Goal: Task Accomplishment & Management: Manage account settings

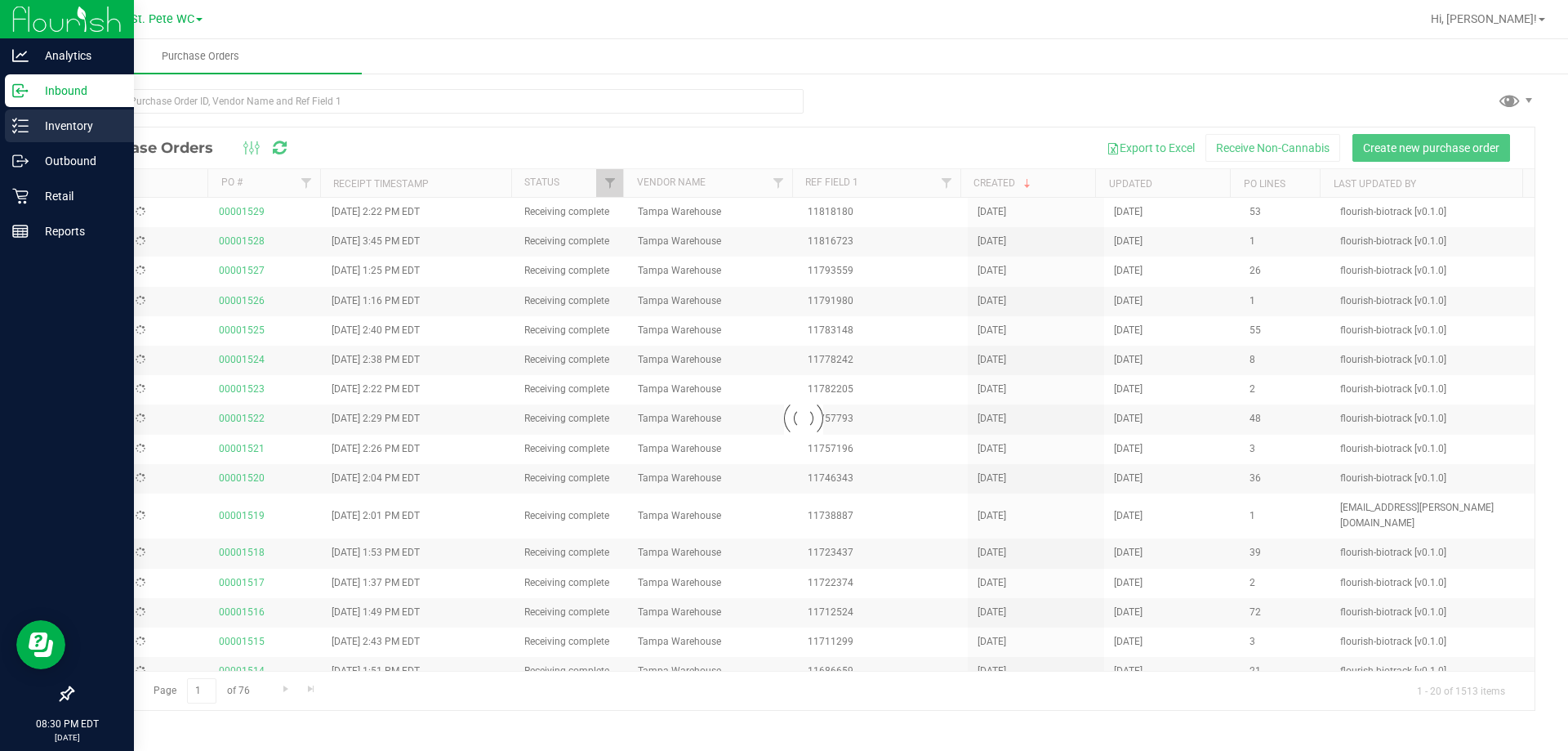
click at [93, 119] on p "Inventory" at bounding box center [77, 125] width 98 height 20
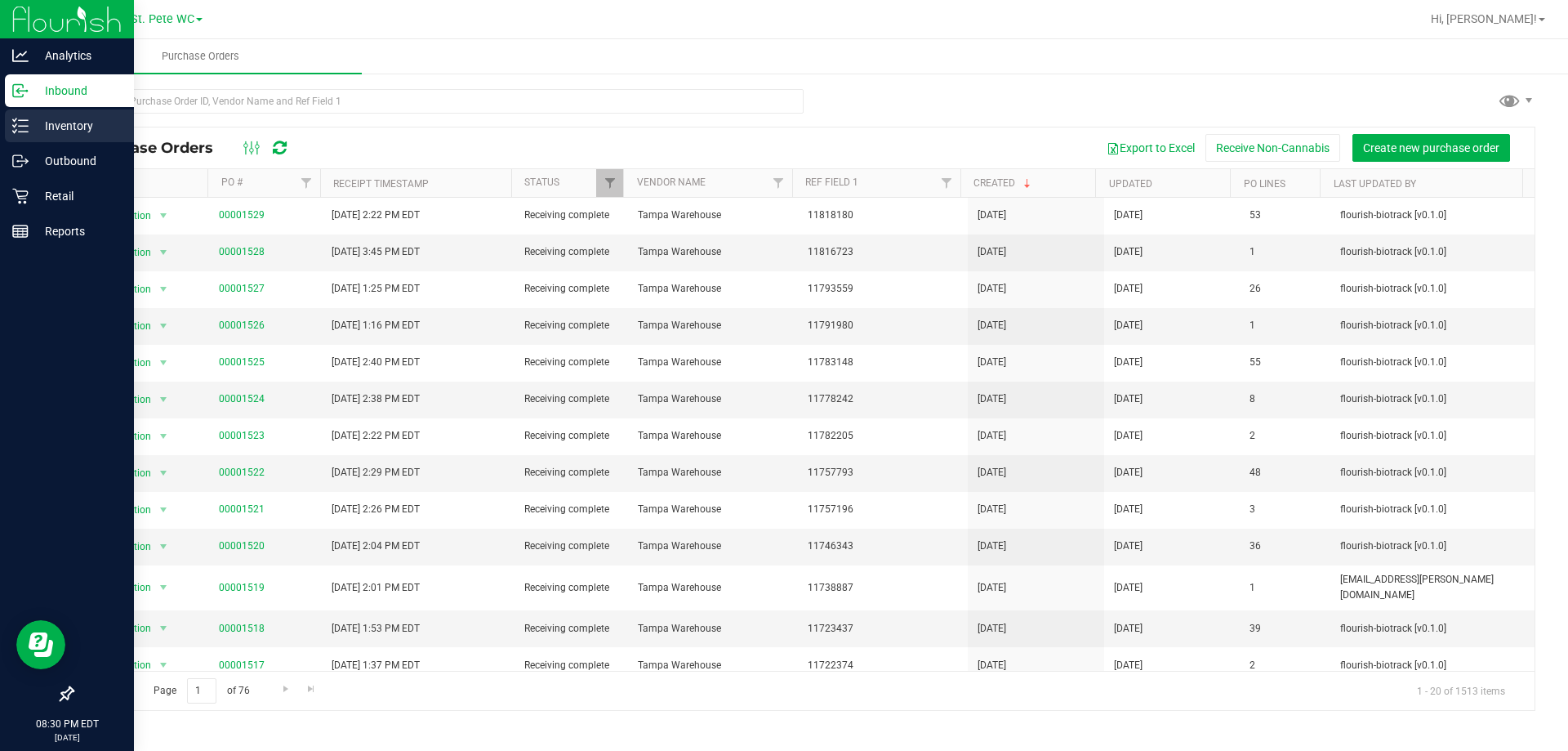
click at [17, 112] on div "Inventory" at bounding box center [69, 126] width 129 height 32
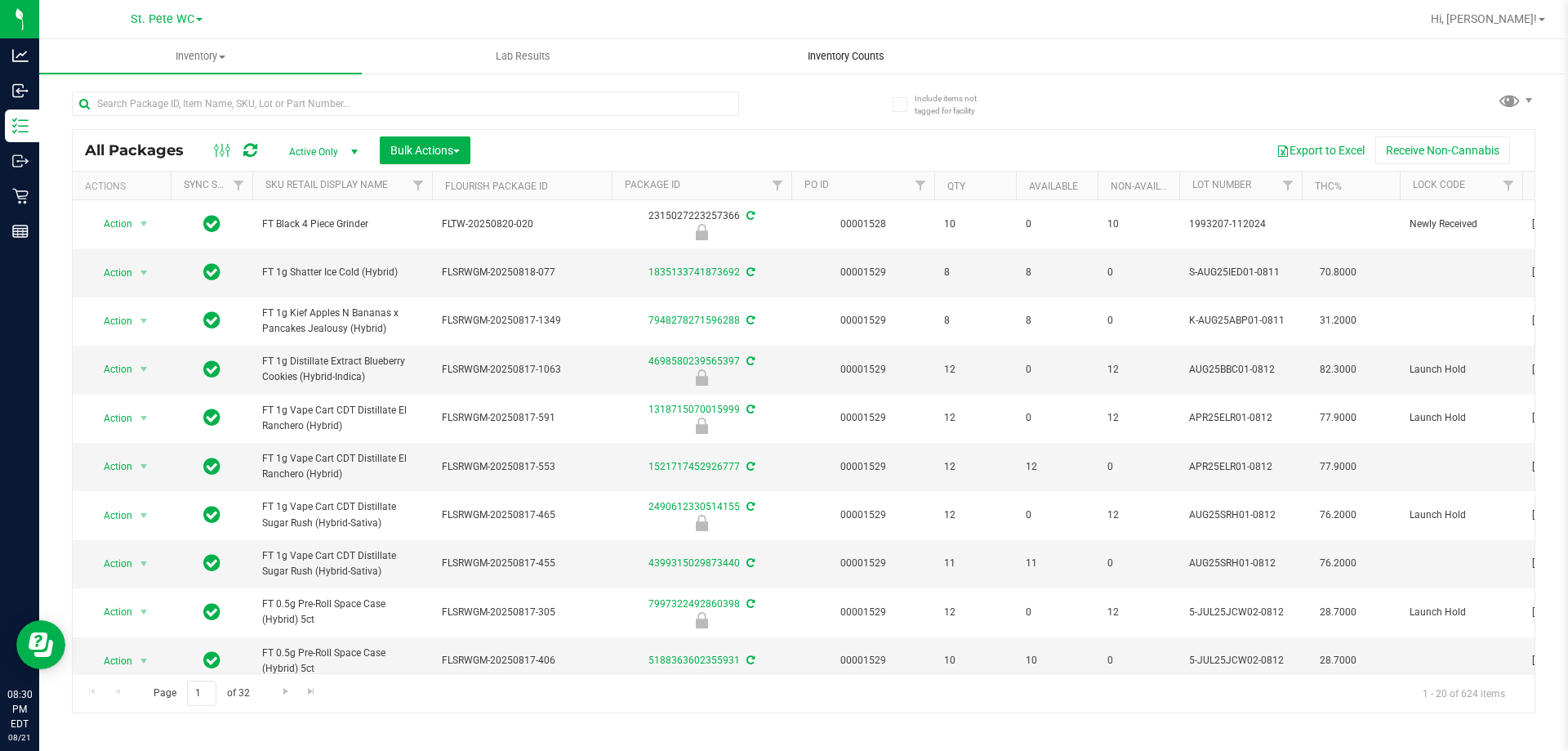
click at [855, 62] on span "Inventory Counts" at bounding box center [846, 55] width 121 height 14
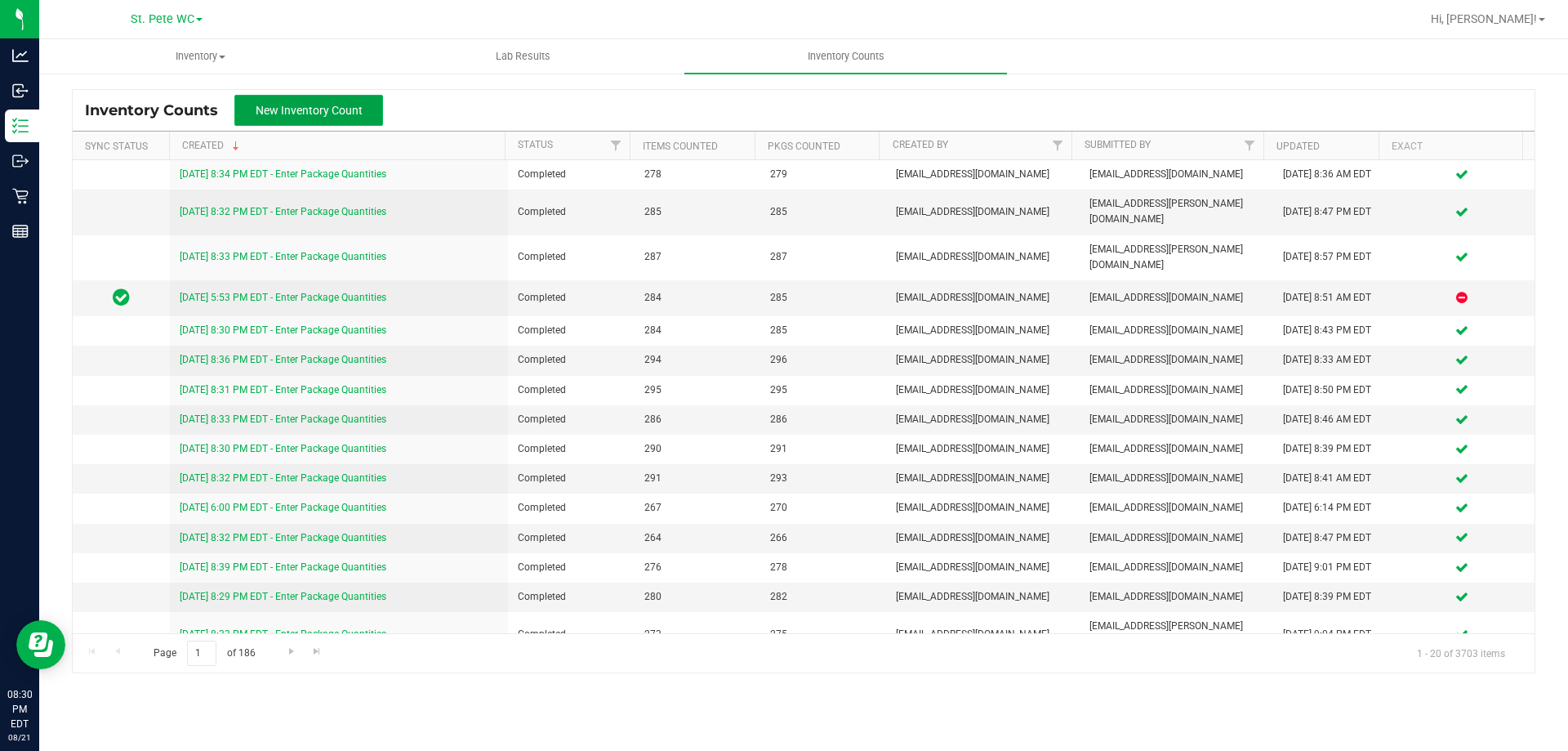
click at [335, 113] on span "New Inventory Count" at bounding box center [309, 111] width 107 height 13
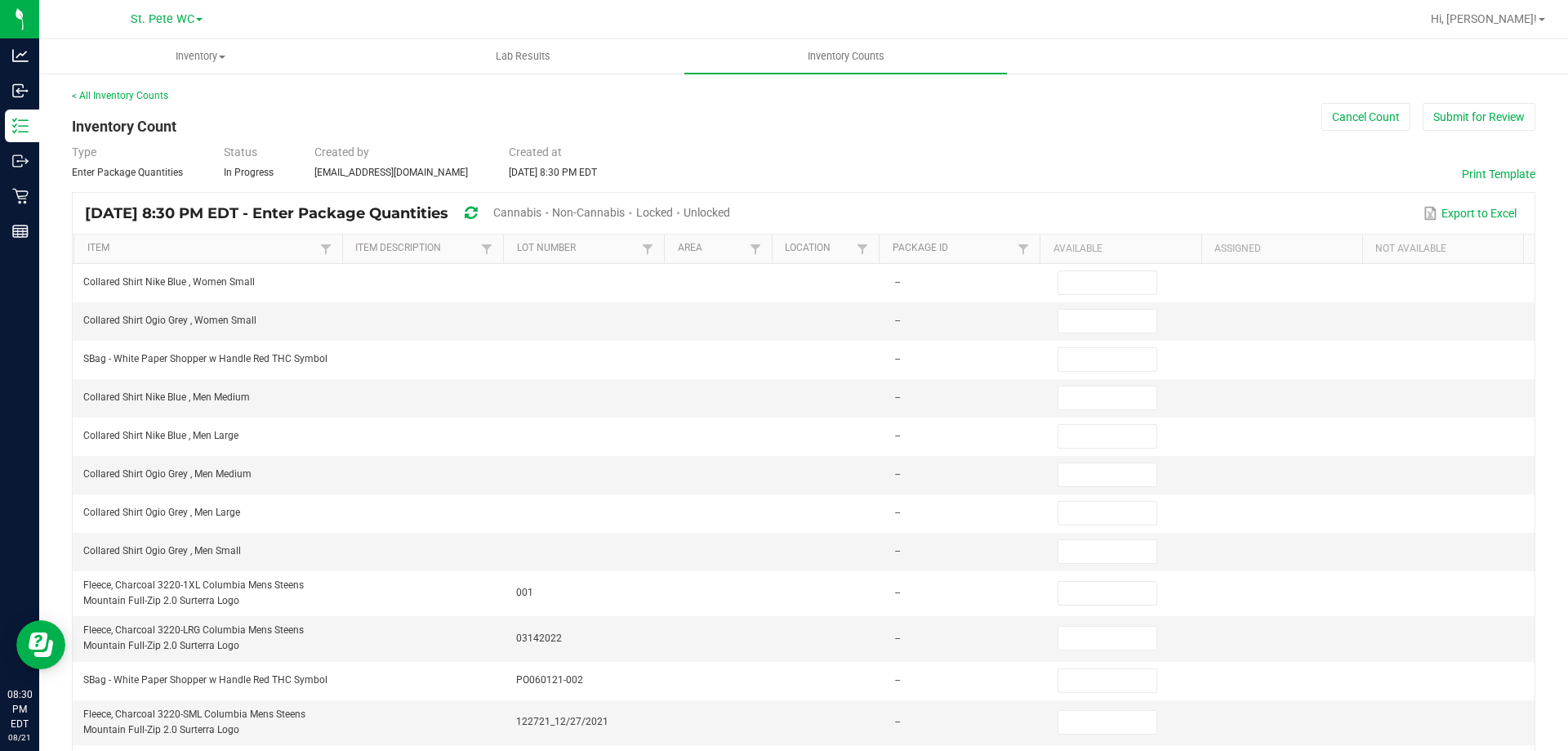
click at [730, 218] on span "Unlocked" at bounding box center [707, 212] width 47 height 13
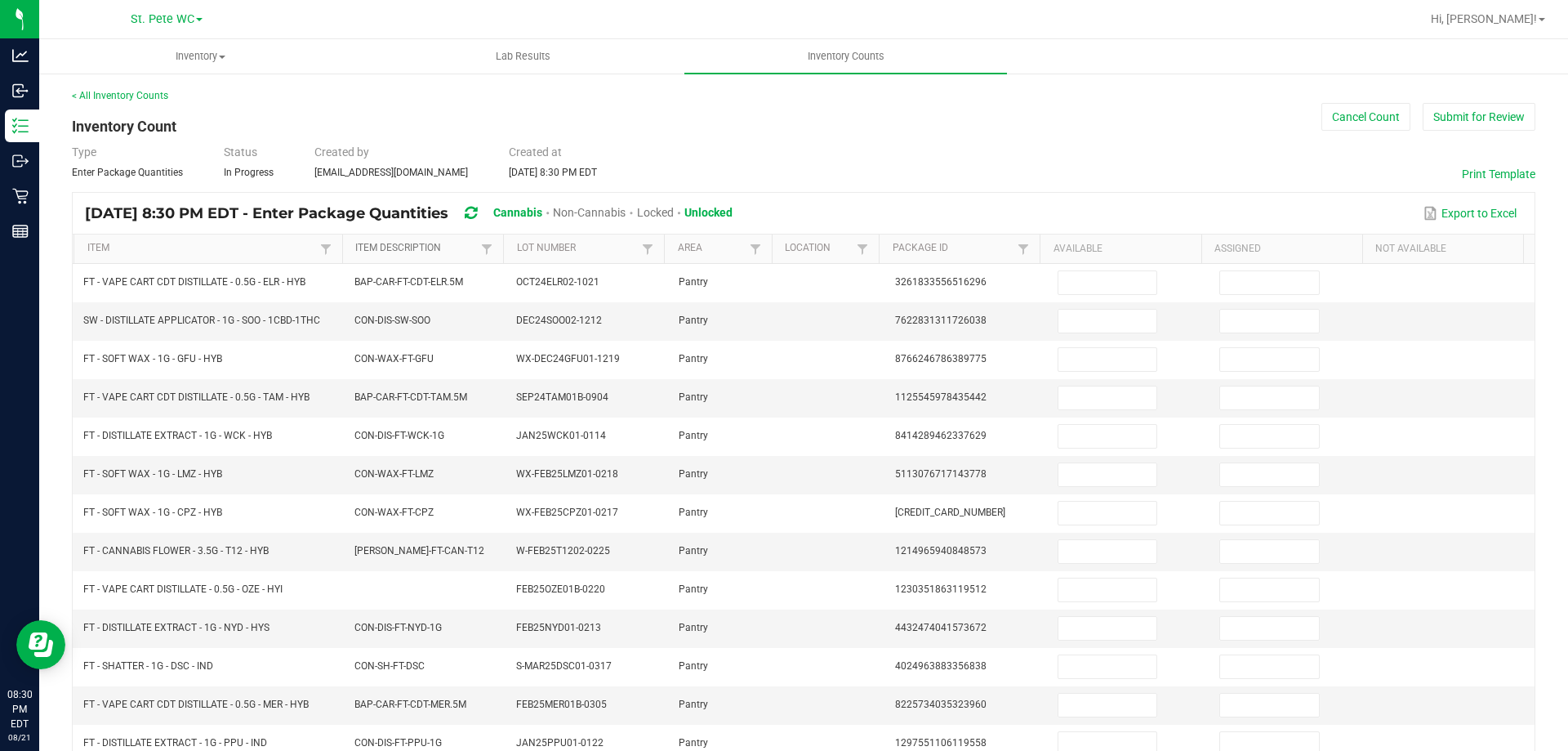
click at [453, 255] on link "Item Description" at bounding box center [415, 248] width 121 height 13
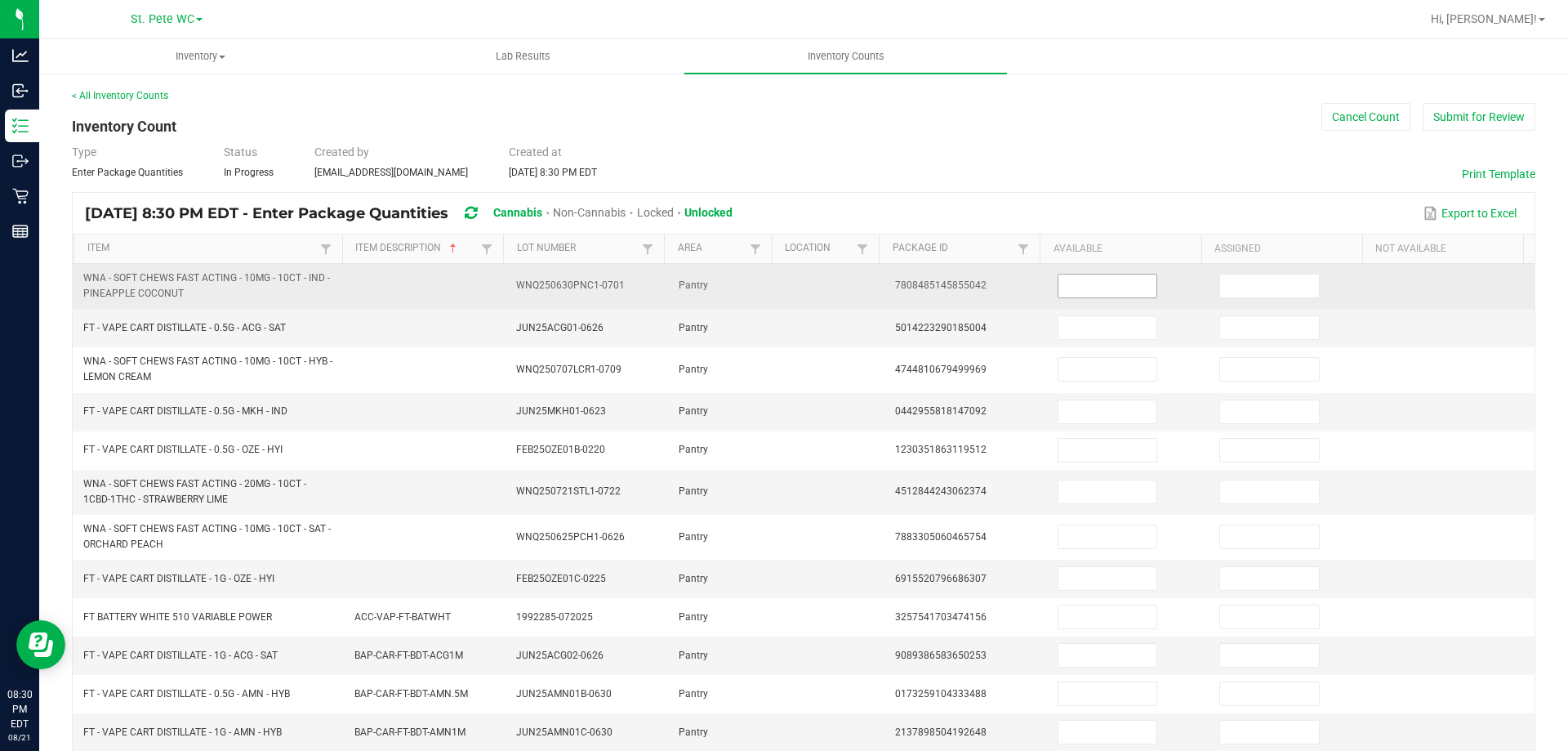
click at [1066, 285] on input at bounding box center [1107, 286] width 98 height 23
type input "9"
type input "11"
type input "26"
type input "3"
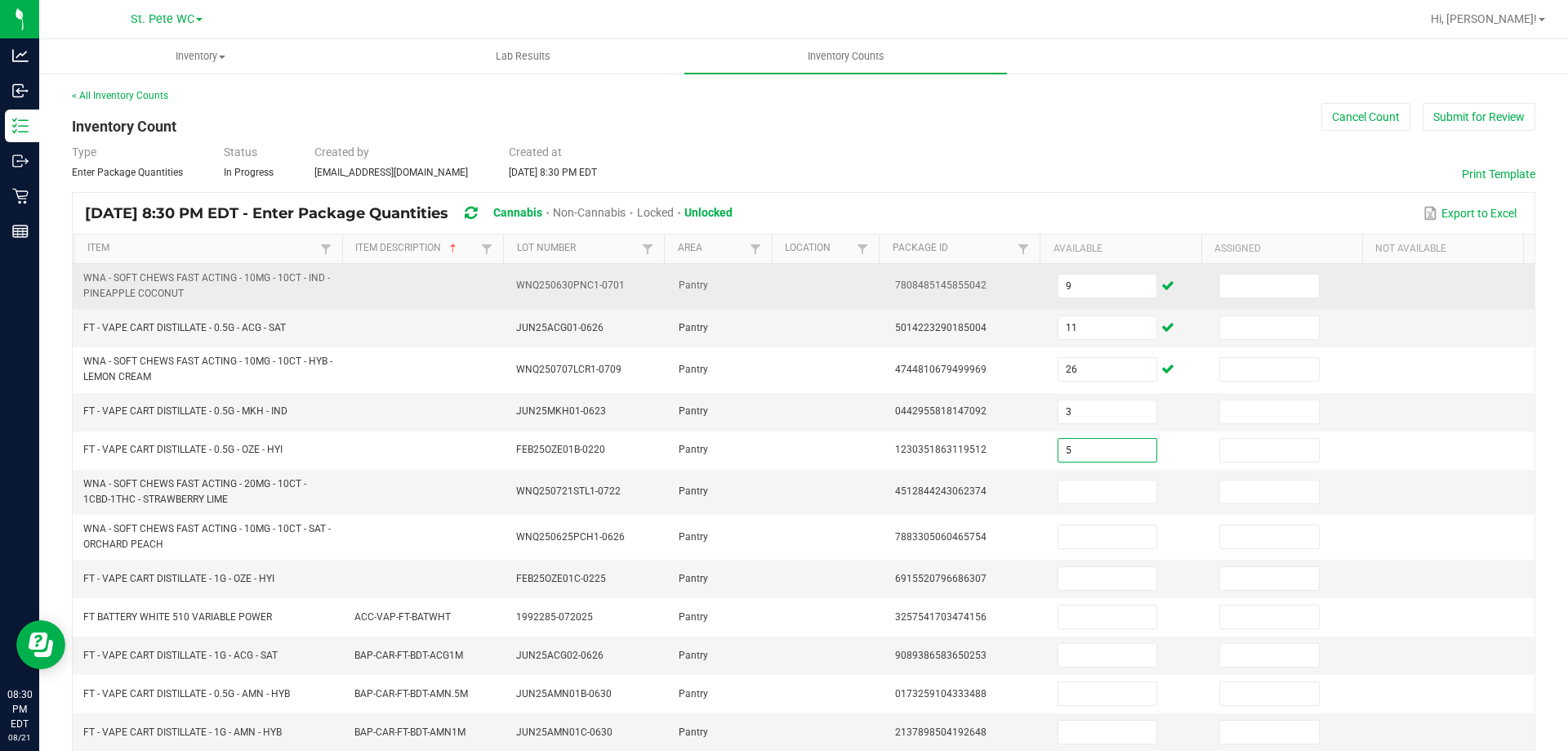
type input "5"
type input "7"
type input "4"
type input "8"
type input "45"
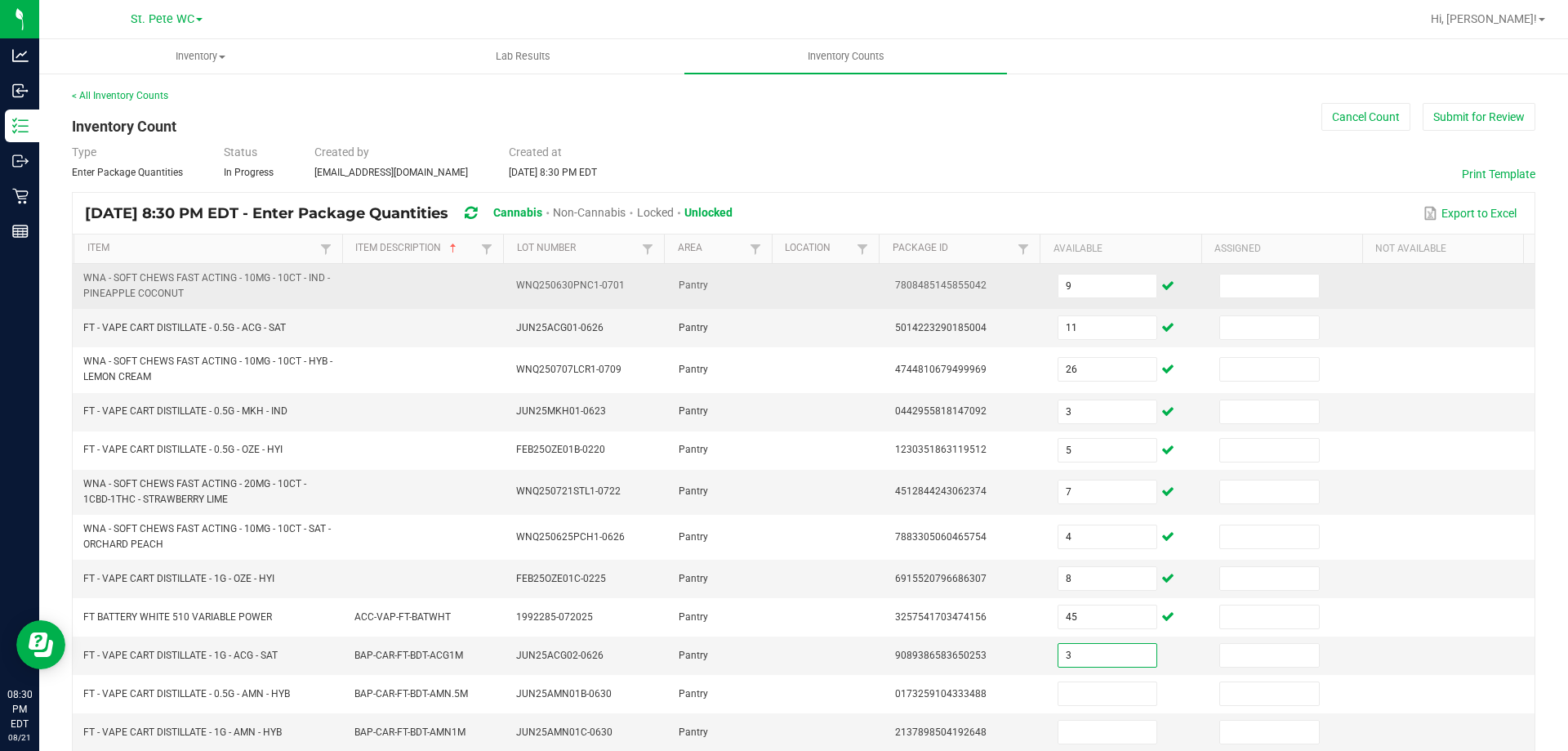
type input "3"
type input "6"
type input "8"
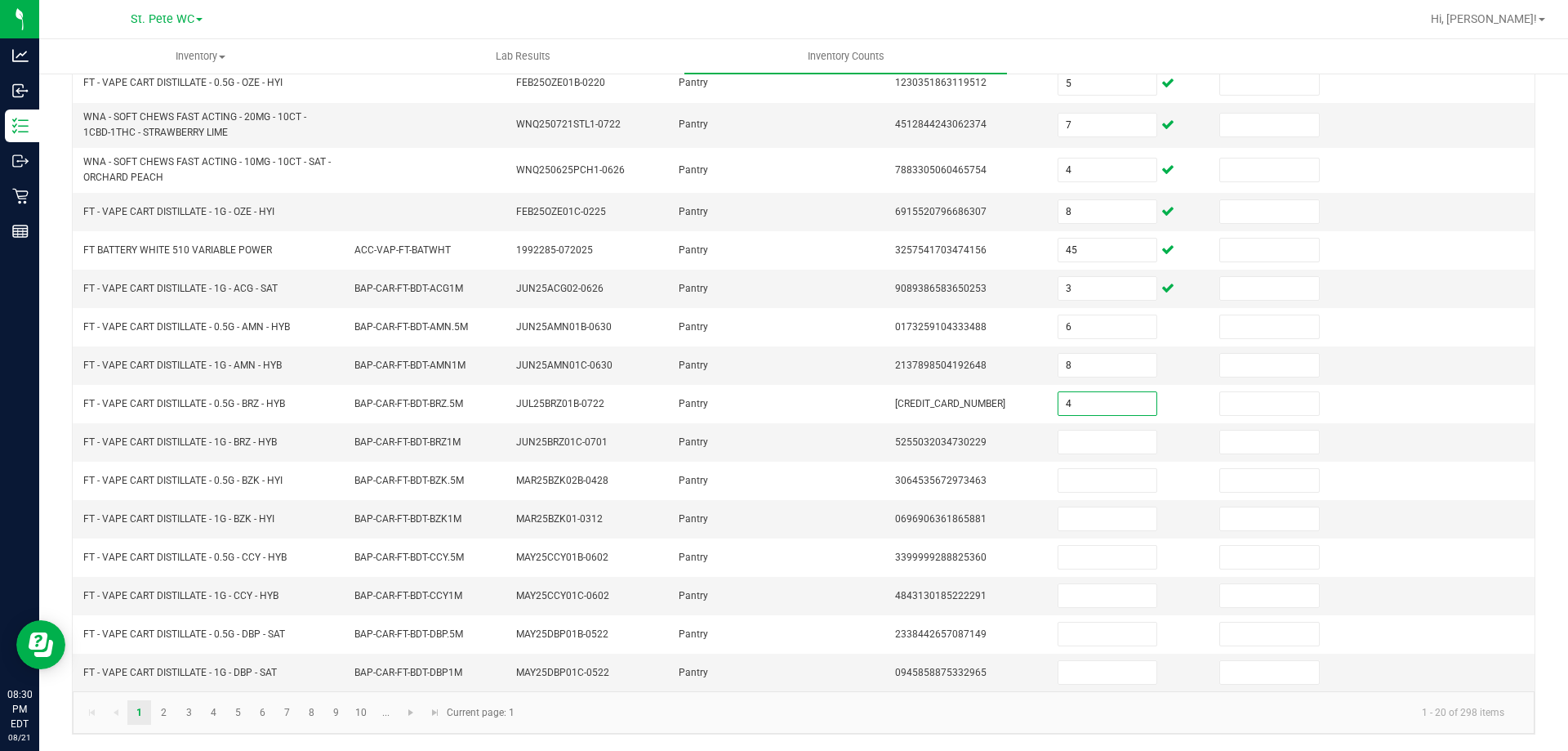
type input "4"
type input "5"
type input "3"
type input "2"
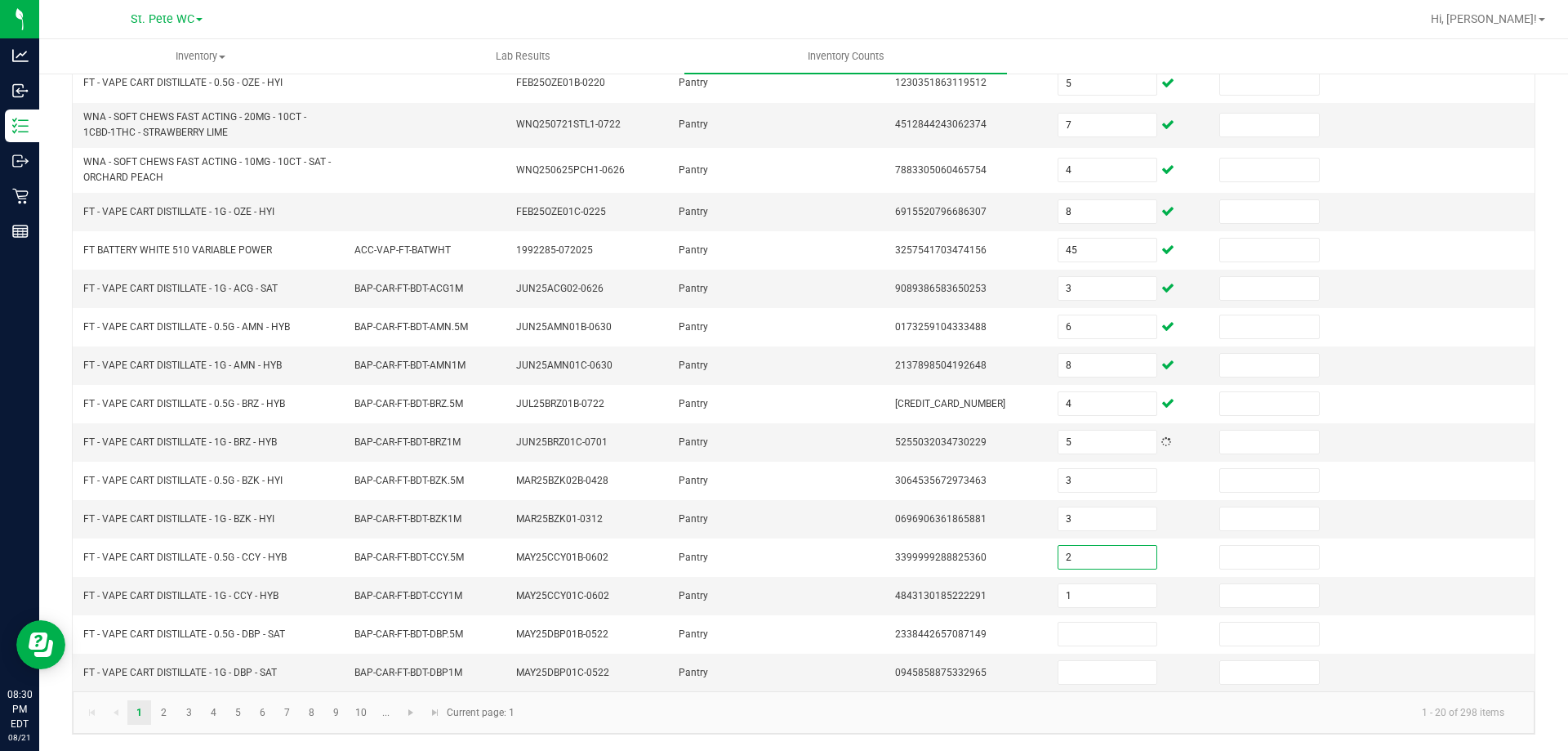
type input "1"
type input "6"
type input "11"
click at [185, 716] on link "3" at bounding box center [189, 713] width 24 height 25
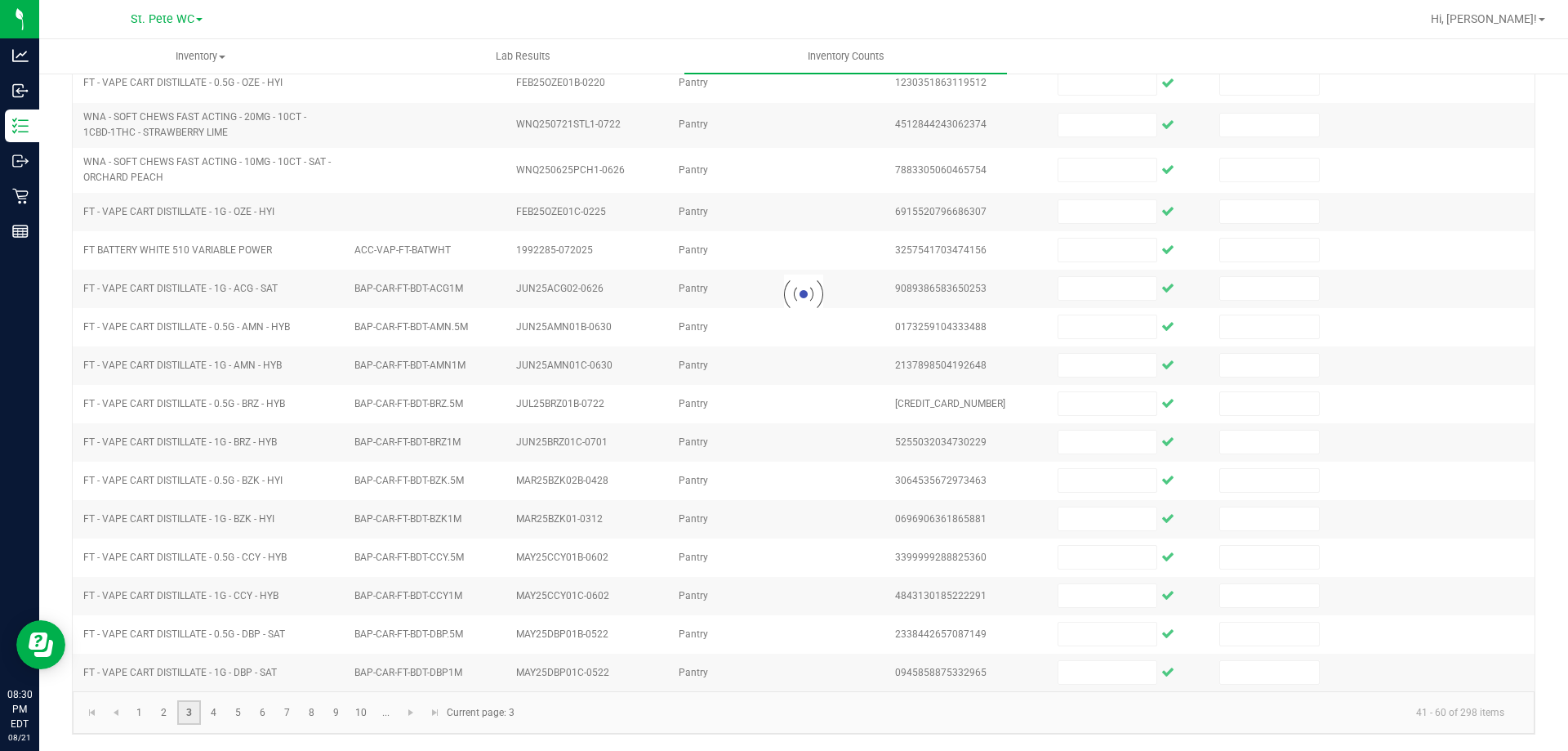
scroll to position [339, 0]
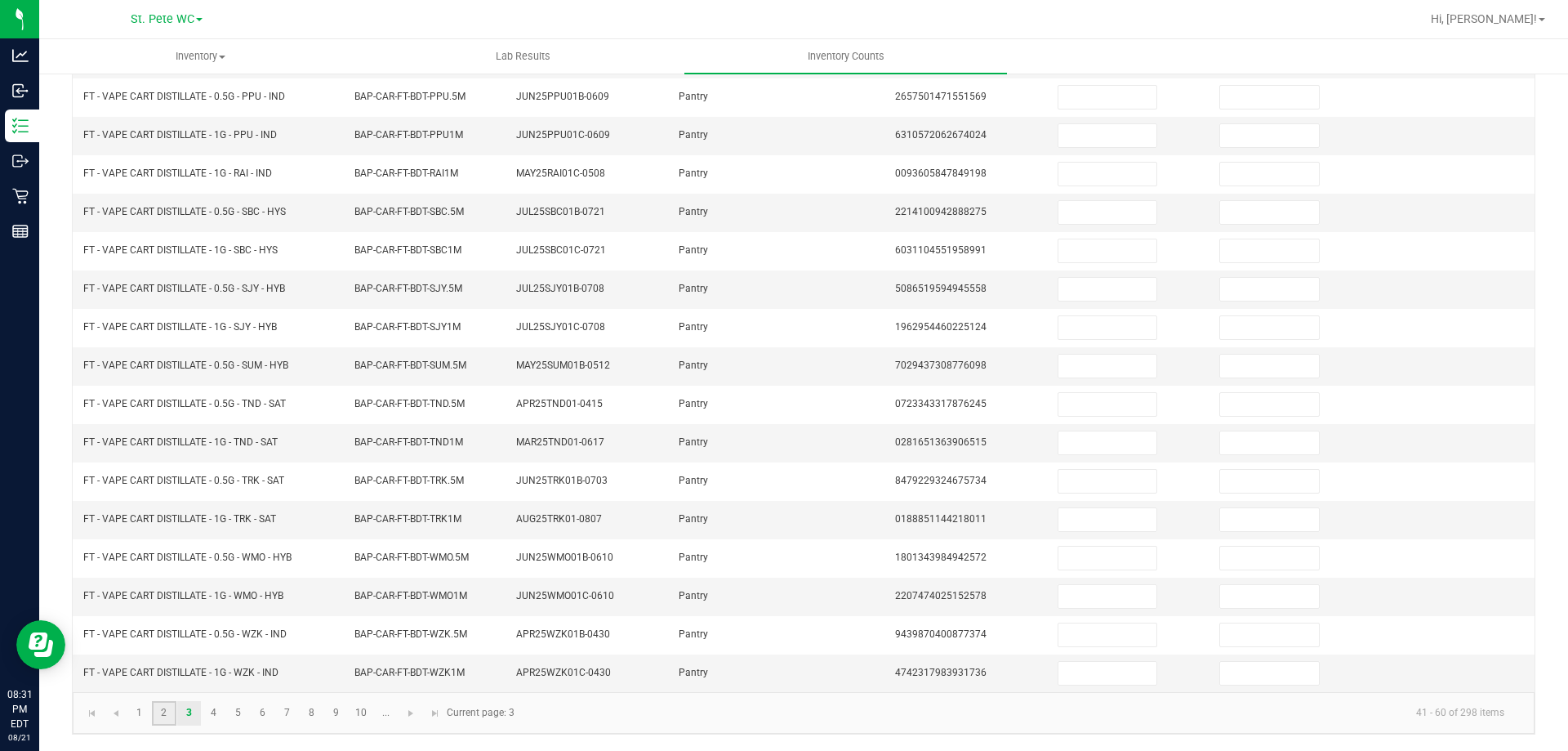
click at [164, 714] on link "2" at bounding box center [163, 714] width 24 height 25
click at [213, 713] on link "4" at bounding box center [213, 714] width 24 height 25
click at [236, 712] on link "5" at bounding box center [238, 714] width 24 height 25
click at [262, 712] on link "6" at bounding box center [263, 714] width 24 height 25
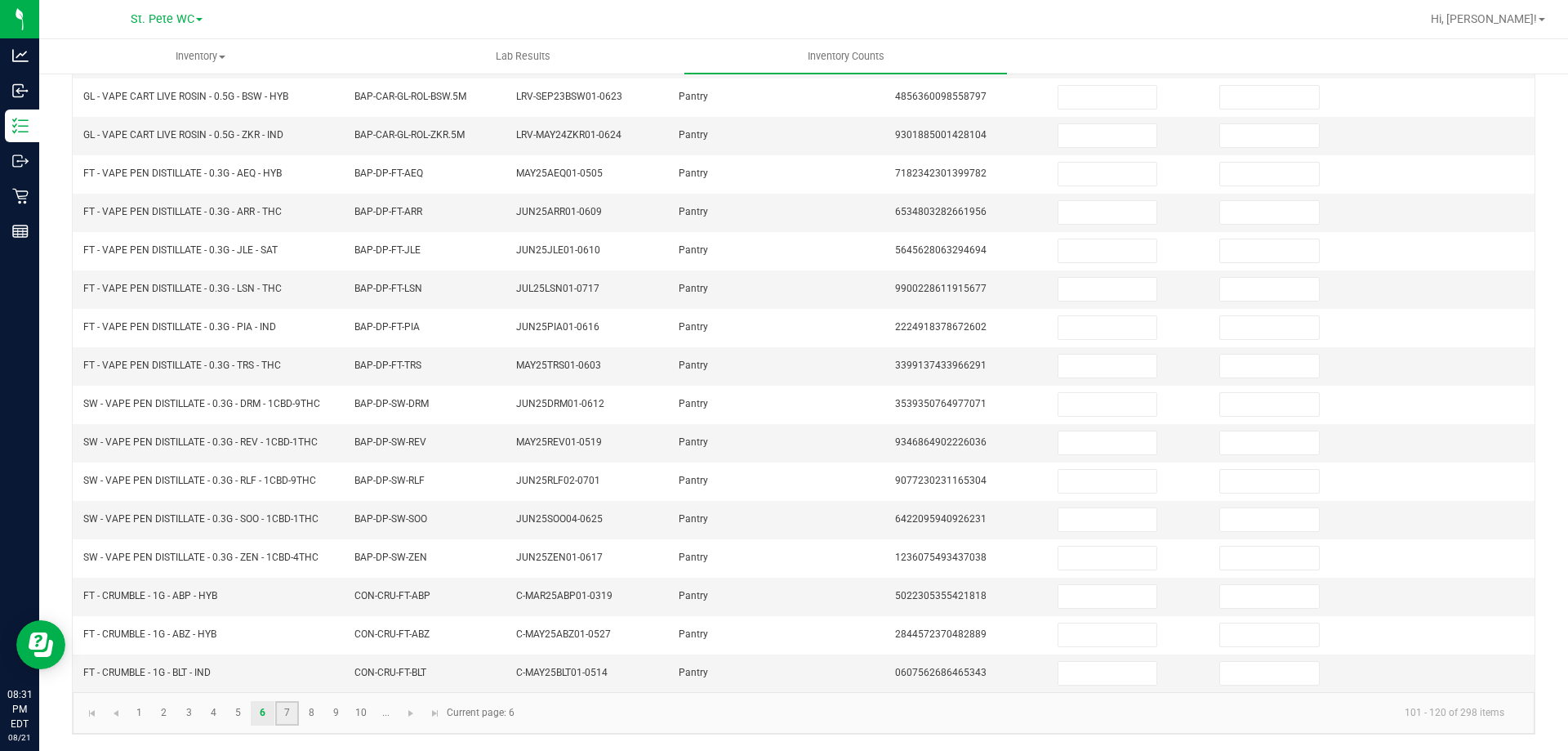
click at [287, 706] on link "7" at bounding box center [286, 714] width 24 height 25
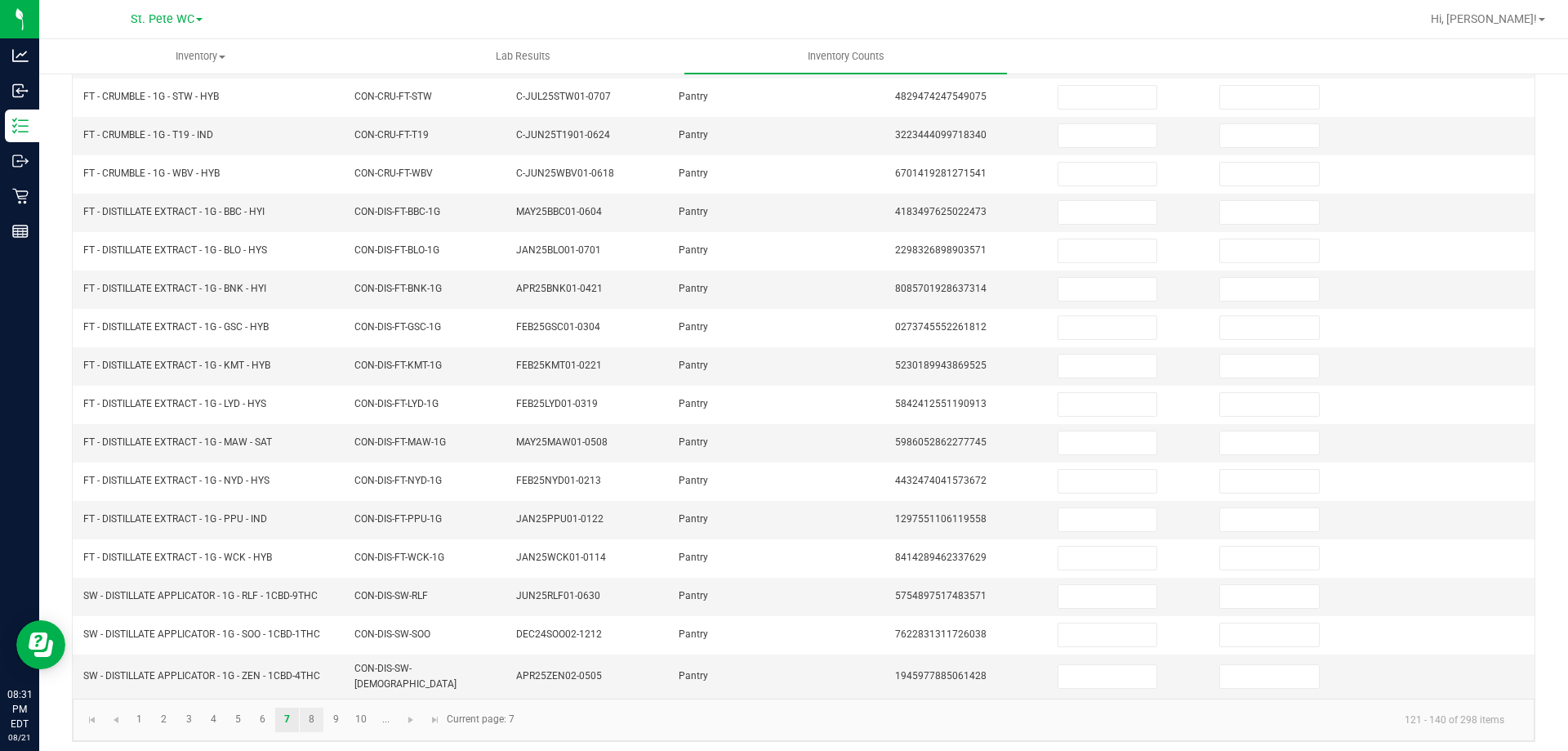
click at [312, 712] on link "8" at bounding box center [311, 720] width 24 height 25
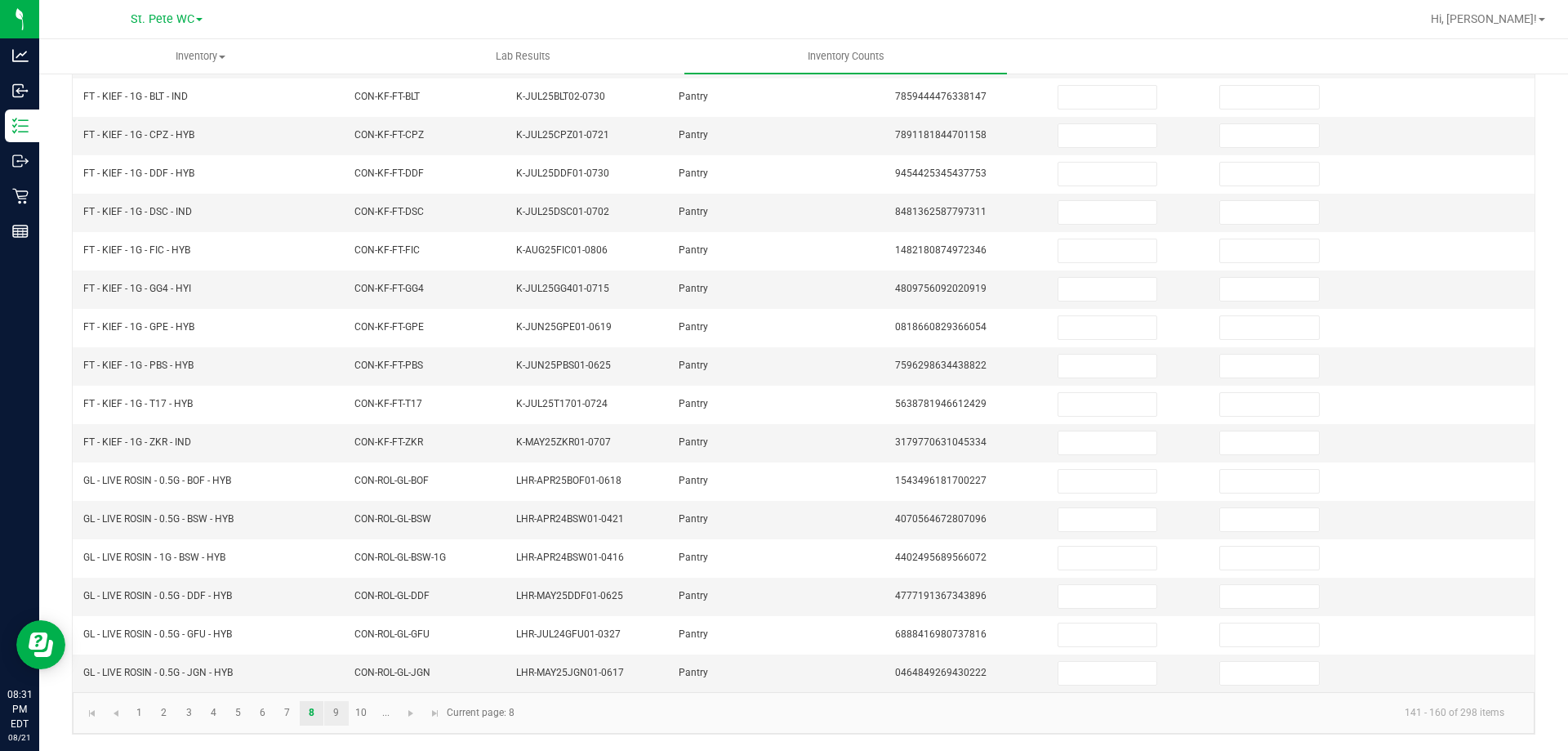
click at [335, 713] on link "9" at bounding box center [335, 714] width 24 height 25
click at [361, 711] on link "10" at bounding box center [361, 714] width 24 height 25
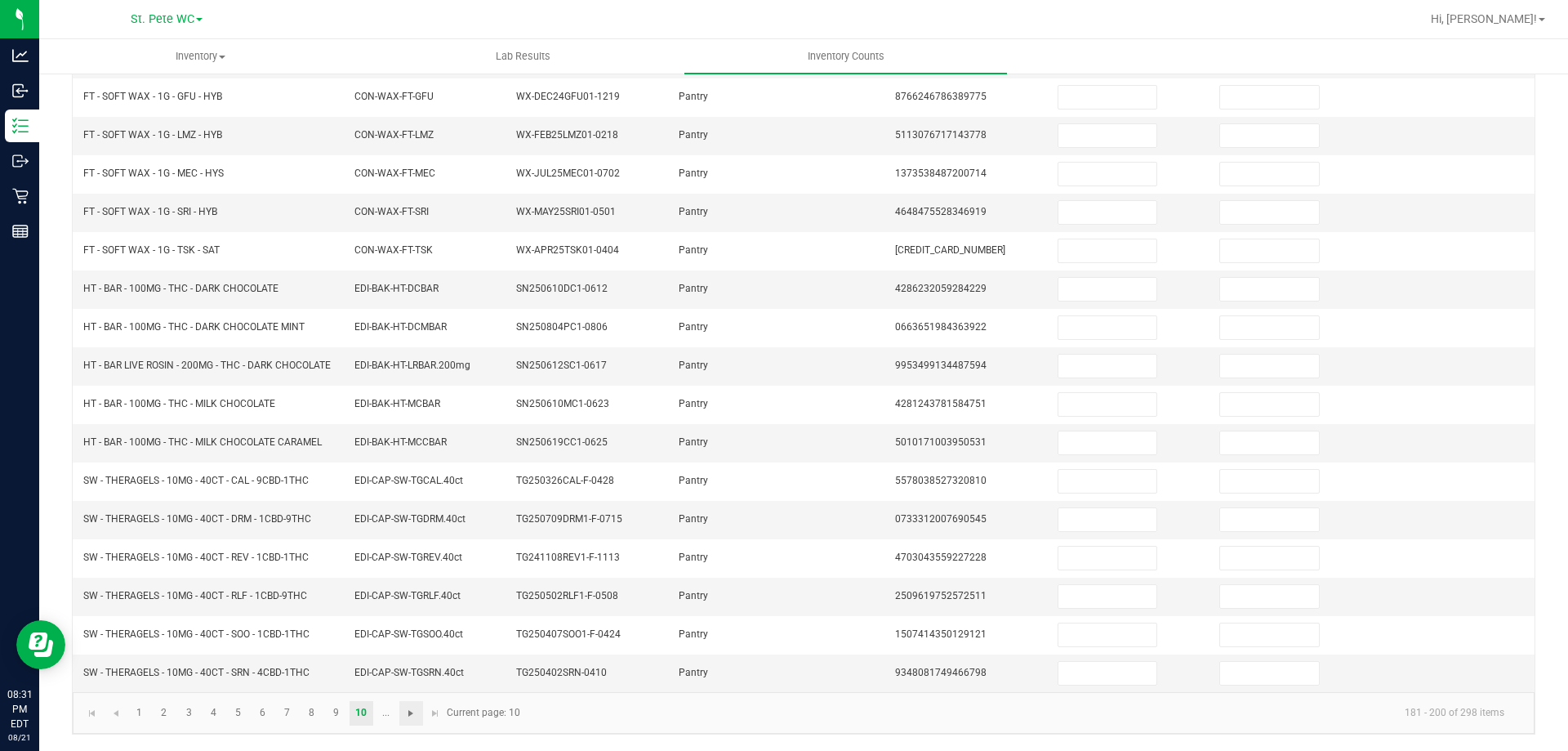
click at [414, 719] on span "Go to the next page" at bounding box center [411, 714] width 13 height 13
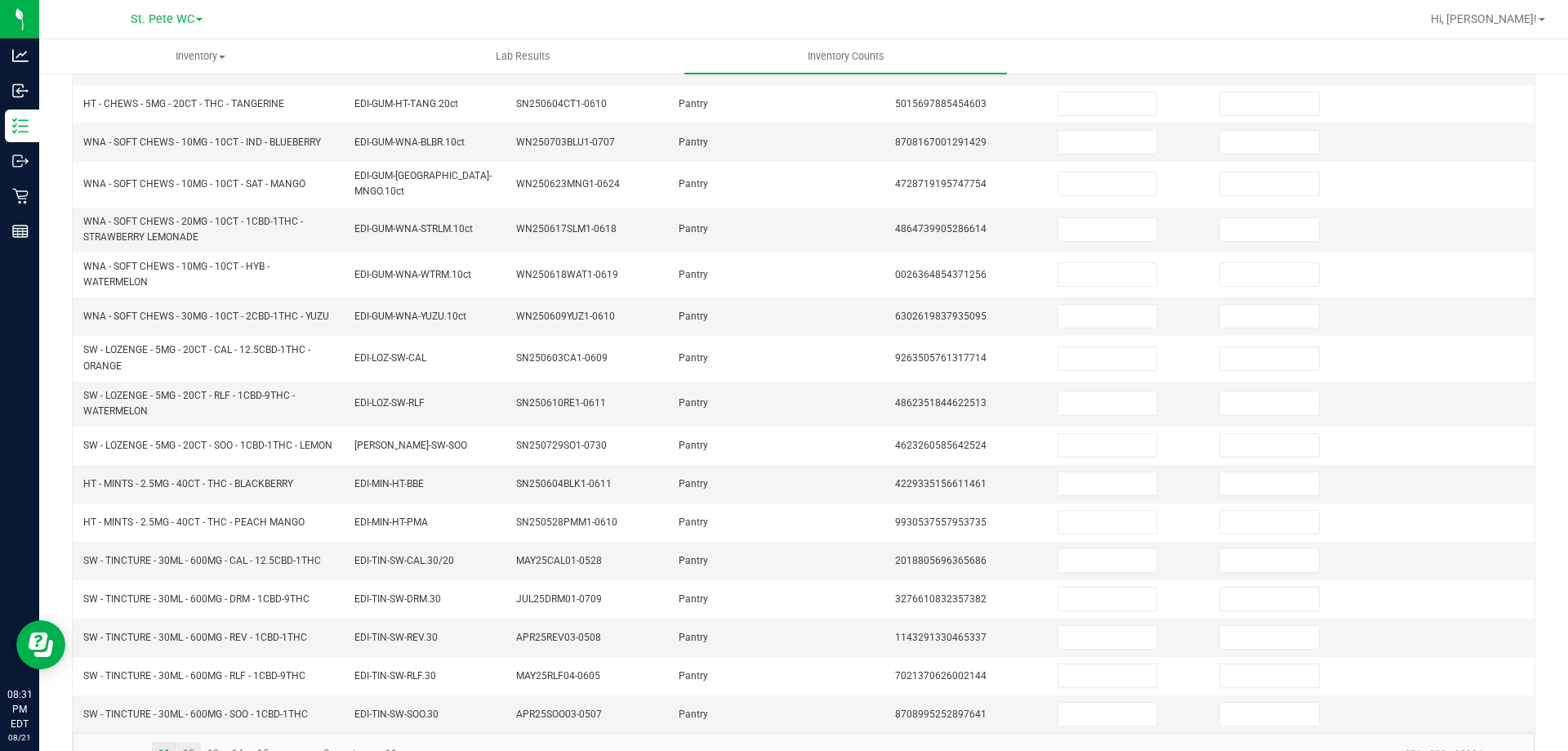
click at [189, 747] on link "12" at bounding box center [189, 754] width 24 height 25
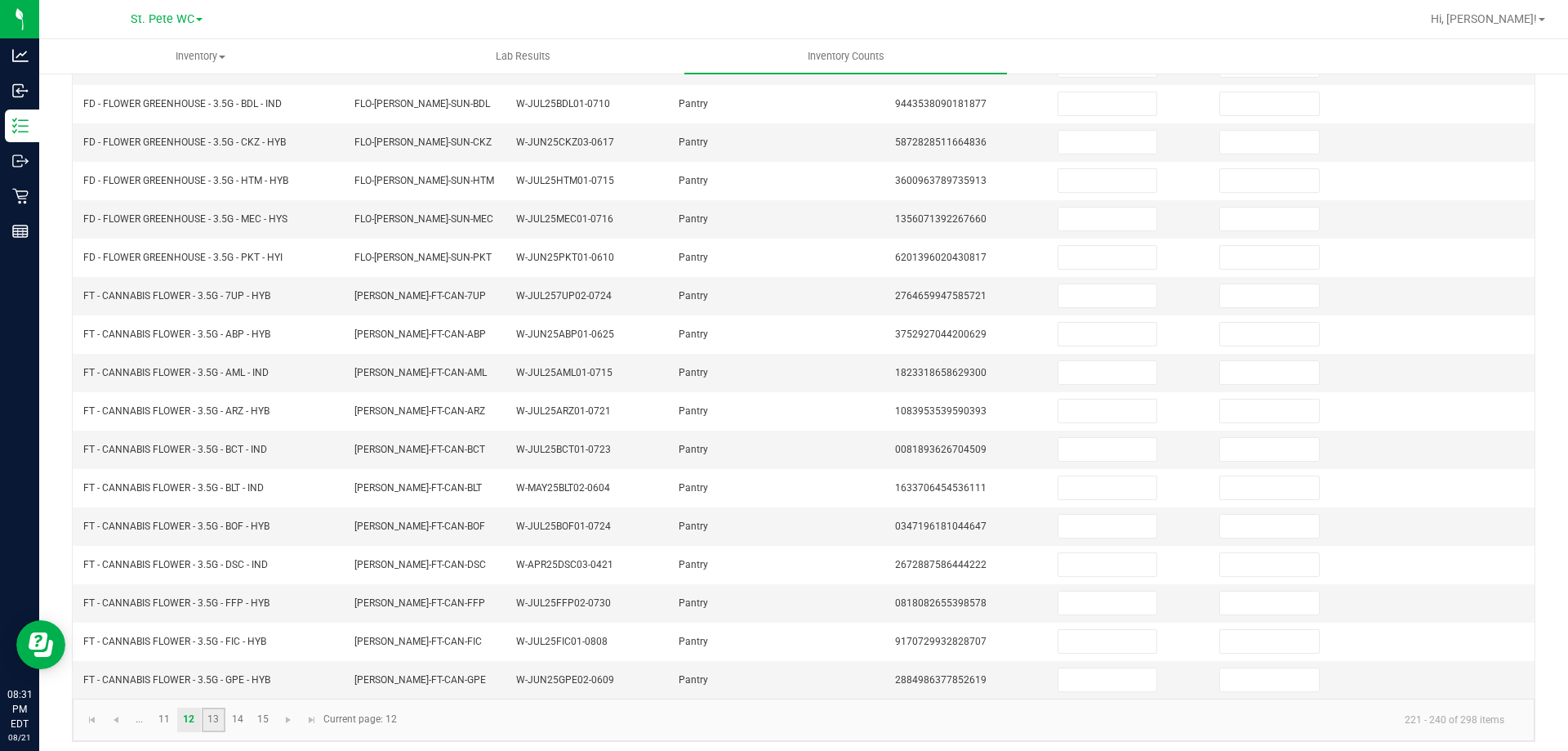
click at [217, 716] on link "13" at bounding box center [213, 720] width 24 height 25
click at [239, 716] on link "14" at bounding box center [238, 720] width 24 height 25
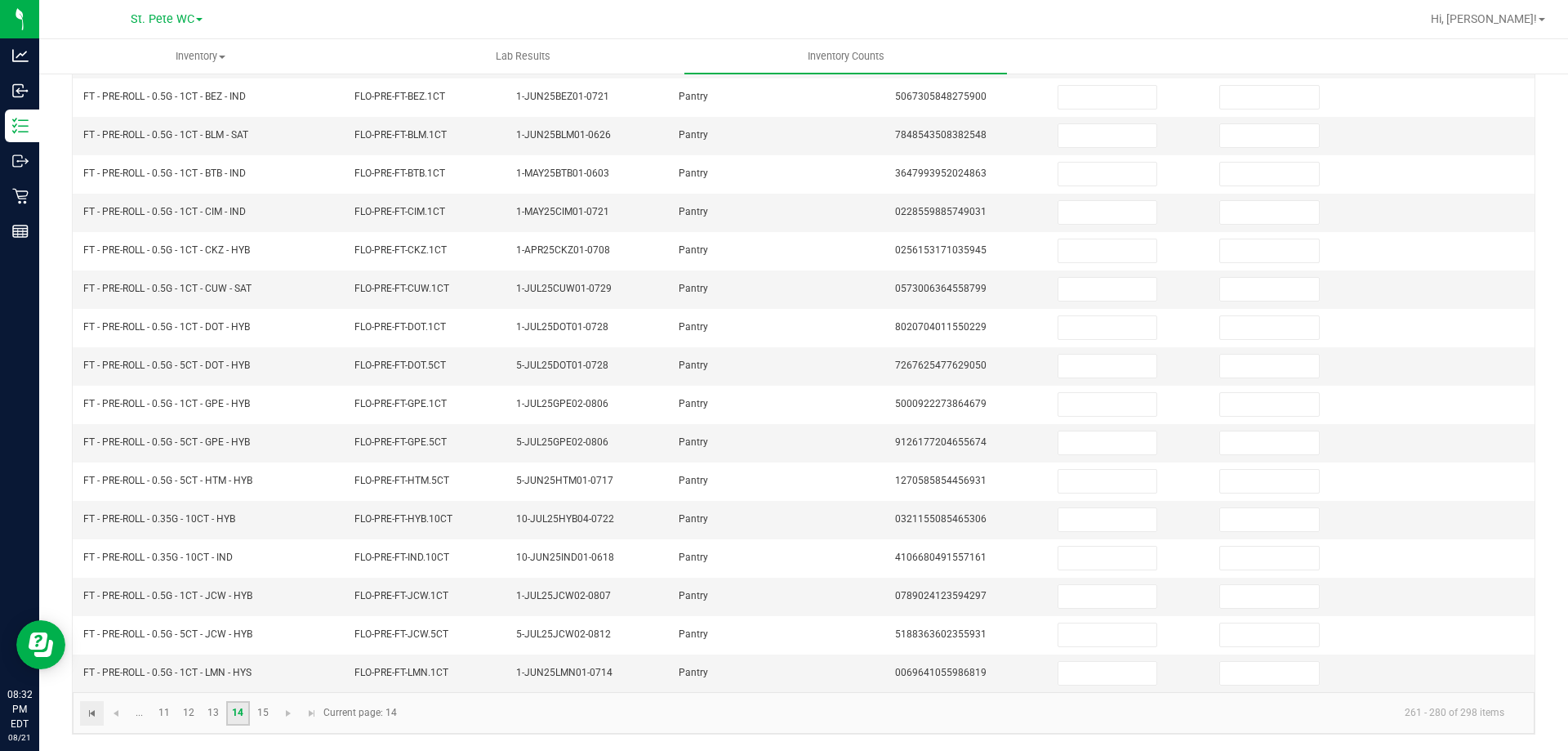
click at [90, 708] on span "Go to the first page" at bounding box center [93, 714] width 13 height 13
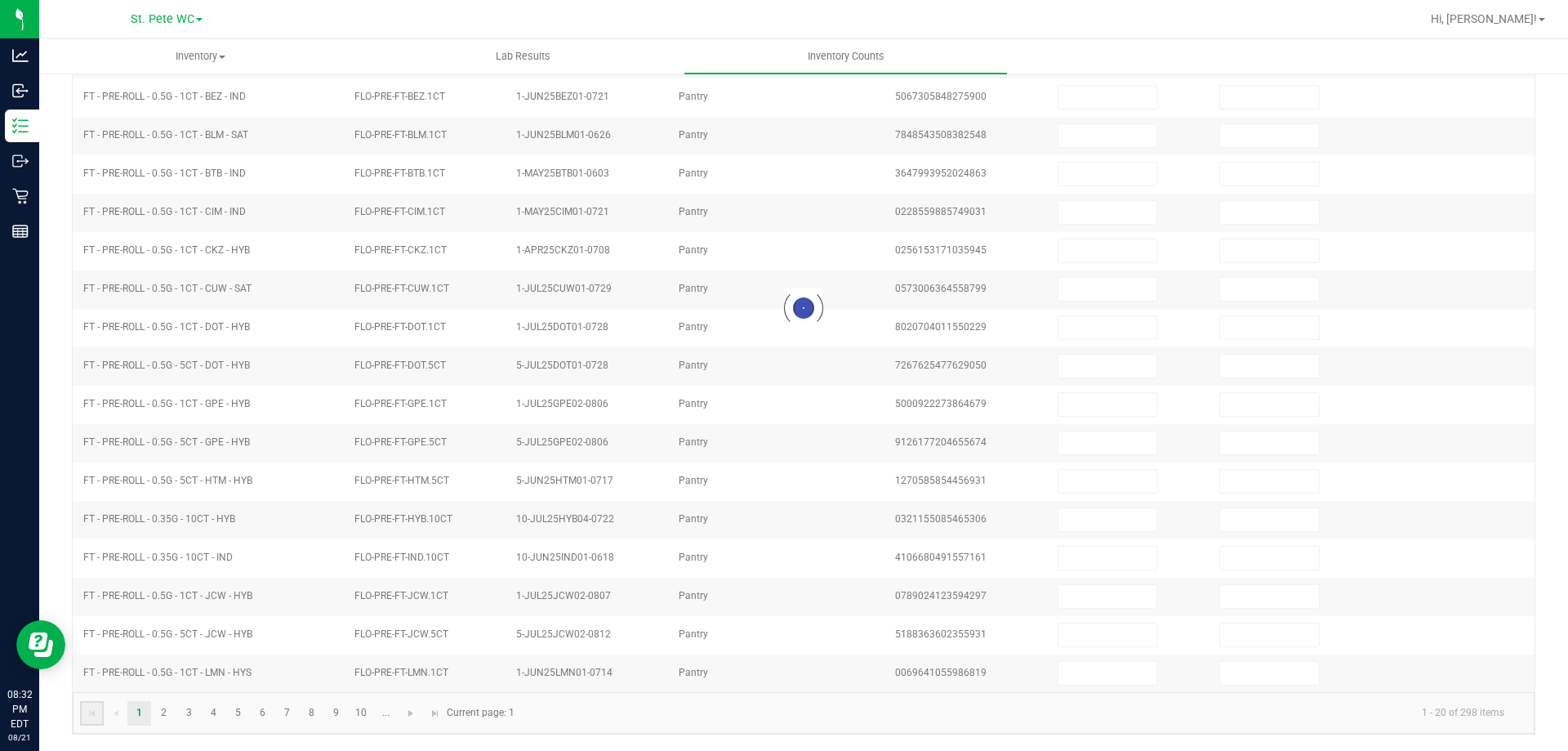
type input "9"
type input "11"
type input "26"
type input "3"
type input "5"
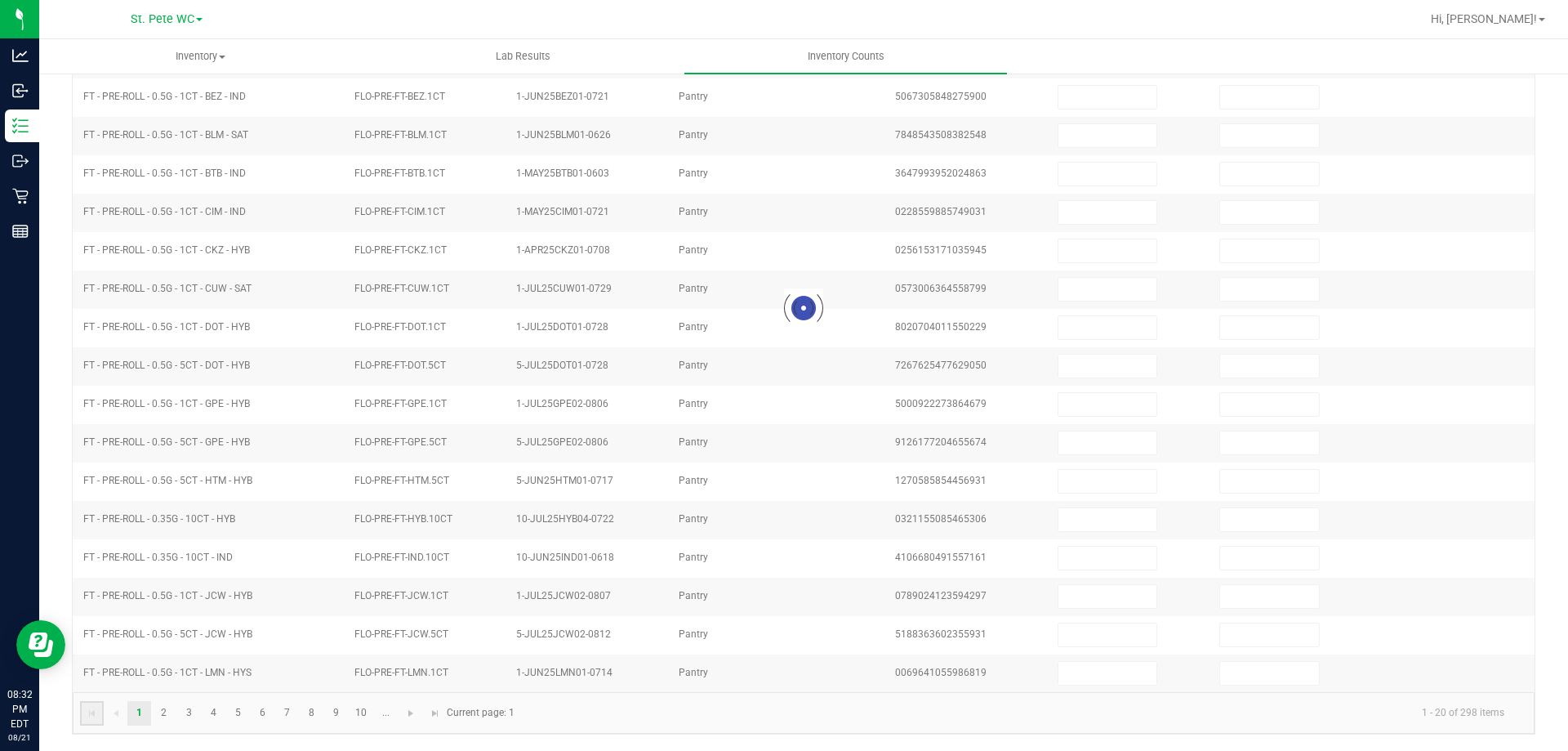
type input "7"
type input "4"
type input "8"
type input "45"
type input "3"
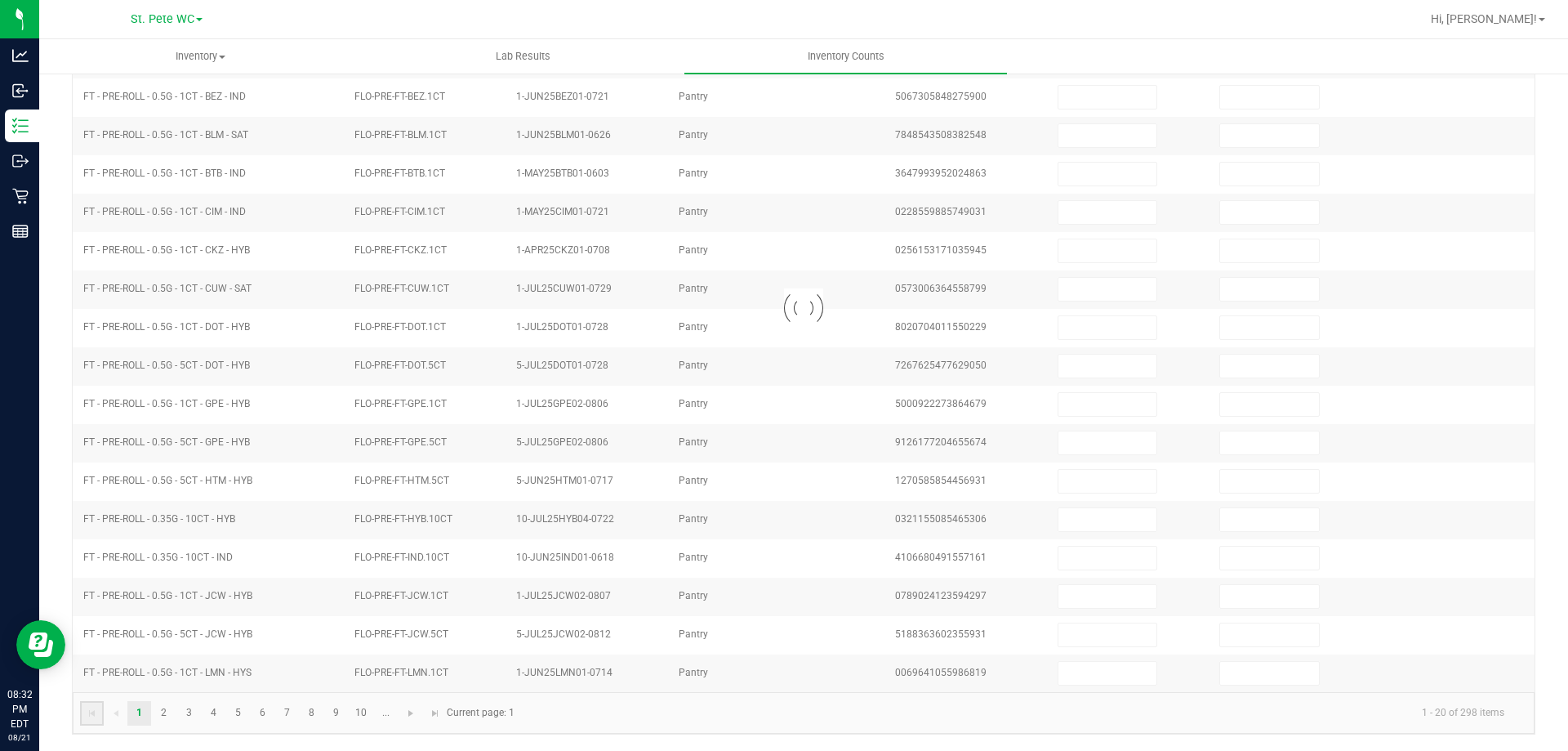
type input "6"
type input "8"
type input "4"
type input "5"
type input "3"
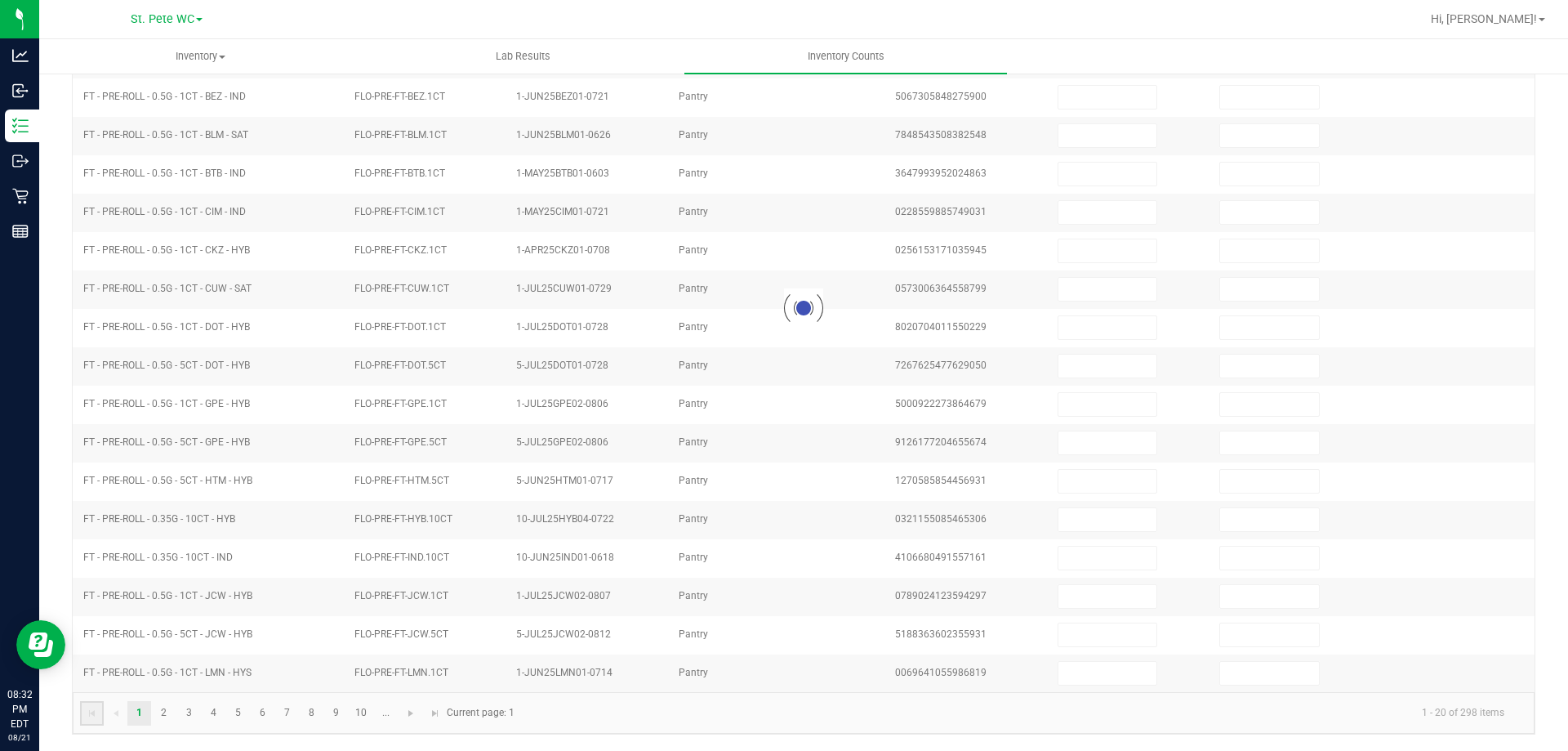
type input "3"
type input "2"
type input "1"
type input "6"
type input "11"
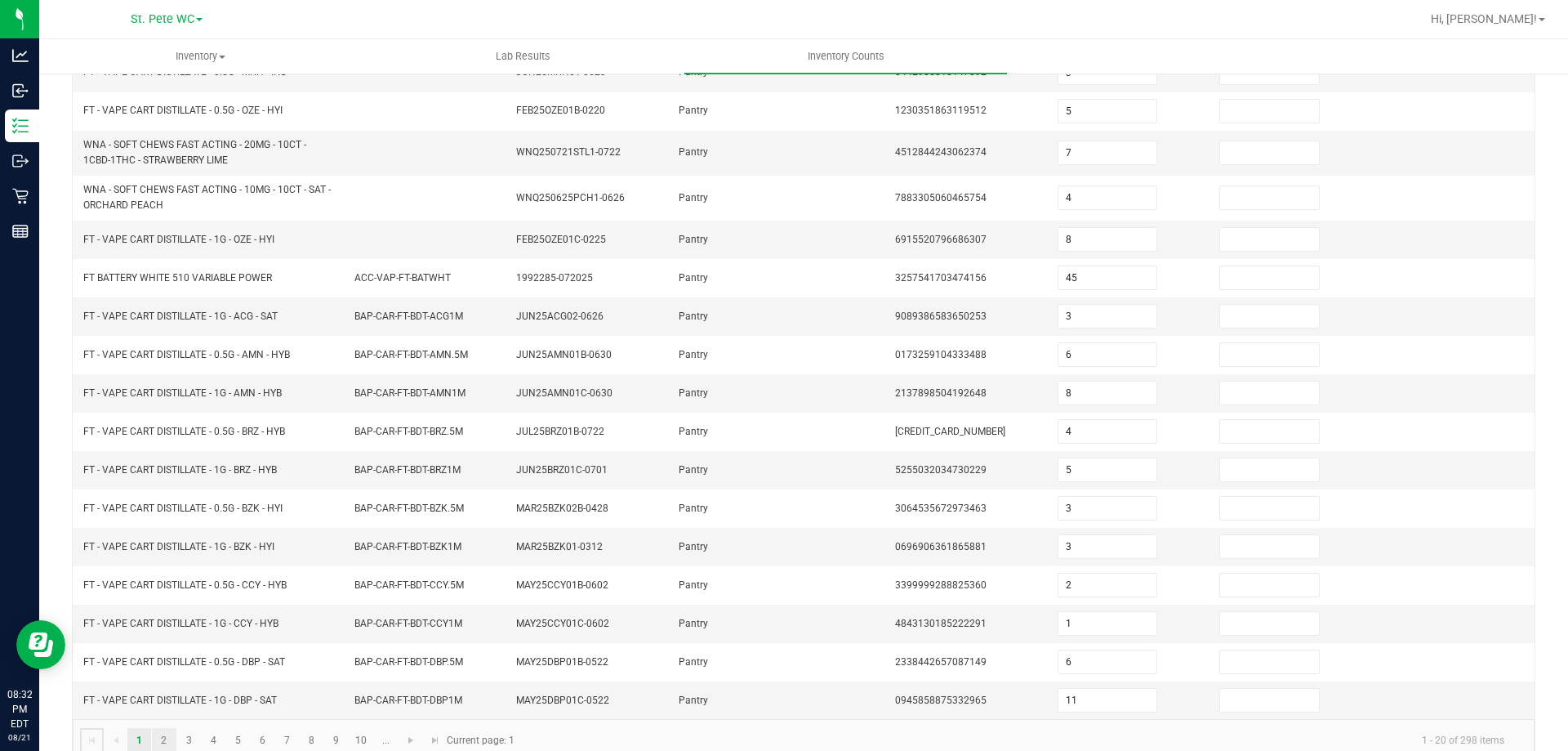
click at [164, 740] on link "2" at bounding box center [163, 740] width 24 height 25
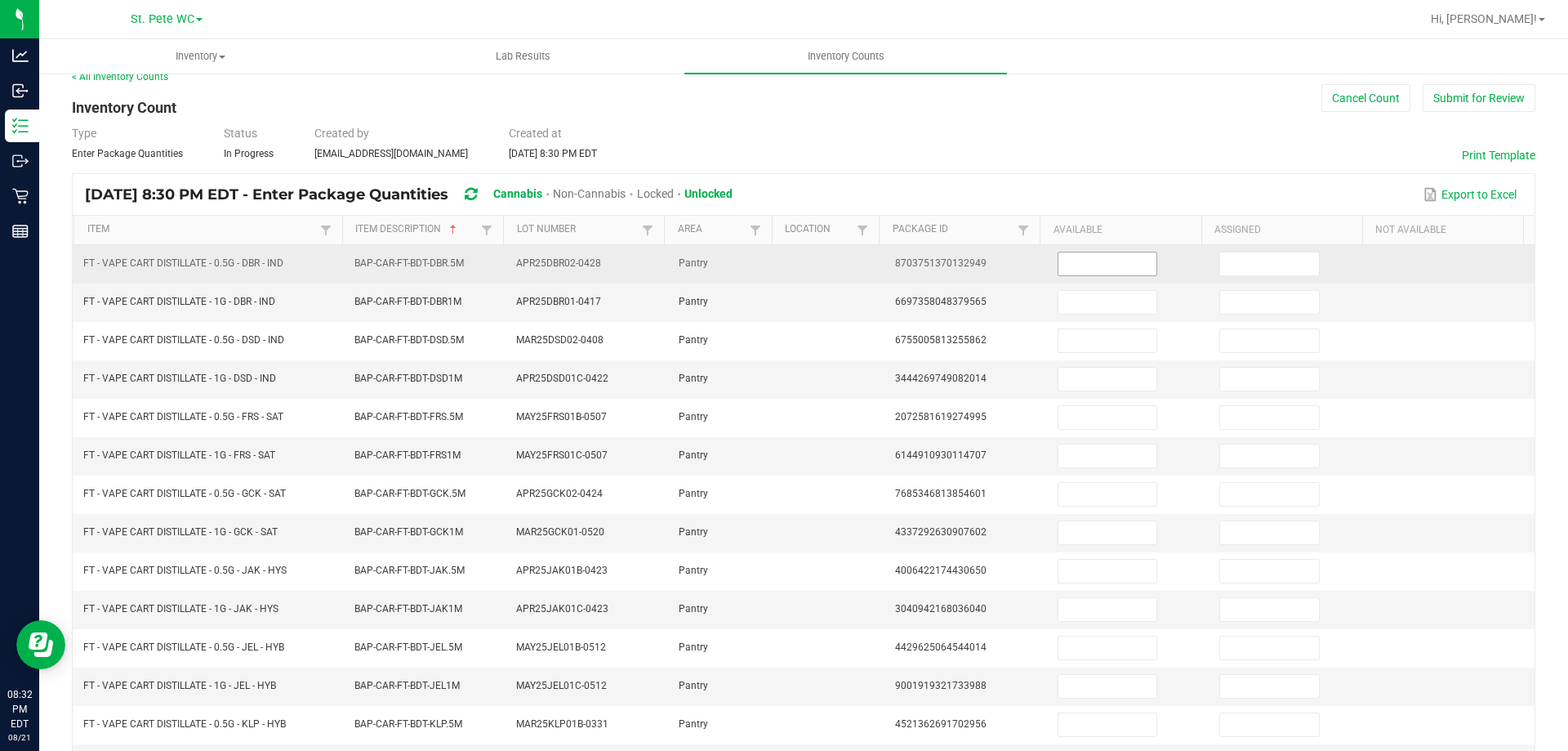
scroll to position [12, 0]
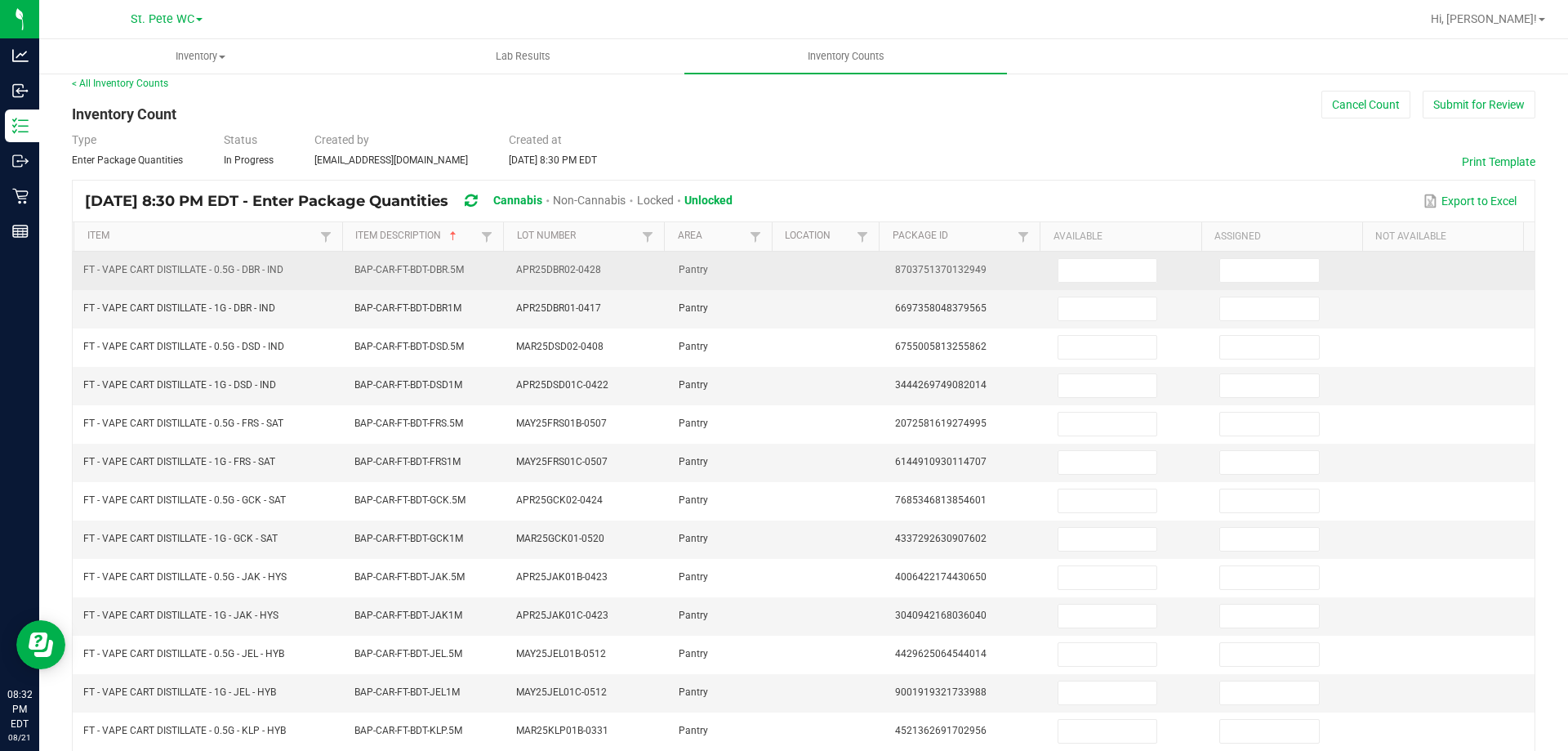
click at [1064, 286] on td at bounding box center [1129, 270] width 162 height 38
click at [1089, 282] on span at bounding box center [1107, 270] width 99 height 25
click at [1085, 281] on input at bounding box center [1107, 270] width 98 height 23
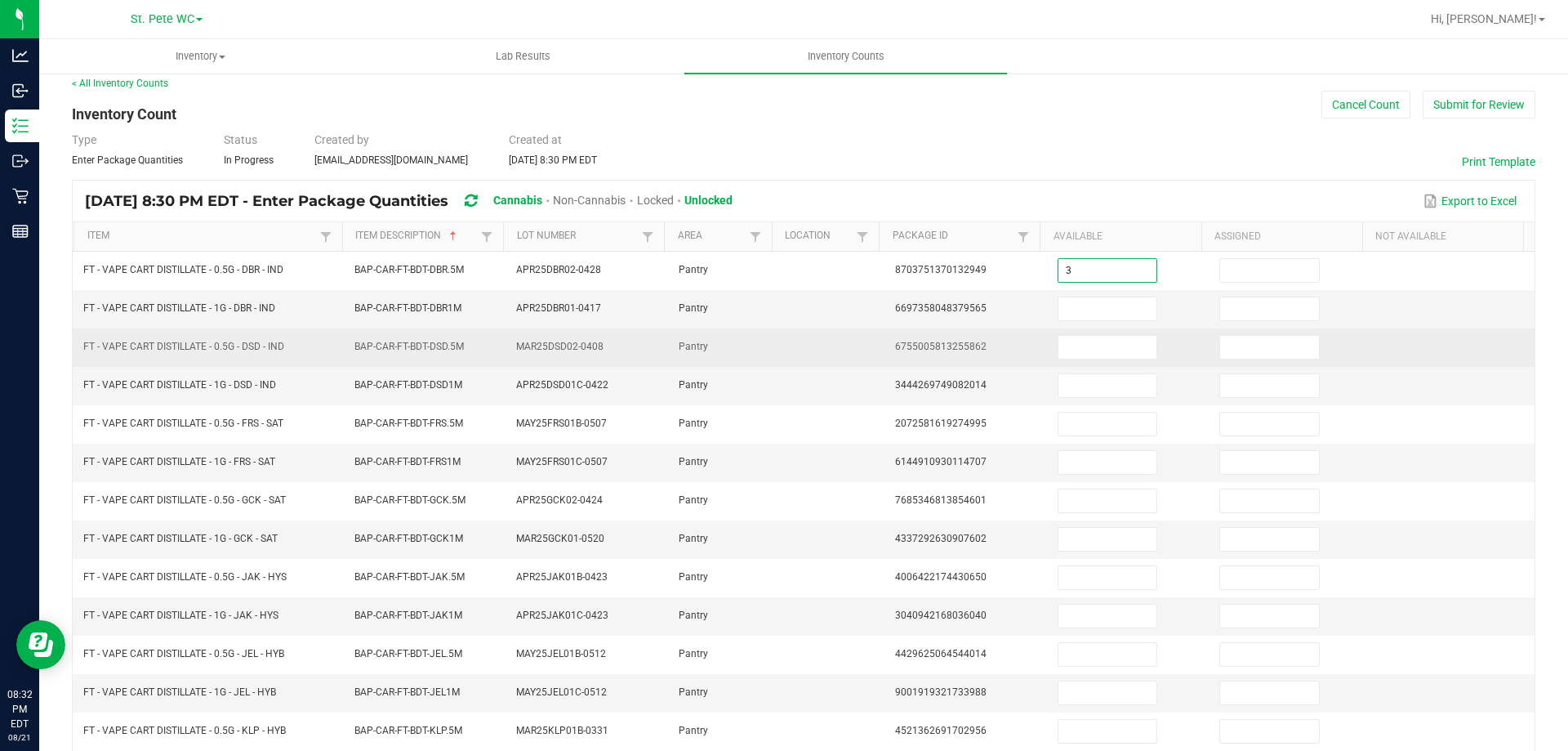
type input "3"
type input "1"
type input "3"
type input "10"
type input "3"
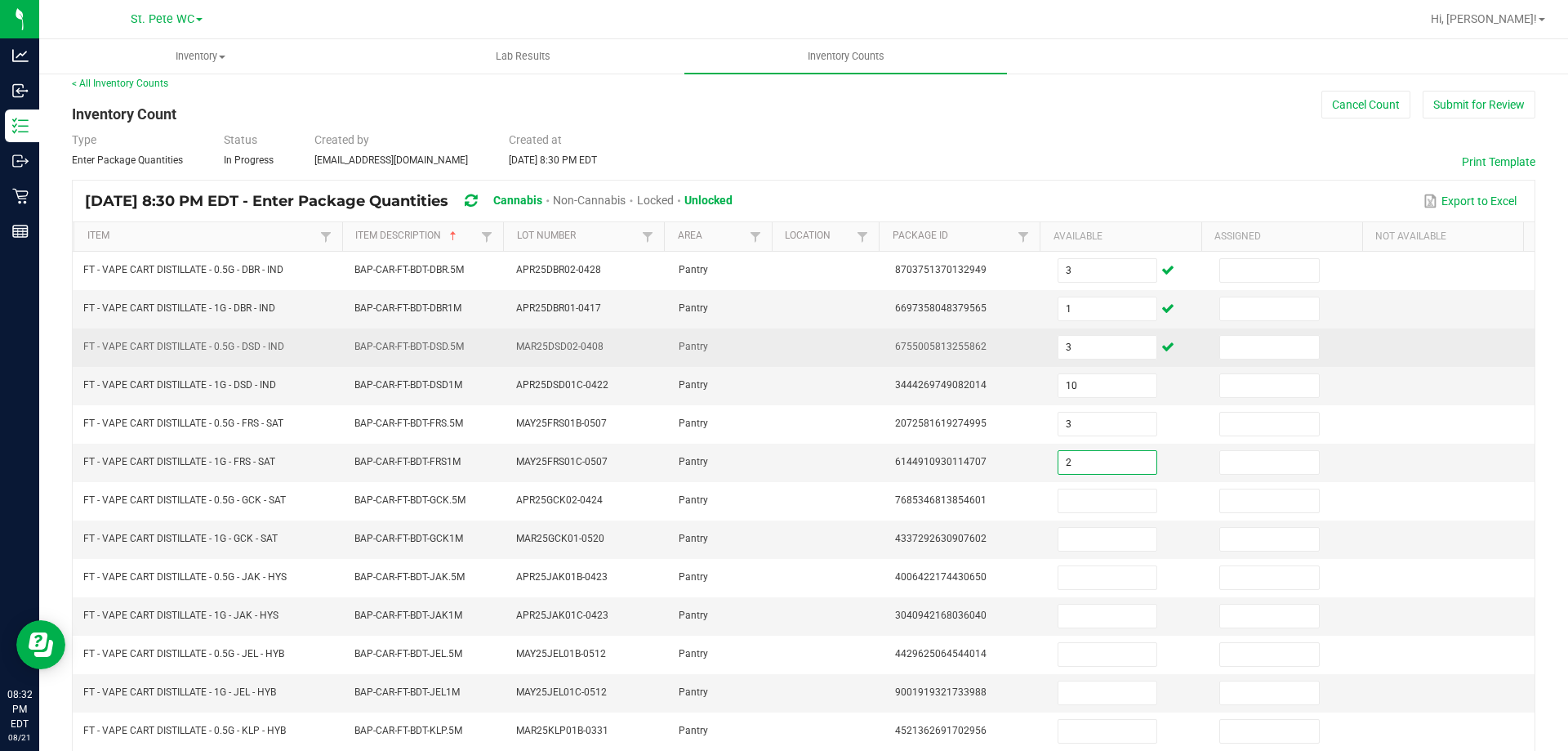
type input "2"
type input "7"
type input "10"
type input "1"
type input "8"
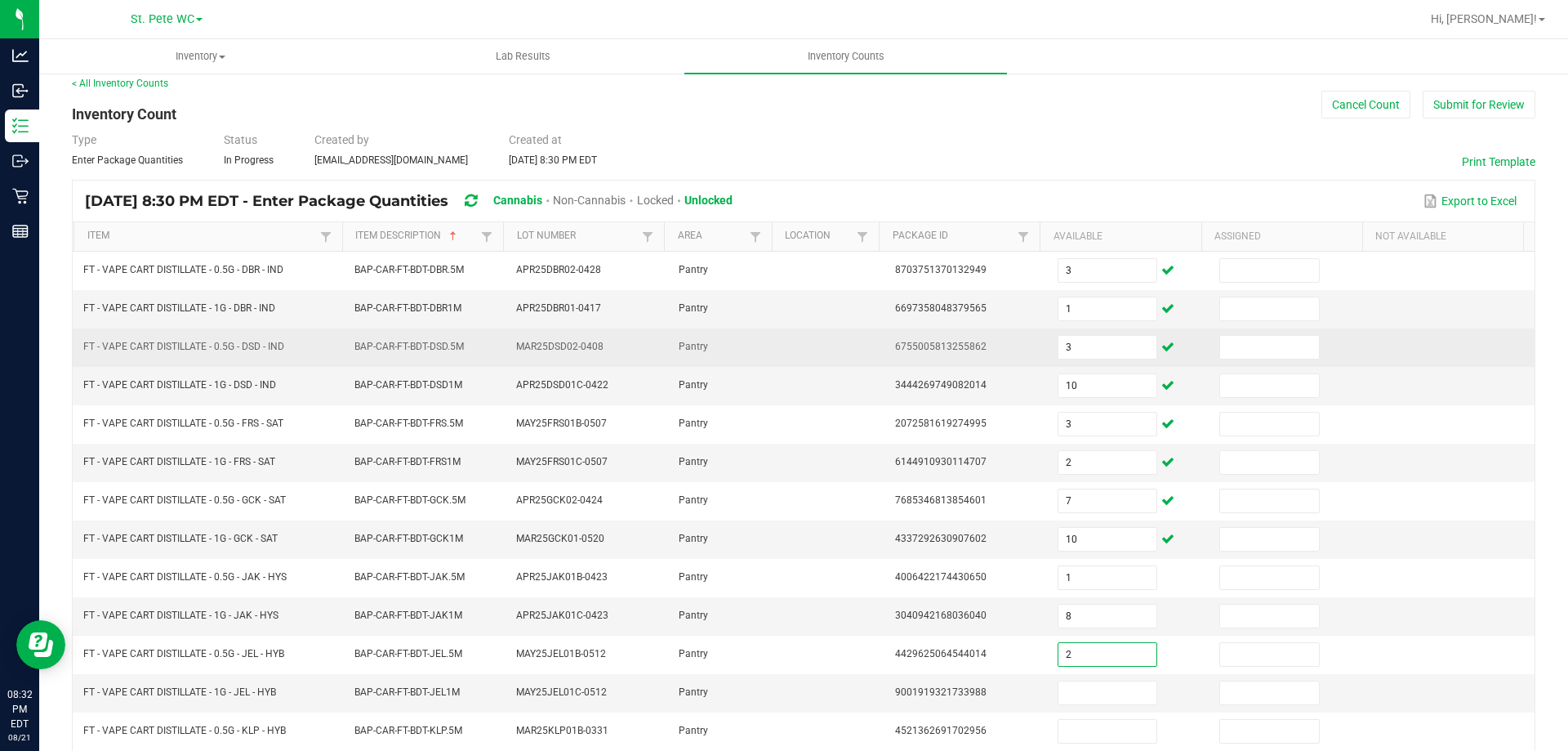
type input "2"
type input "10"
type input "3"
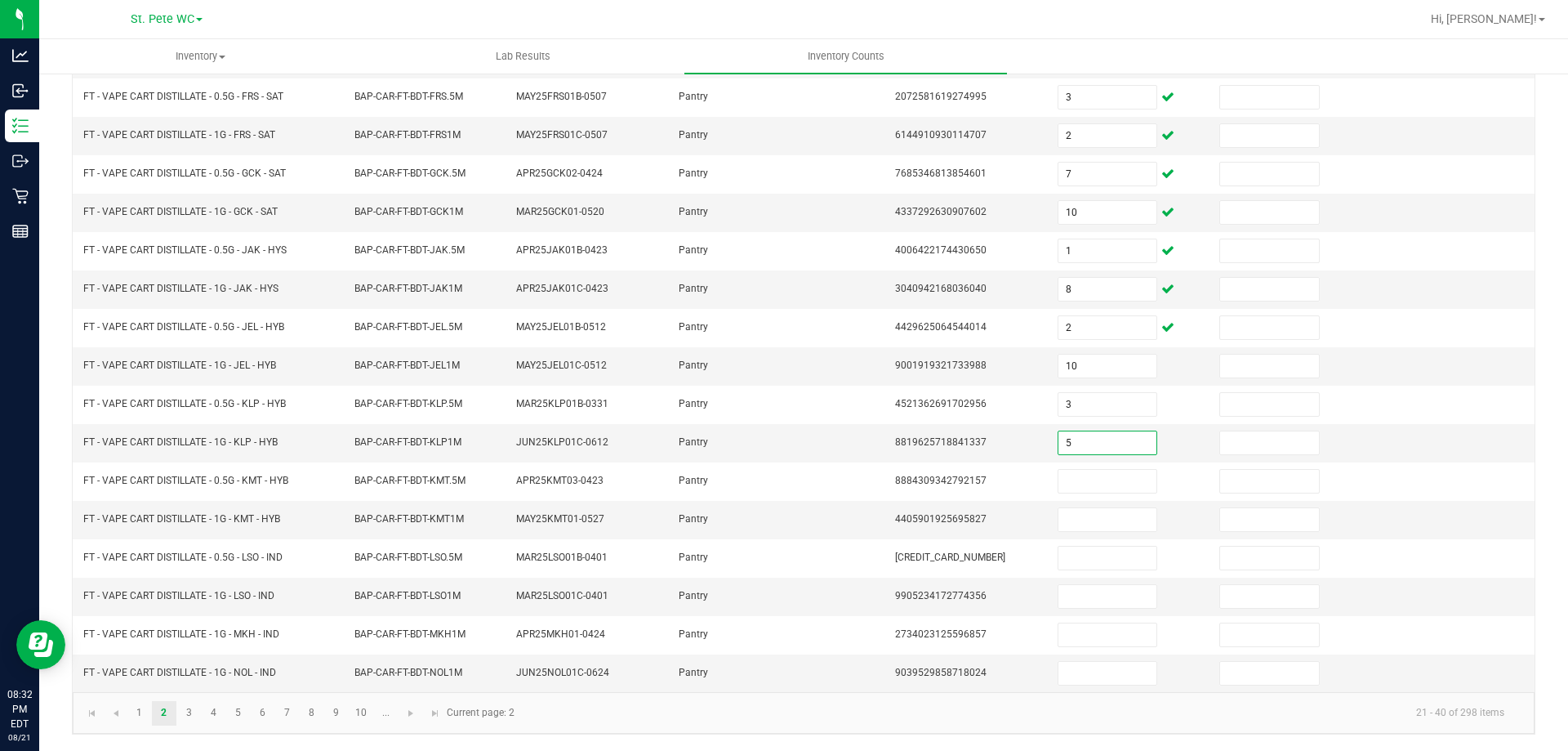
type input "5"
type input "1"
type input "2"
type input "3"
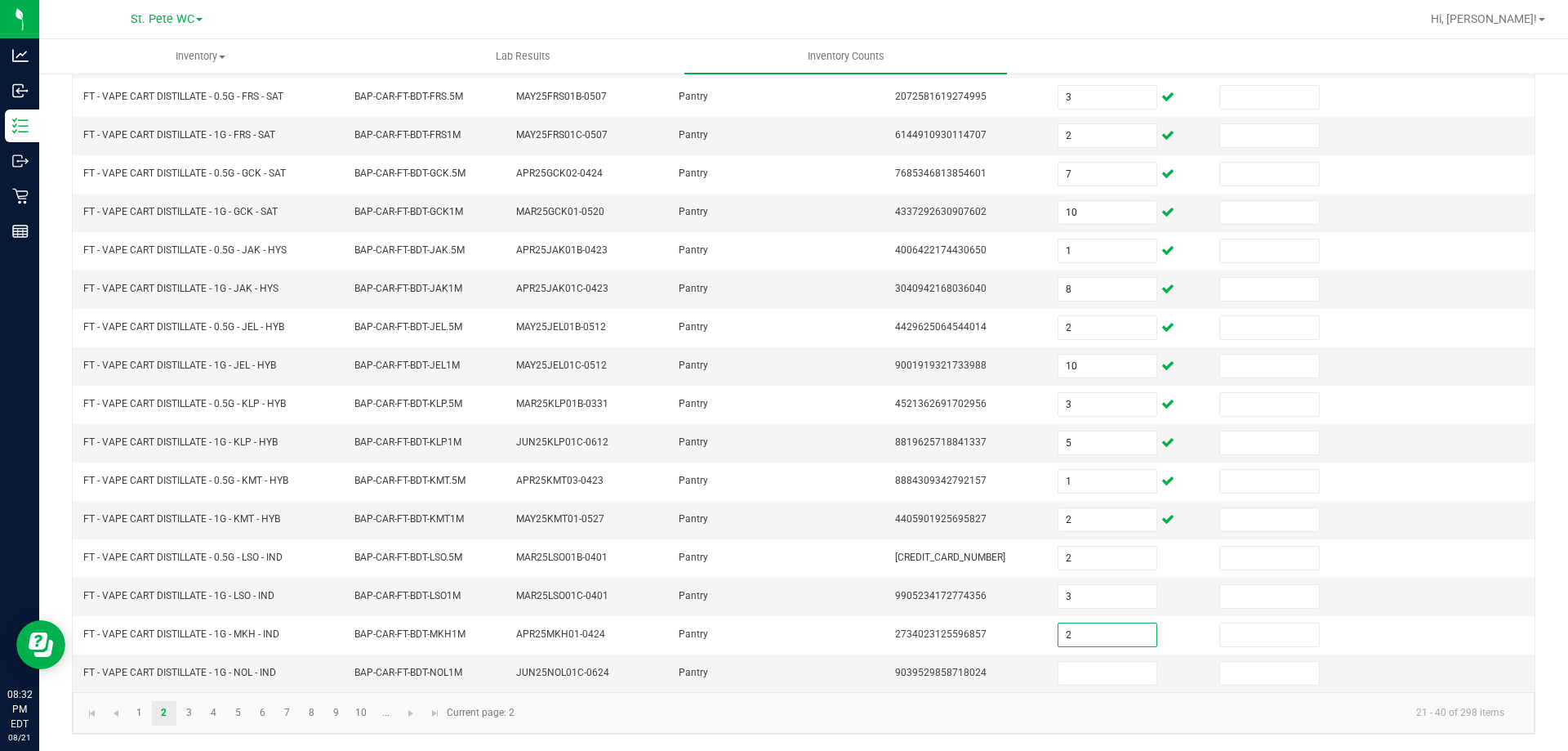
type input "2"
type input "5"
click at [195, 707] on link "3" at bounding box center [189, 714] width 24 height 25
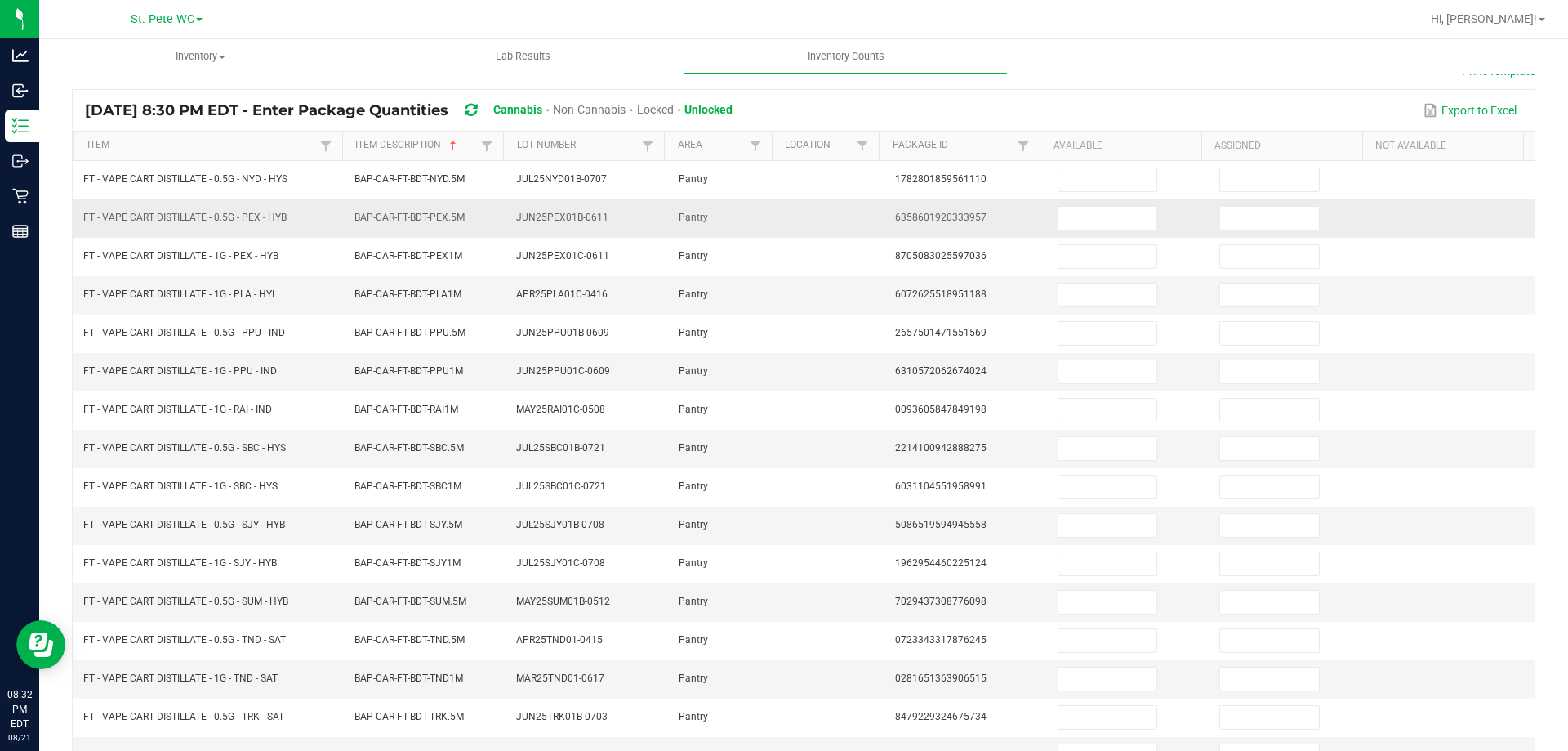
scroll to position [94, 0]
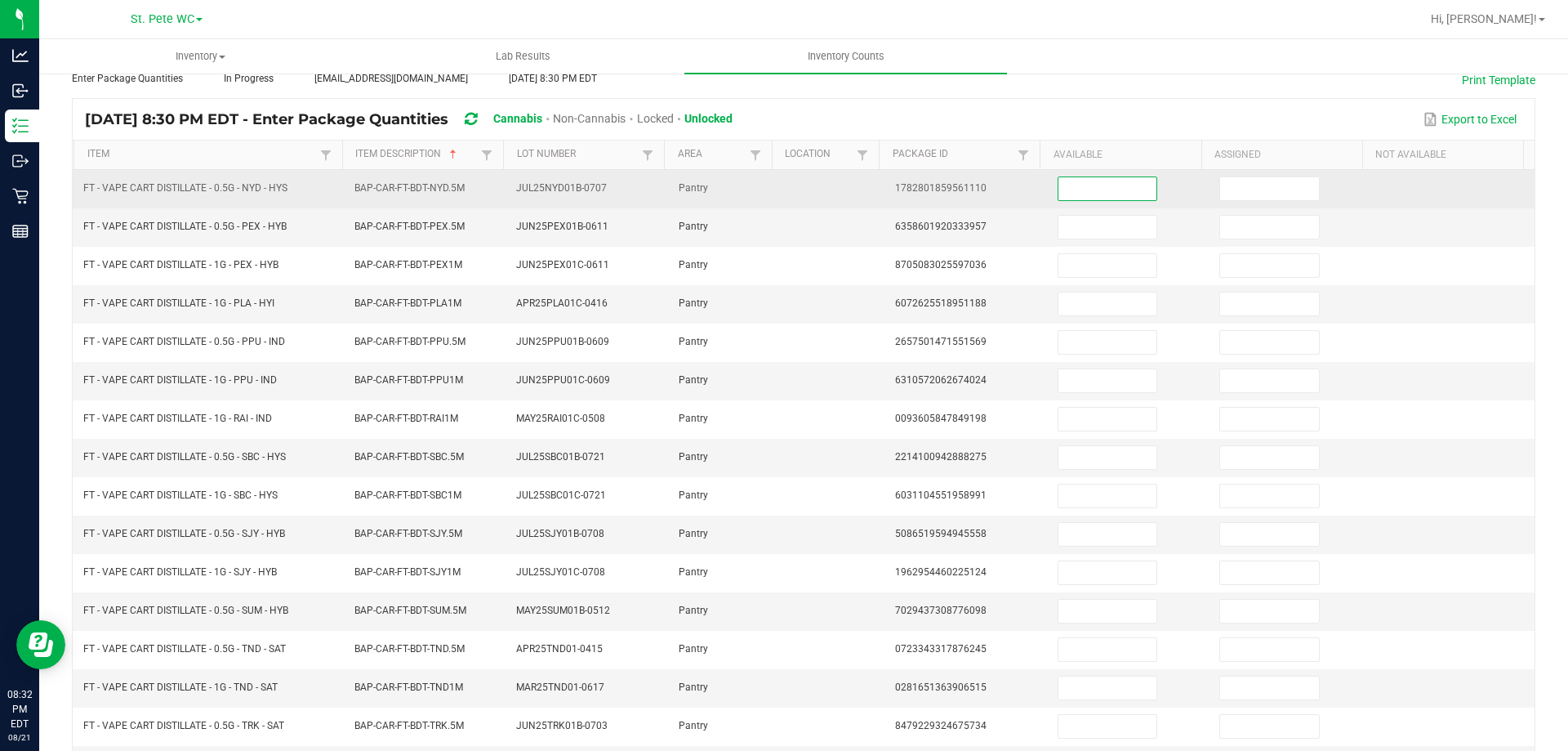
click at [1071, 193] on input at bounding box center [1107, 189] width 98 height 23
type input "12"
type input "2"
type input "5"
type input "1"
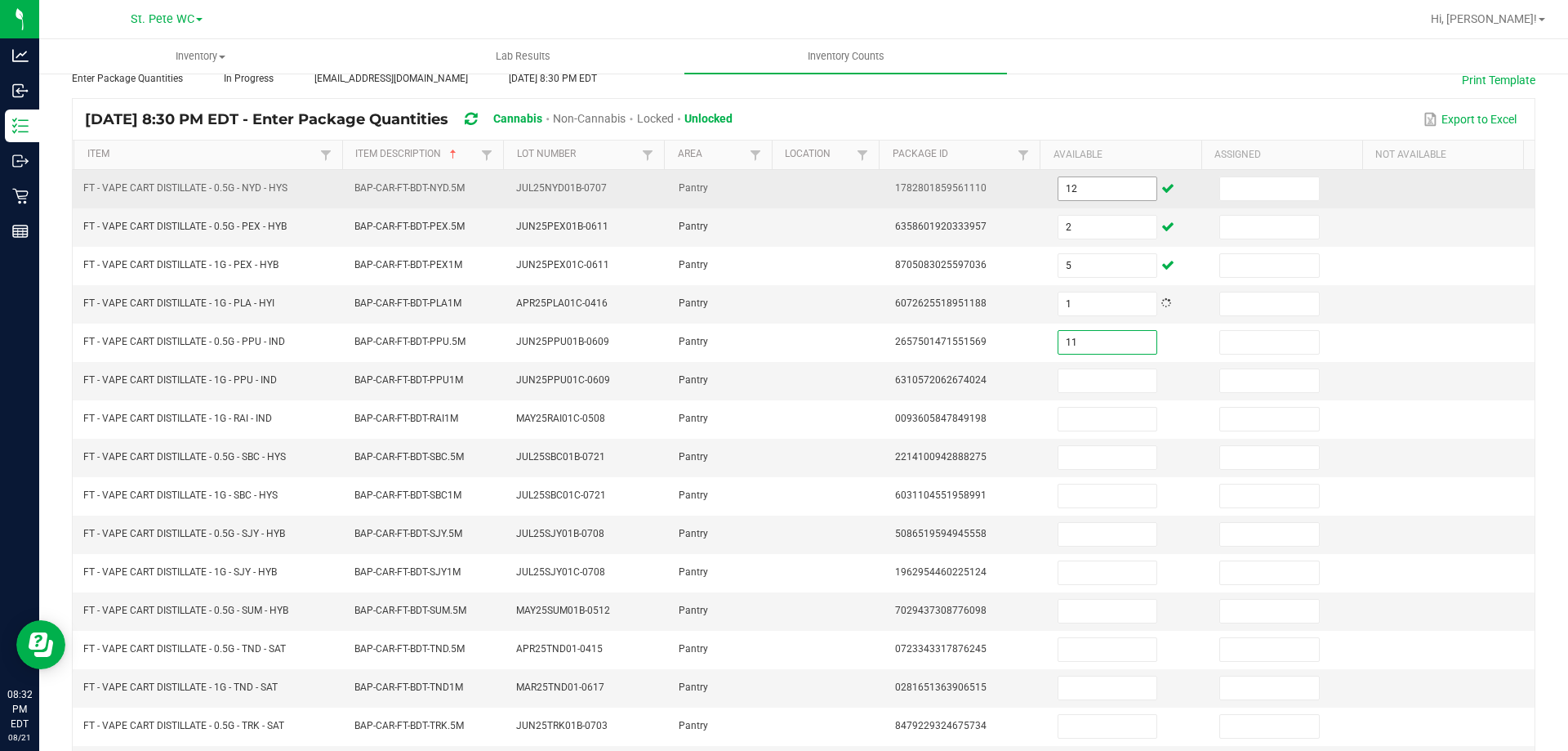
type input "11"
type input "1"
type input "3"
type input "4"
type input "11"
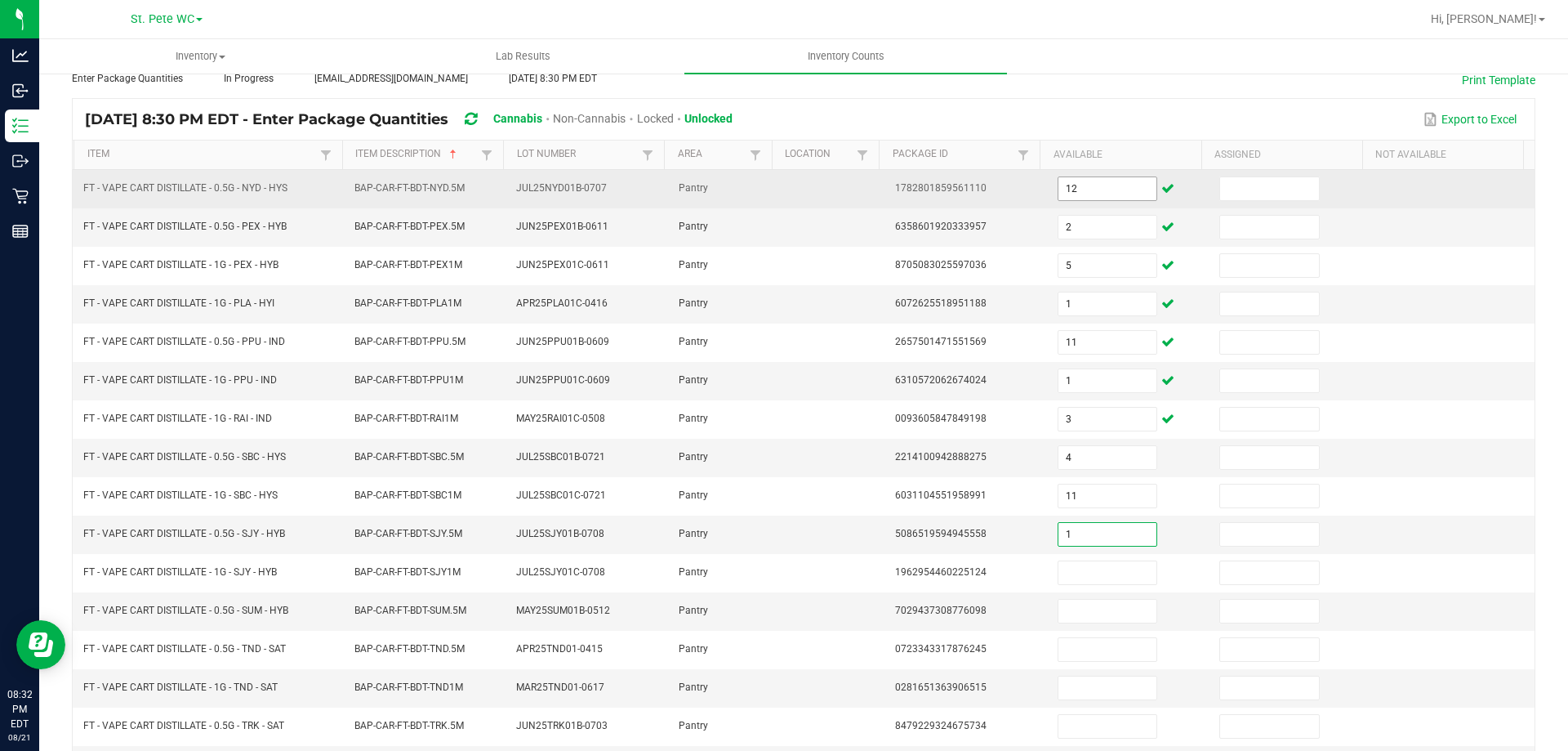
type input "1"
type input "6"
type input "3"
type input "12"
type input "7"
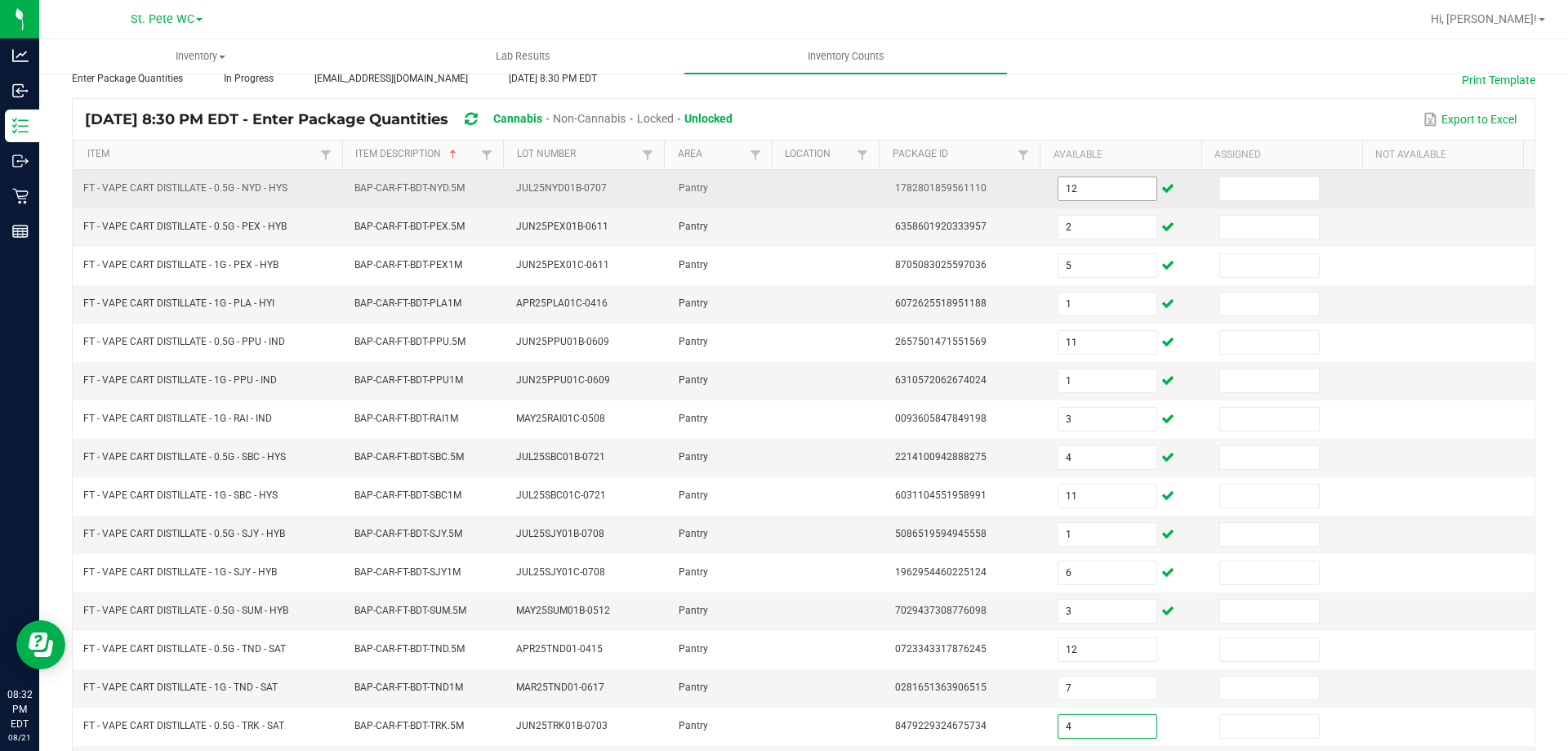
type input "4"
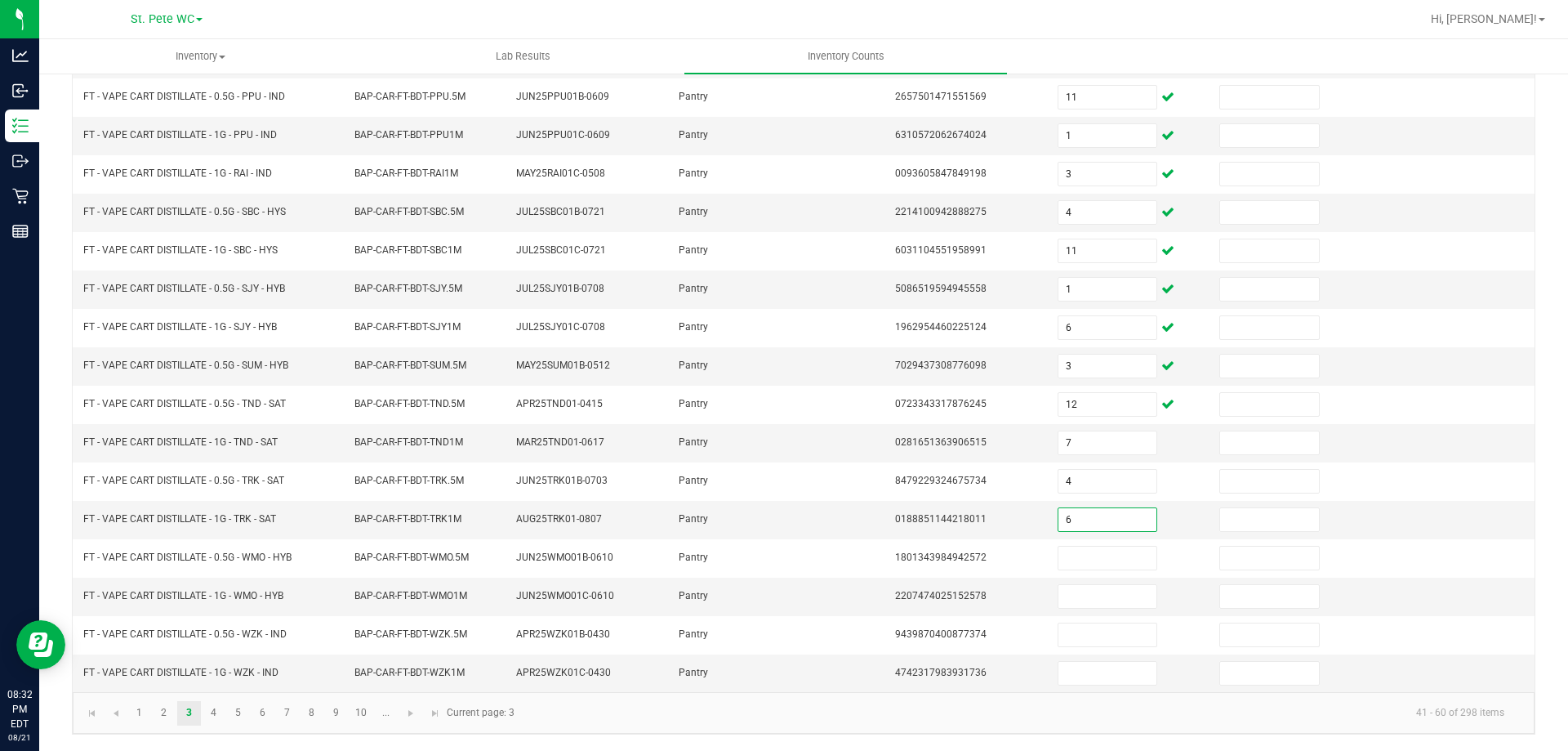
type input "6"
type input "2"
type input "8"
type input "1"
type input "12"
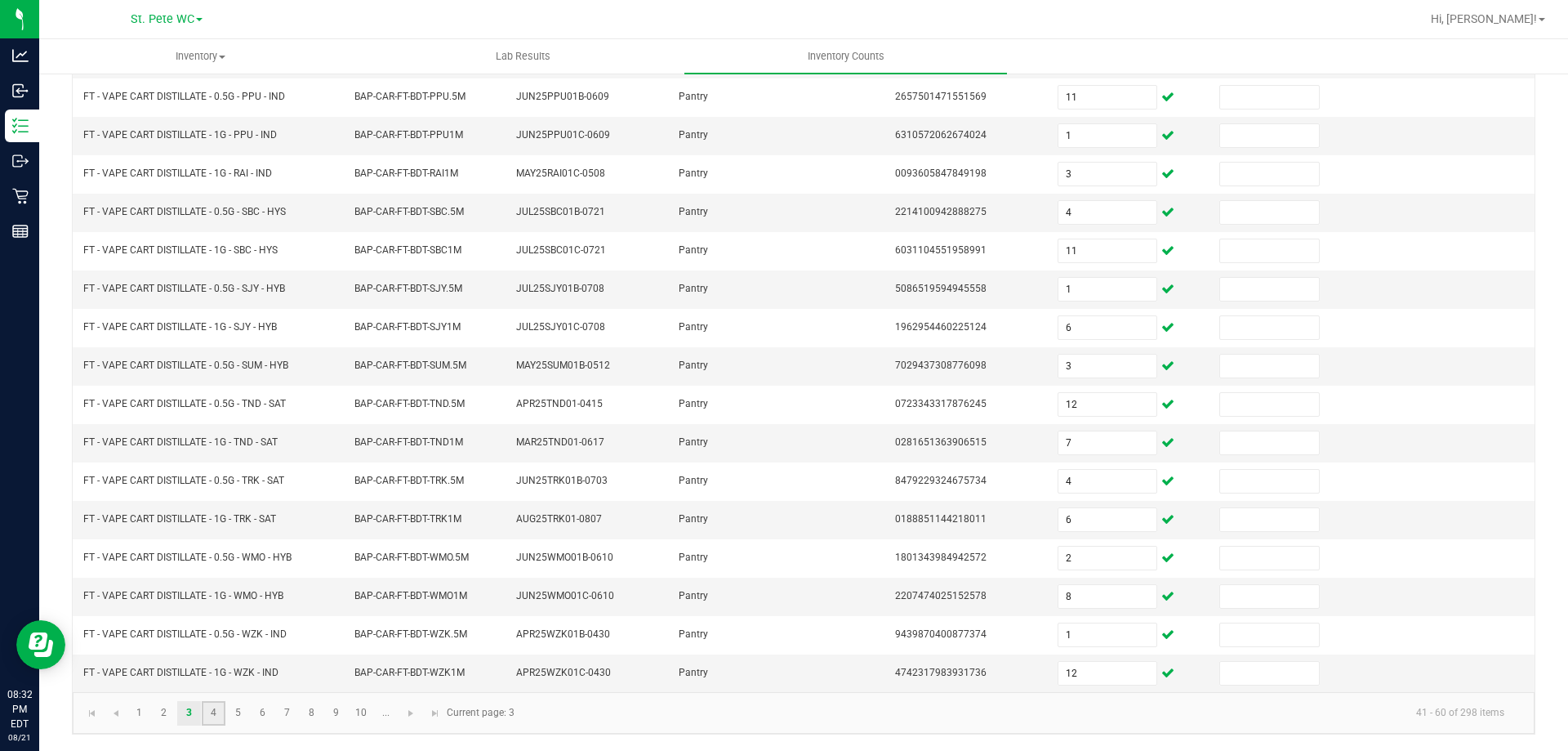
click at [211, 724] on link "4" at bounding box center [213, 714] width 24 height 25
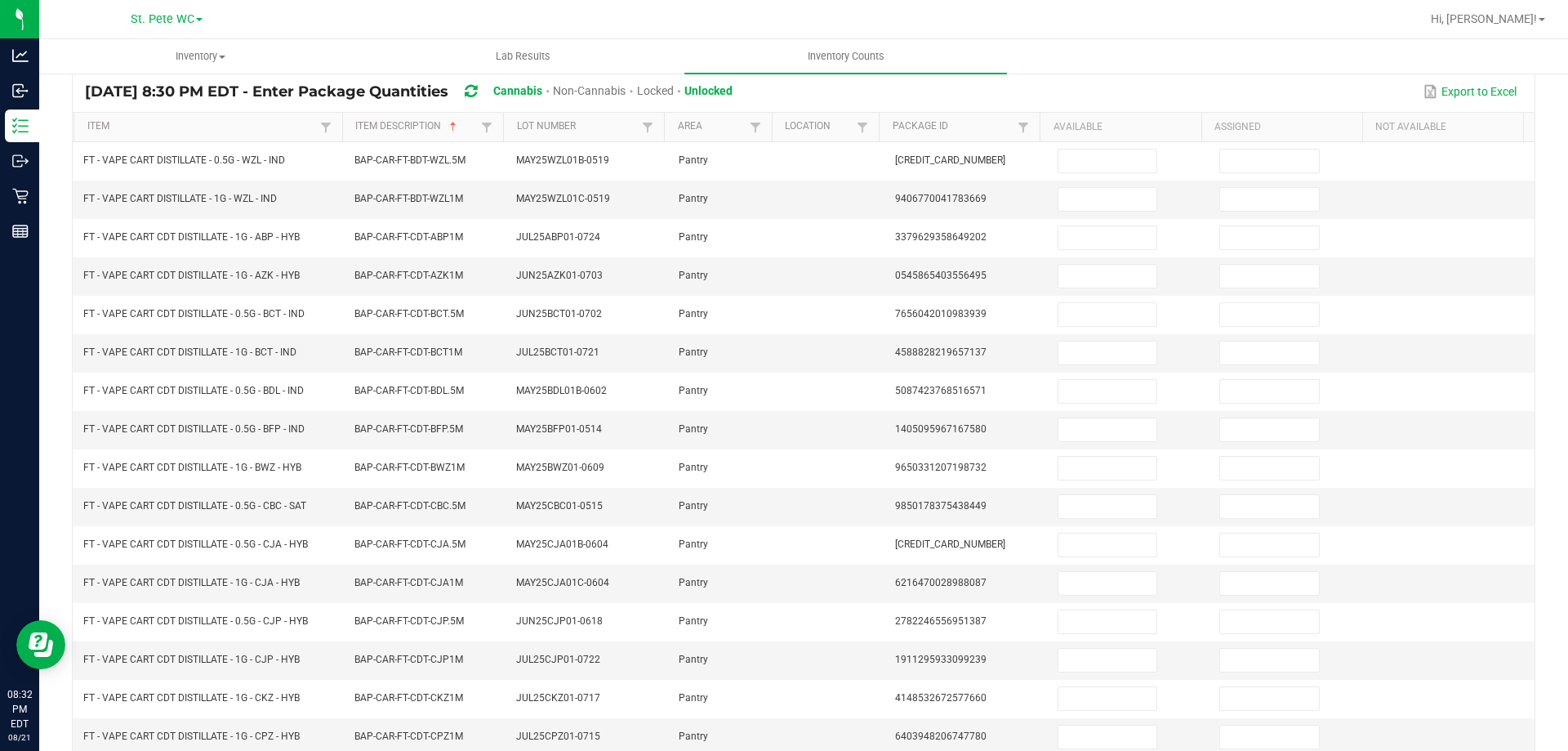
scroll to position [12, 0]
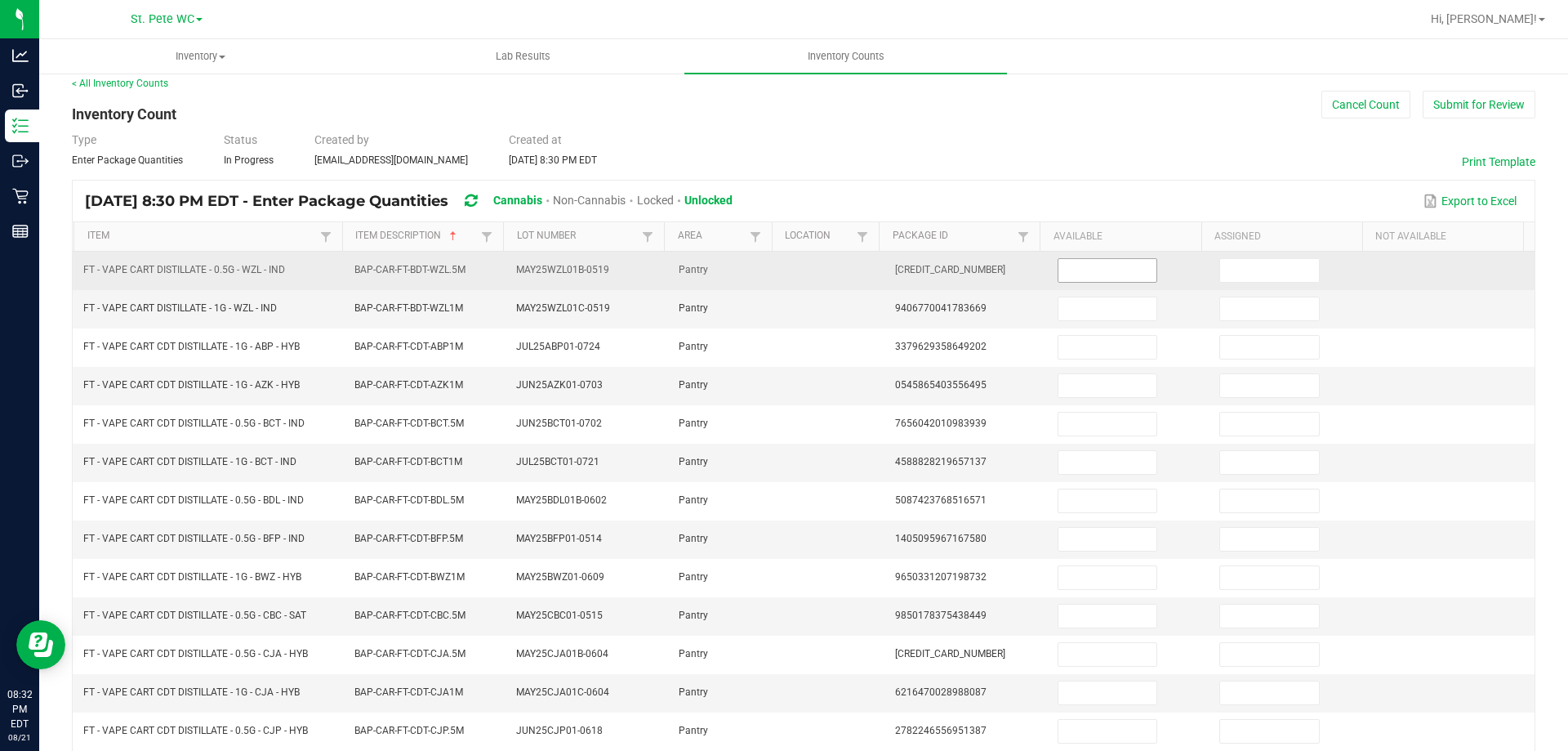
click at [1061, 277] on input at bounding box center [1107, 270] width 98 height 23
type input "4"
type input "12"
type input "1"
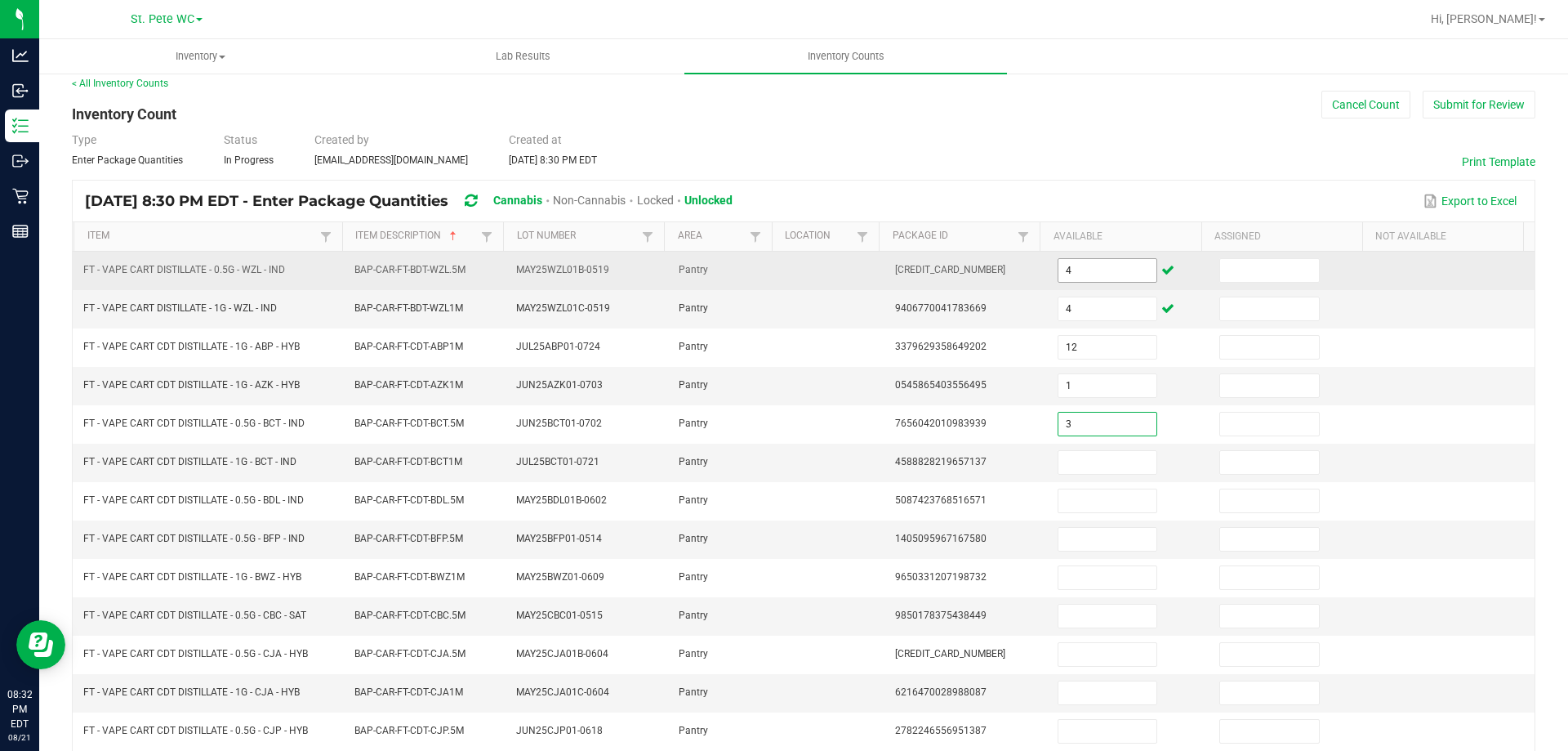
type input "3"
type input "1"
type input "2"
type input "3"
type input "7"
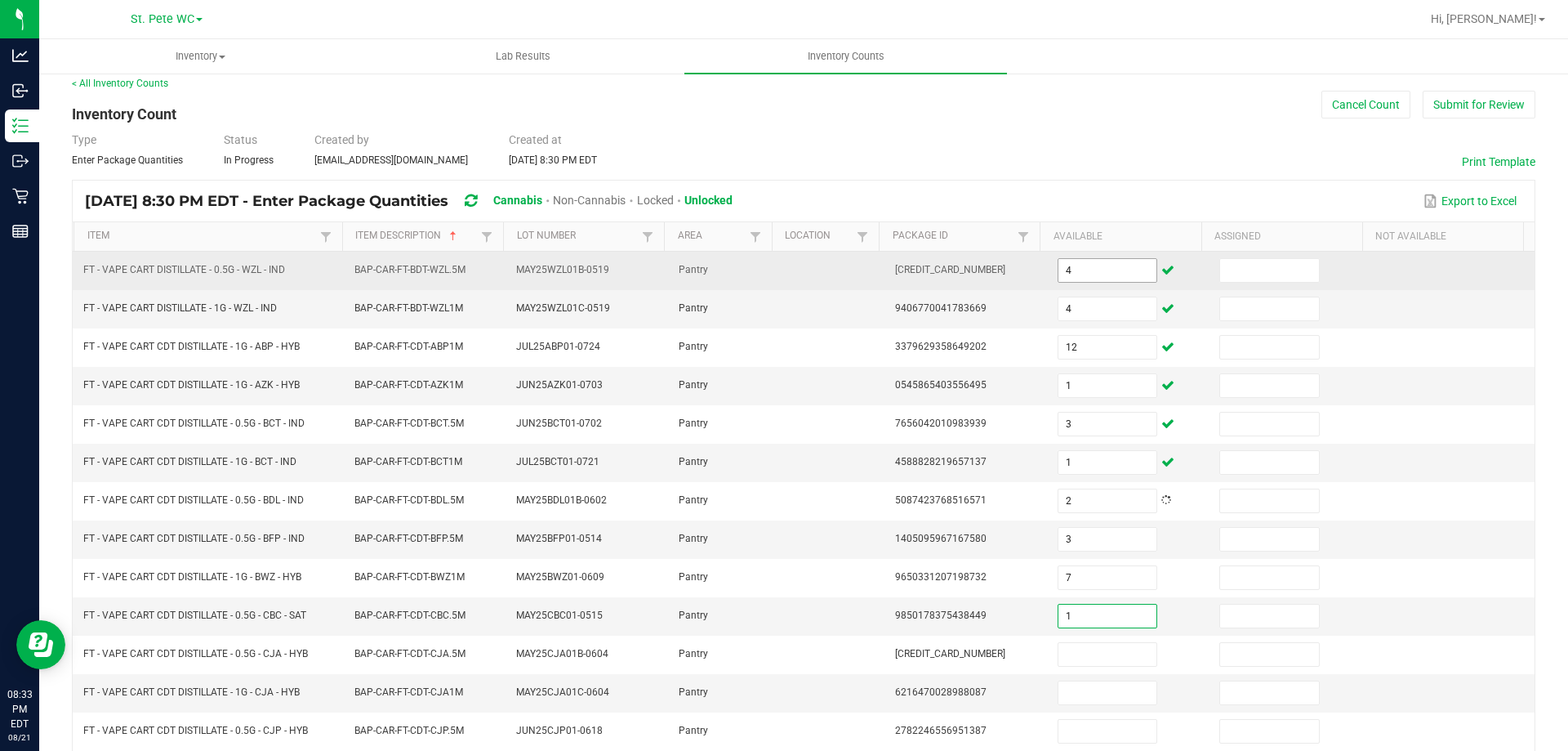
type input "1"
type input "4"
type input "11"
type input "2"
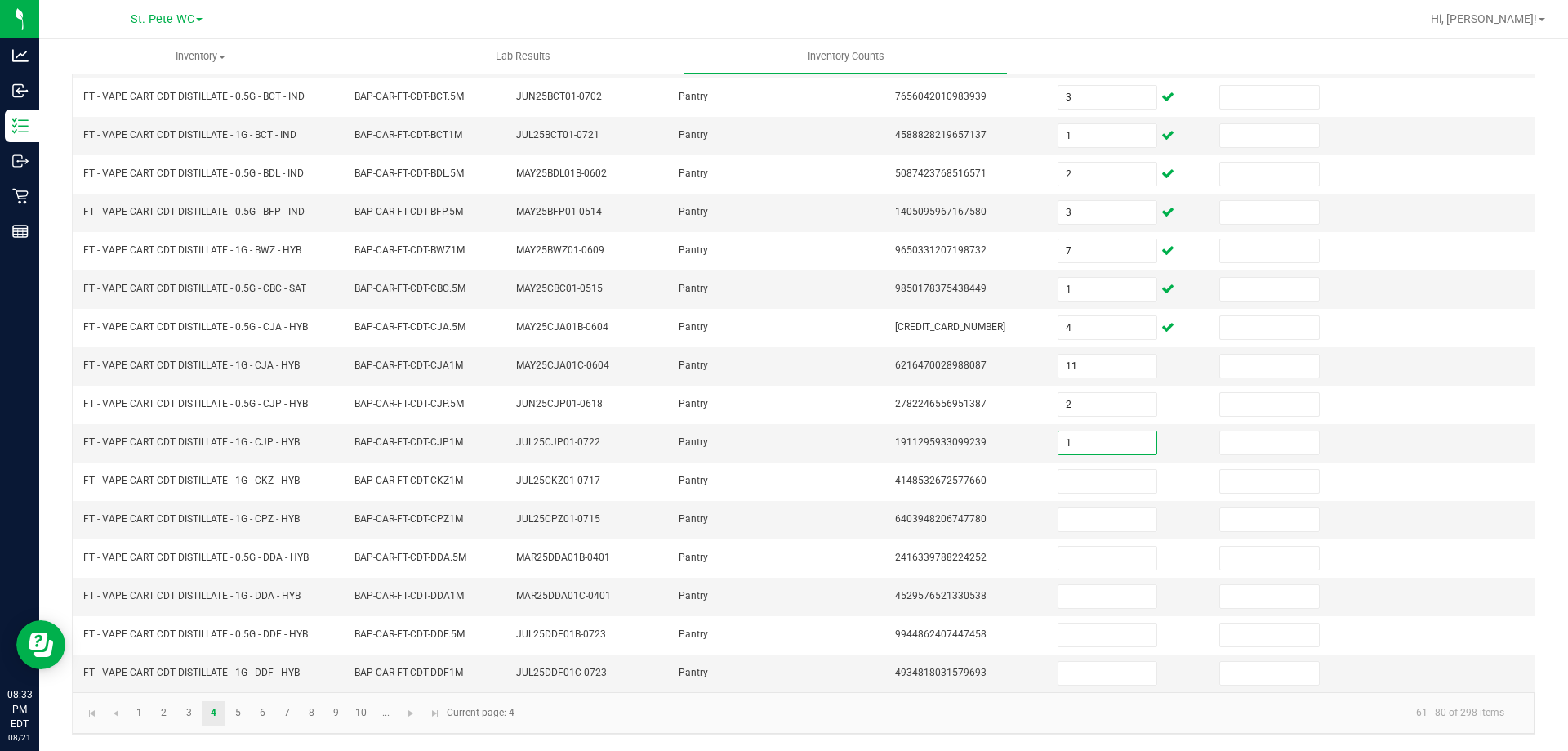
type input "1"
type input "7"
type input "2"
type input "5"
type input "1"
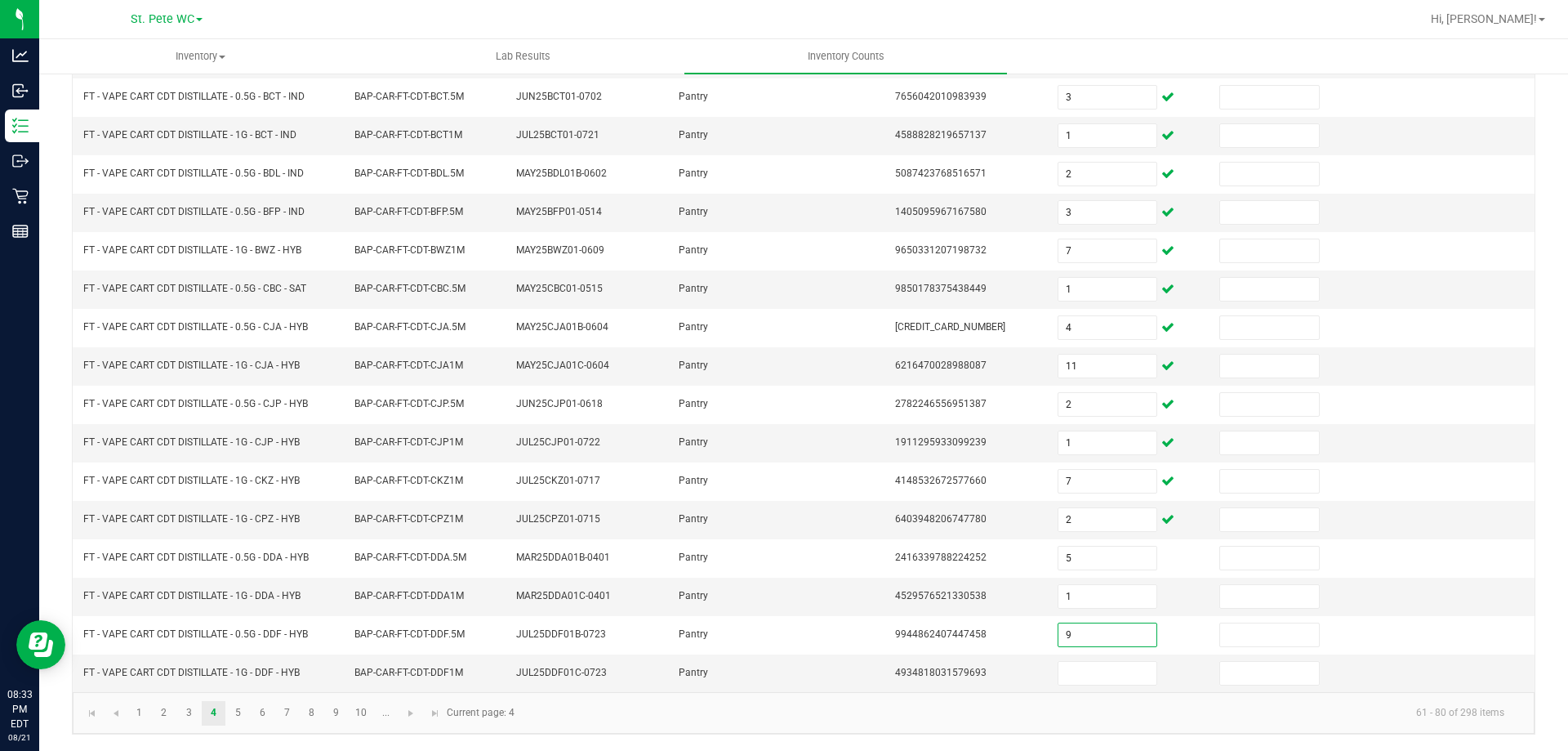
type input "9"
type input "5"
click at [244, 709] on link "5" at bounding box center [238, 714] width 24 height 25
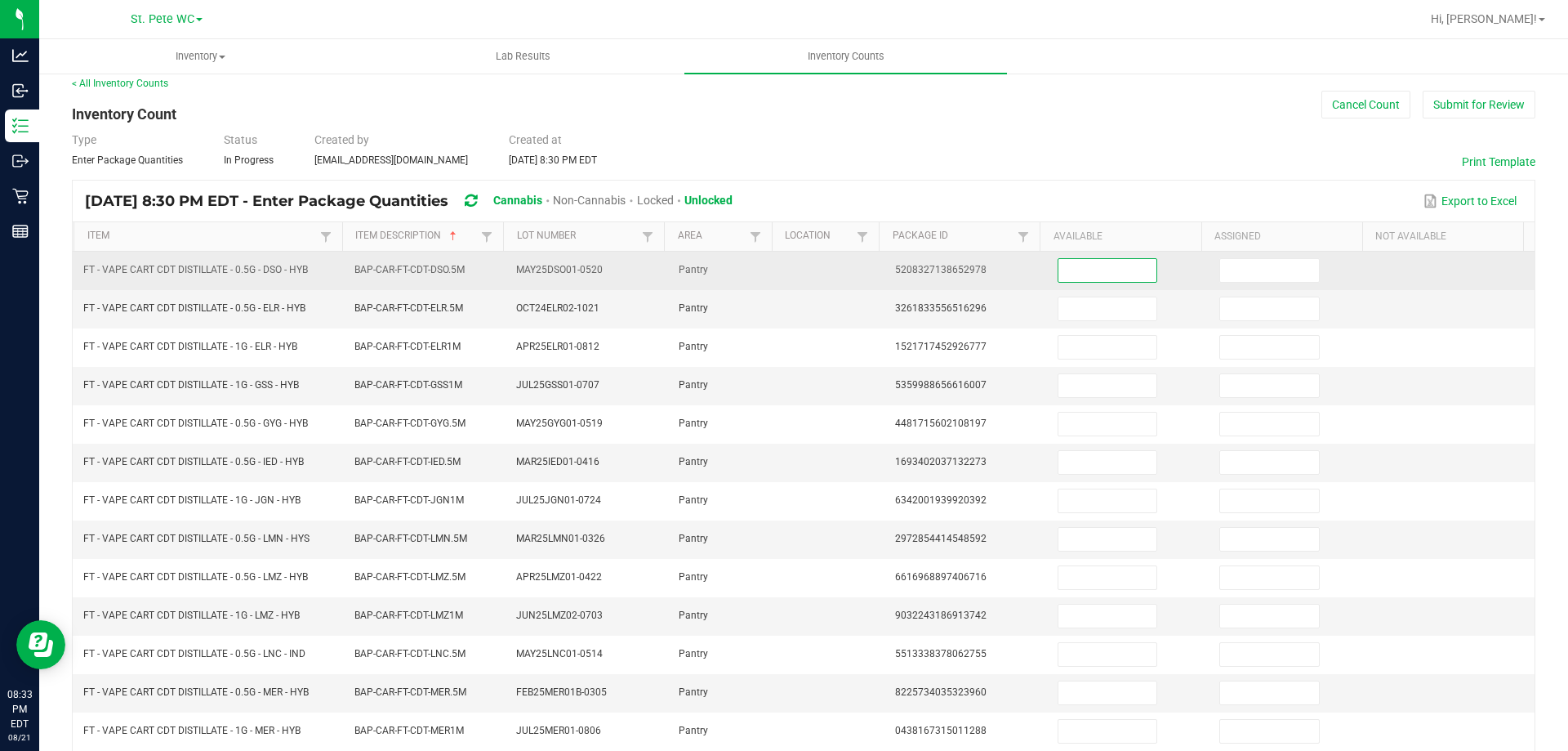
click at [1086, 262] on input at bounding box center [1107, 270] width 98 height 23
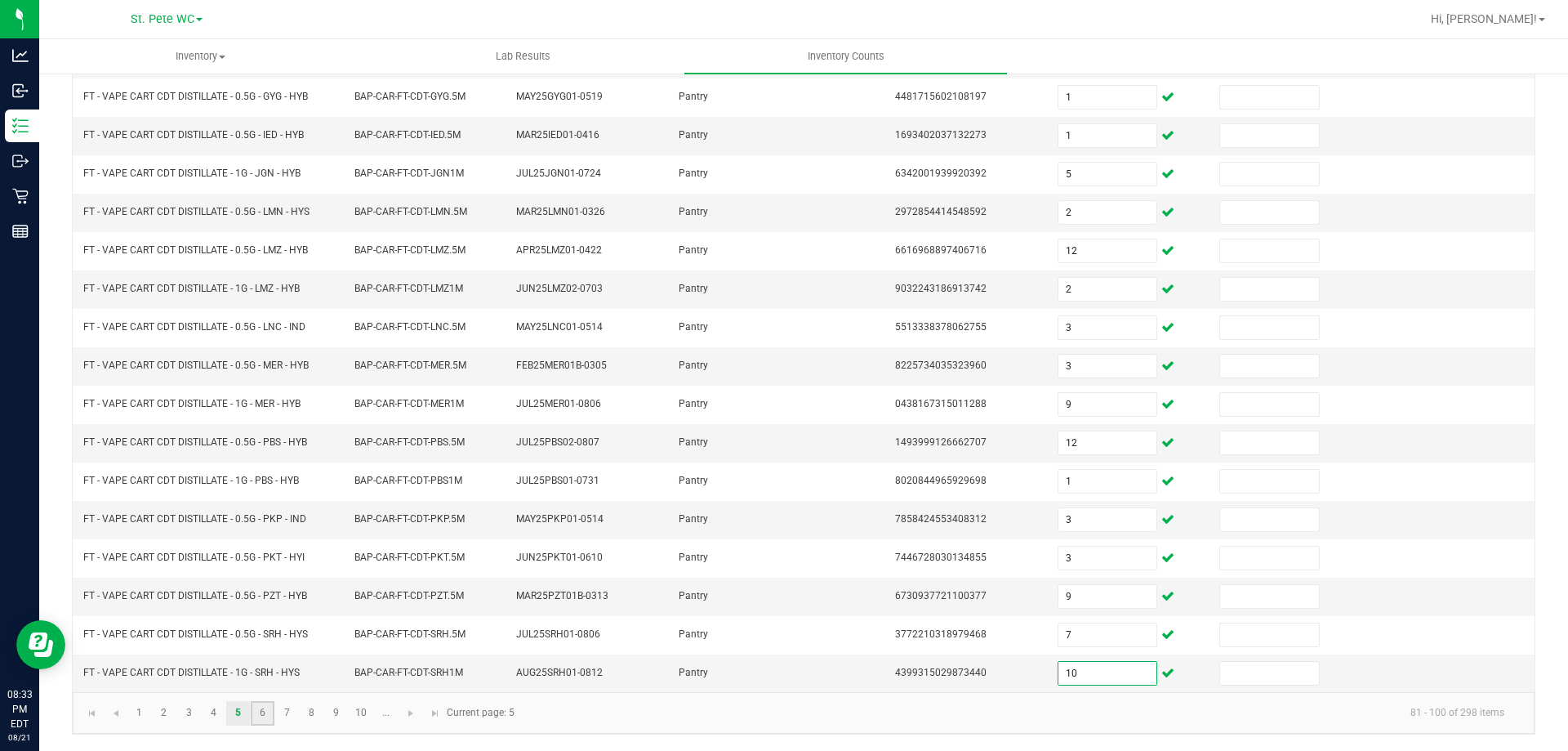
click at [259, 706] on link "6" at bounding box center [263, 714] width 24 height 25
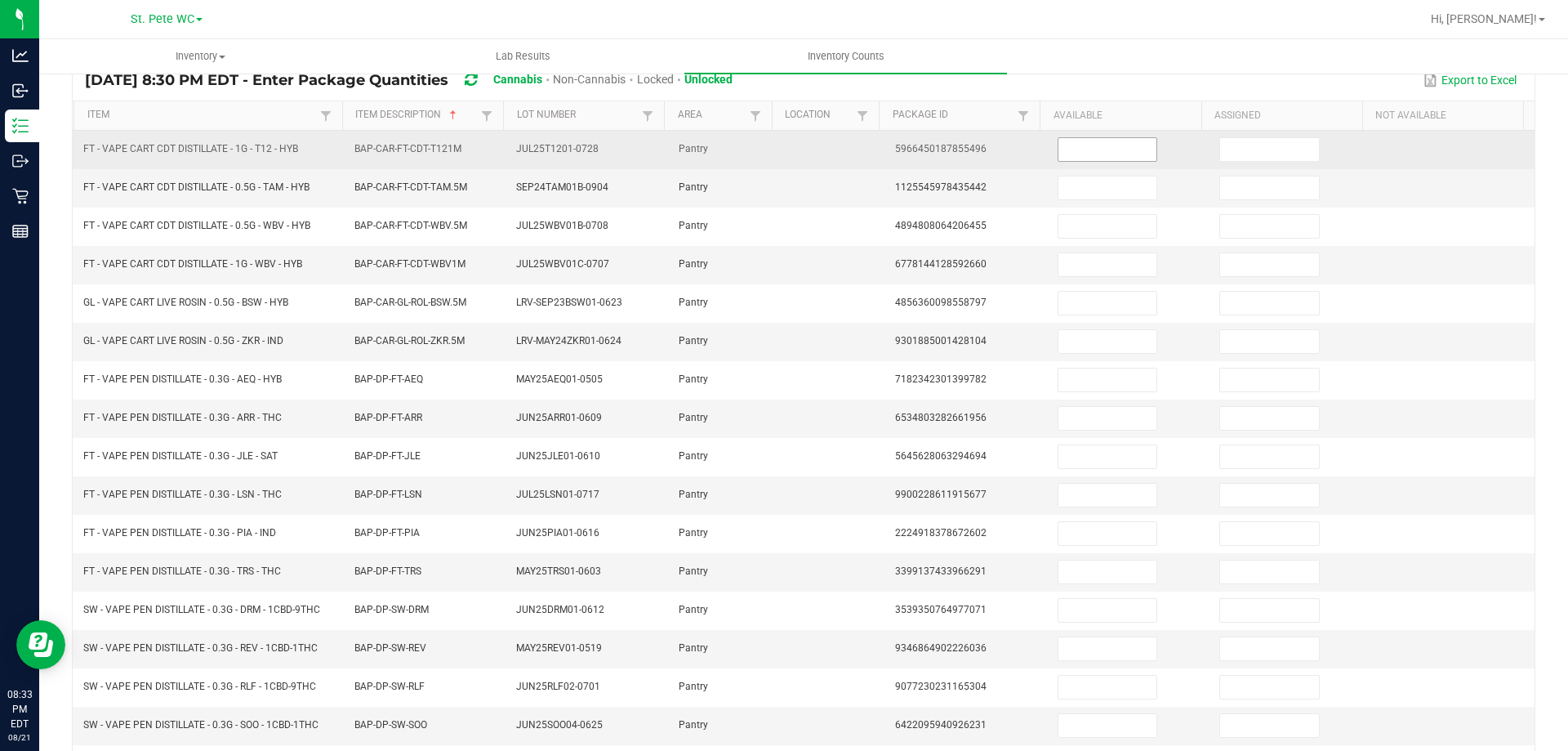
scroll to position [12, 0]
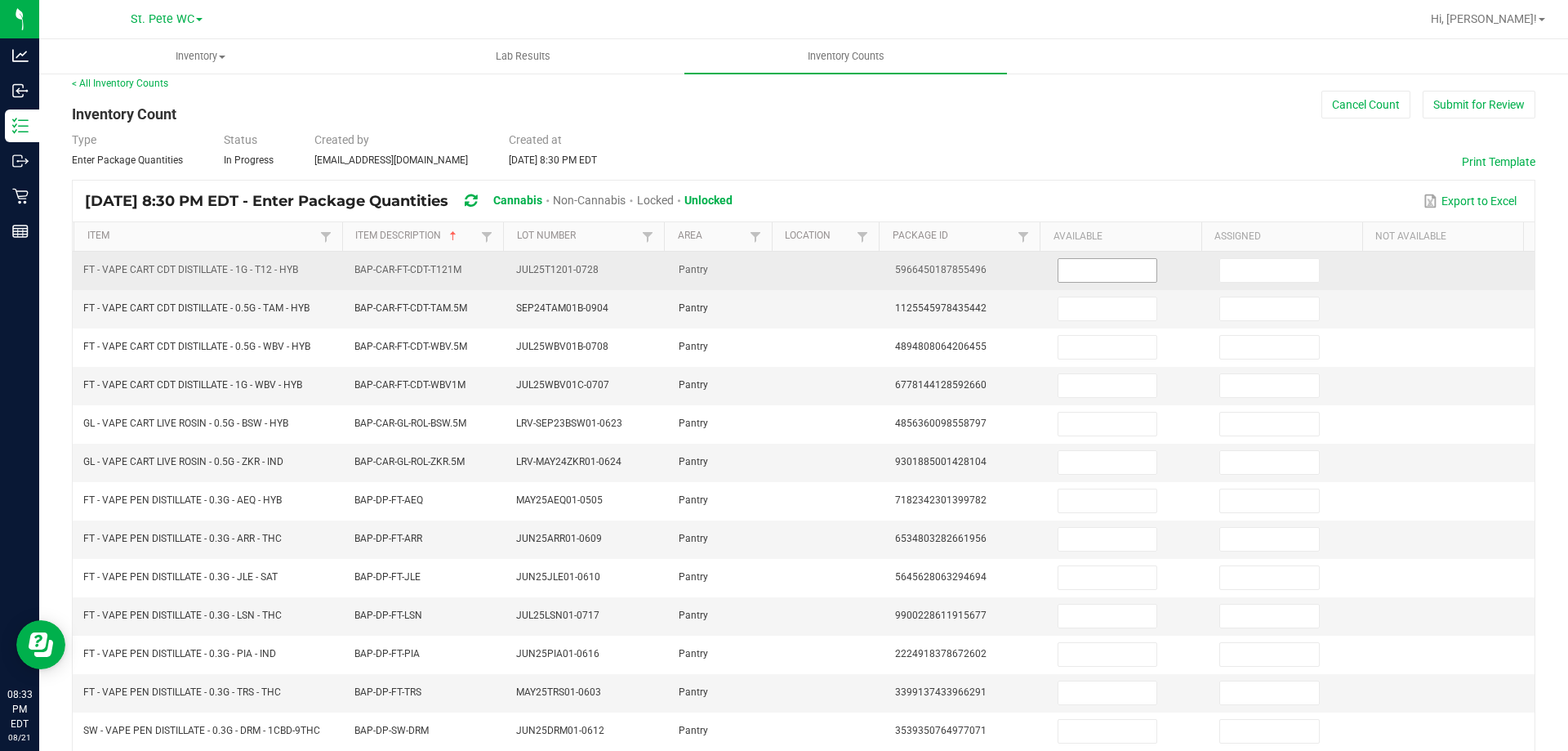
click at [1112, 271] on input at bounding box center [1107, 270] width 98 height 23
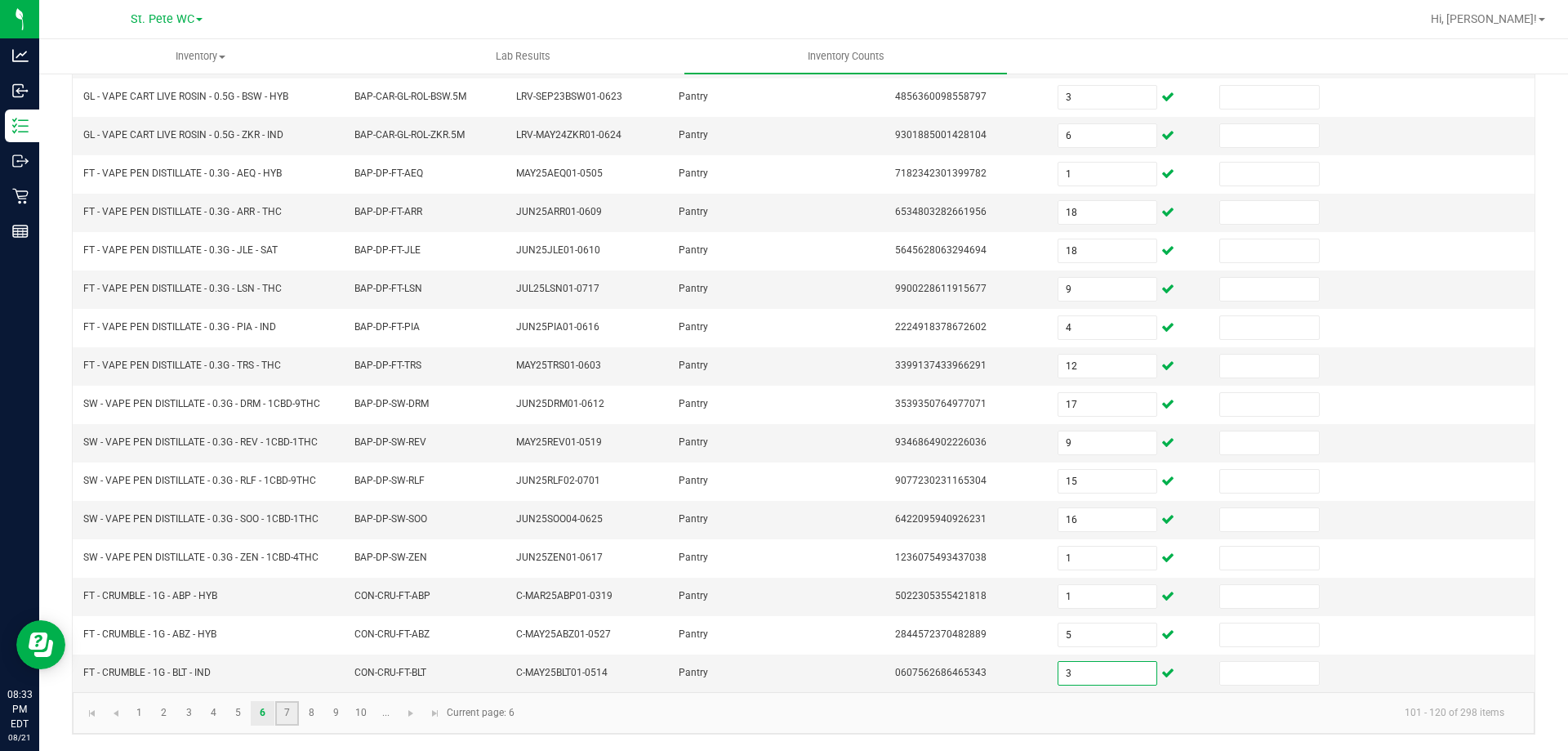
click at [280, 716] on link "7" at bounding box center [286, 714] width 24 height 25
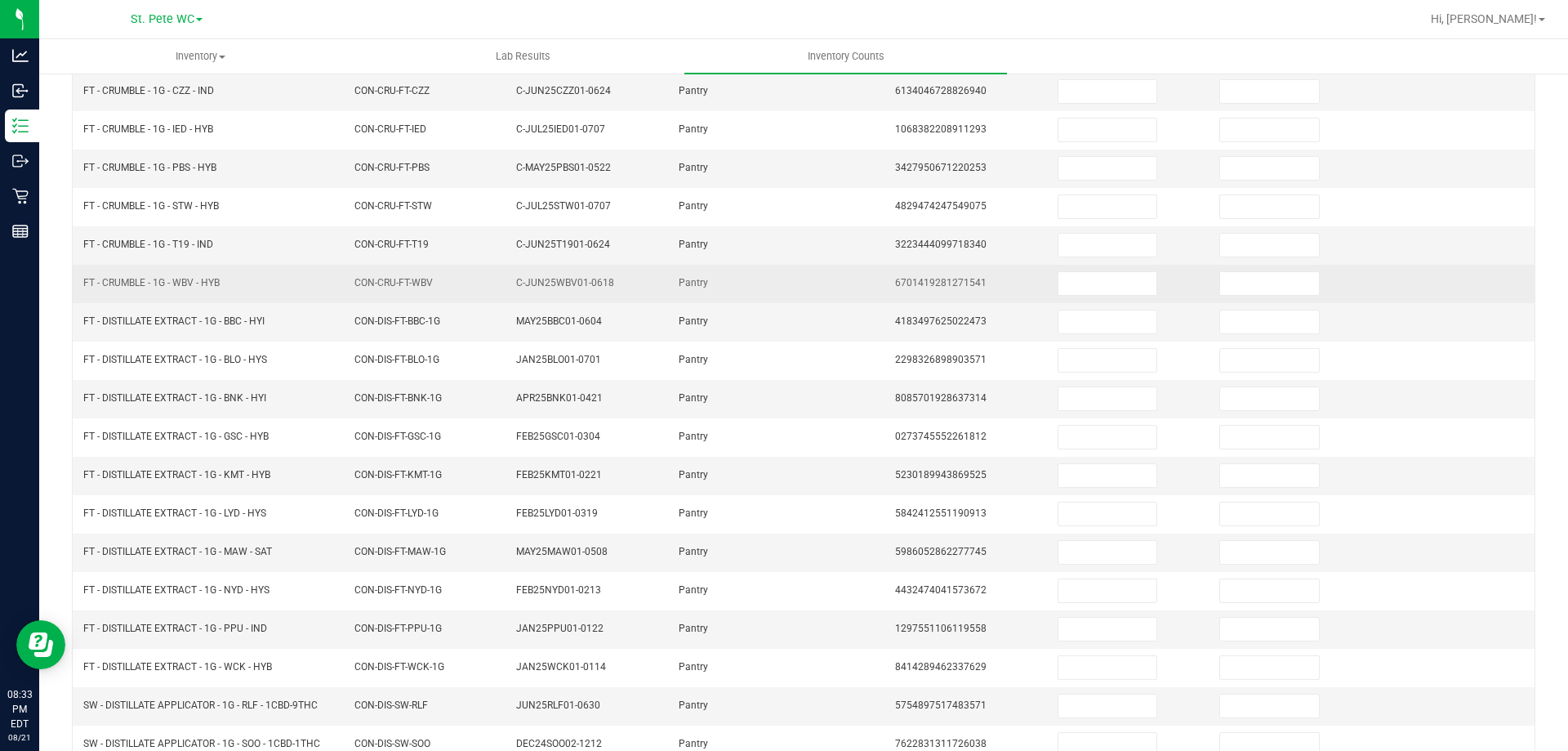
scroll to position [94, 0]
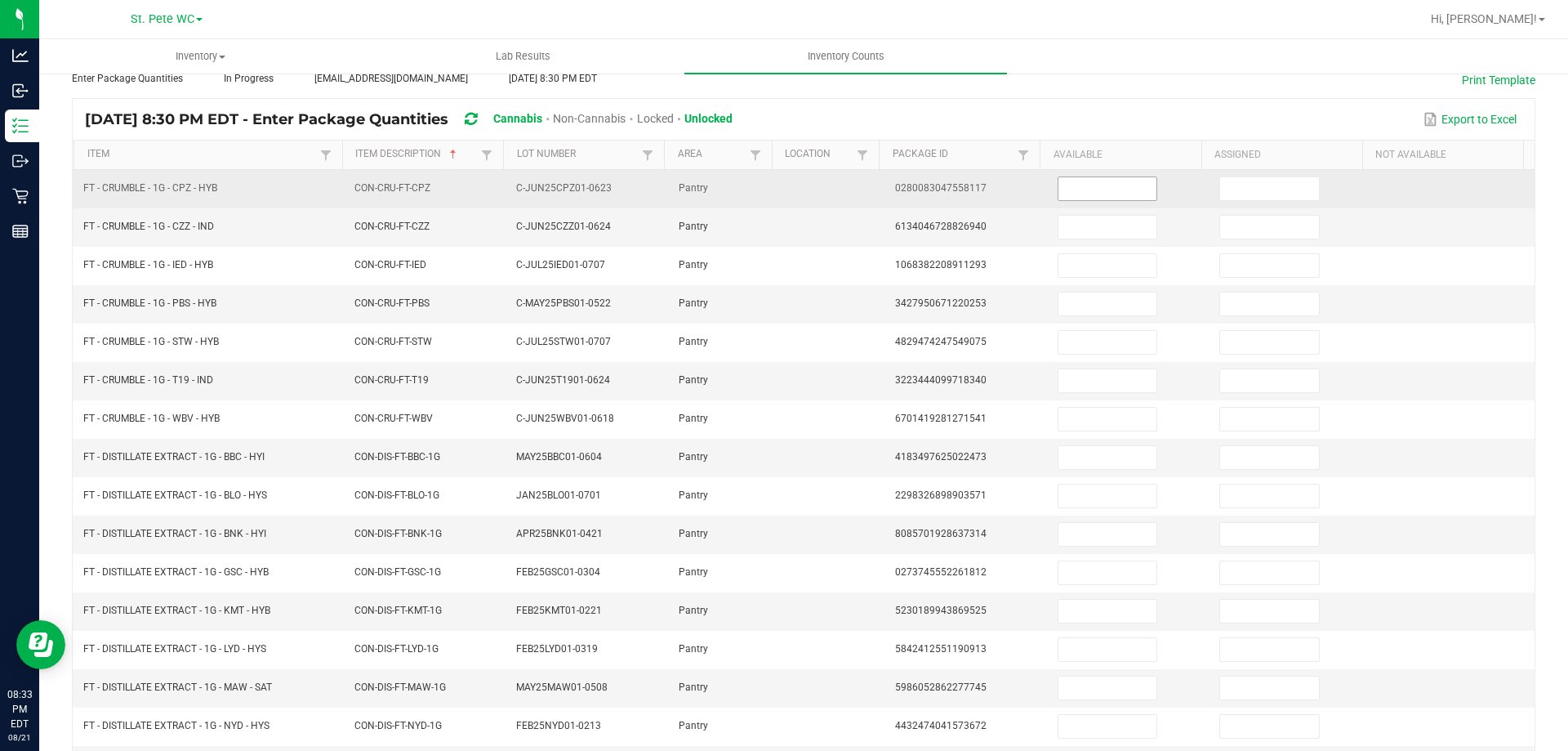
click at [1090, 195] on input at bounding box center [1107, 189] width 98 height 23
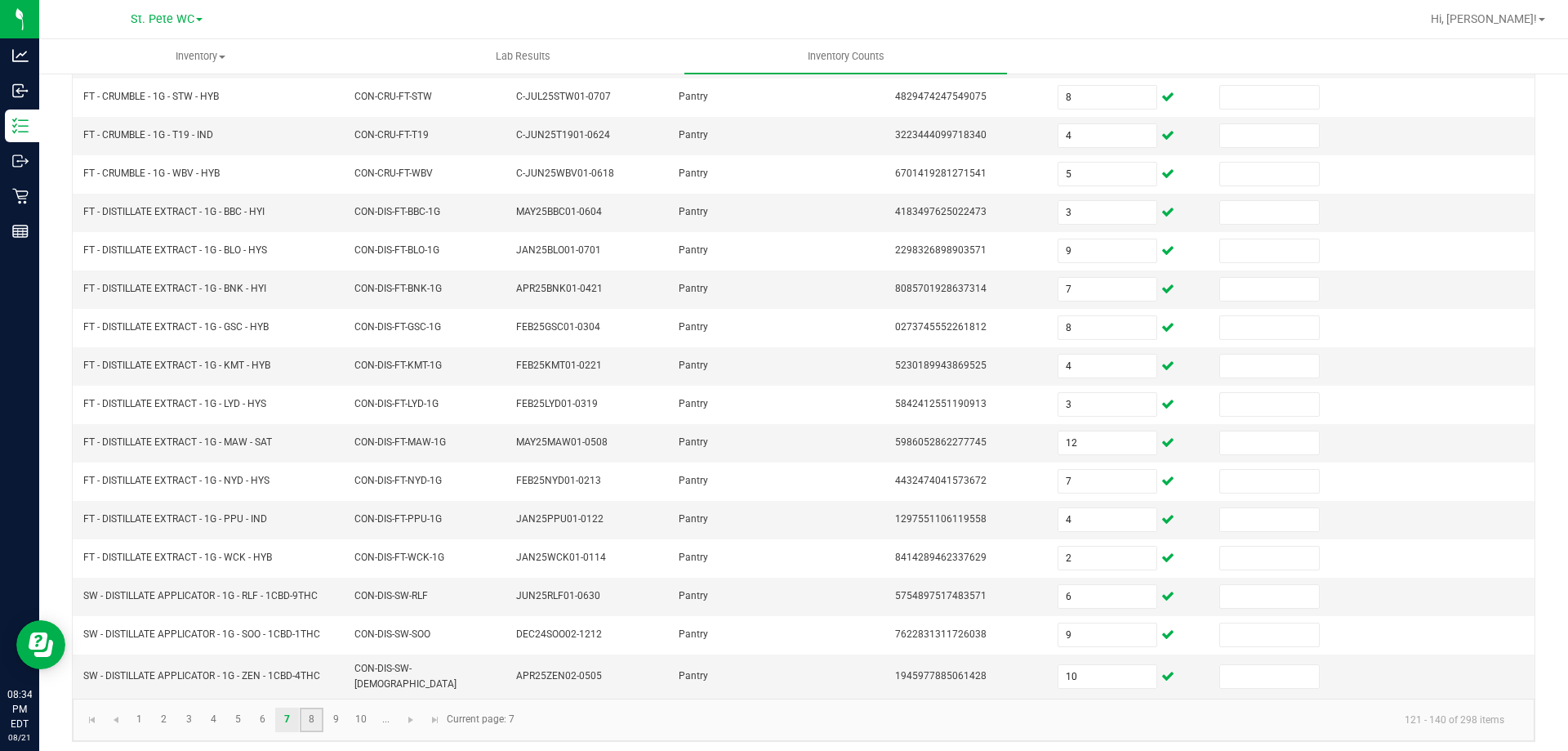
click at [317, 714] on link "8" at bounding box center [311, 720] width 24 height 25
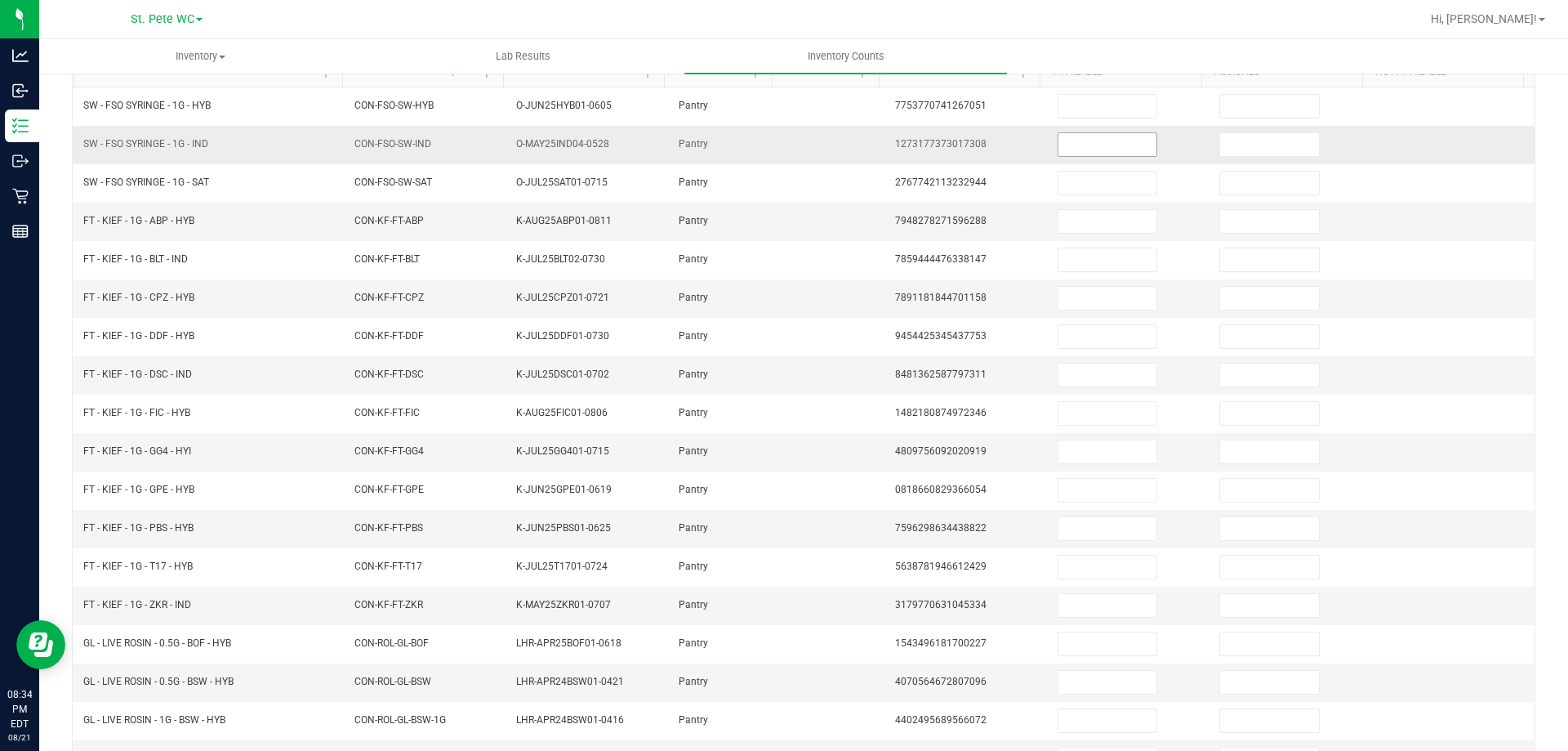
scroll to position [176, 0]
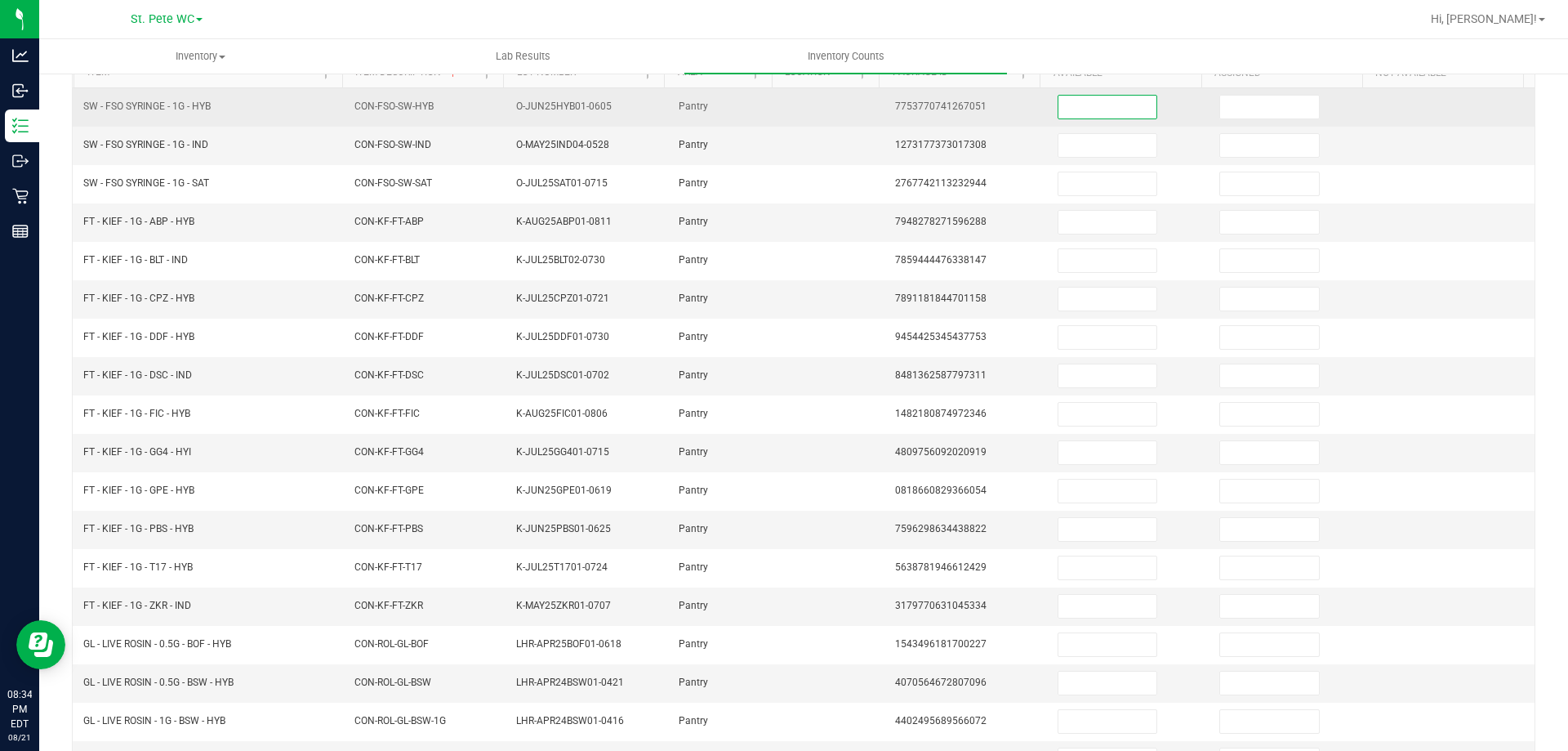
click at [1102, 99] on input at bounding box center [1107, 107] width 98 height 23
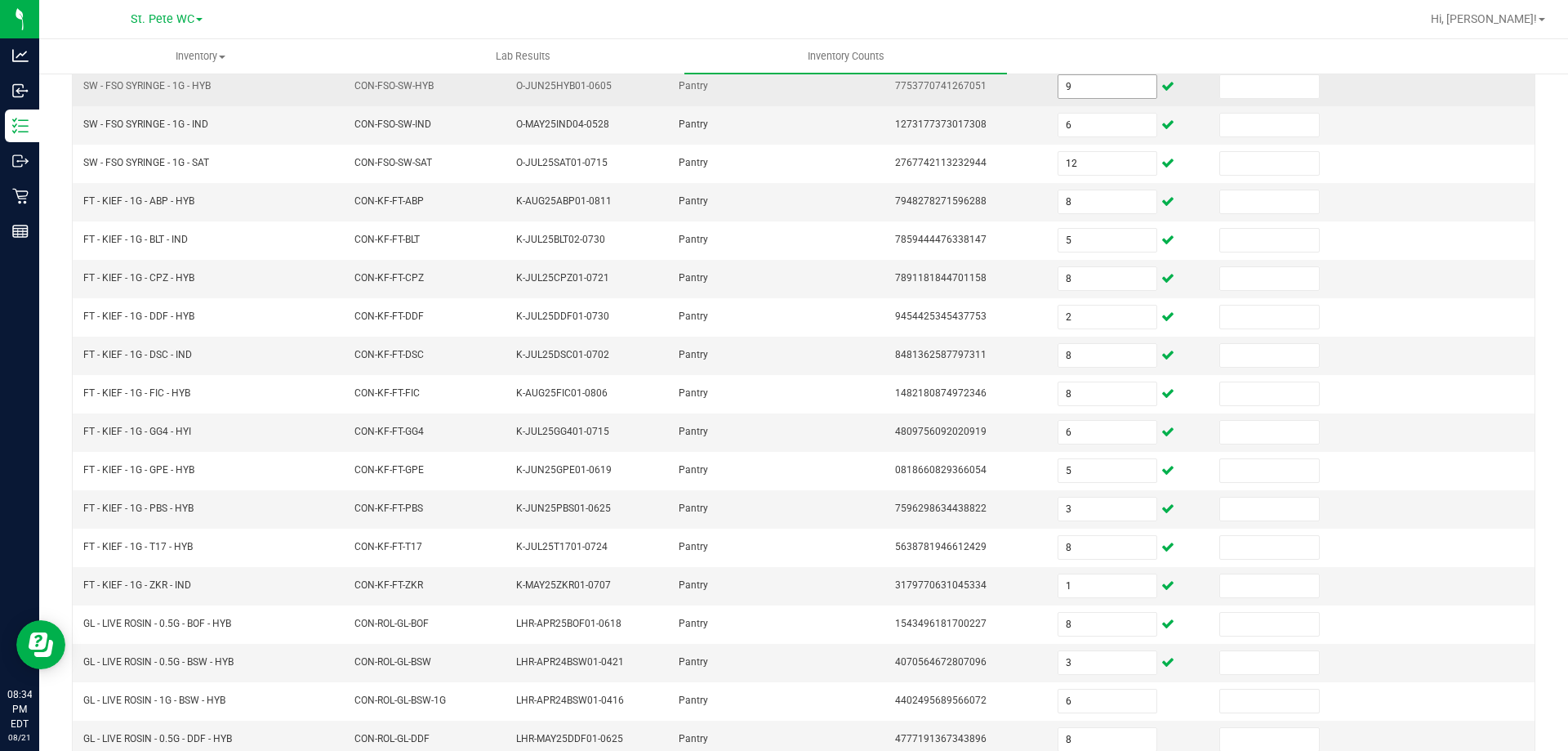
scroll to position [339, 0]
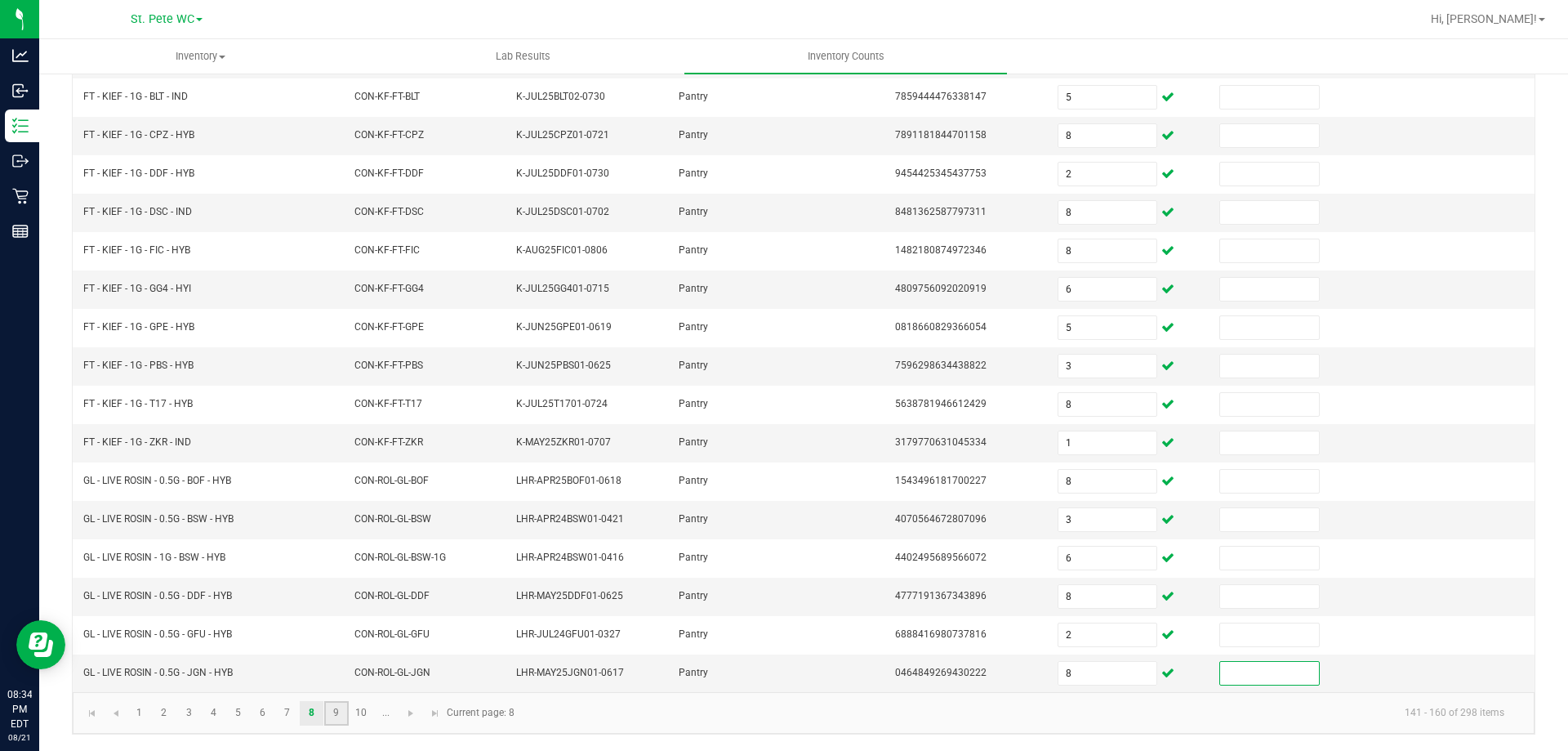
click at [329, 704] on link "9" at bounding box center [335, 714] width 24 height 25
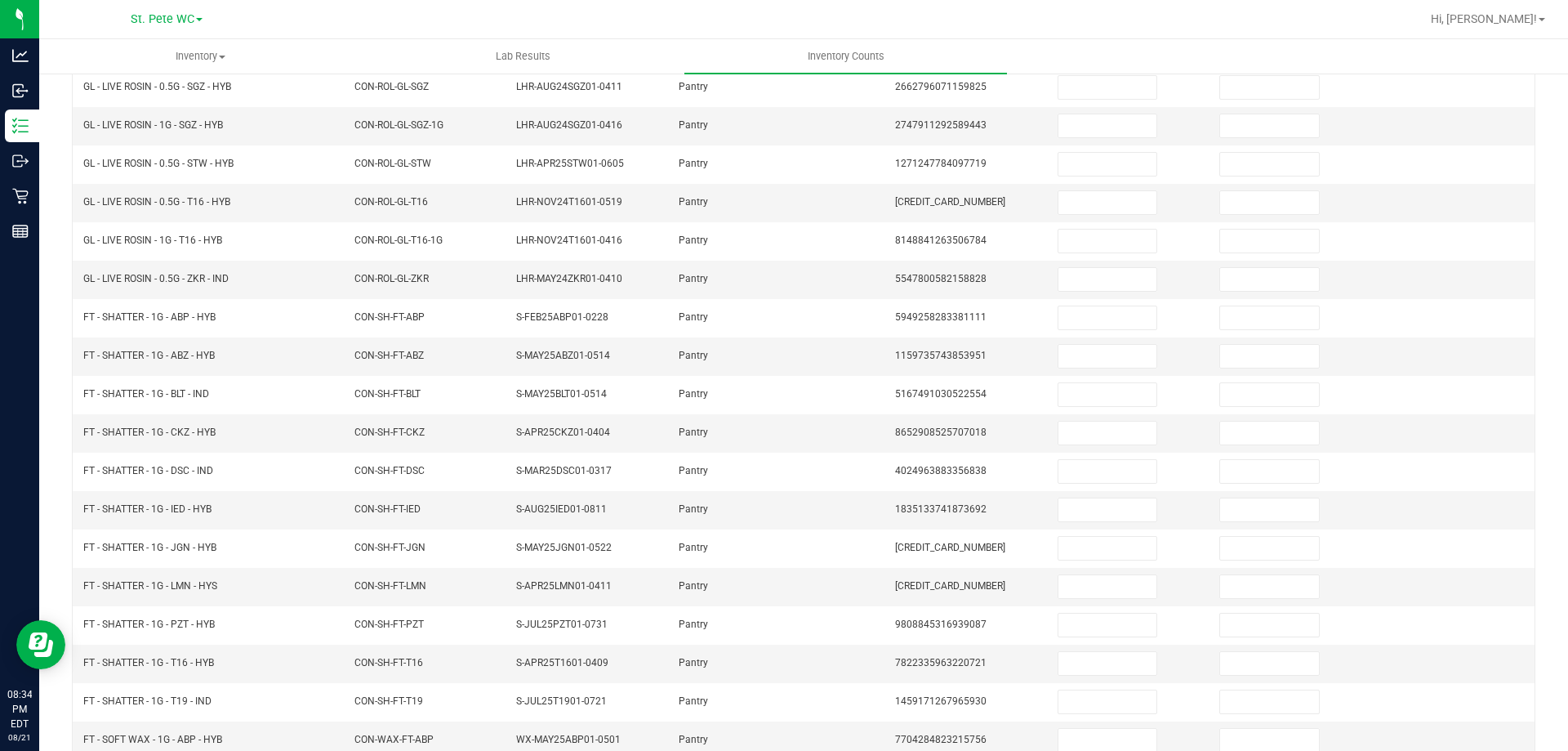
scroll to position [176, 0]
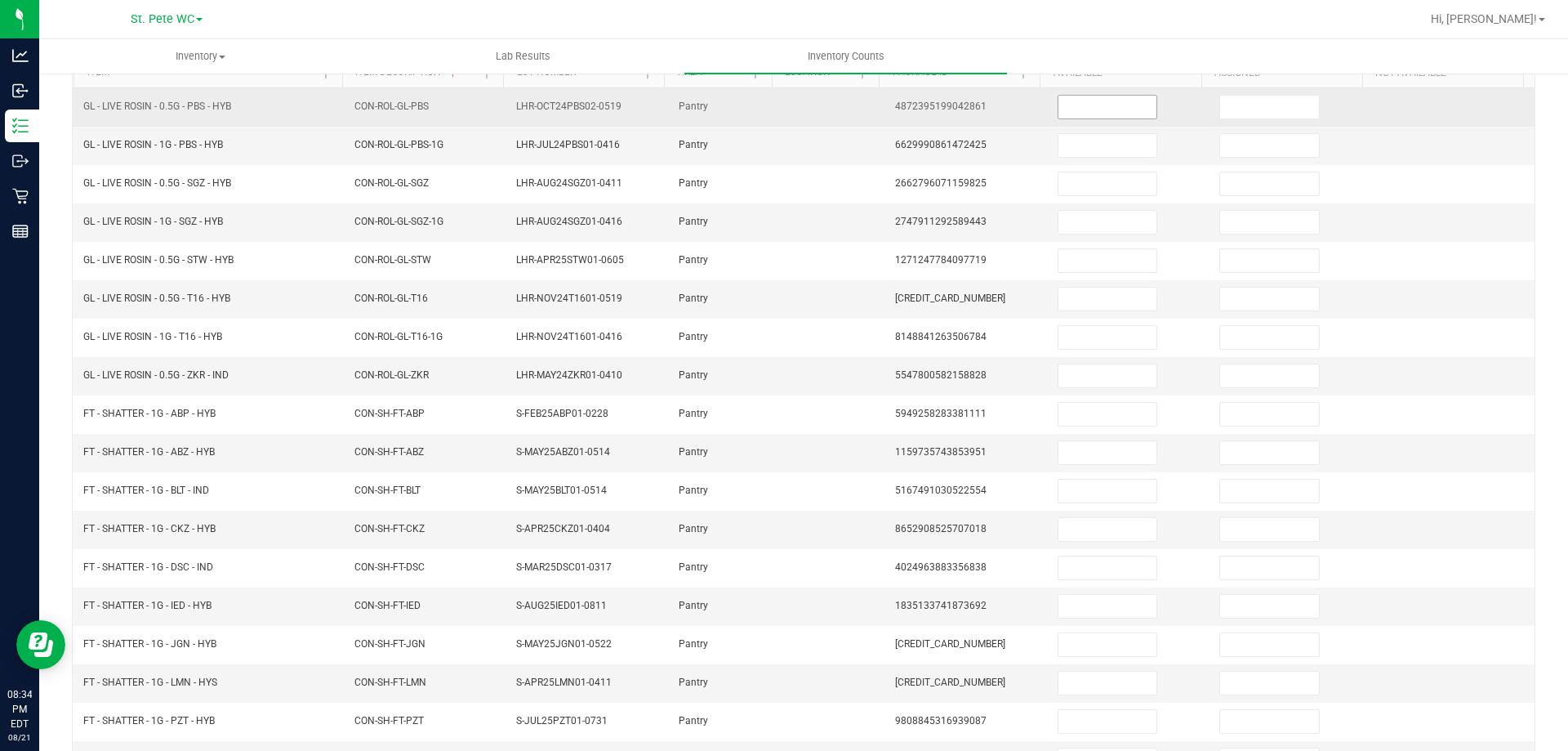
click at [1074, 111] on input at bounding box center [1107, 107] width 98 height 23
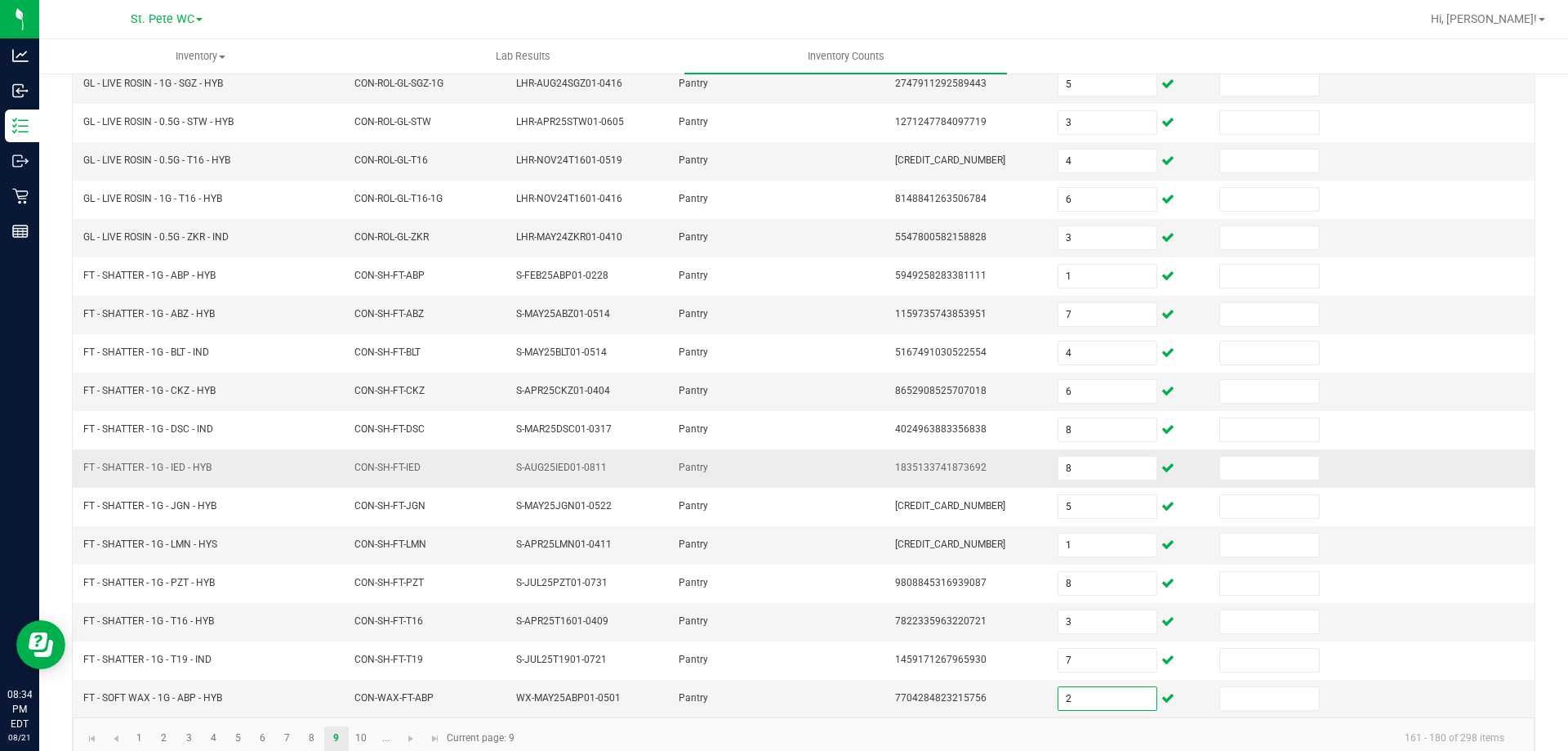
scroll to position [339, 0]
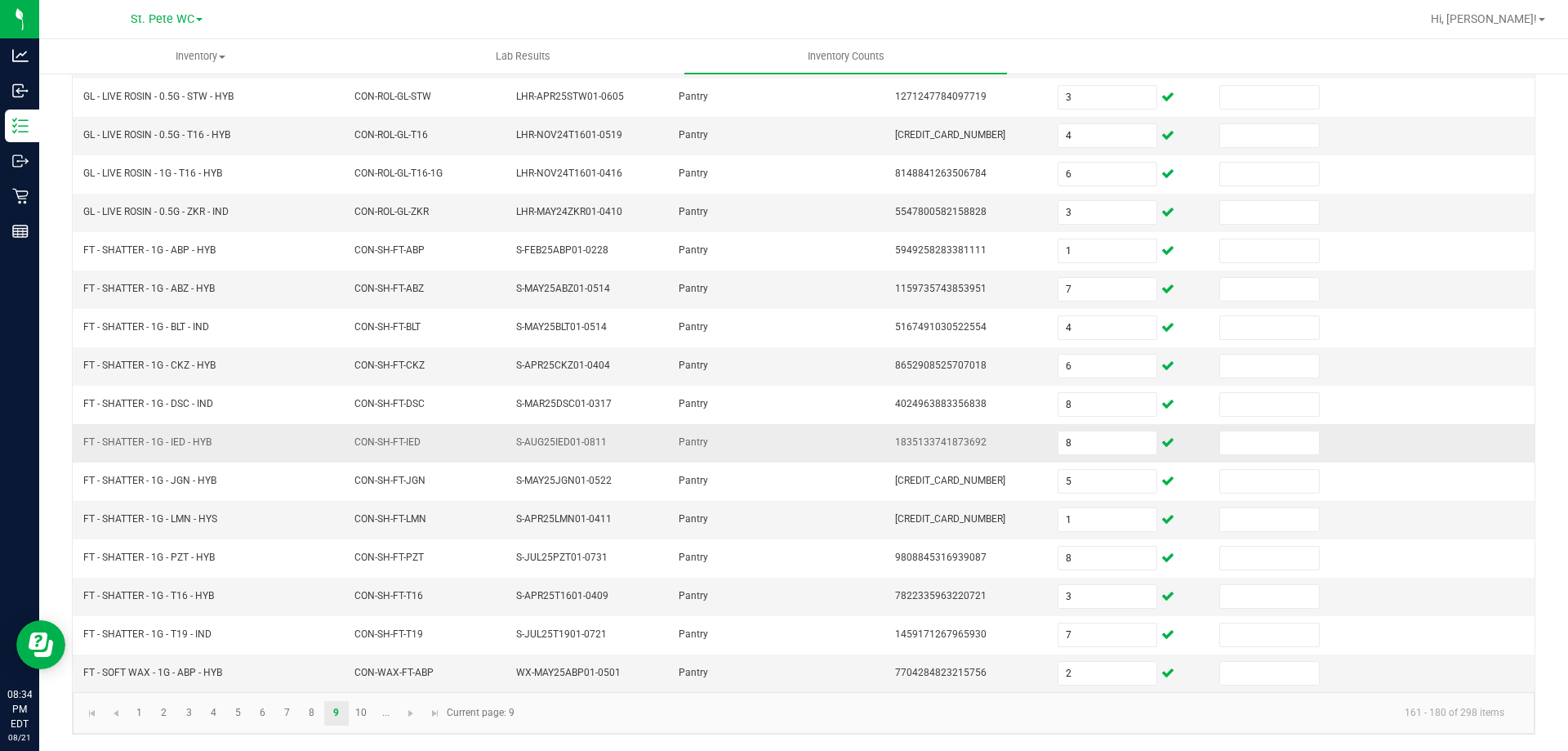
click at [895, 440] on span "1835133741873692" at bounding box center [941, 442] width 92 height 11
click at [364, 715] on link "10" at bounding box center [361, 714] width 24 height 25
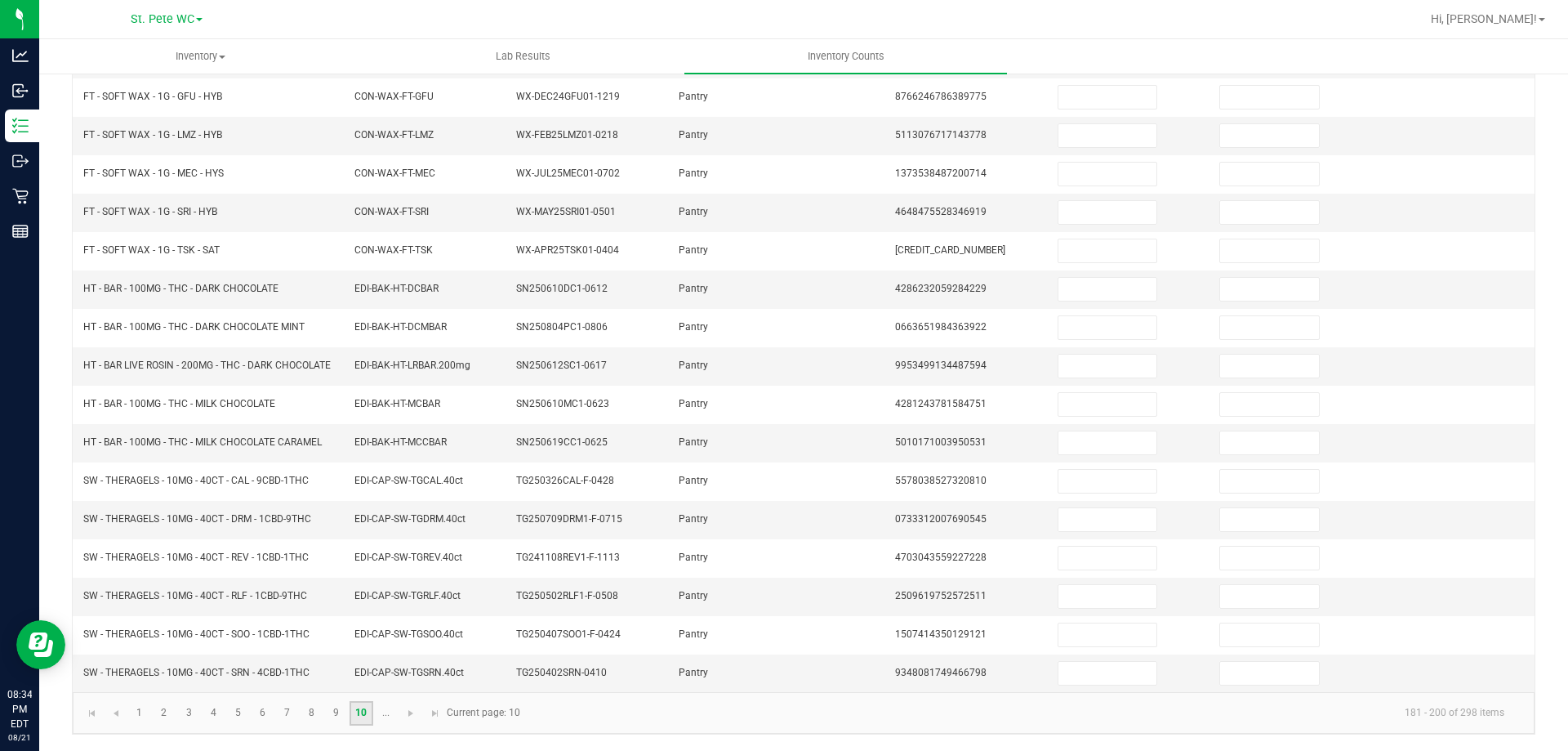
scroll to position [94, 0]
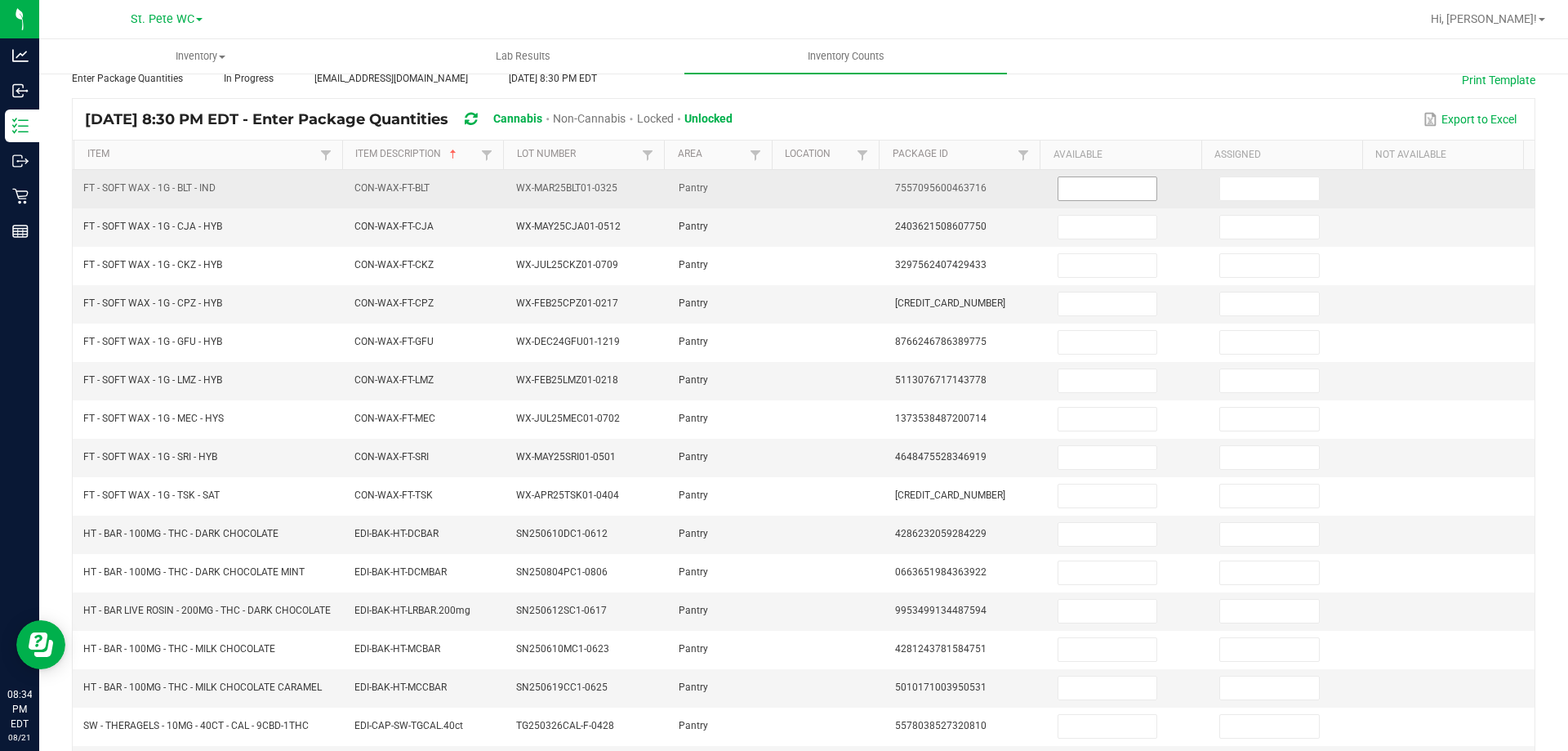
click at [1103, 195] on input at bounding box center [1107, 189] width 98 height 23
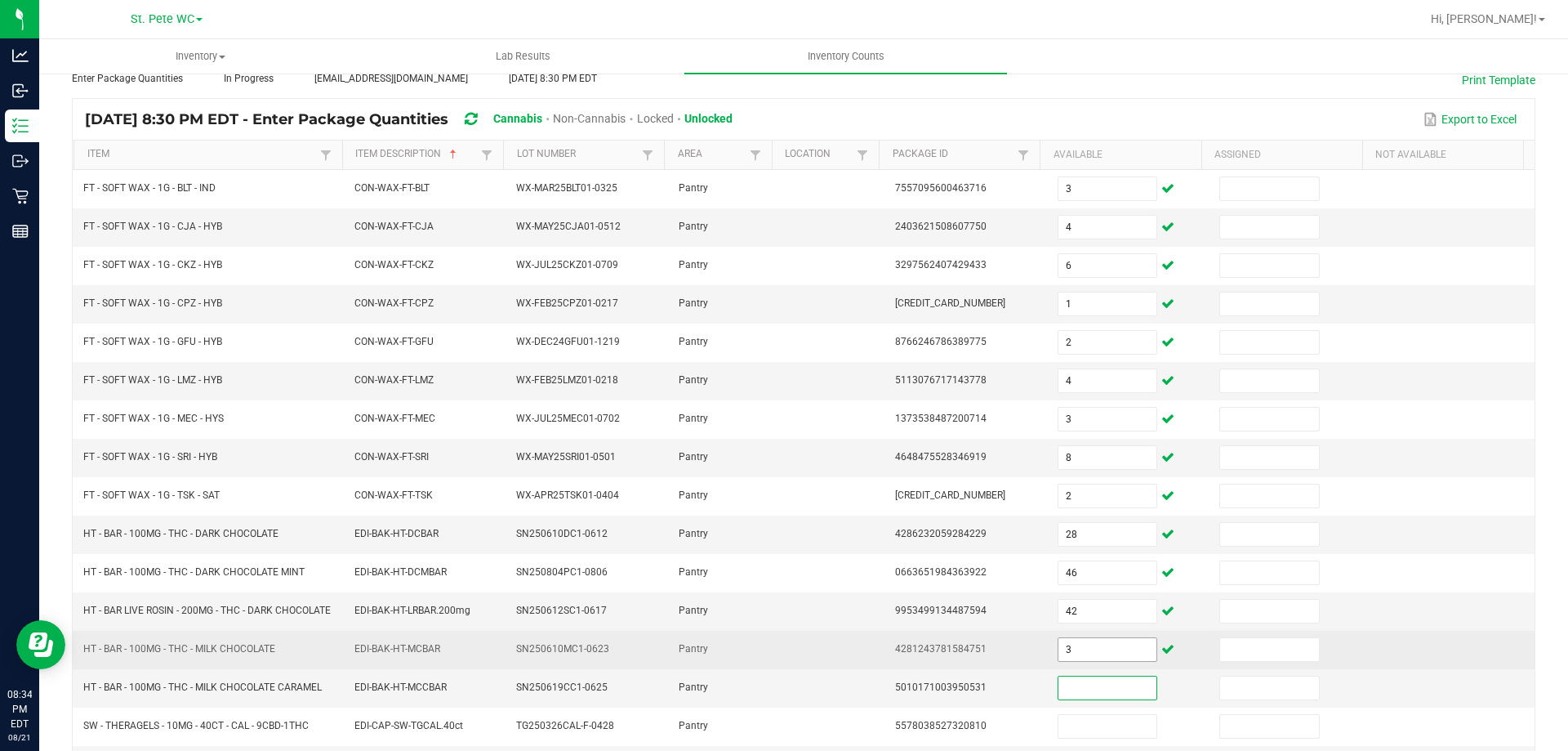
click at [1114, 661] on input "3" at bounding box center [1107, 650] width 98 height 23
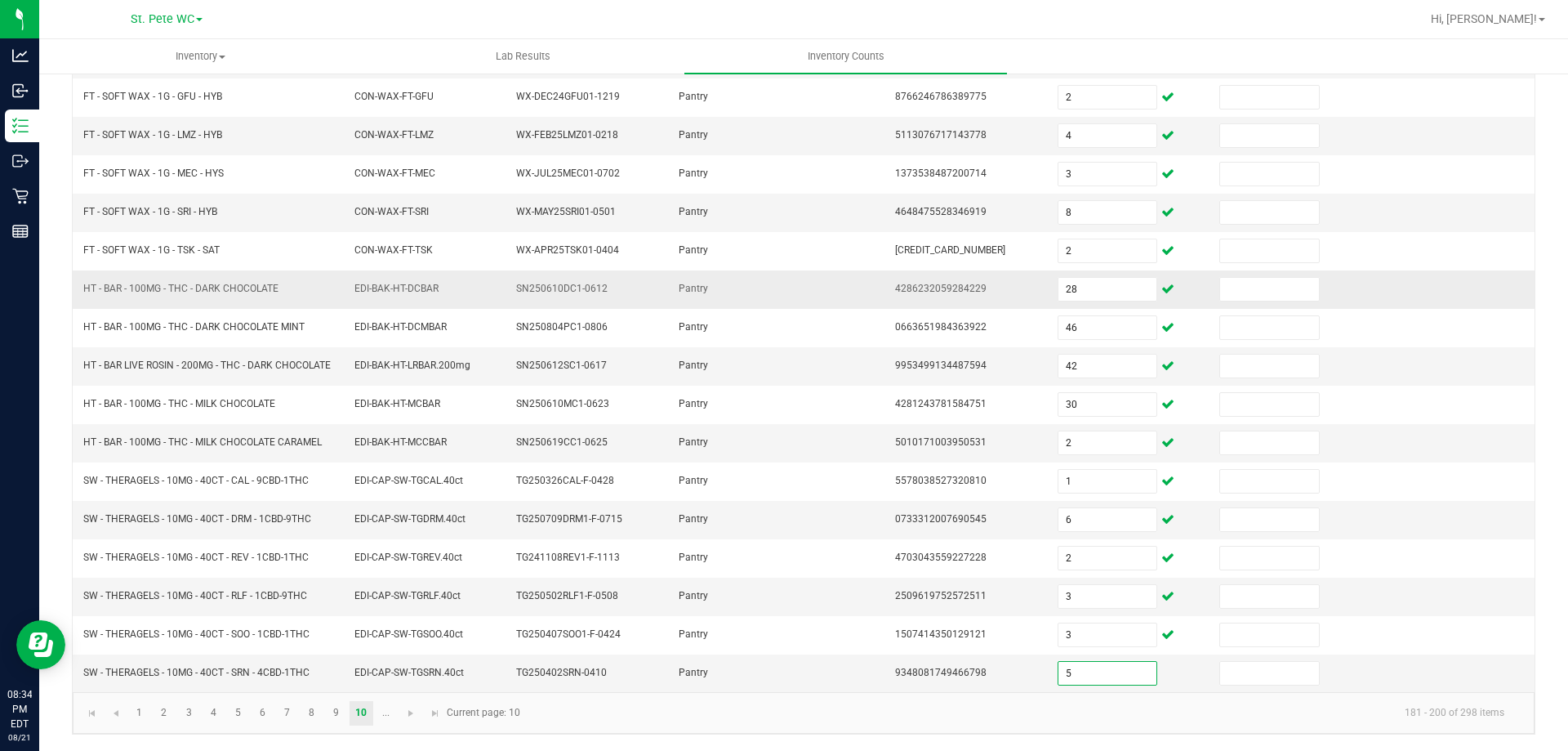
click at [854, 295] on td at bounding box center [831, 290] width 108 height 38
click at [420, 708] on link at bounding box center [411, 714] width 24 height 25
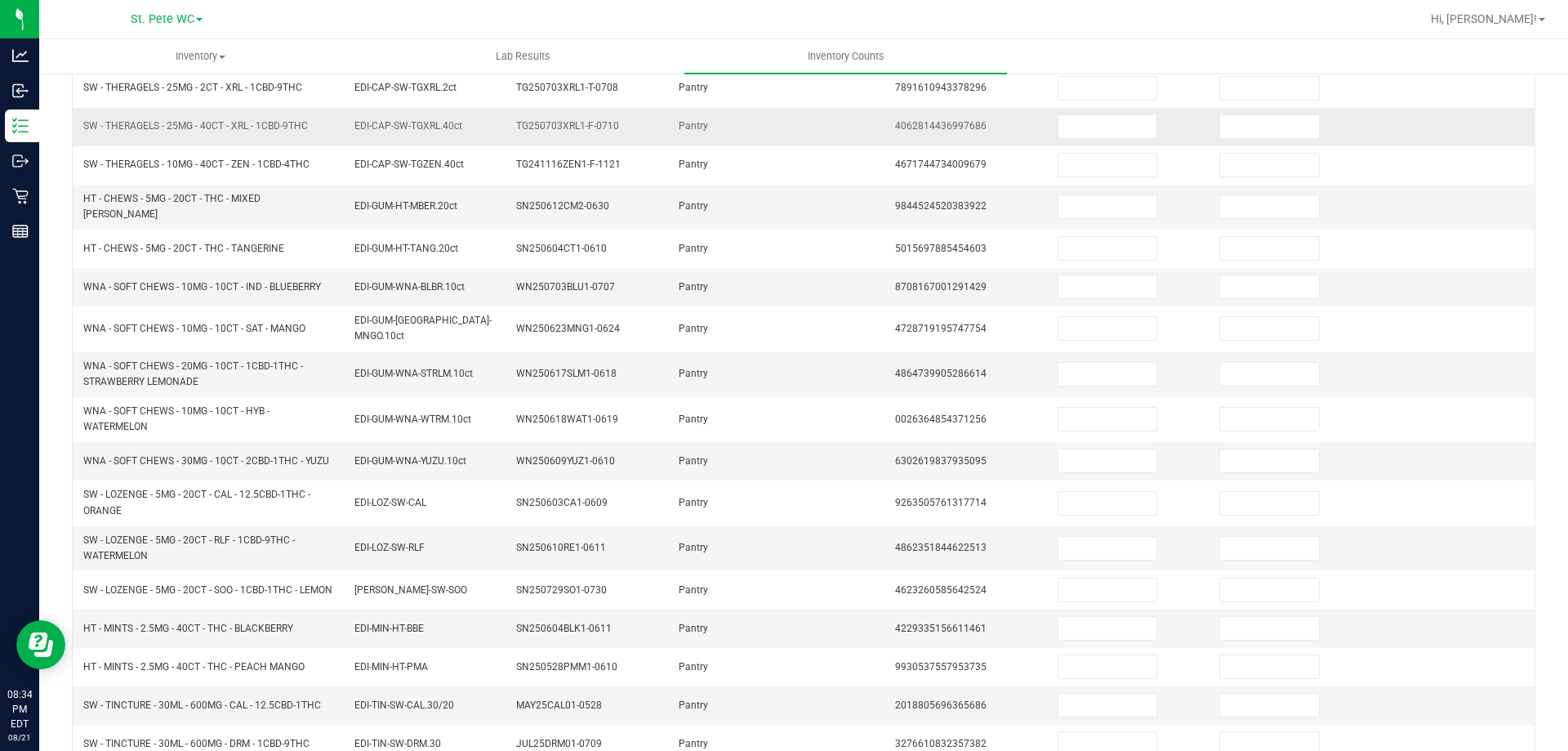
scroll to position [183, 0]
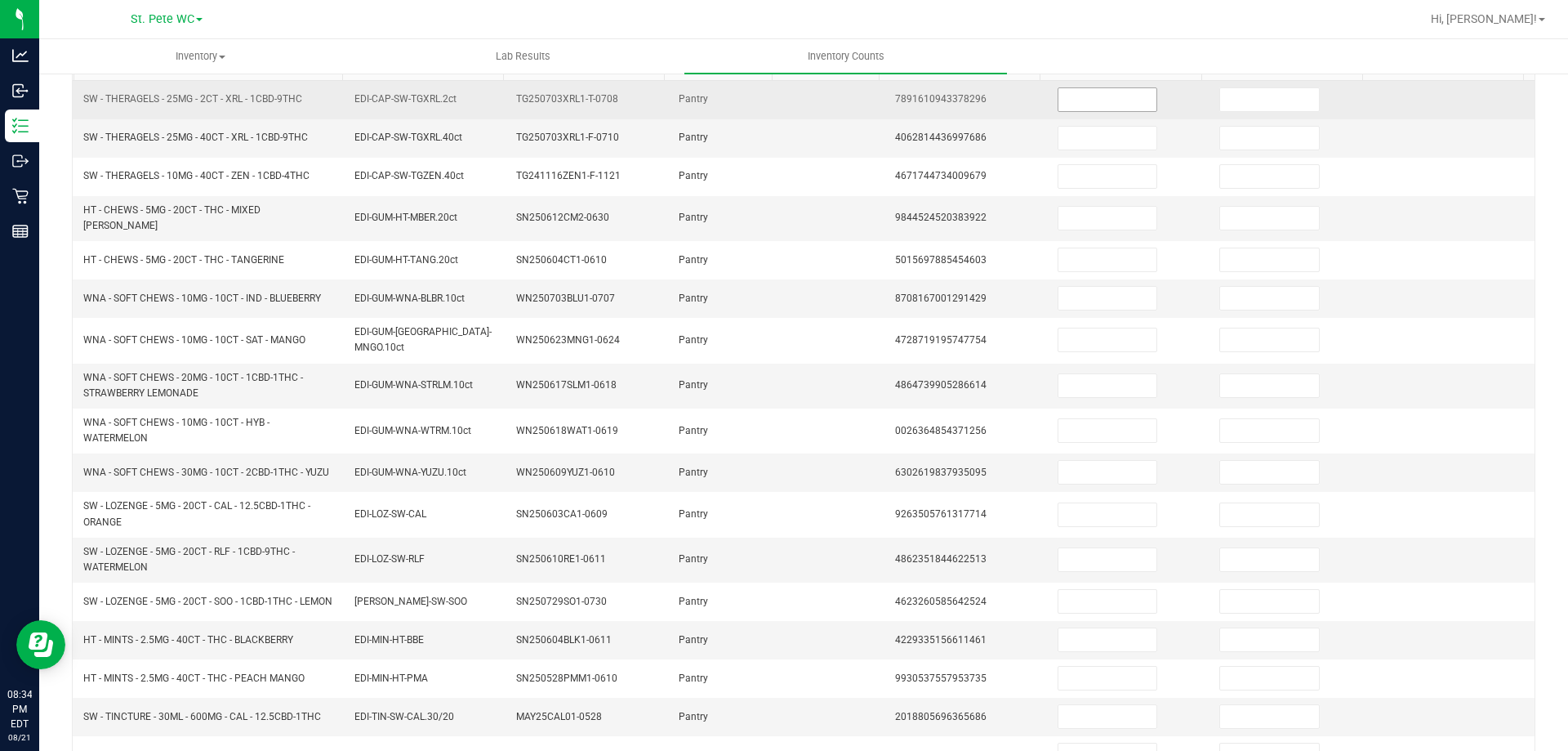
click at [1063, 98] on input at bounding box center [1107, 99] width 98 height 23
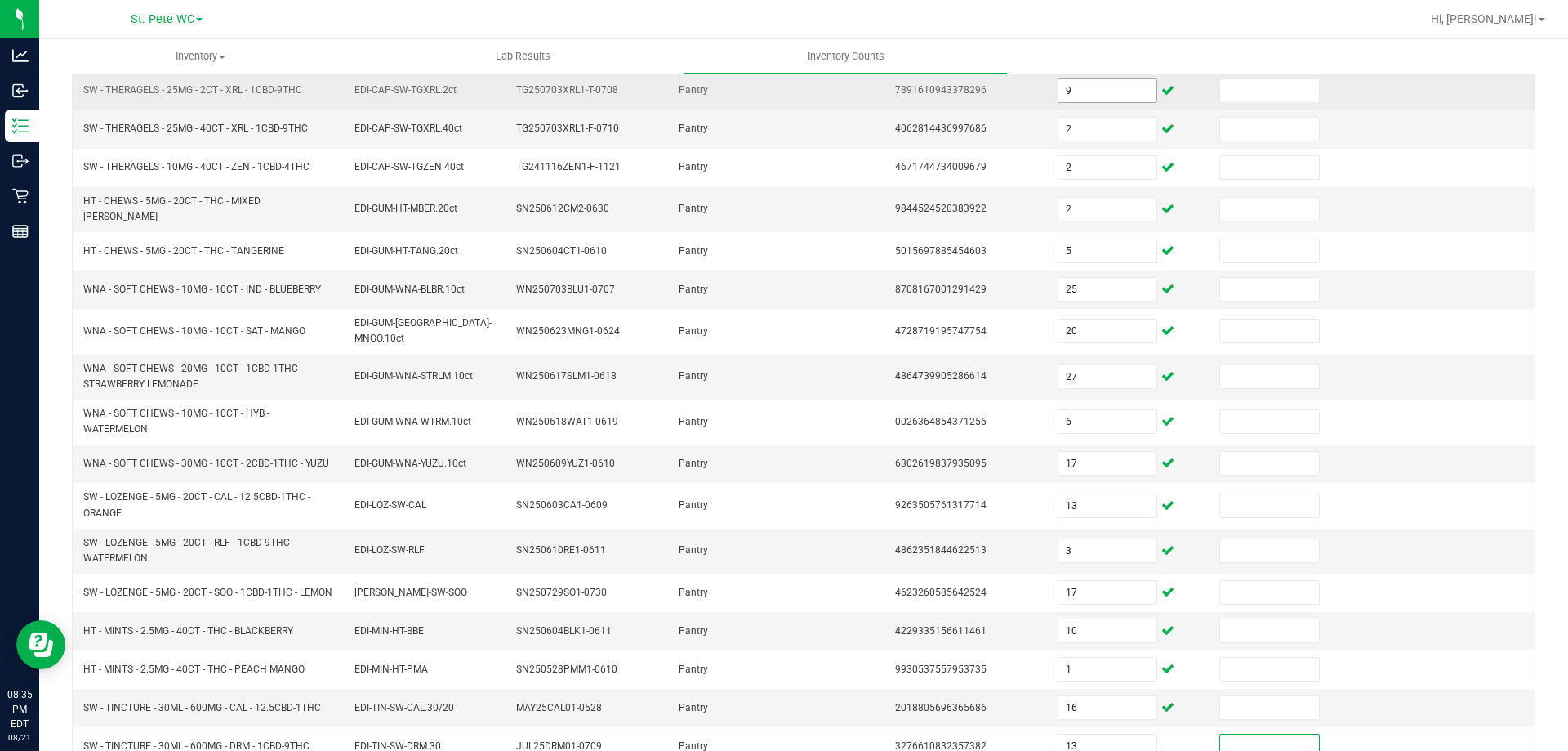
scroll to position [374, 0]
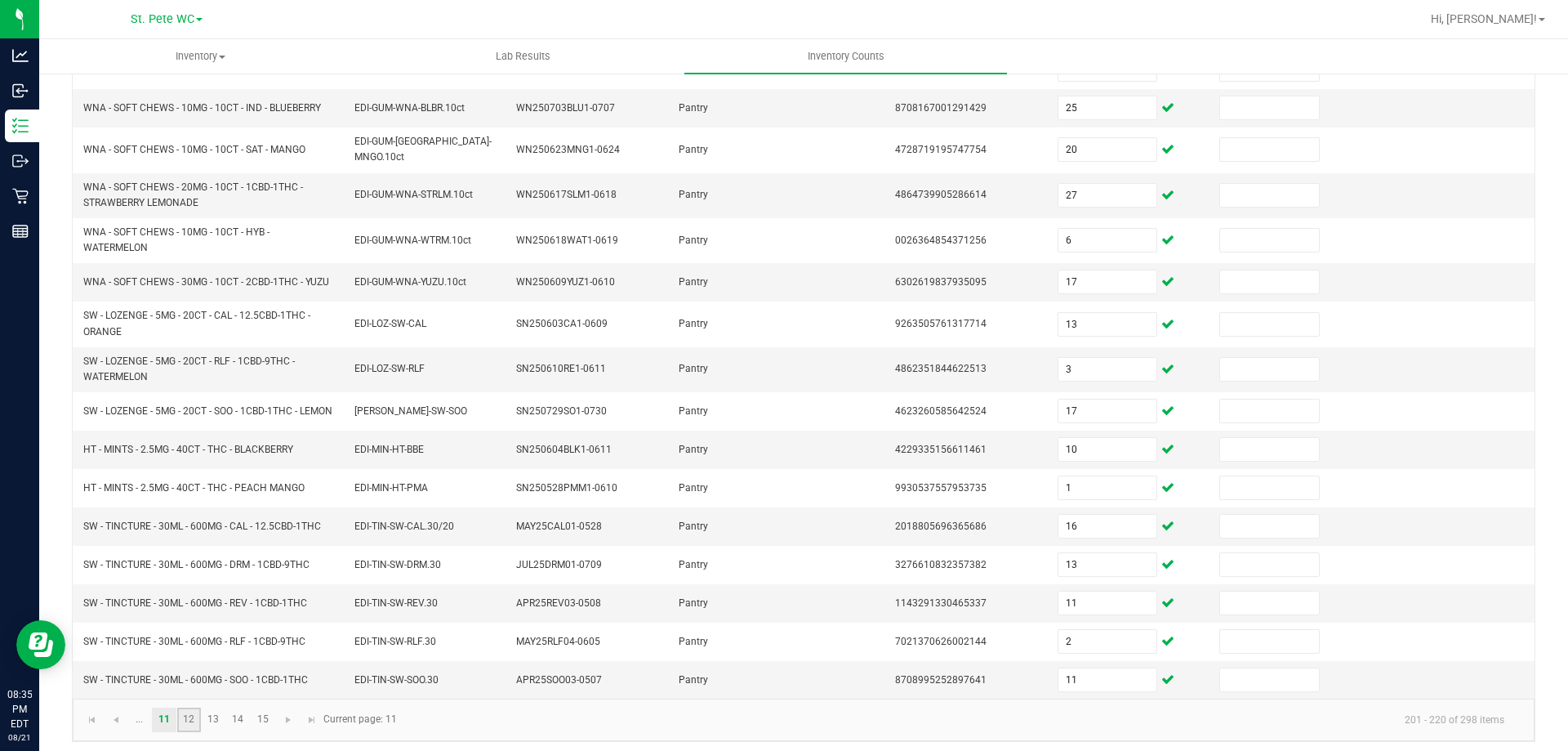
click at [190, 721] on link "12" at bounding box center [189, 720] width 24 height 25
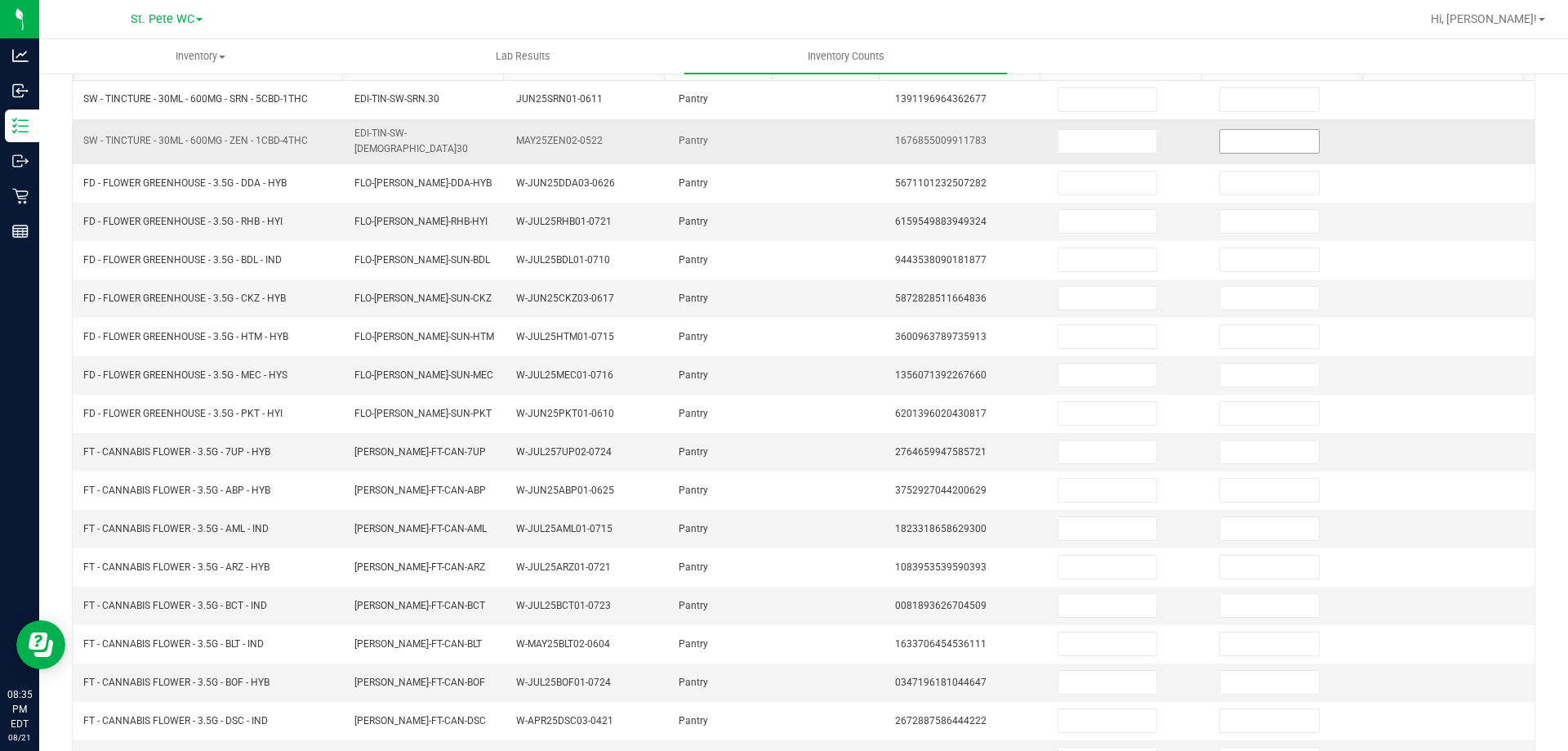
scroll to position [176, 0]
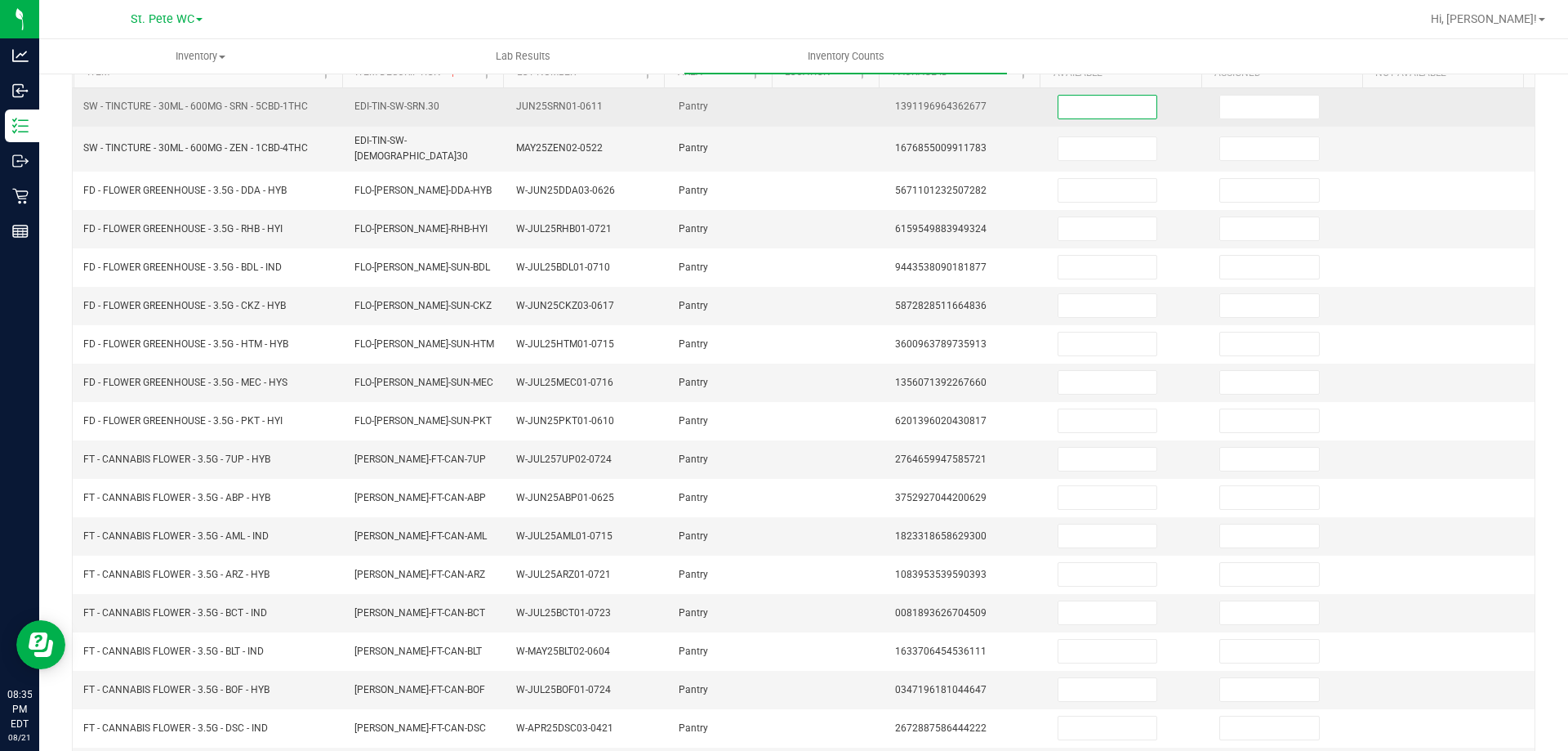
click at [1066, 110] on input at bounding box center [1107, 107] width 98 height 23
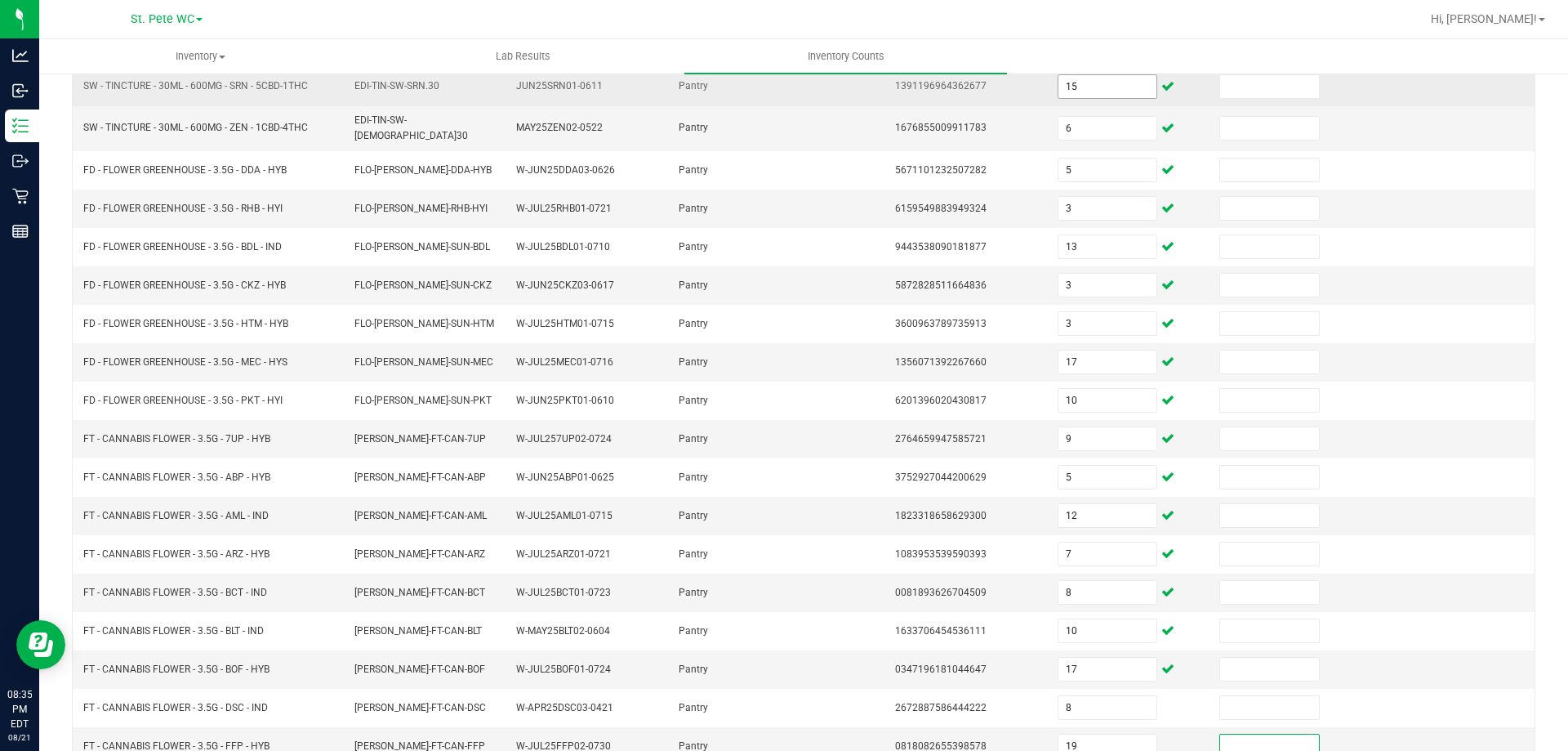
scroll to position [339, 0]
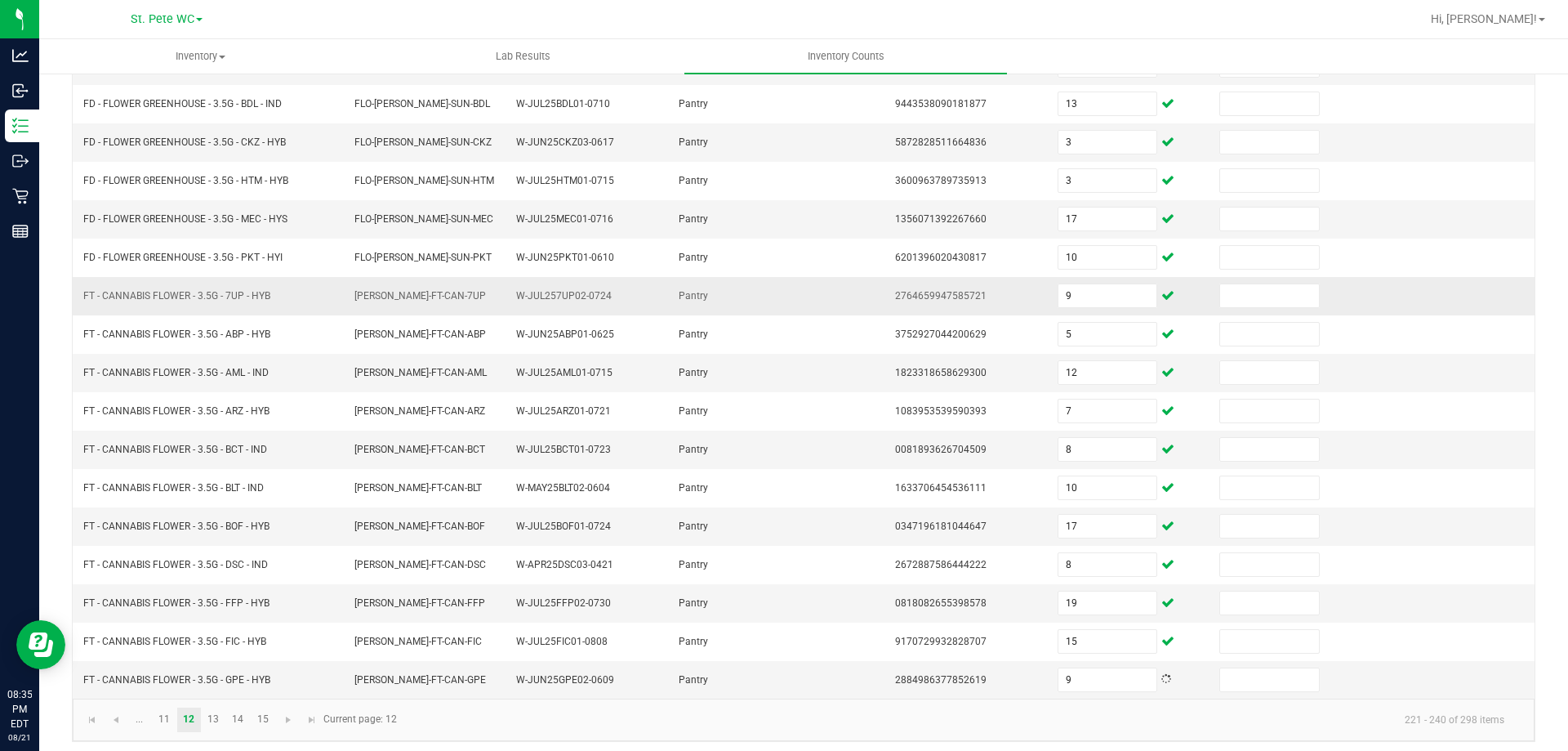
click at [548, 293] on span "W-JUL257UP02-0724" at bounding box center [563, 296] width 95 height 11
click at [220, 717] on link "13" at bounding box center [213, 720] width 24 height 25
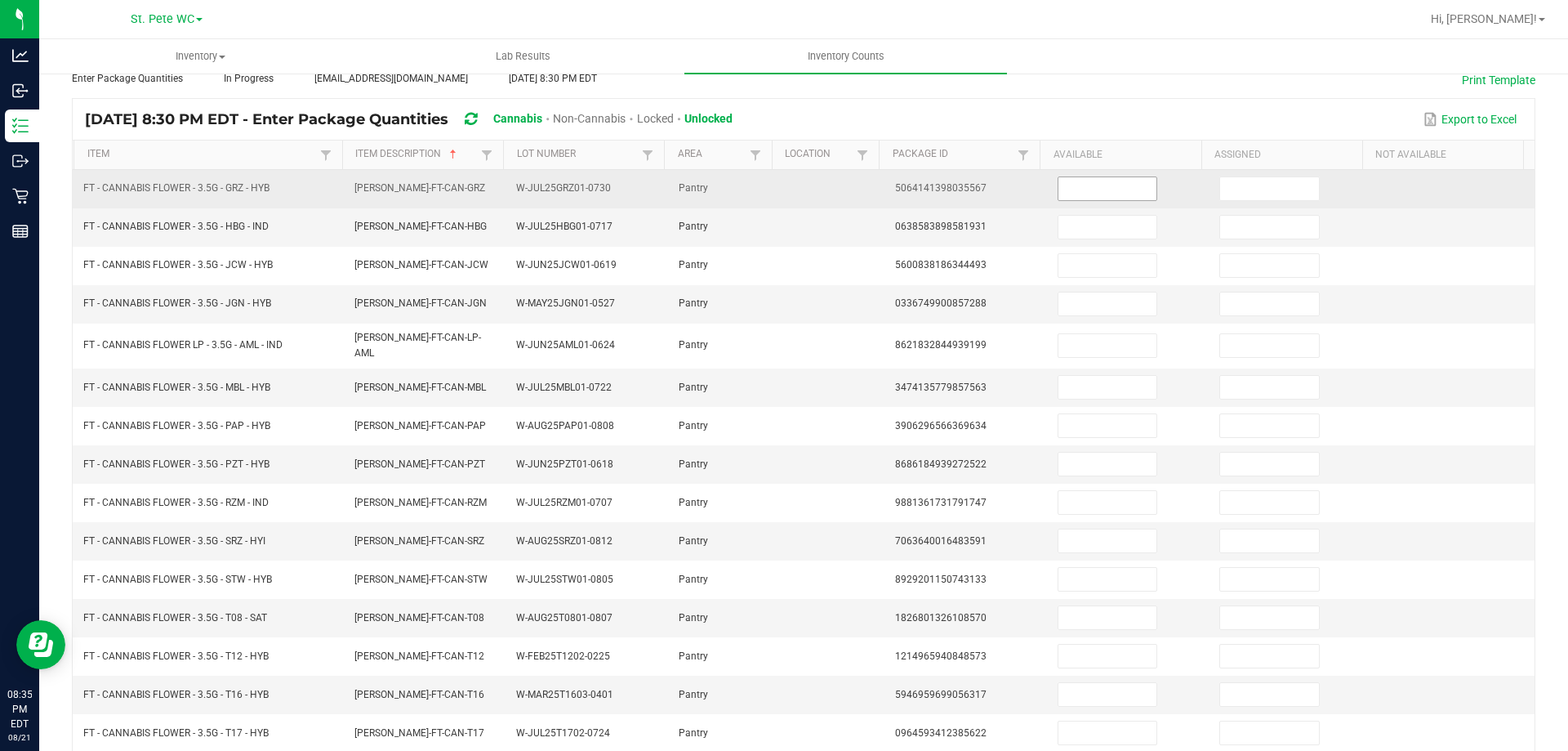
click at [1072, 189] on input at bounding box center [1107, 189] width 98 height 23
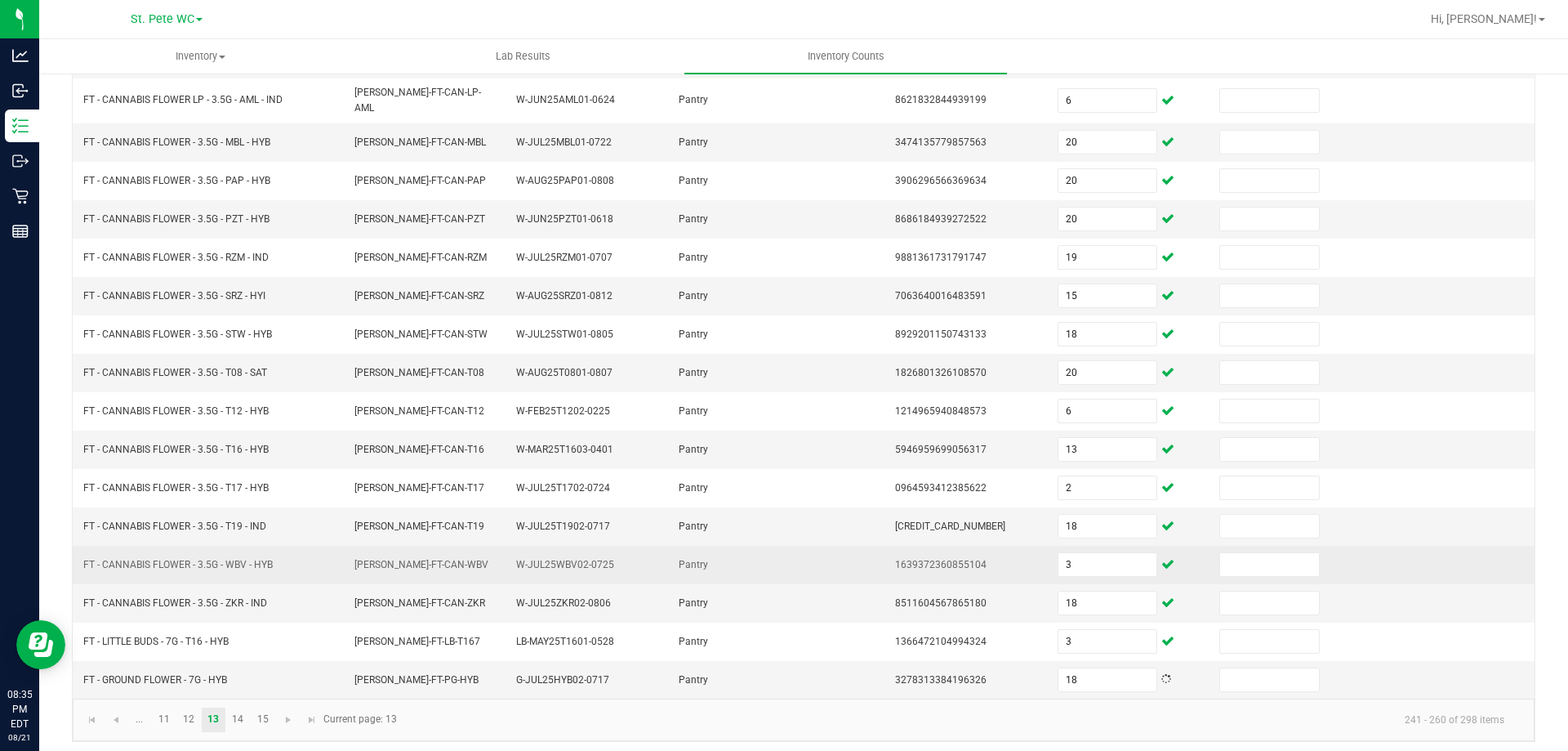
click at [889, 546] on td "1639372360855104" at bounding box center [966, 565] width 162 height 38
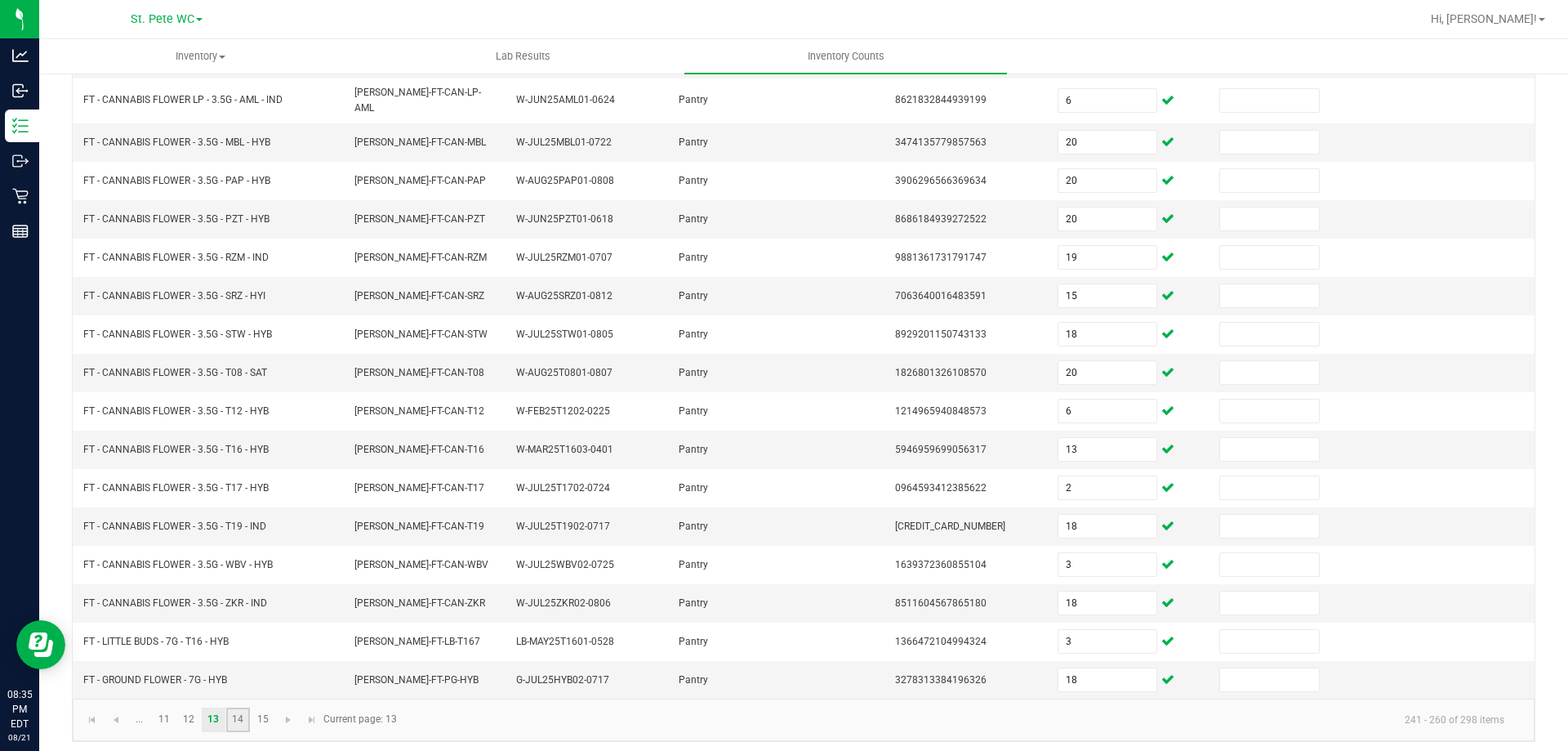
click at [243, 708] on link "14" at bounding box center [238, 720] width 24 height 25
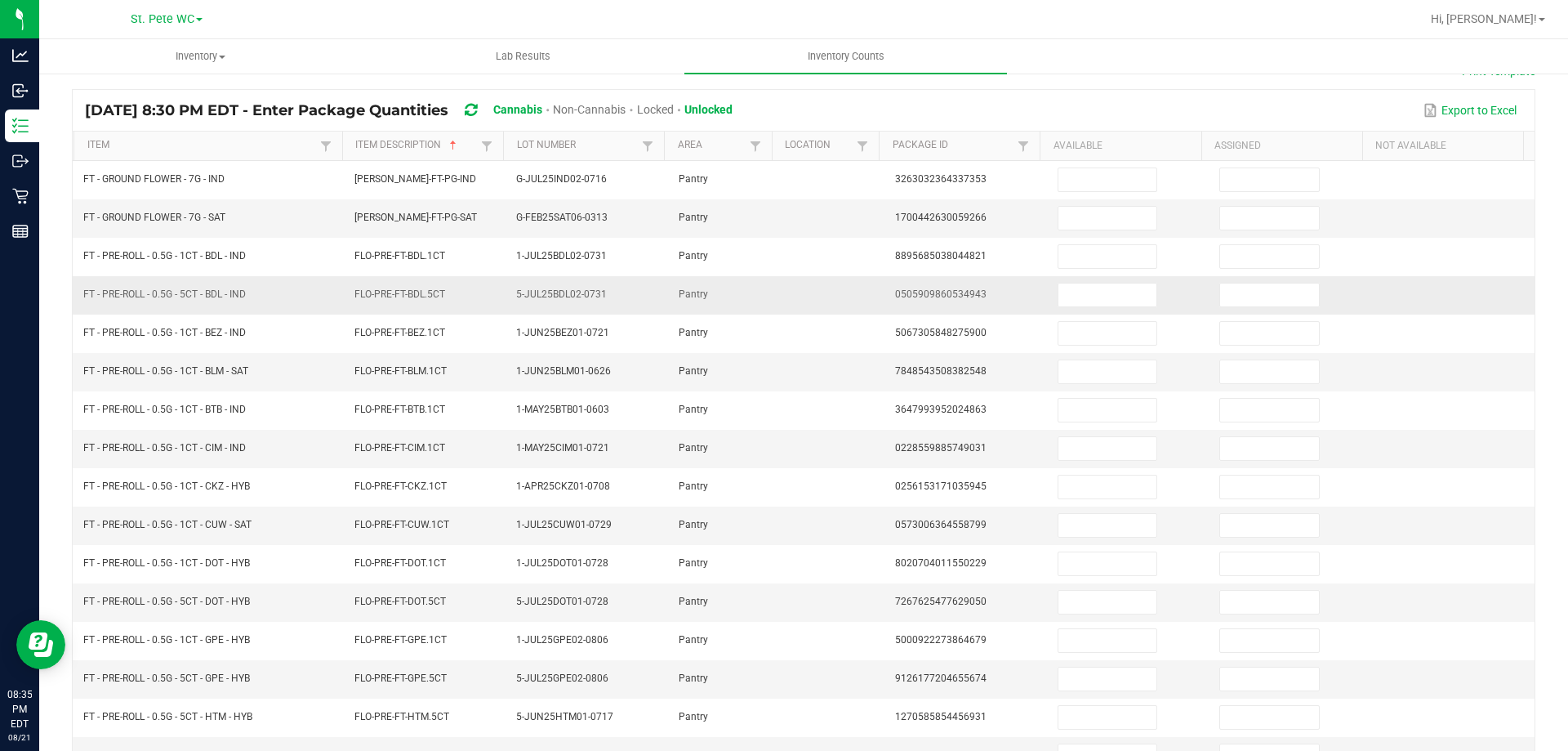
scroll to position [94, 0]
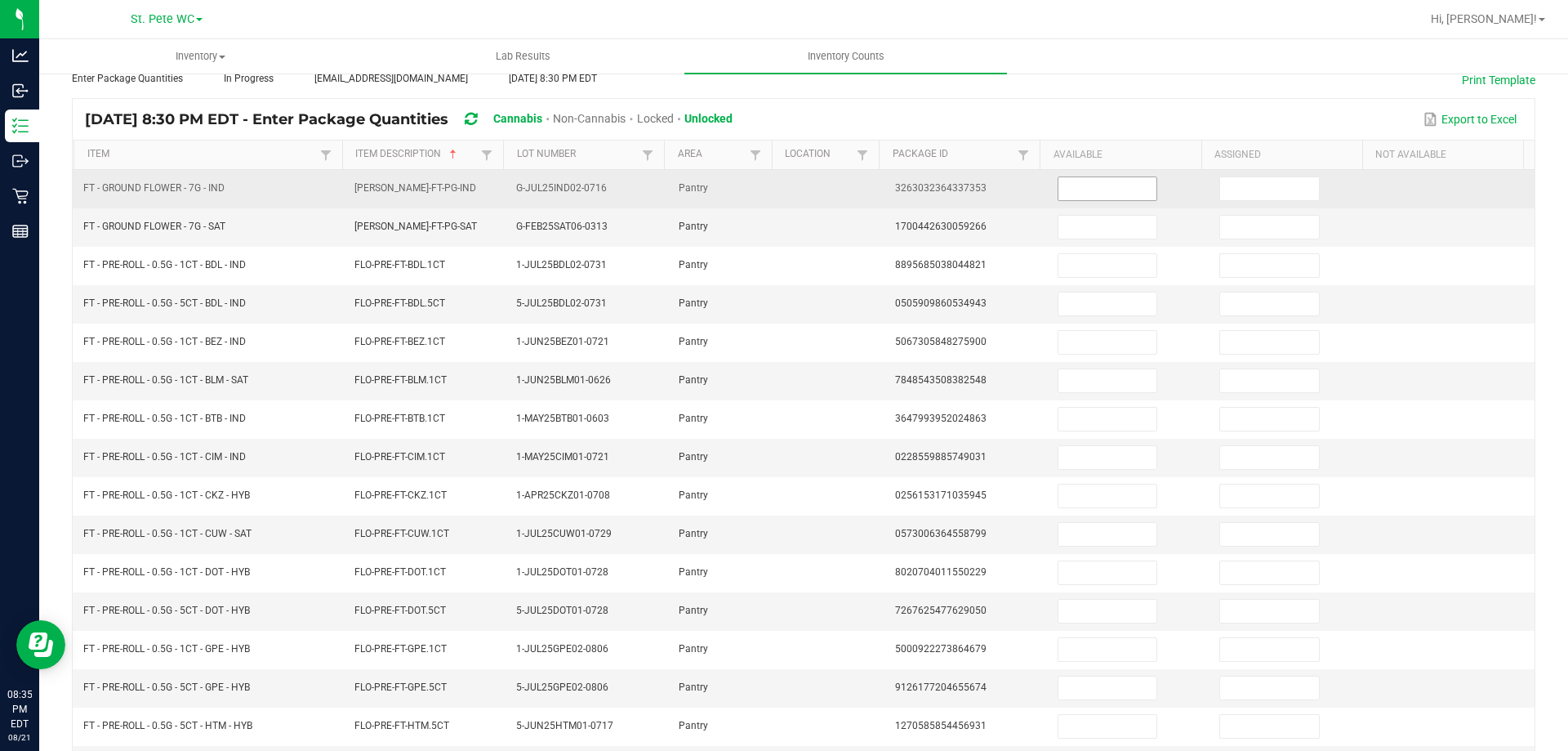
click at [1108, 187] on input at bounding box center [1107, 189] width 98 height 23
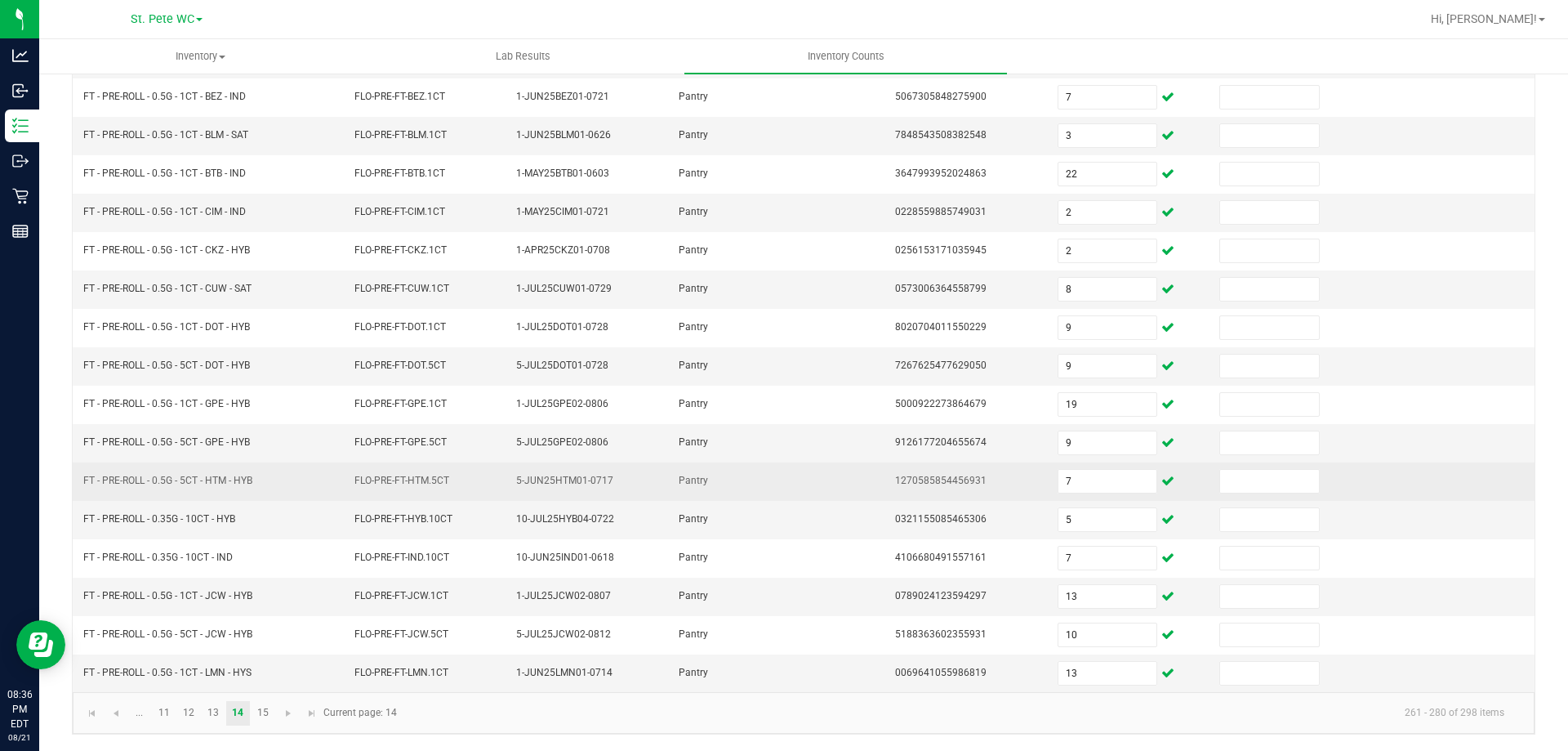
click at [813, 470] on td at bounding box center [831, 482] width 108 height 38
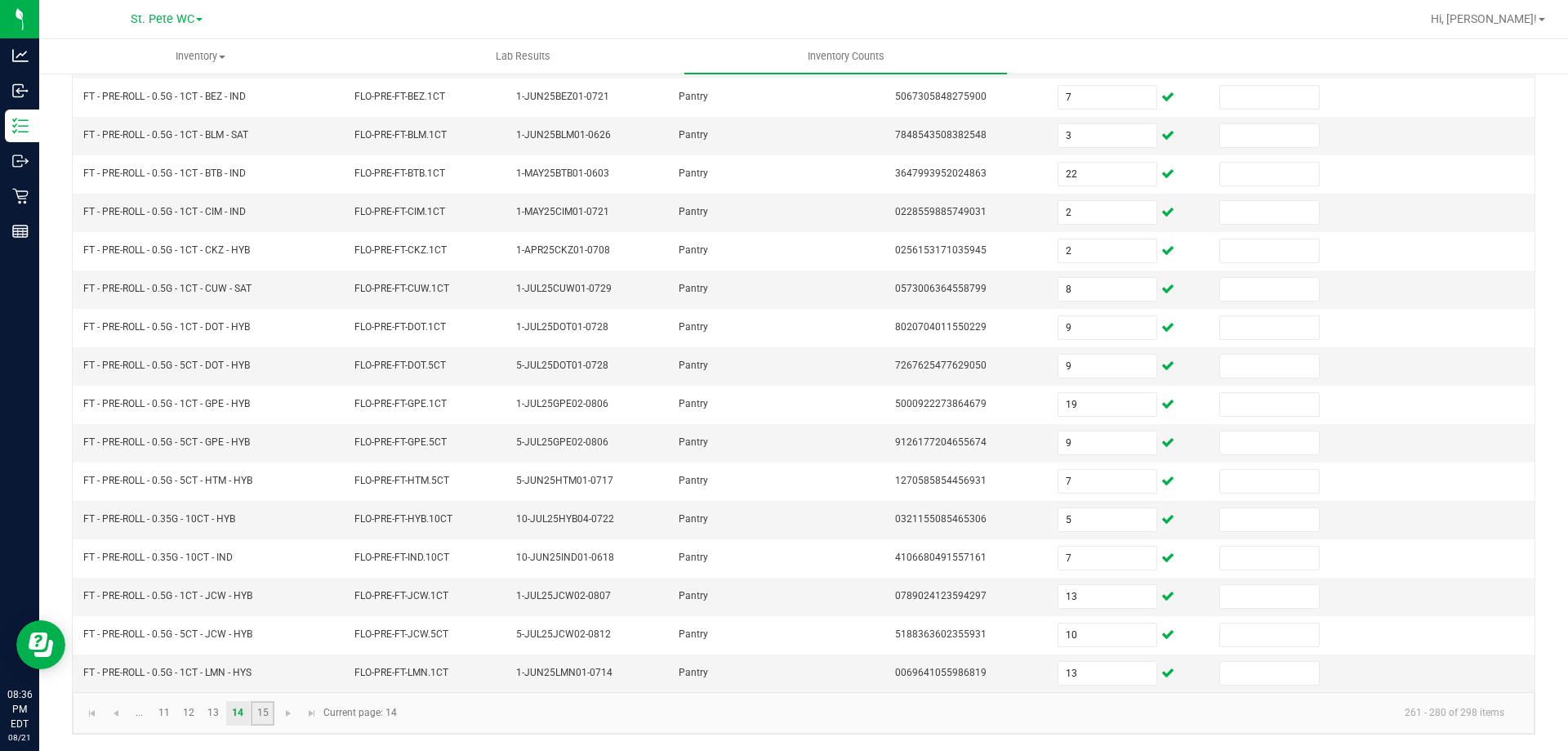
click at [272, 723] on link "15" at bounding box center [263, 714] width 24 height 25
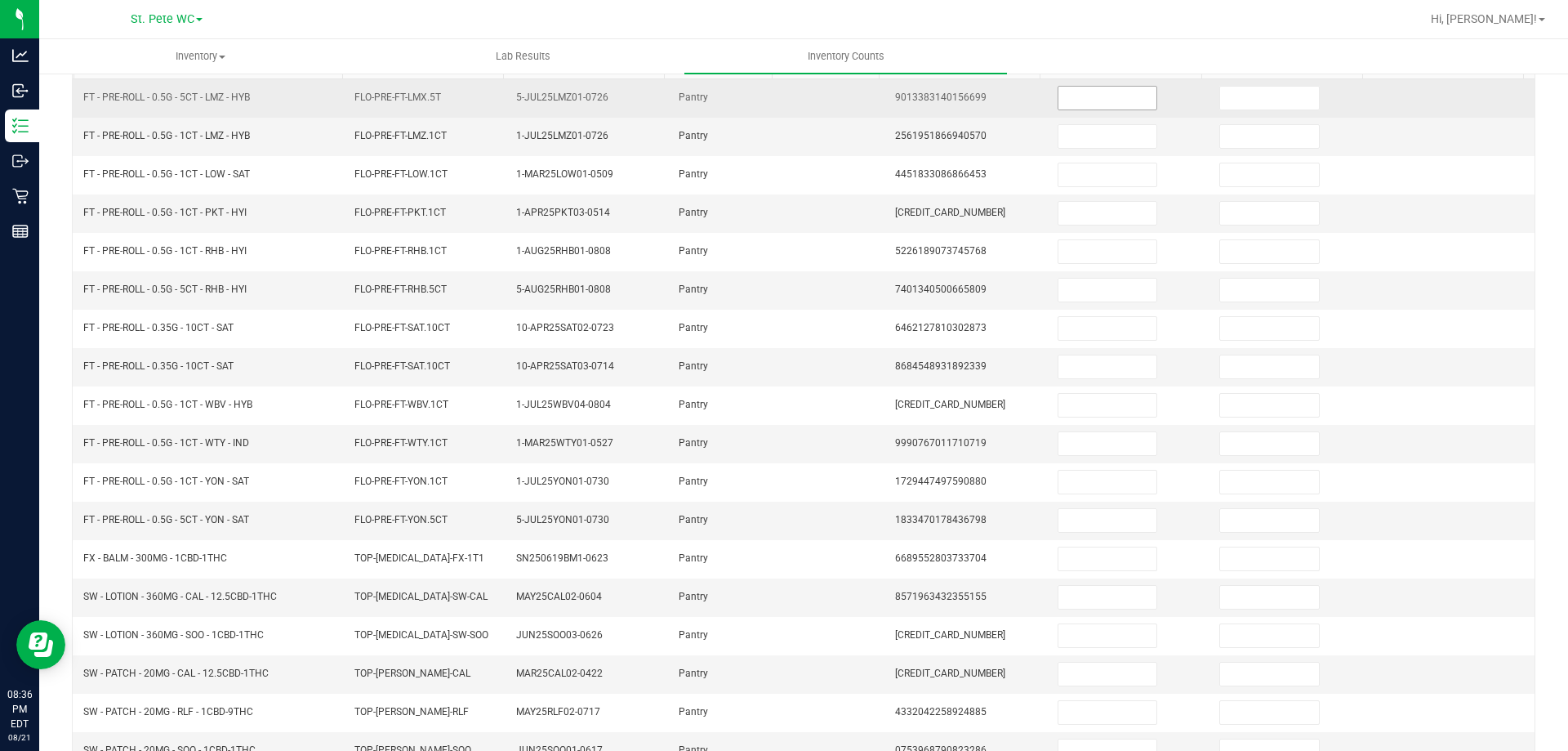
scroll to position [22, 0]
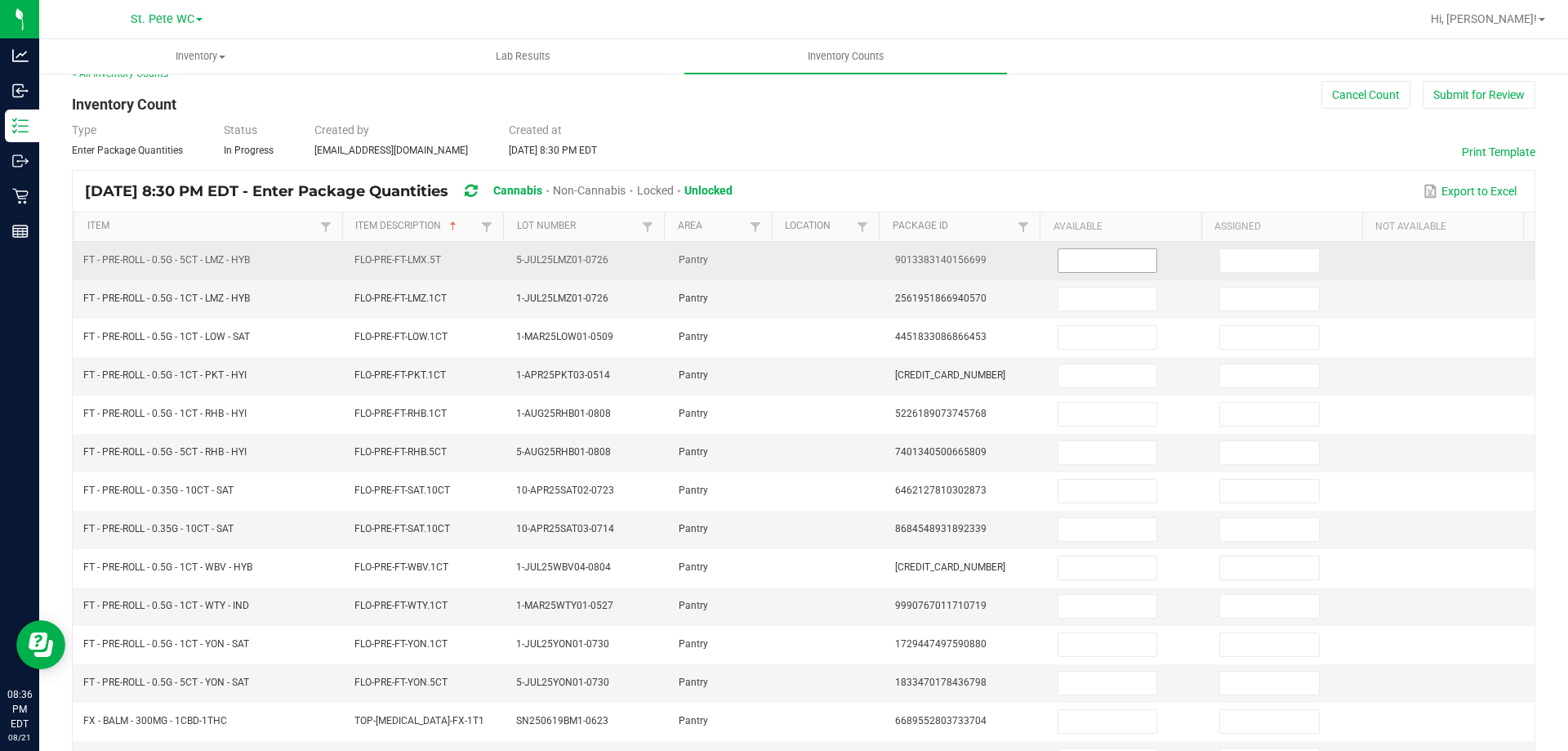
click at [1084, 261] on input at bounding box center [1107, 261] width 98 height 23
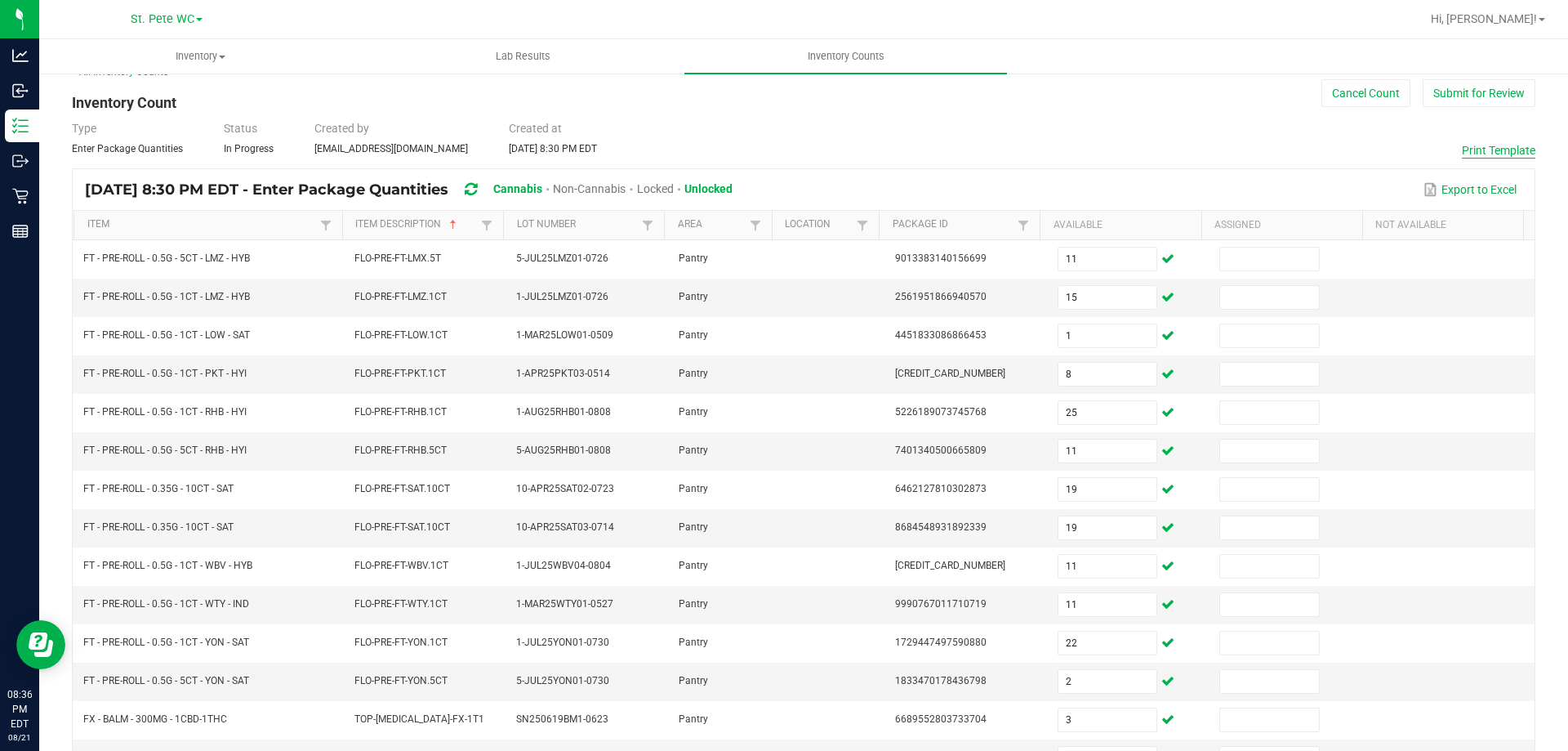
scroll to position [0, 0]
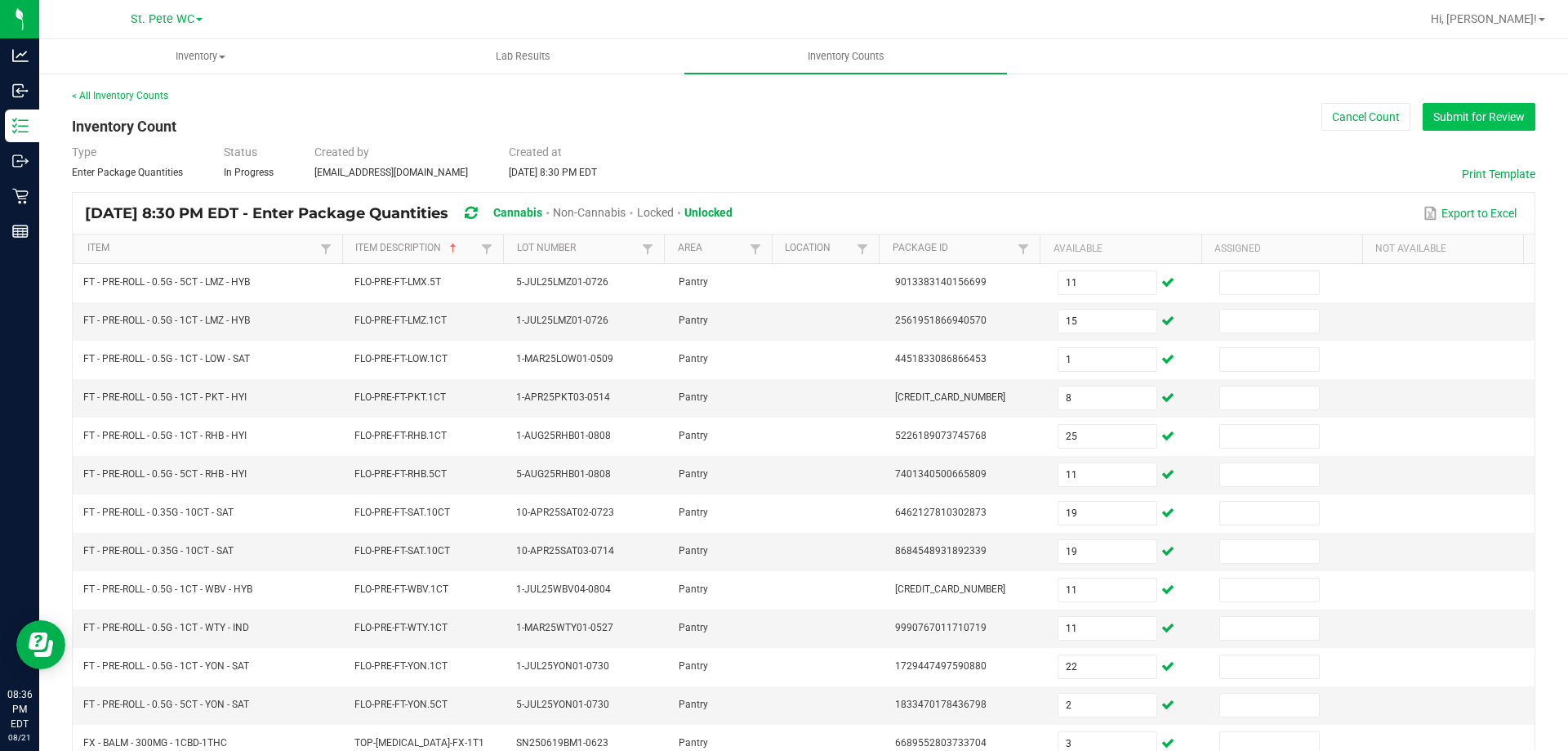
click at [1459, 110] on button "Submit for Review" at bounding box center [1479, 117] width 113 height 28
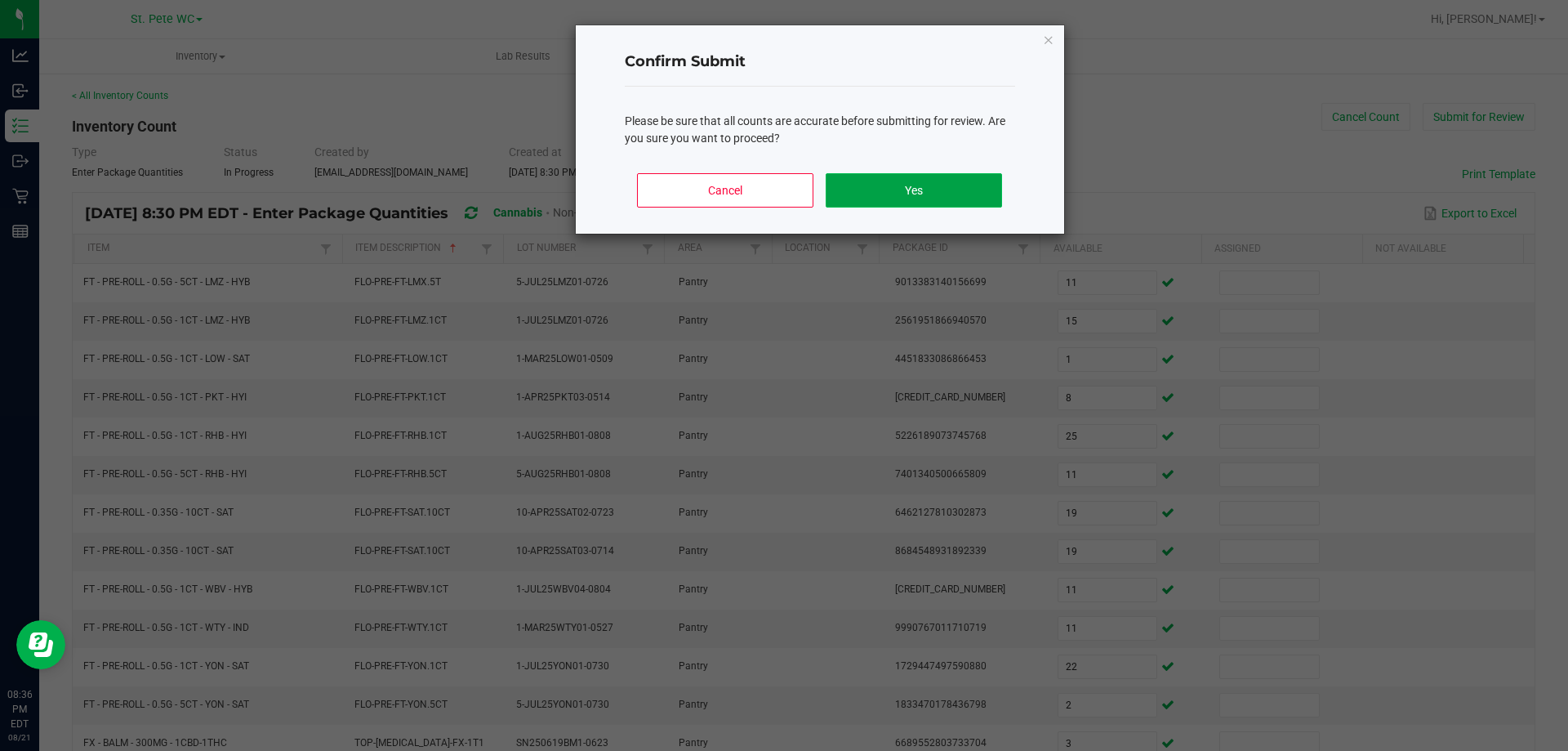
click at [927, 176] on button "Yes" at bounding box center [914, 190] width 176 height 34
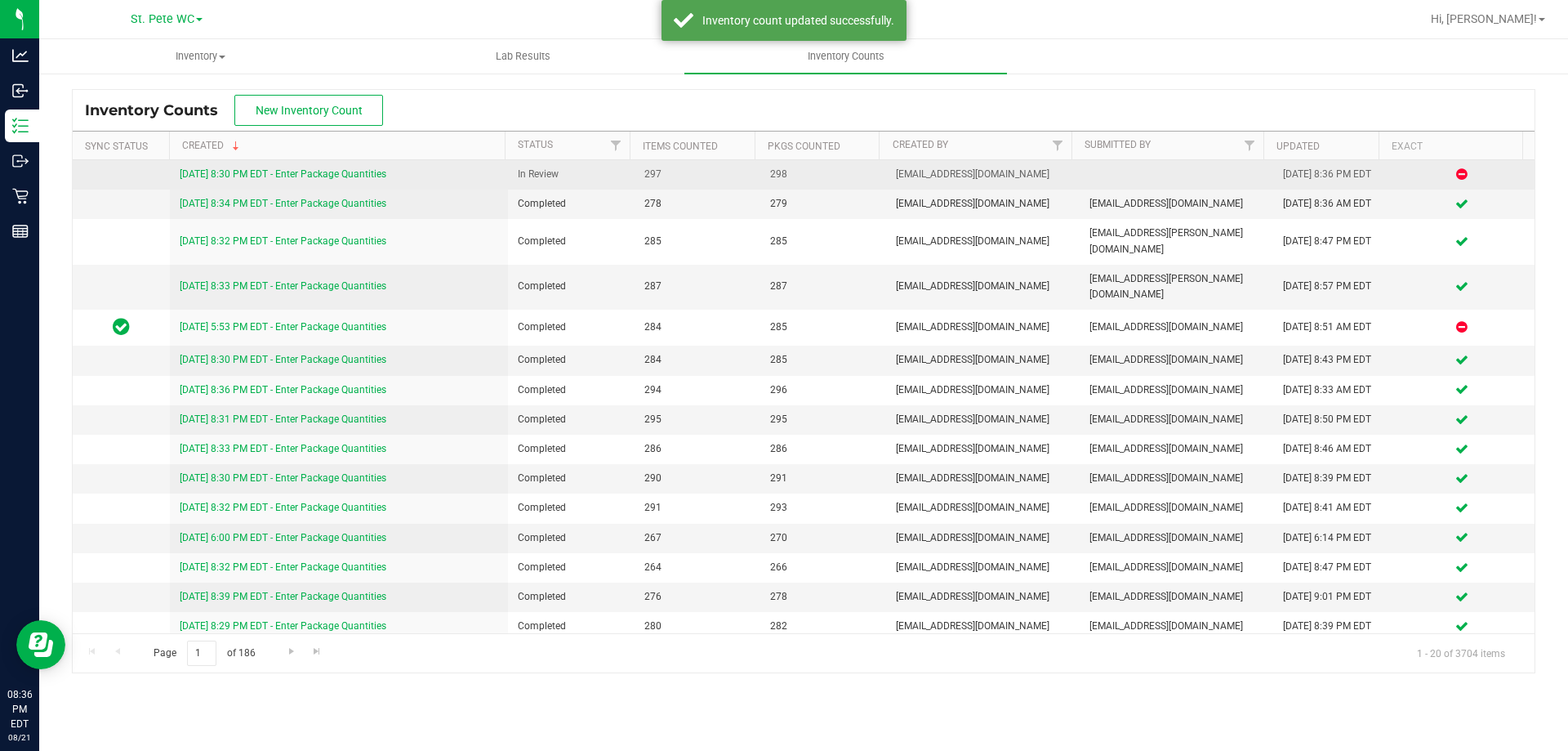
click at [307, 182] on div "[DATE] 8:30 PM EDT - Enter Package Quantities" at bounding box center [339, 174] width 319 height 15
click at [312, 177] on link "[DATE] 8:30 PM EDT - Enter Package Quantities" at bounding box center [283, 174] width 206 height 11
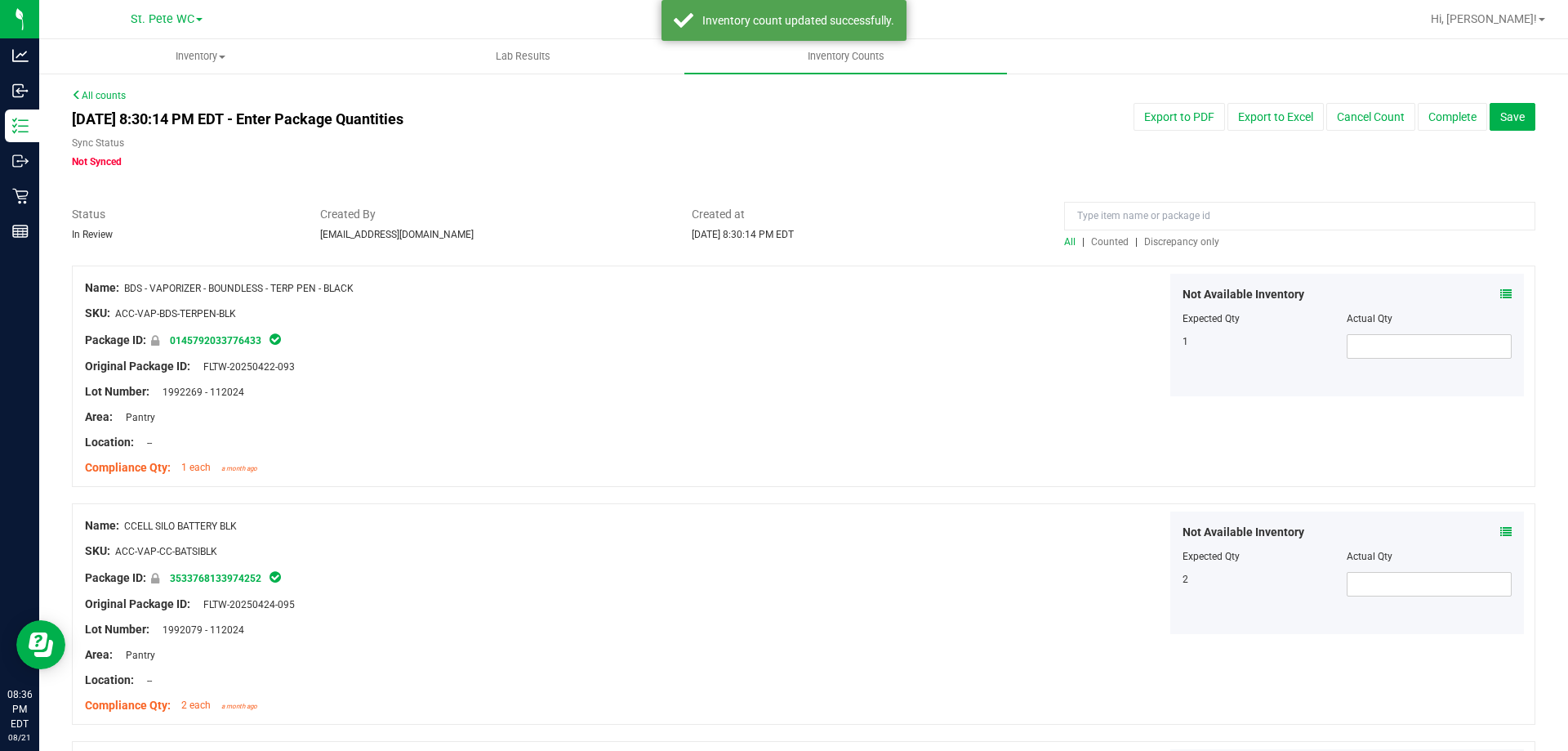
click at [1178, 250] on div at bounding box center [803, 257] width 1463 height 16
click at [1176, 245] on span "Discrepancy only" at bounding box center [1181, 242] width 75 height 11
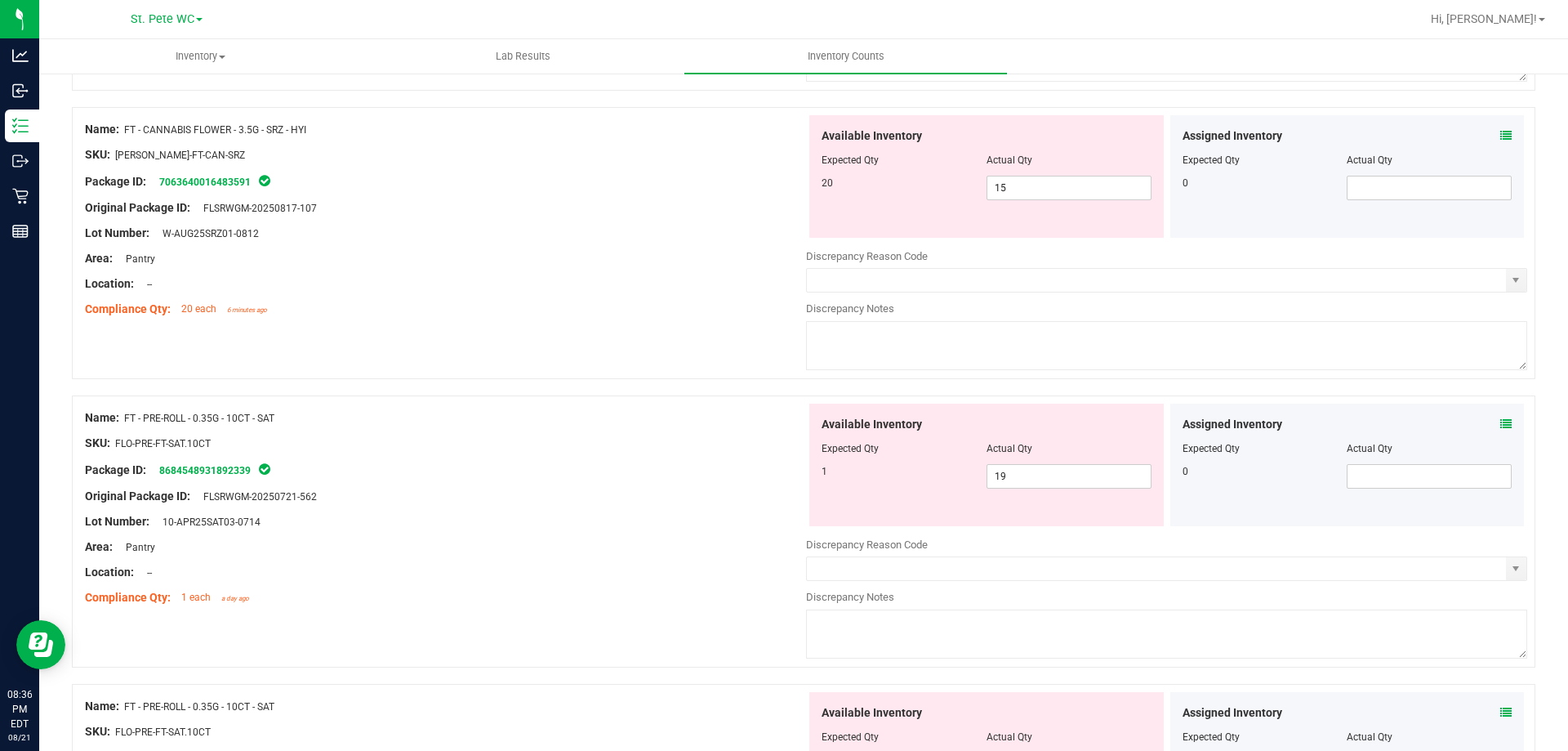
scroll to position [654, 0]
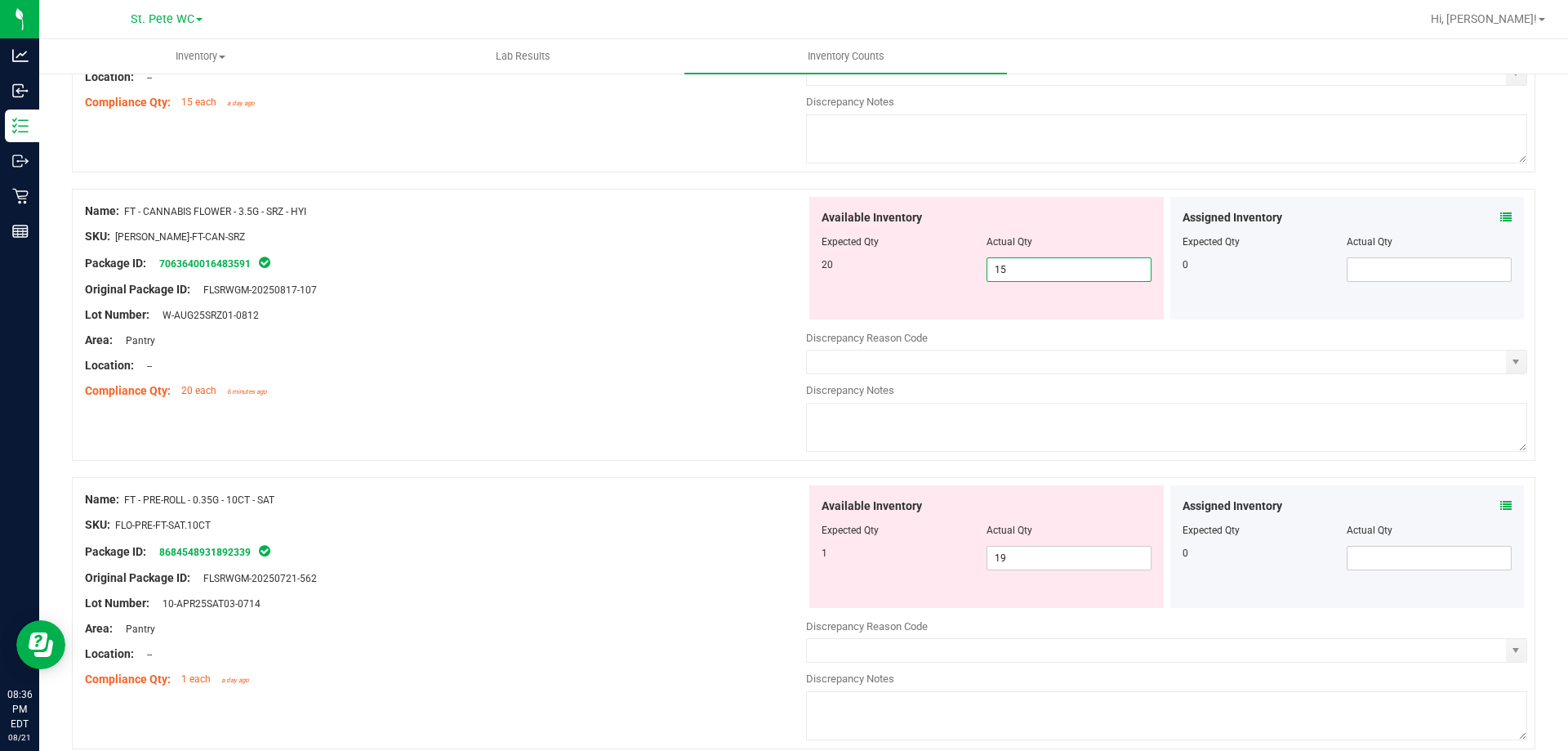
drag, startPoint x: 1123, startPoint y: 266, endPoint x: 1100, endPoint y: 273, distance: 24.0
click at [1118, 268] on span "15 15" at bounding box center [1069, 269] width 165 height 25
click at [1100, 273] on input "15" at bounding box center [1069, 269] width 163 height 23
drag, startPoint x: 1100, startPoint y: 273, endPoint x: 1087, endPoint y: 272, distance: 13.0
click at [1097, 273] on input "15" at bounding box center [1069, 269] width 163 height 23
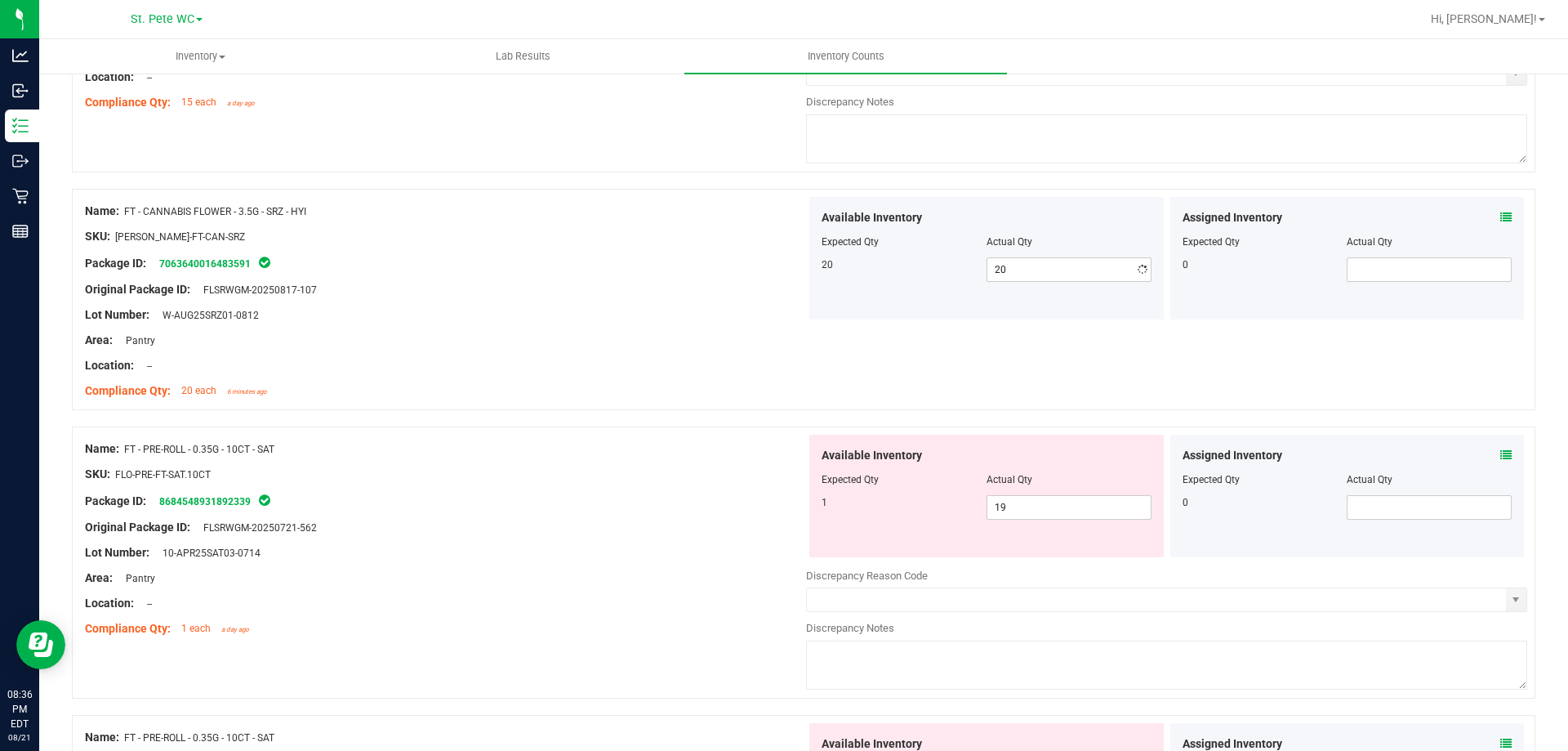
click at [506, 353] on div at bounding box center [445, 353] width 721 height 9
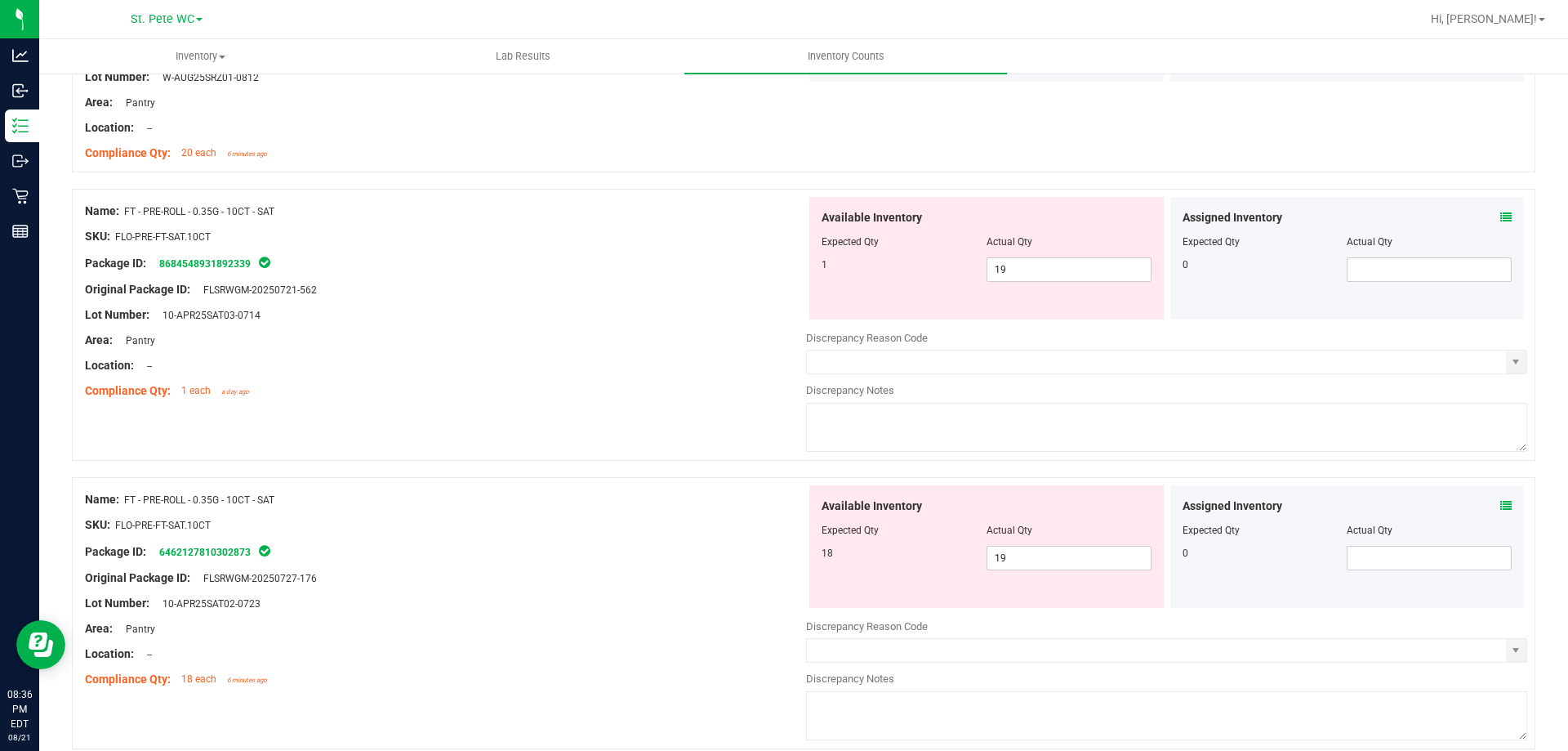
scroll to position [899, 0]
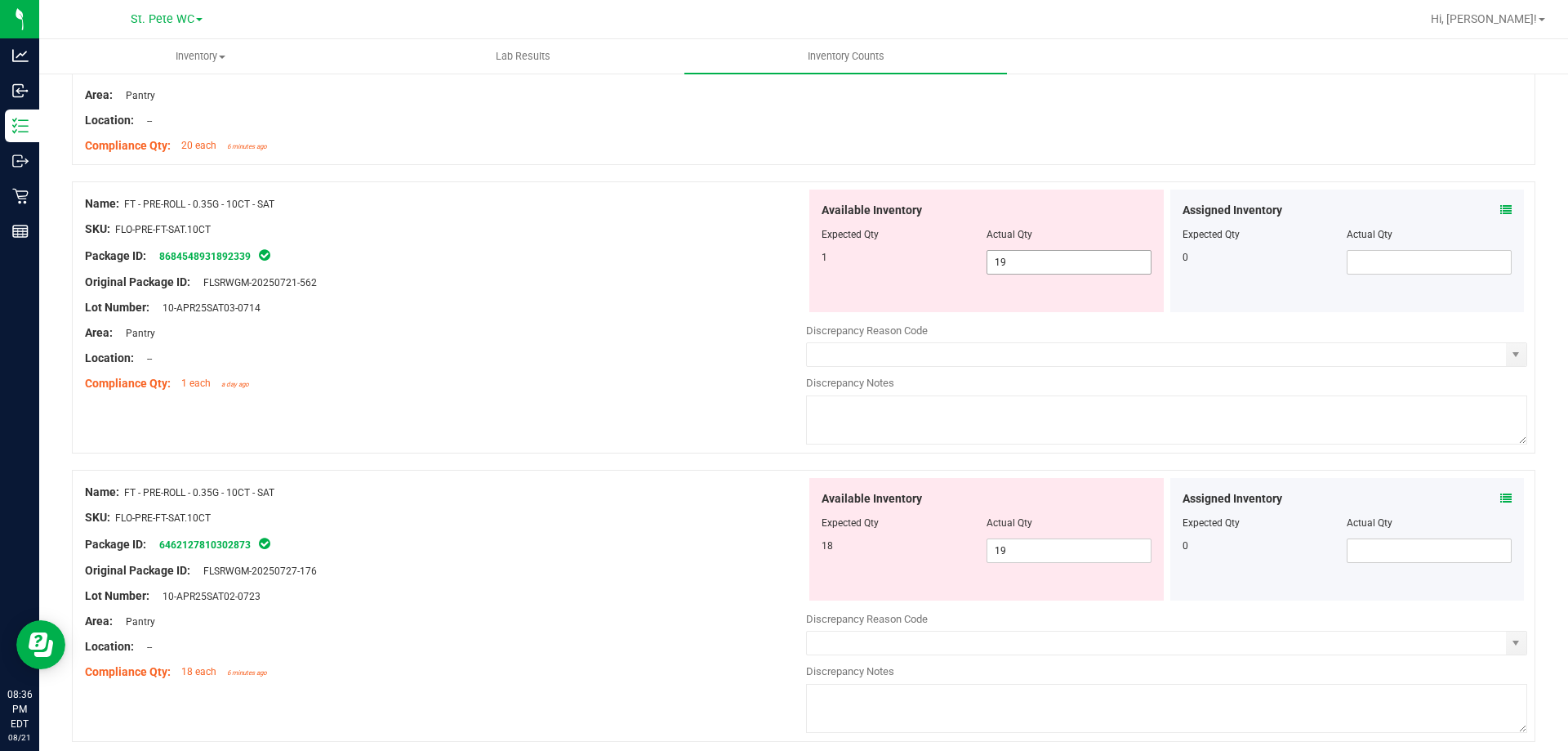
click at [1028, 271] on span "19 19" at bounding box center [1069, 263] width 165 height 25
click at [1028, 269] on input "19" at bounding box center [1069, 263] width 163 height 23
click at [468, 308] on div "Lot Number: 10-APR25SAT03-0714" at bounding box center [445, 308] width 721 height 17
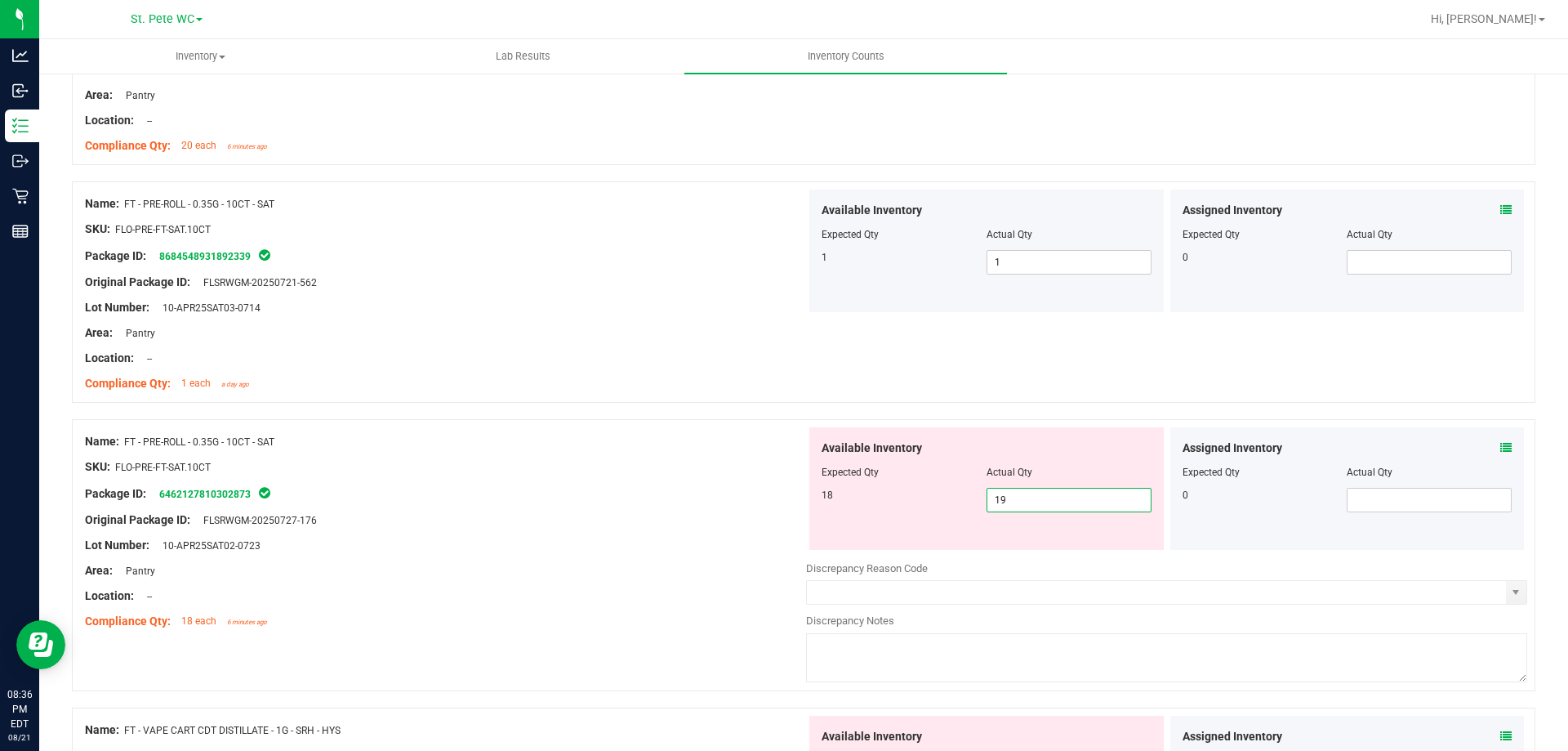
click at [1073, 499] on span "19 19" at bounding box center [1069, 501] width 165 height 25
click at [1073, 499] on input "19" at bounding box center [1069, 500] width 163 height 23
click at [609, 523] on div "Original Package ID: FLSRWGM-20250727-176" at bounding box center [445, 520] width 721 height 17
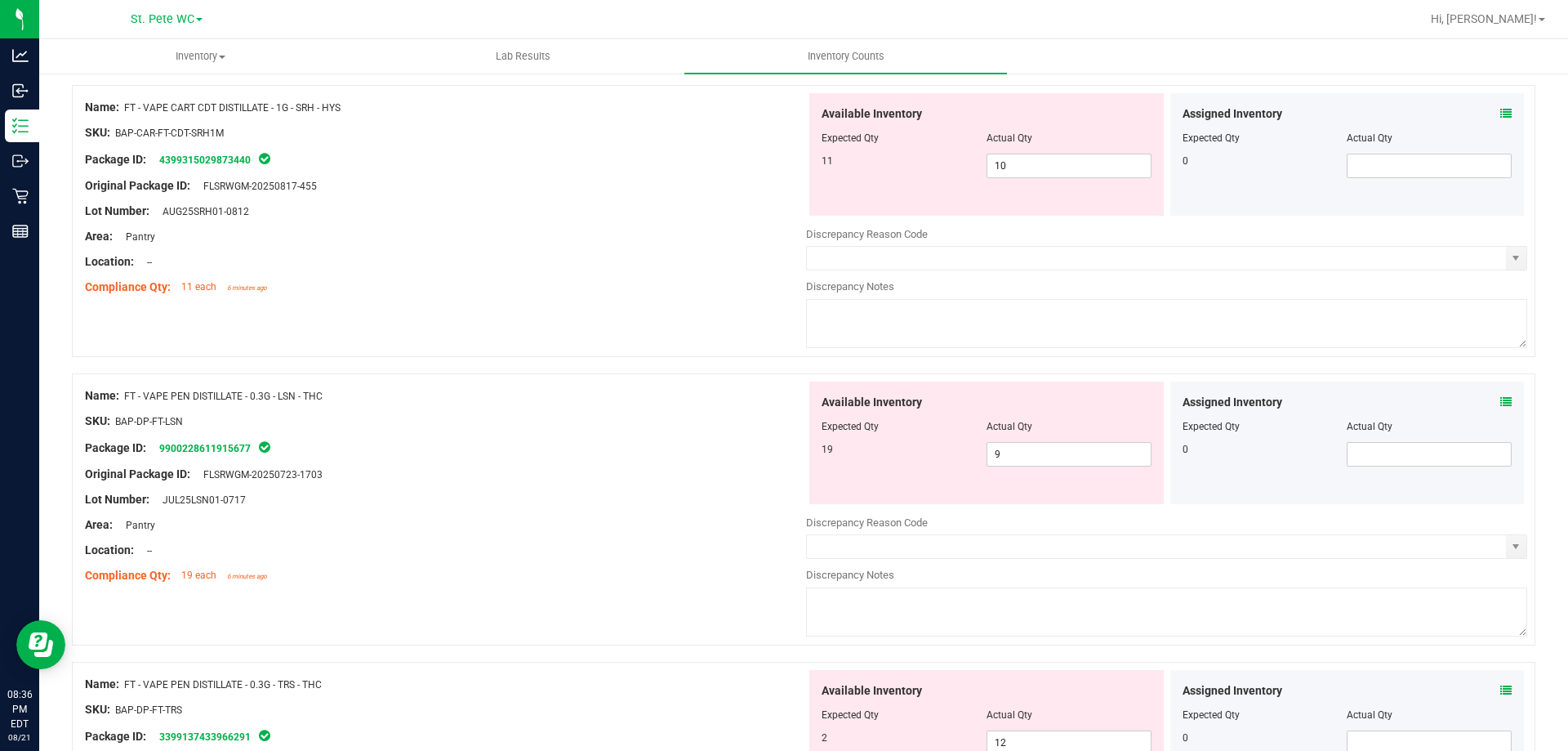
scroll to position [1634, 0]
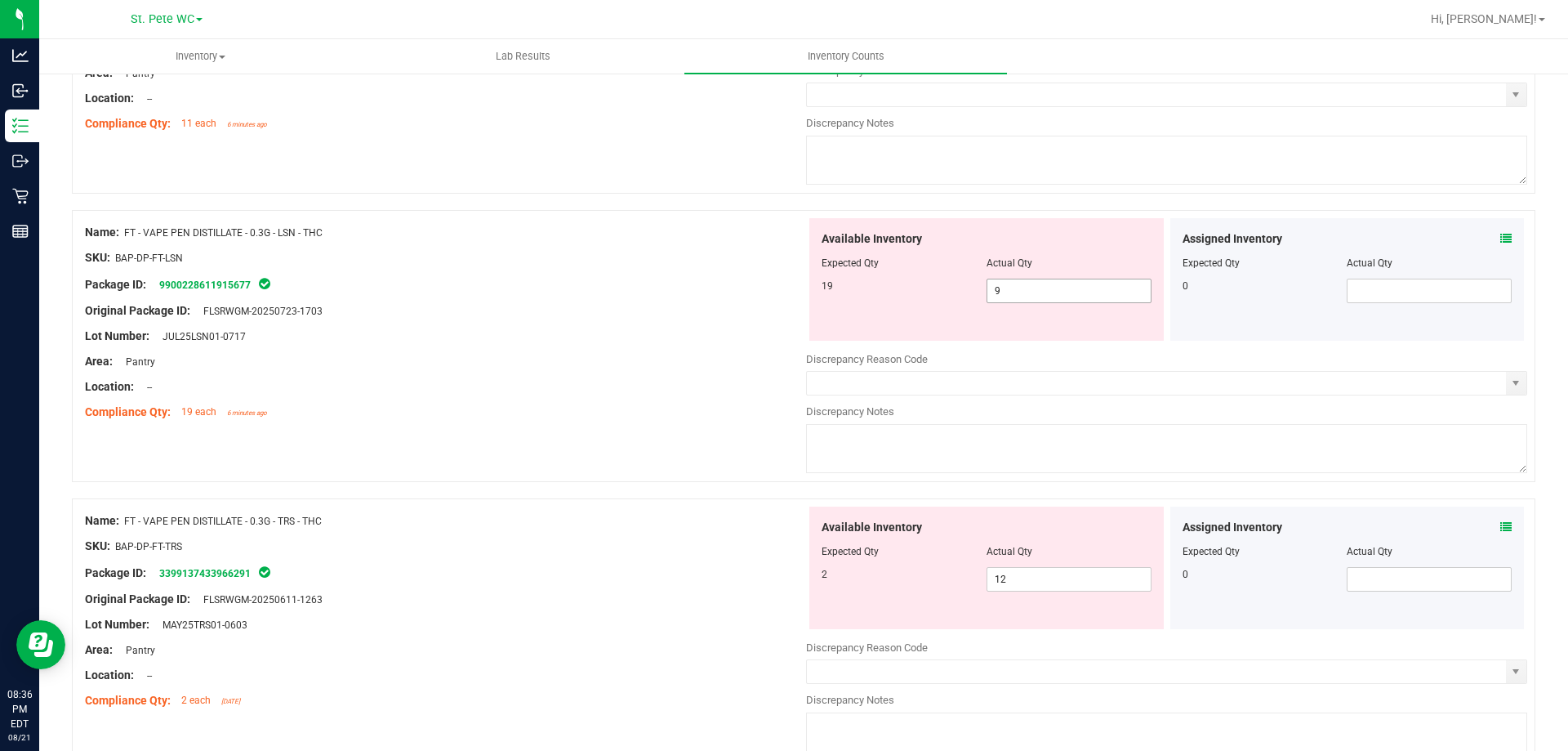
click at [1083, 290] on span "9 9" at bounding box center [1069, 291] width 165 height 25
click at [1083, 290] on input "9" at bounding box center [1069, 290] width 163 height 23
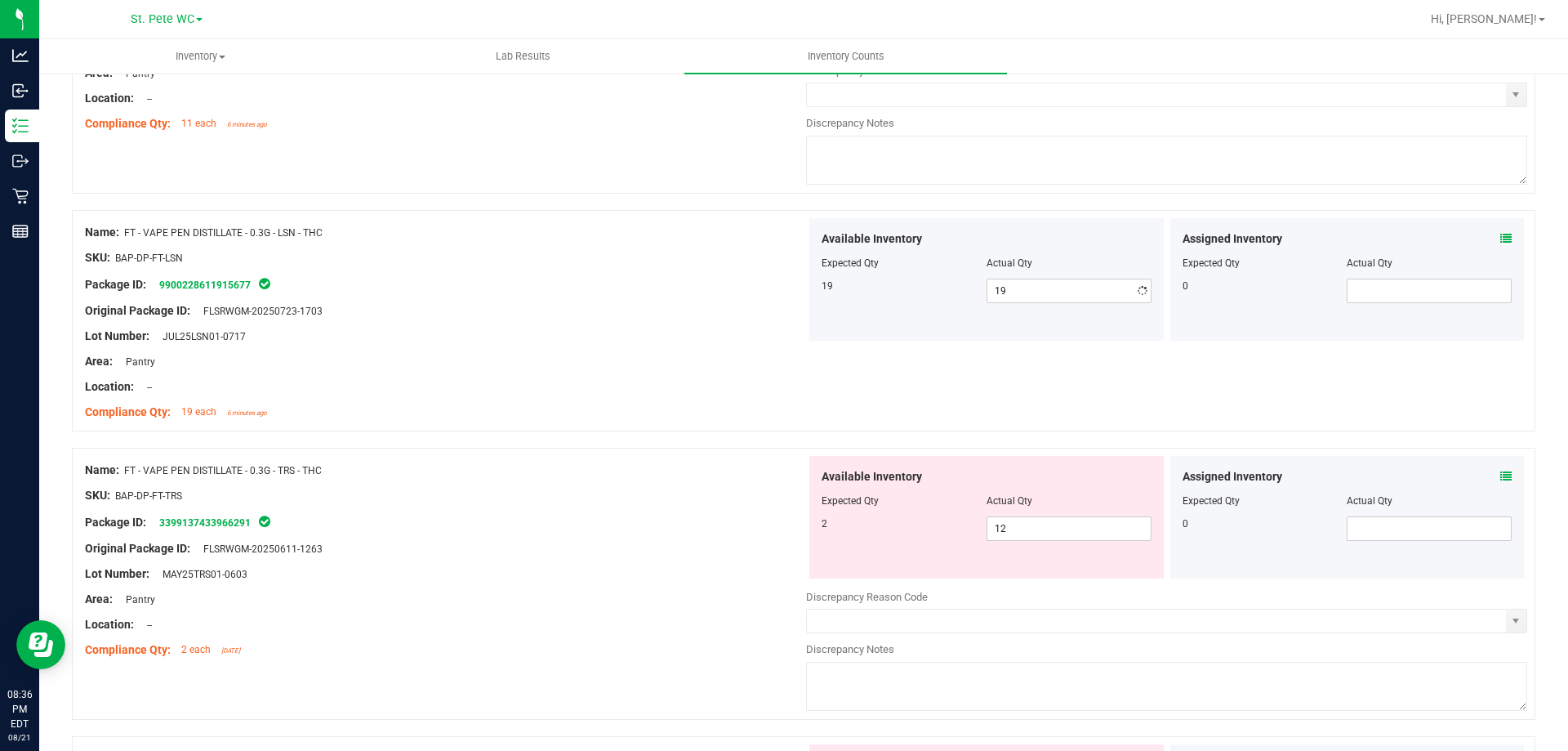
click at [629, 517] on div "Name: FT - VAPE PEN DISTILLATE - 0.3G - TRS - THC SKU: BAP-DP-FT-TRS Package ID…" at bounding box center [445, 560] width 721 height 208
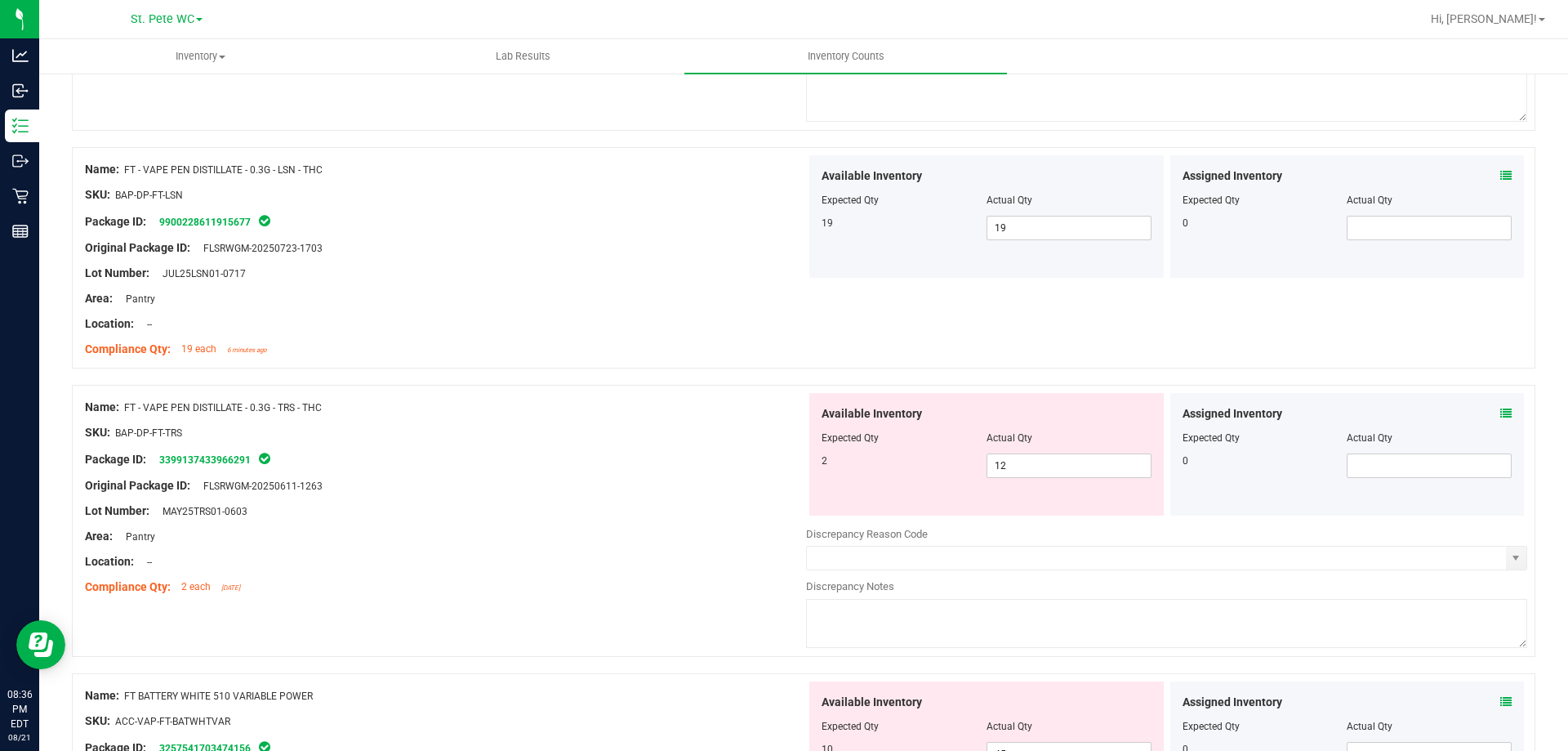
scroll to position [1797, 0]
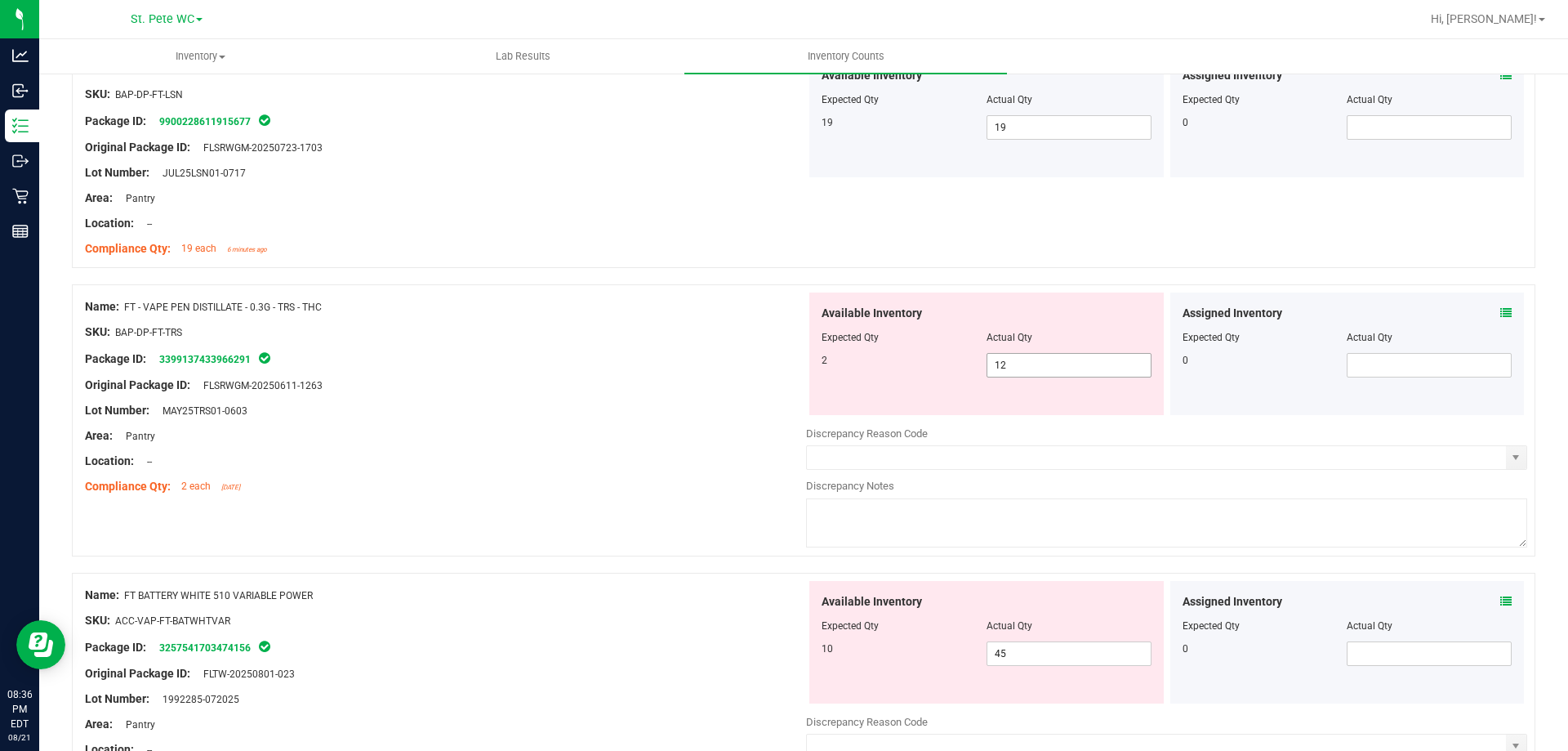
click at [1044, 358] on span "12 12" at bounding box center [1069, 365] width 165 height 25
click at [1044, 358] on input "12" at bounding box center [1069, 365] width 163 height 23
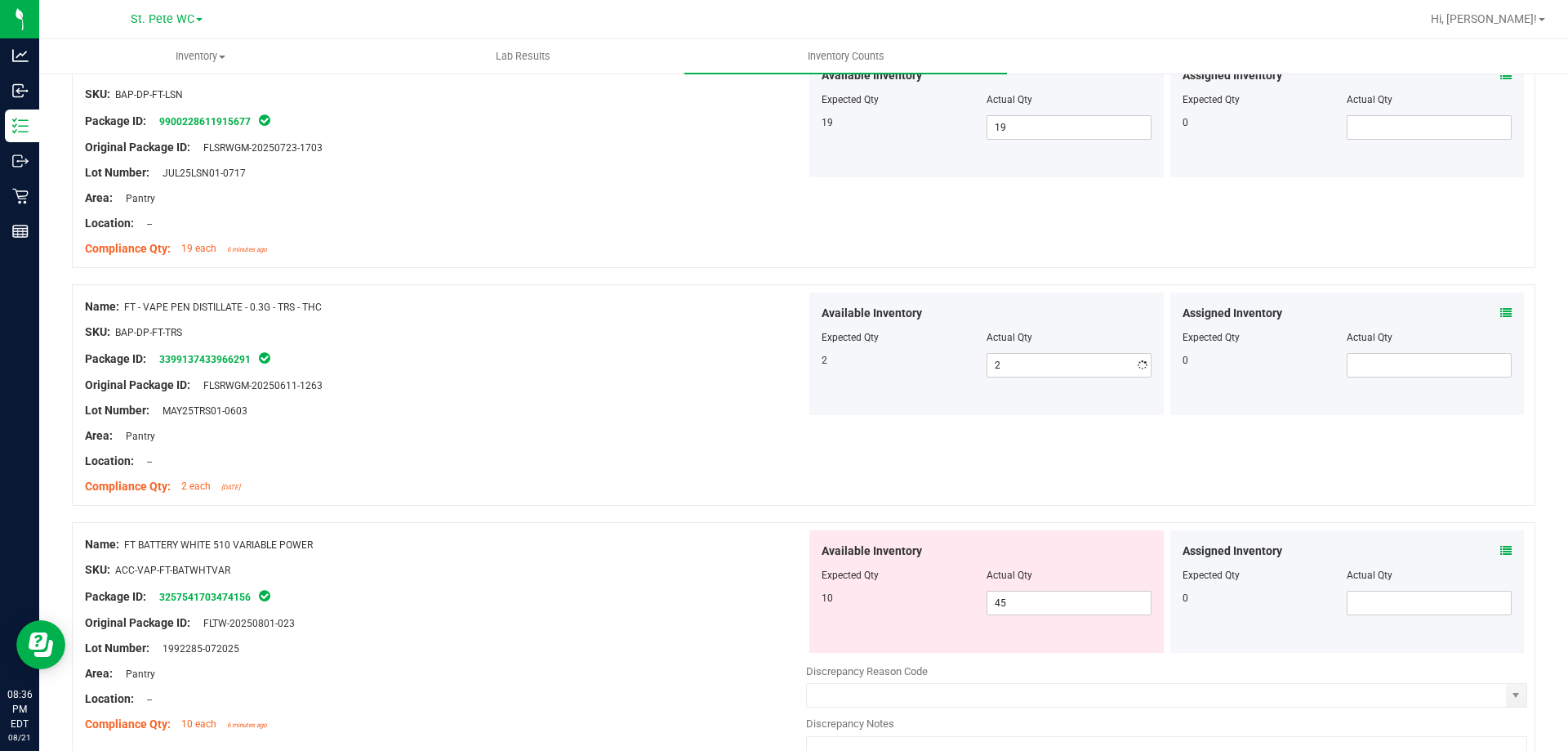
click at [681, 464] on div "Location: --" at bounding box center [445, 461] width 721 height 17
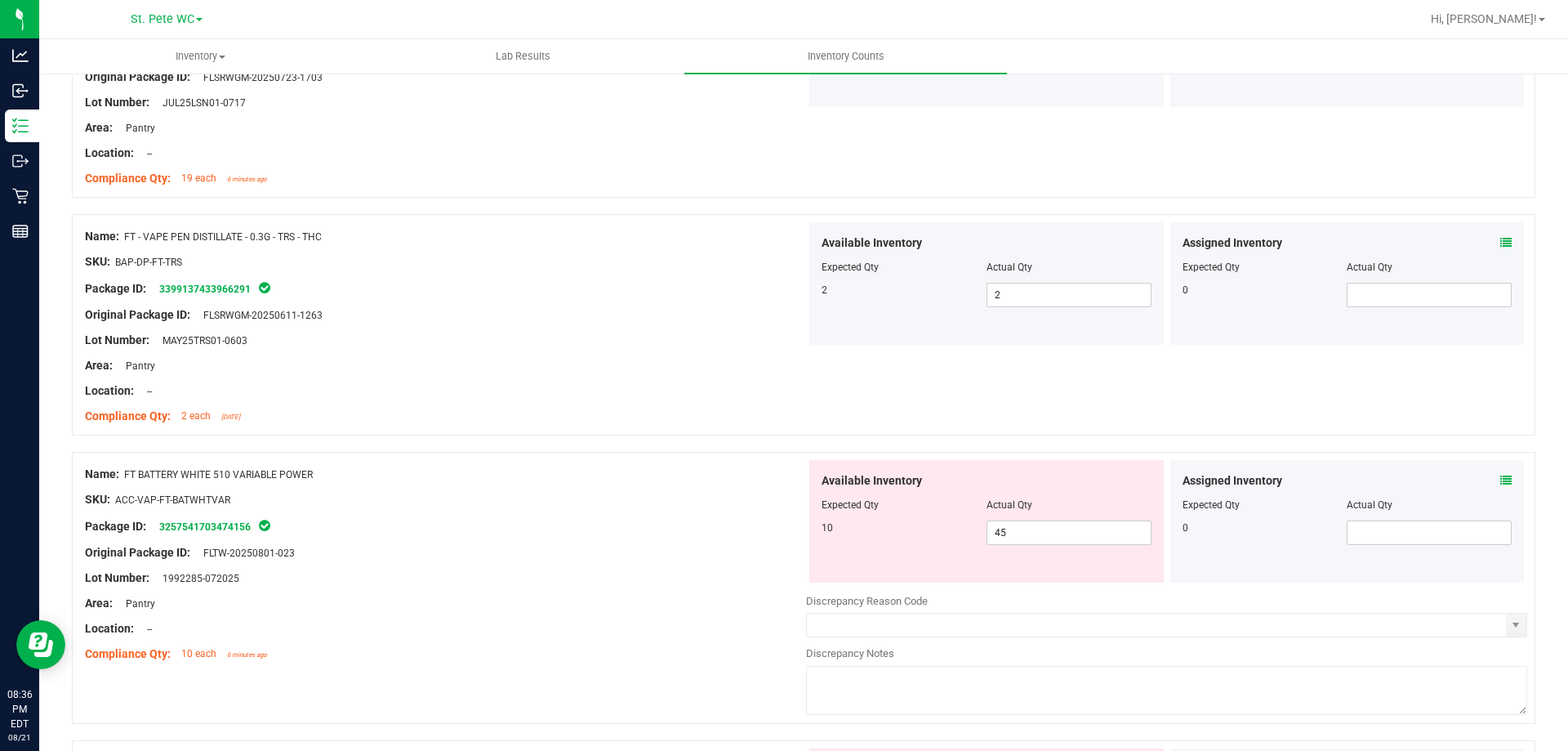
scroll to position [1961, 0]
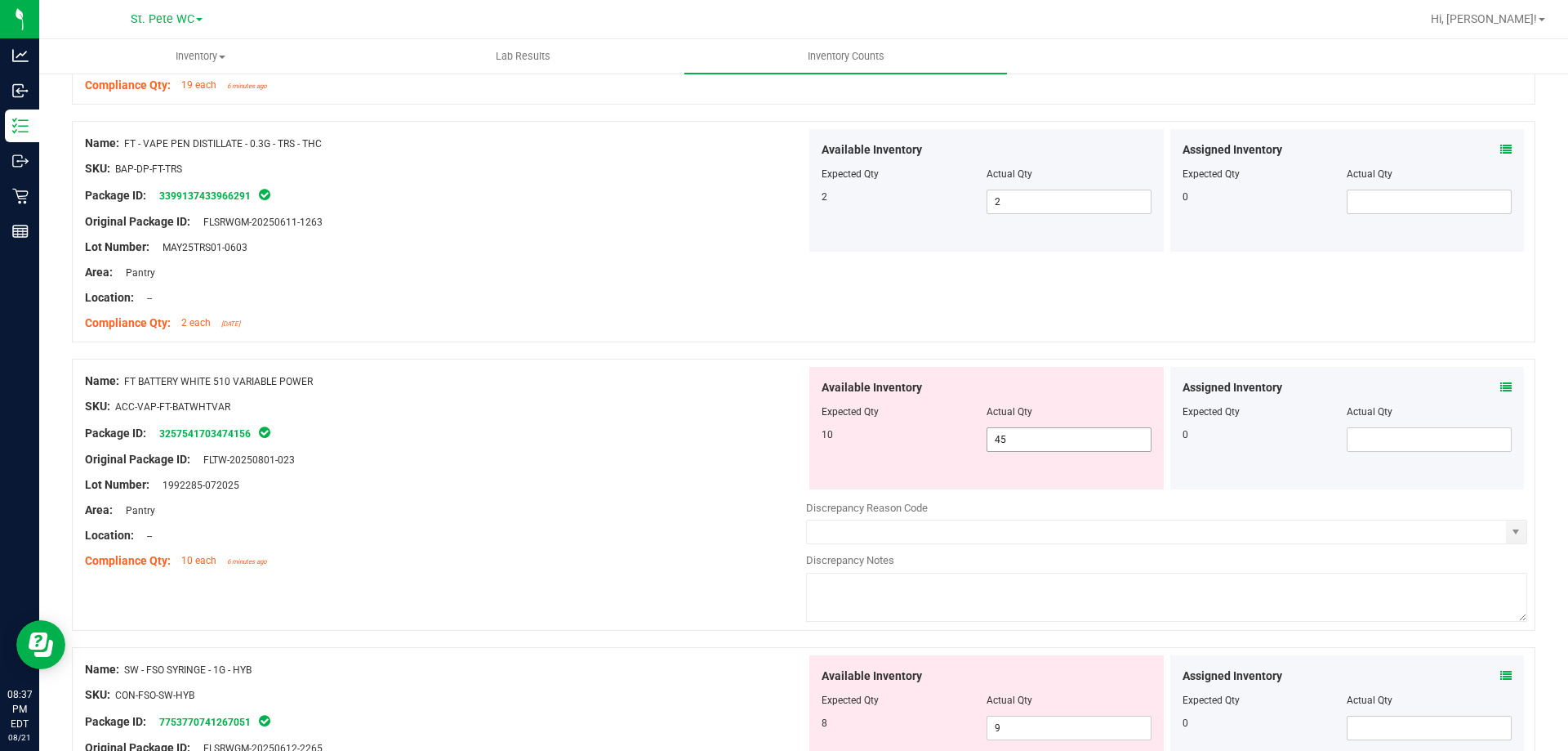
click at [1070, 436] on span "45 45" at bounding box center [1069, 440] width 165 height 25
click at [1070, 436] on input "45" at bounding box center [1069, 440] width 163 height 23
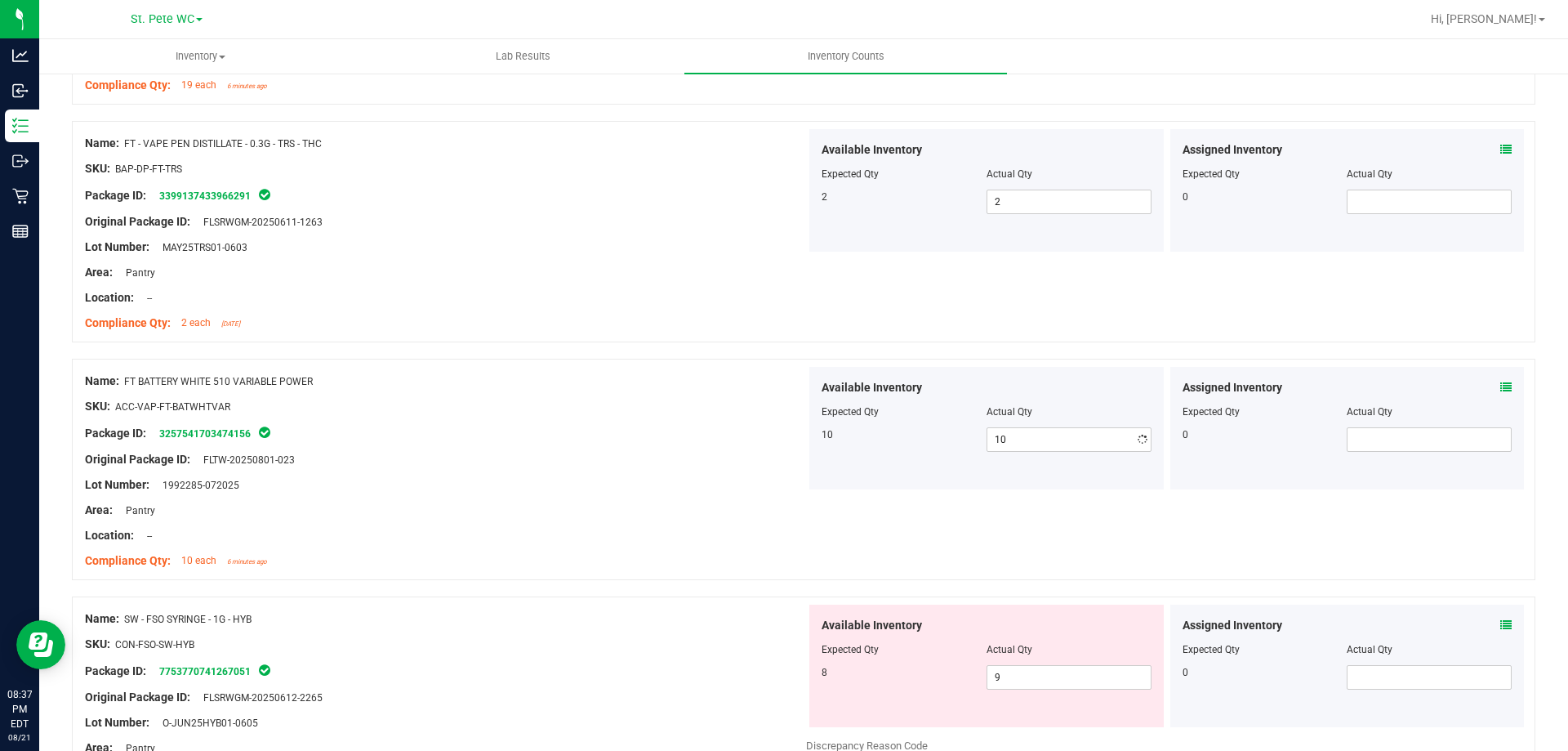
click at [691, 436] on div "Package ID: 3257541703474156" at bounding box center [445, 433] width 721 height 20
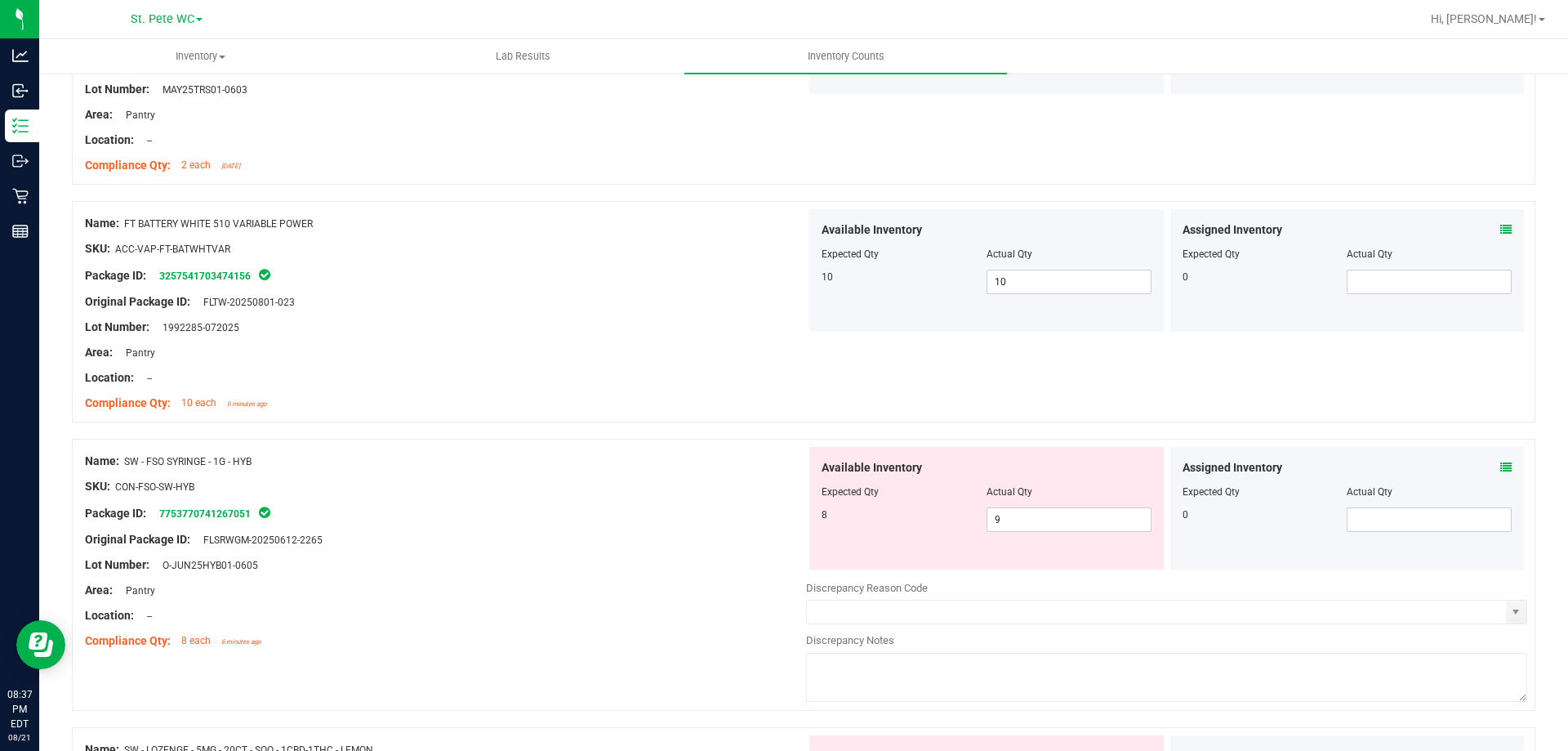
scroll to position [2451, 0]
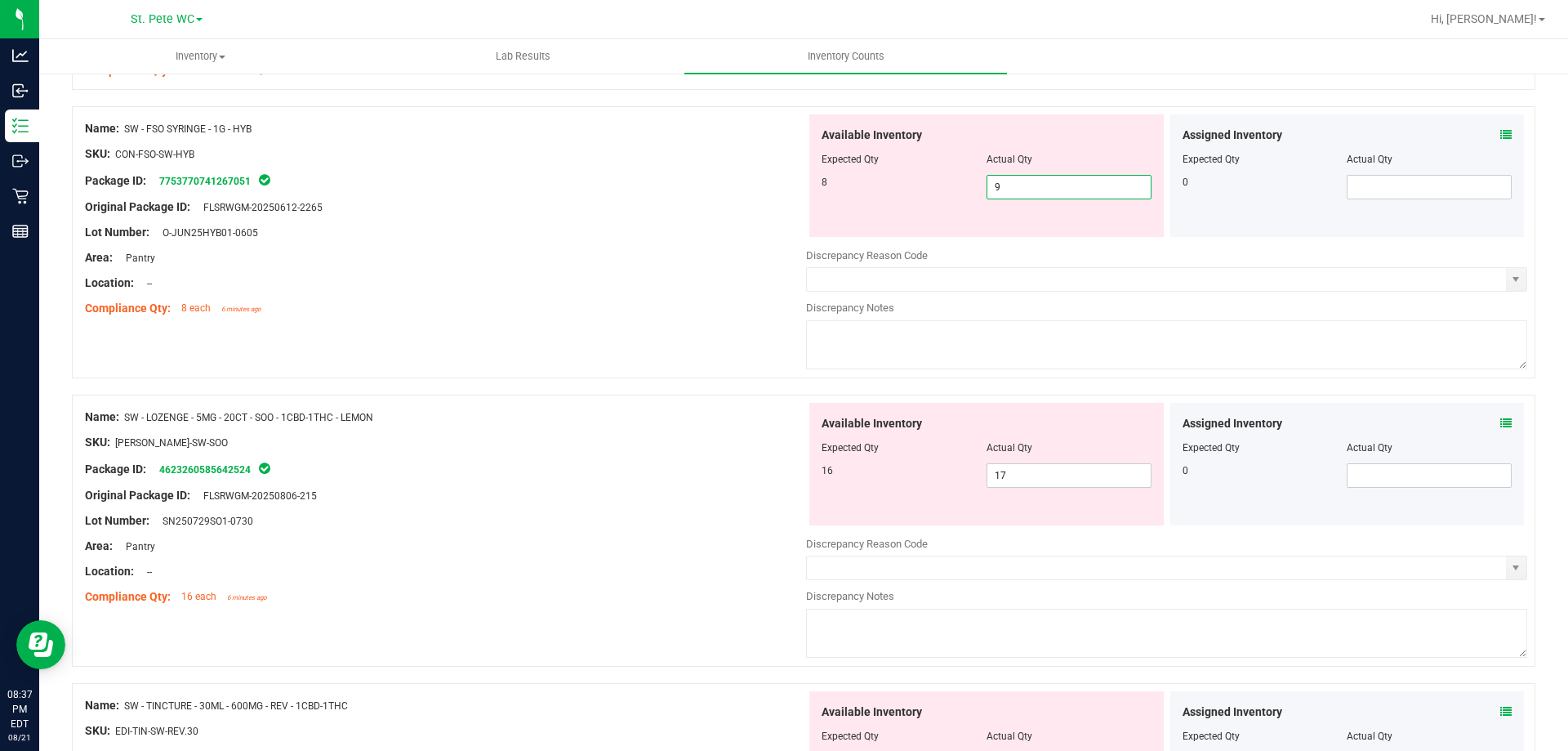
click at [1044, 195] on span "9 9" at bounding box center [1069, 187] width 165 height 25
click at [1044, 195] on input "9" at bounding box center [1069, 187] width 163 height 23
drag, startPoint x: 376, startPoint y: 257, endPoint x: 410, endPoint y: 255, distance: 34.1
click at [392, 255] on div "Area: Pantry" at bounding box center [445, 258] width 721 height 17
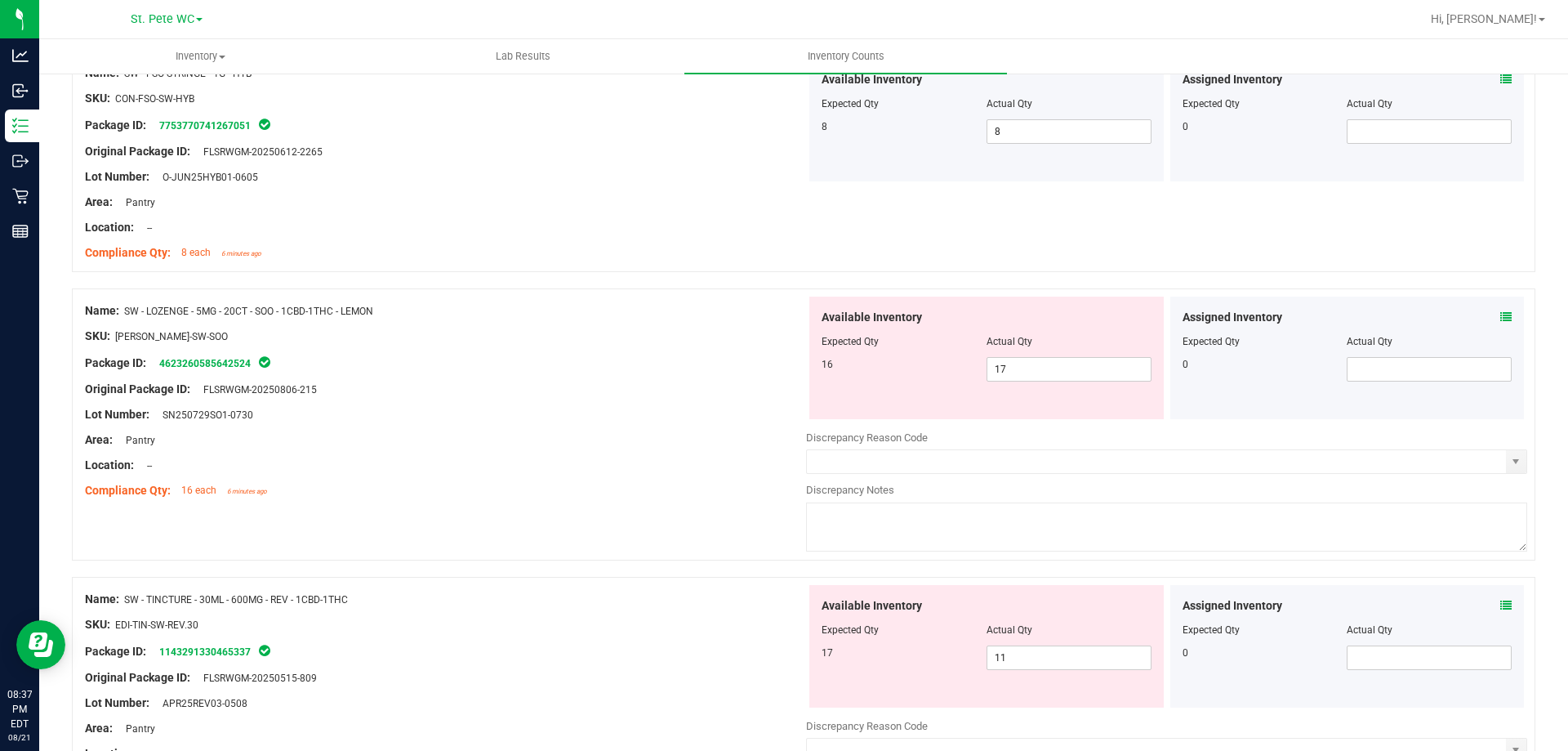
scroll to position [2614, 0]
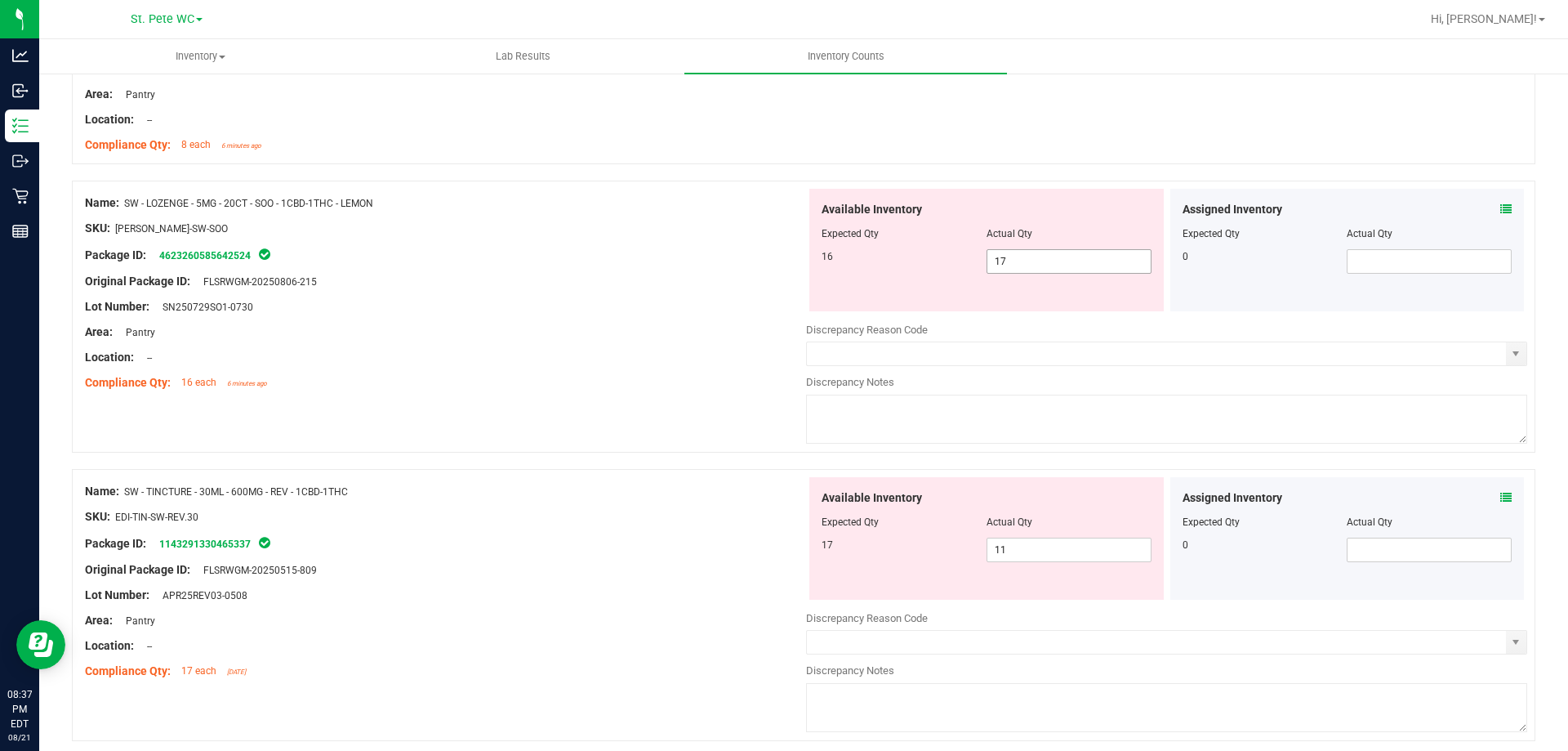
click at [1075, 253] on span "17 17" at bounding box center [1069, 262] width 165 height 25
click at [1073, 254] on input "17" at bounding box center [1069, 262] width 163 height 23
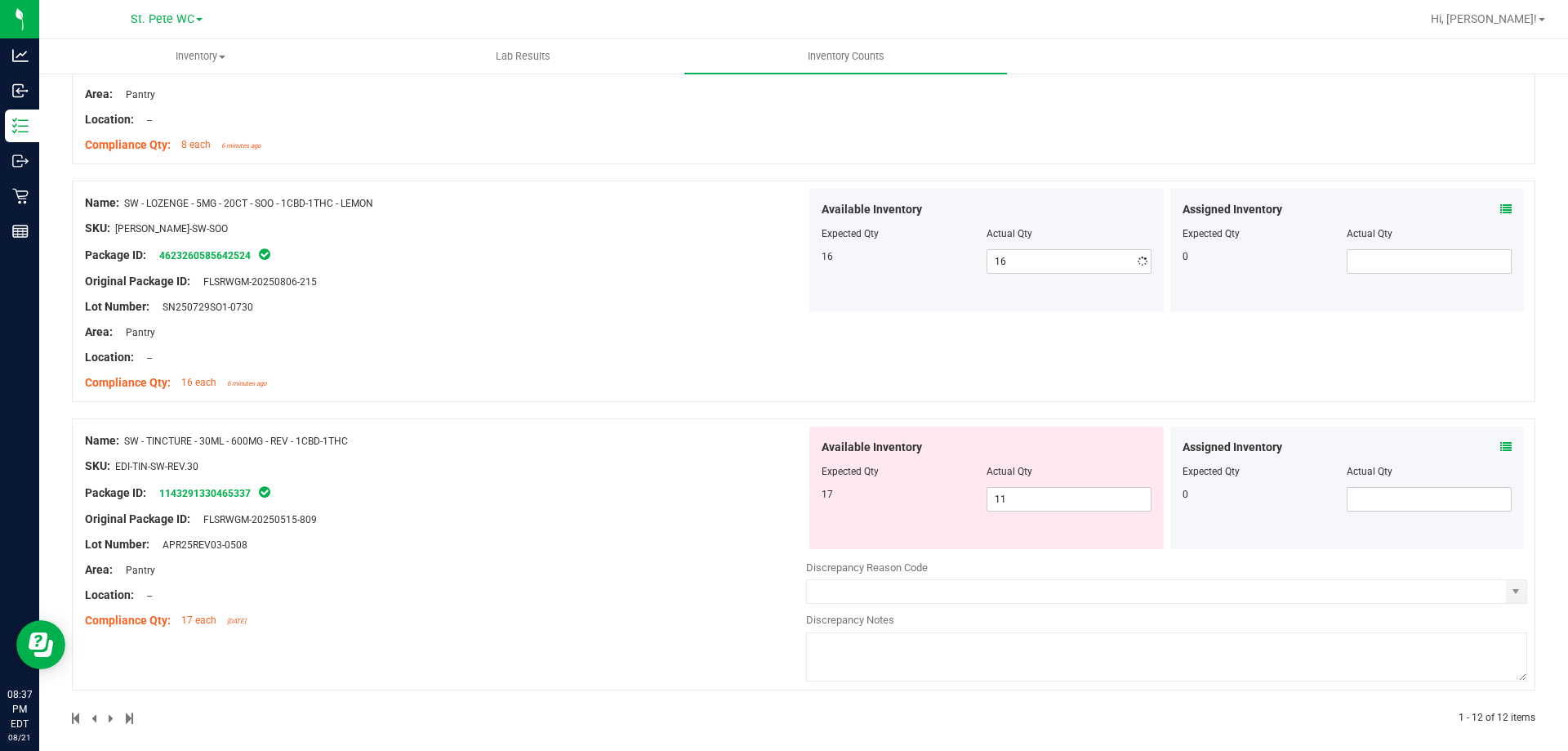
click at [602, 337] on div "Area: Pantry" at bounding box center [445, 333] width 721 height 17
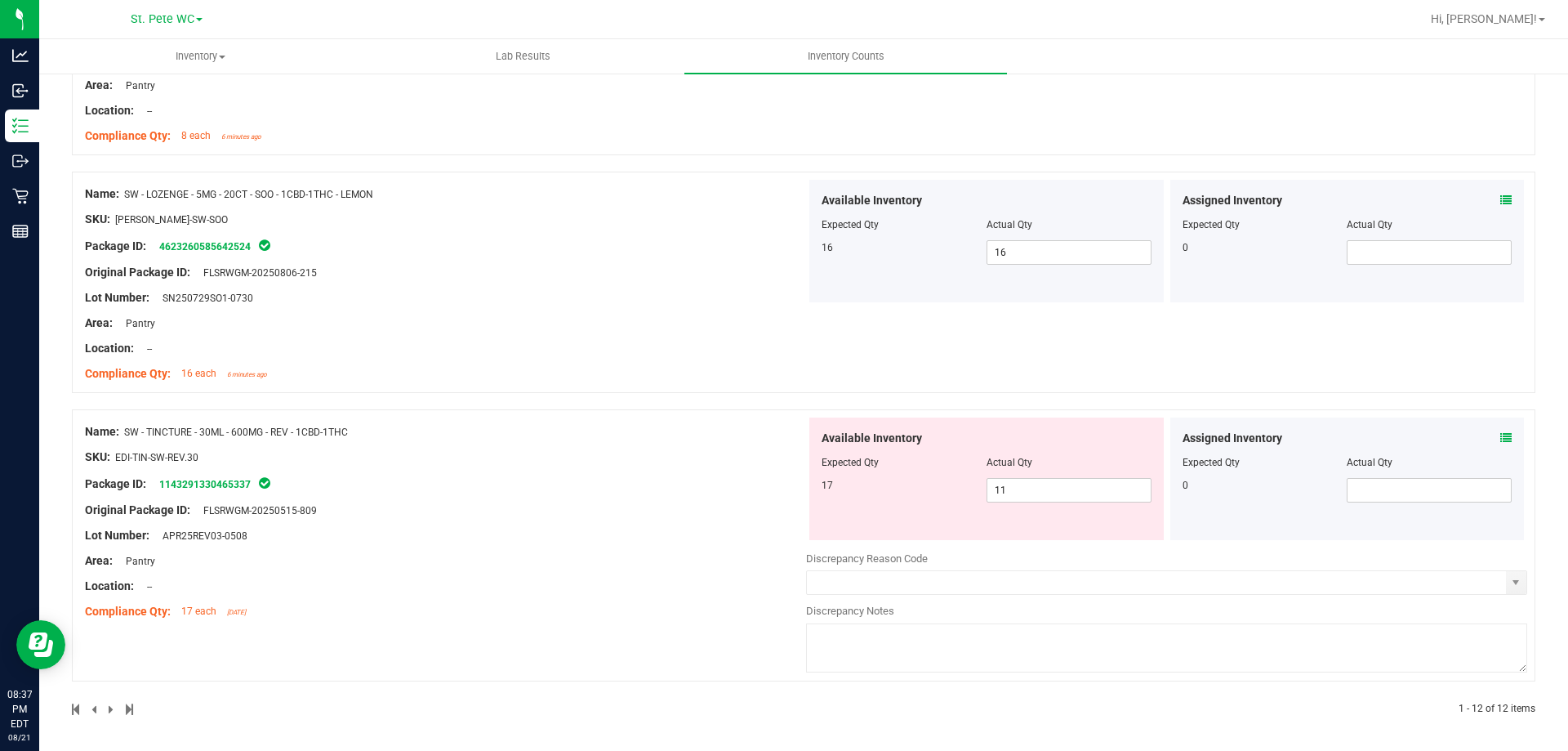
scroll to position [2626, 0]
click at [1114, 488] on span "11 11" at bounding box center [1069, 488] width 165 height 25
click at [1114, 488] on input "11" at bounding box center [1069, 488] width 163 height 23
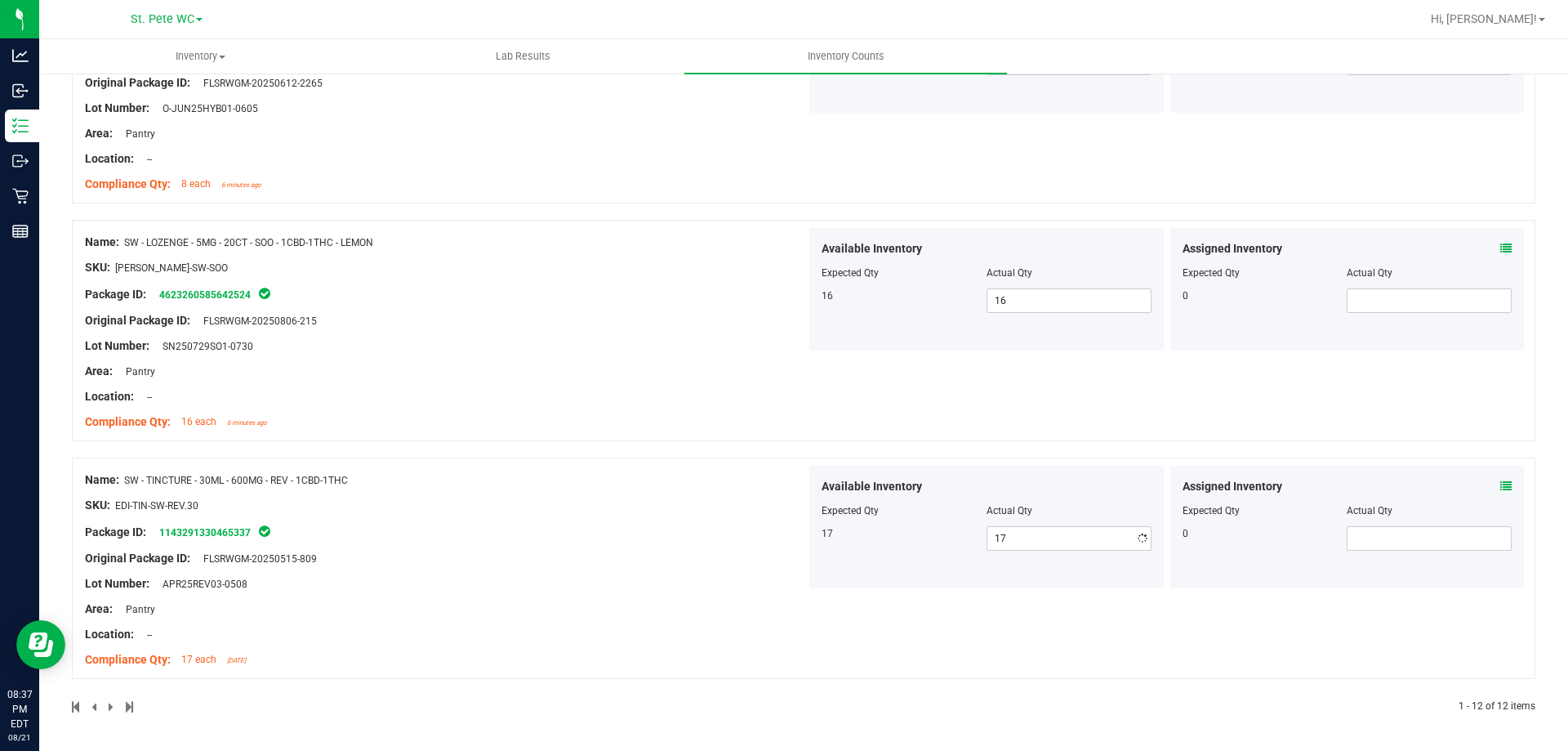
click at [633, 400] on div "Name: SW - LOZENGE - 5MG - 20CT - SOO - 1CBD-1THC - LEMON SKU: EDI-LOZ-SW-SOO P…" at bounding box center [803, 338] width 1463 height 238
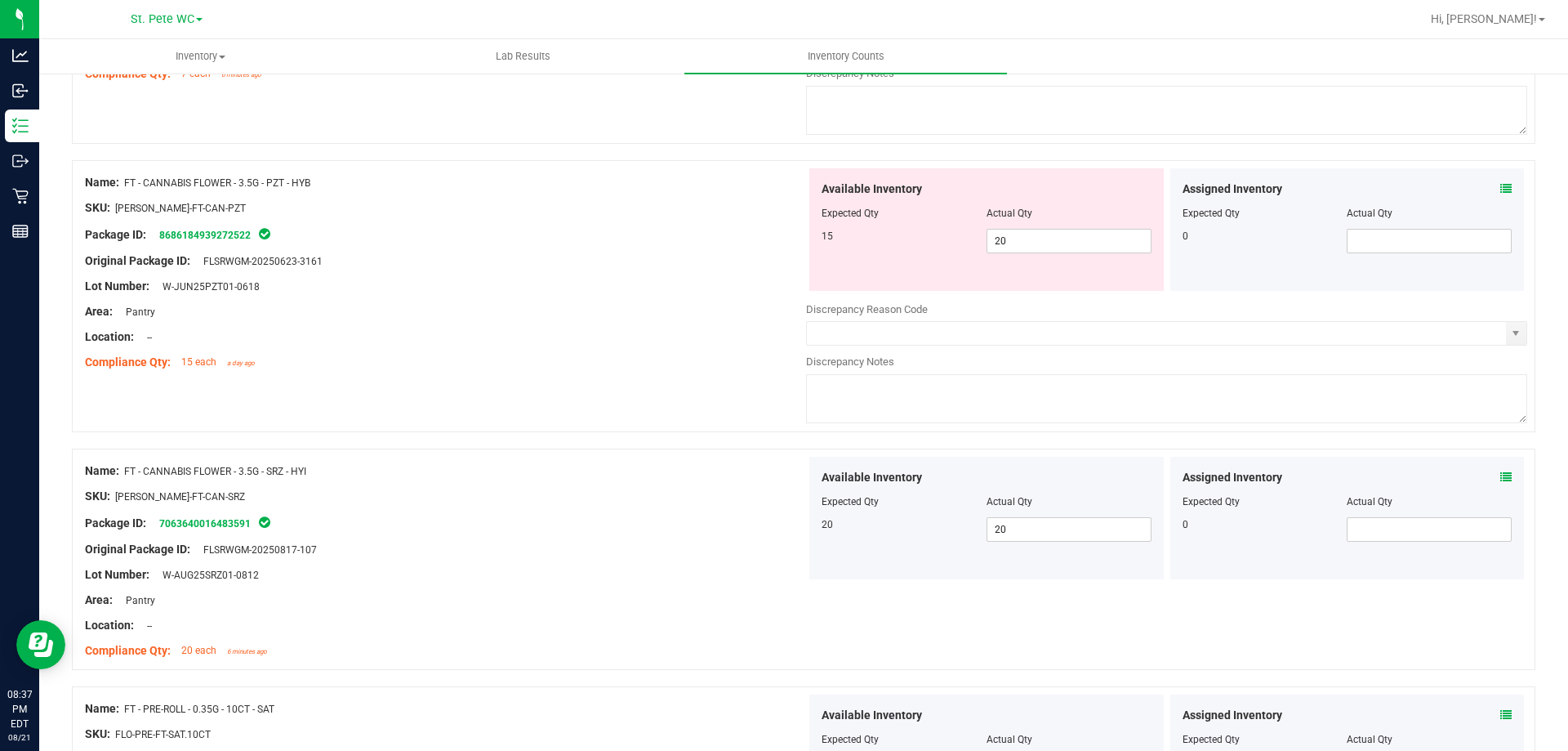
scroll to position [124, 0]
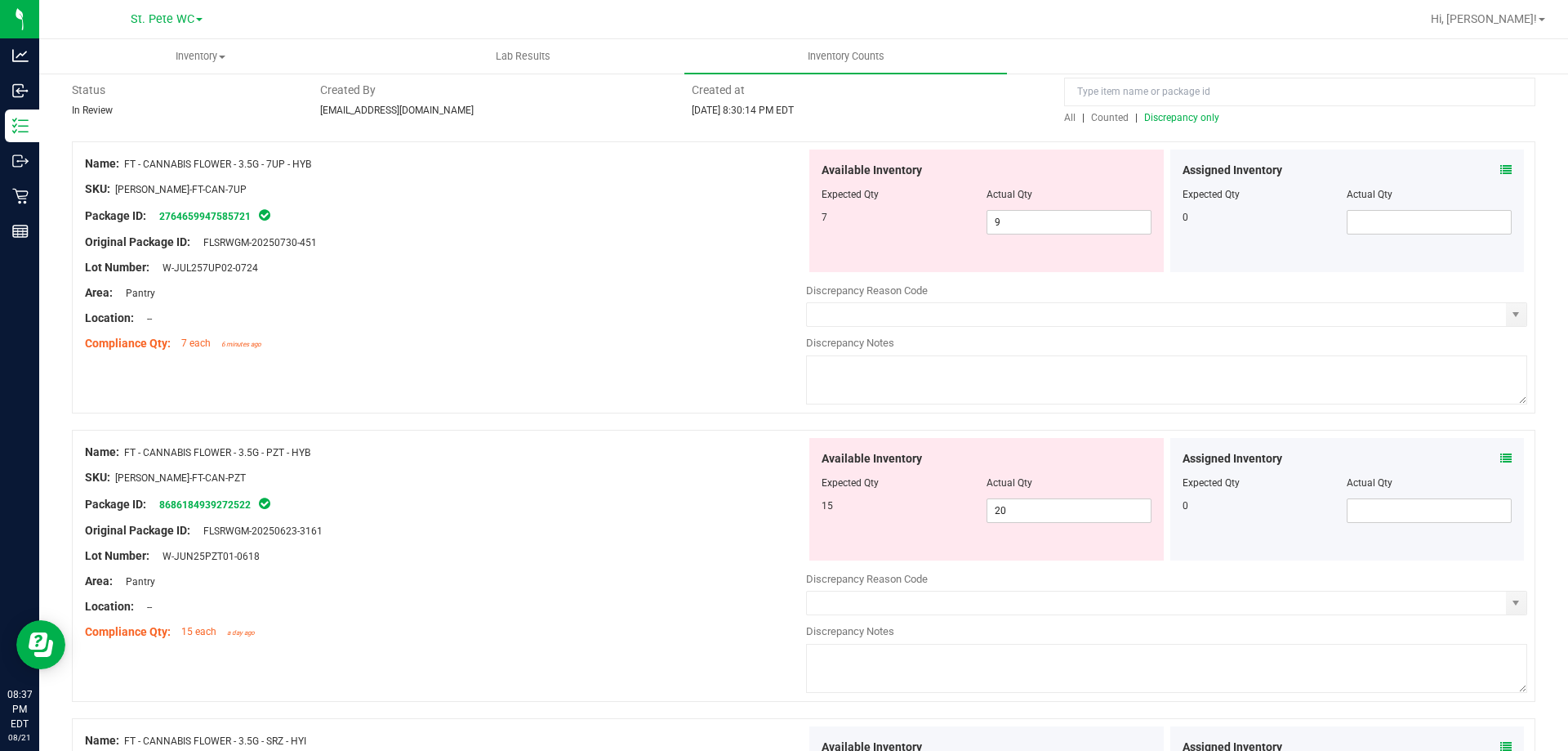
click at [1185, 113] on span "Discrepancy only" at bounding box center [1181, 118] width 75 height 11
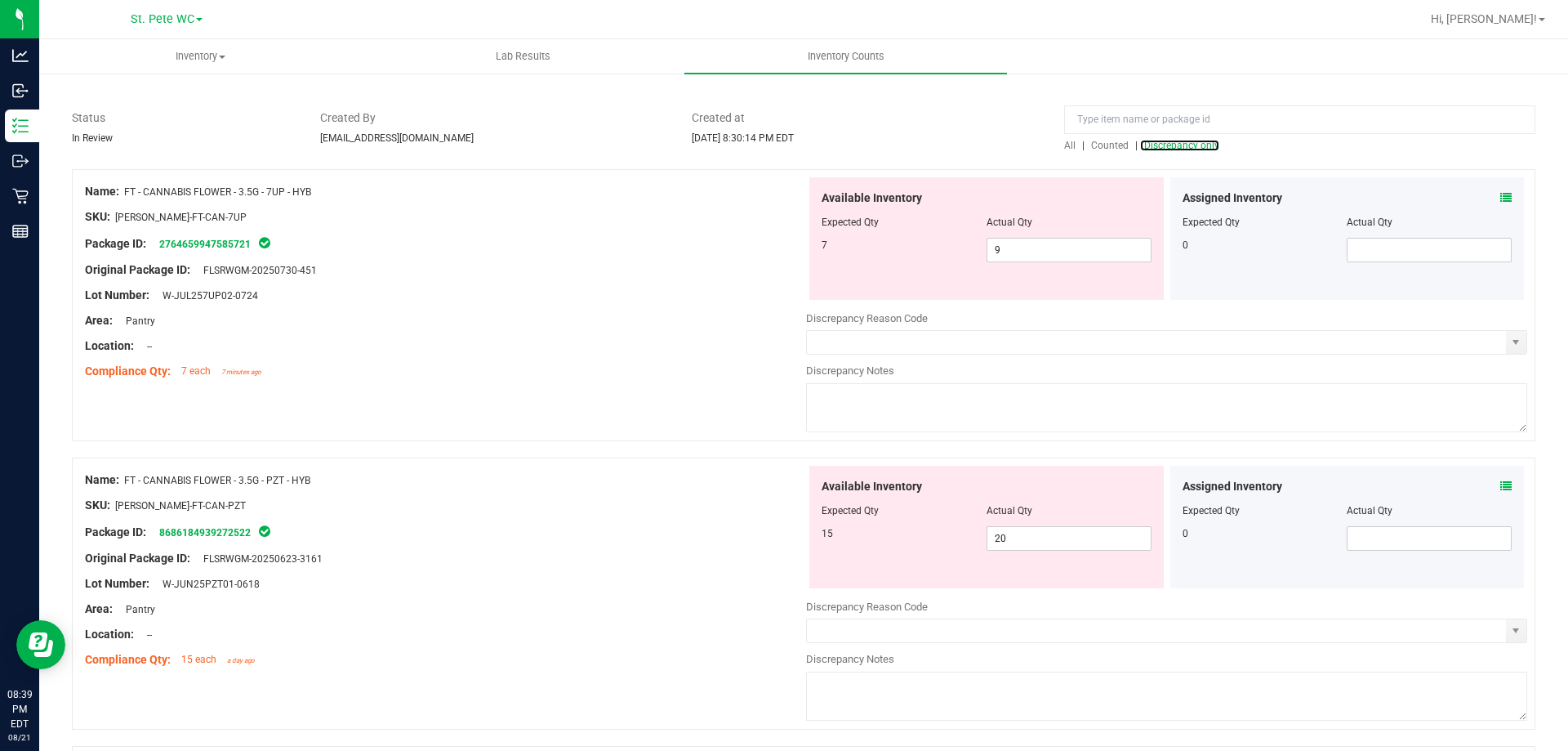
scroll to position [102, 0]
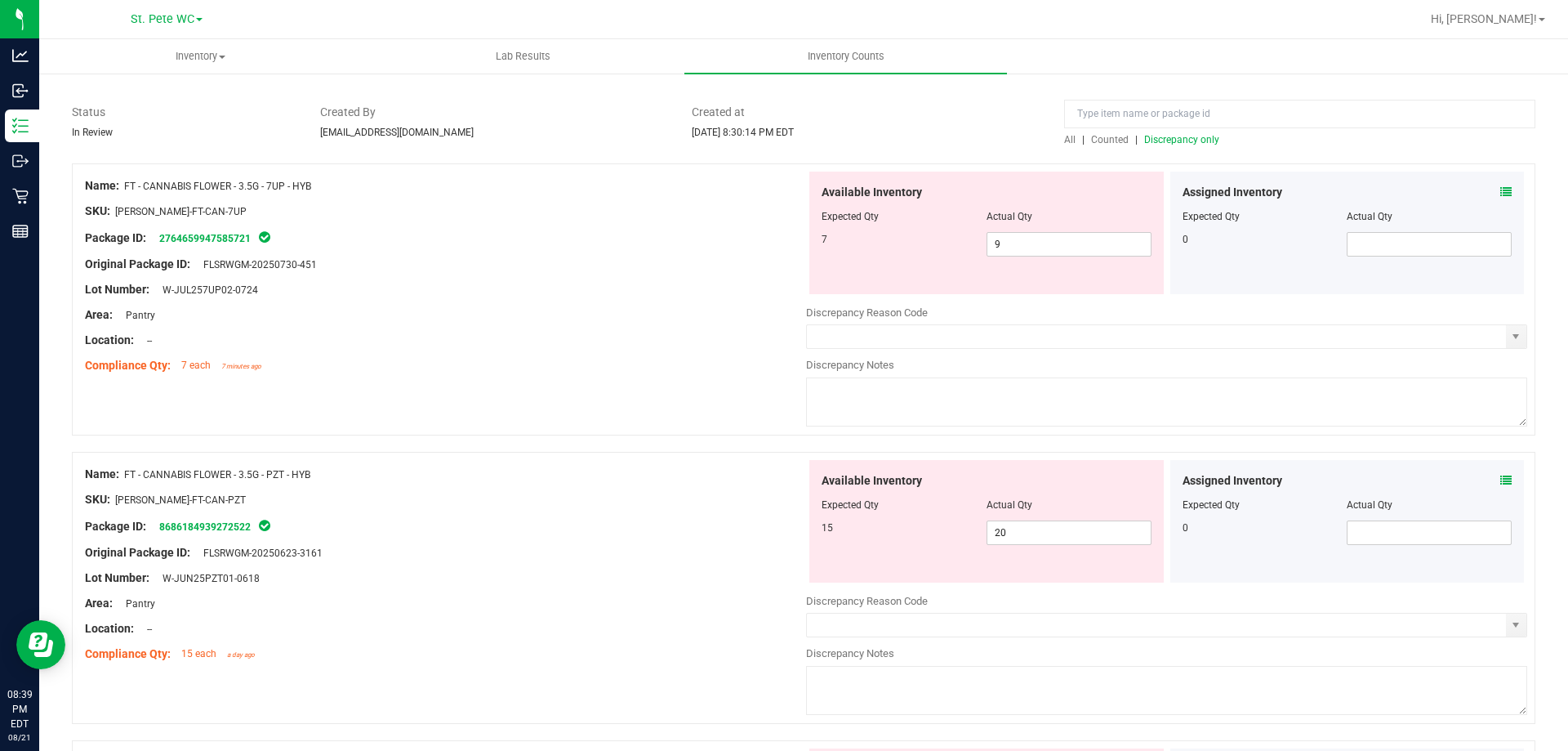
click at [644, 537] on div at bounding box center [445, 540] width 721 height 9
click at [1082, 523] on input "20" at bounding box center [1069, 533] width 163 height 23
click at [510, 489] on div at bounding box center [445, 486] width 721 height 9
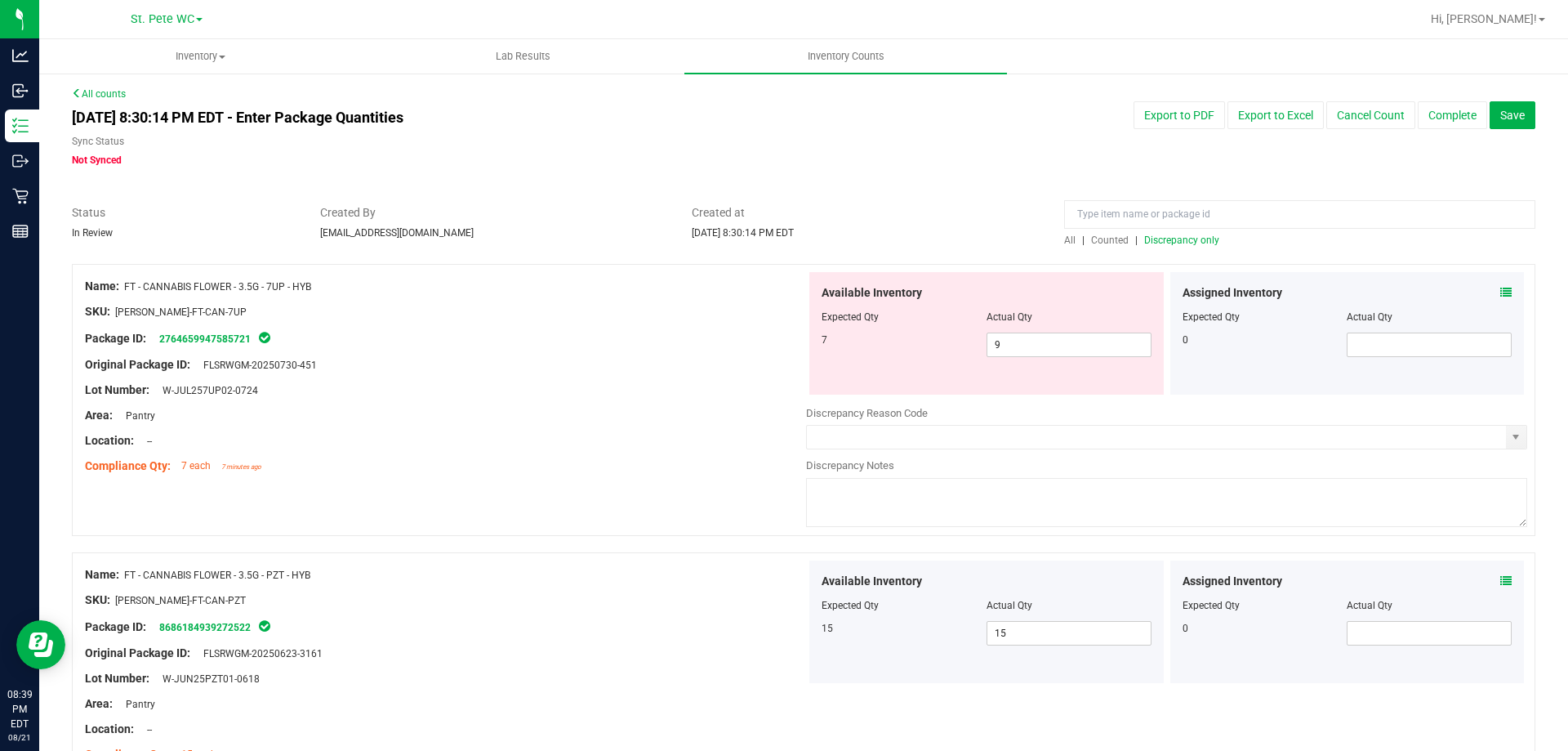
scroll to position [0, 0]
click at [1038, 341] on span "9 9" at bounding box center [1069, 347] width 165 height 25
drag, startPoint x: 592, startPoint y: 397, endPoint x: 616, endPoint y: 387, distance: 26.0
click at [615, 387] on div "Lot Number: W-JUL257UP02-0724" at bounding box center [445, 392] width 721 height 17
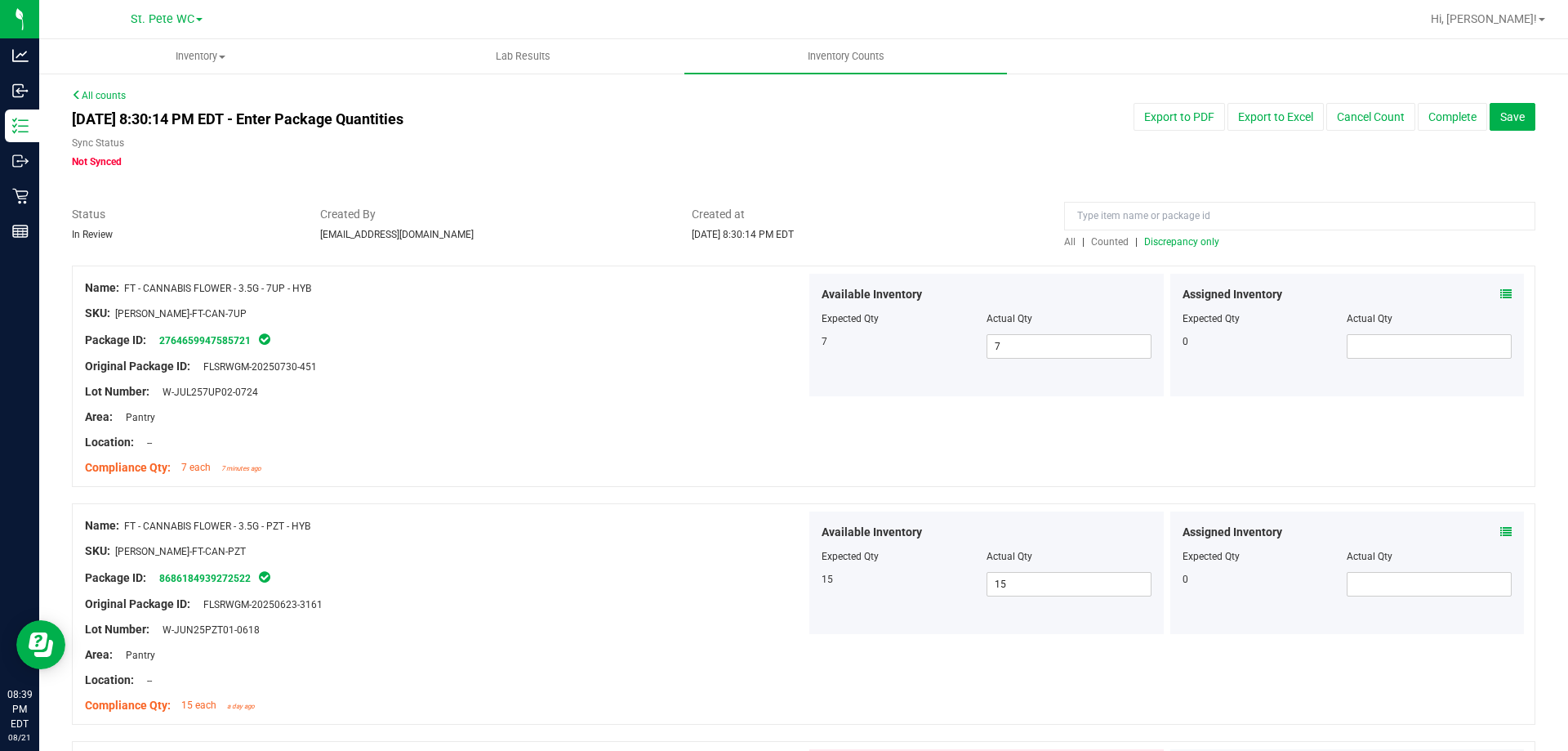
click at [1198, 251] on div at bounding box center [803, 257] width 1463 height 16
click at [1197, 248] on div "All | Counted | Discrepancy only" at bounding box center [1299, 241] width 471 height 14
click at [1197, 244] on span "Discrepancy only" at bounding box center [1181, 242] width 75 height 11
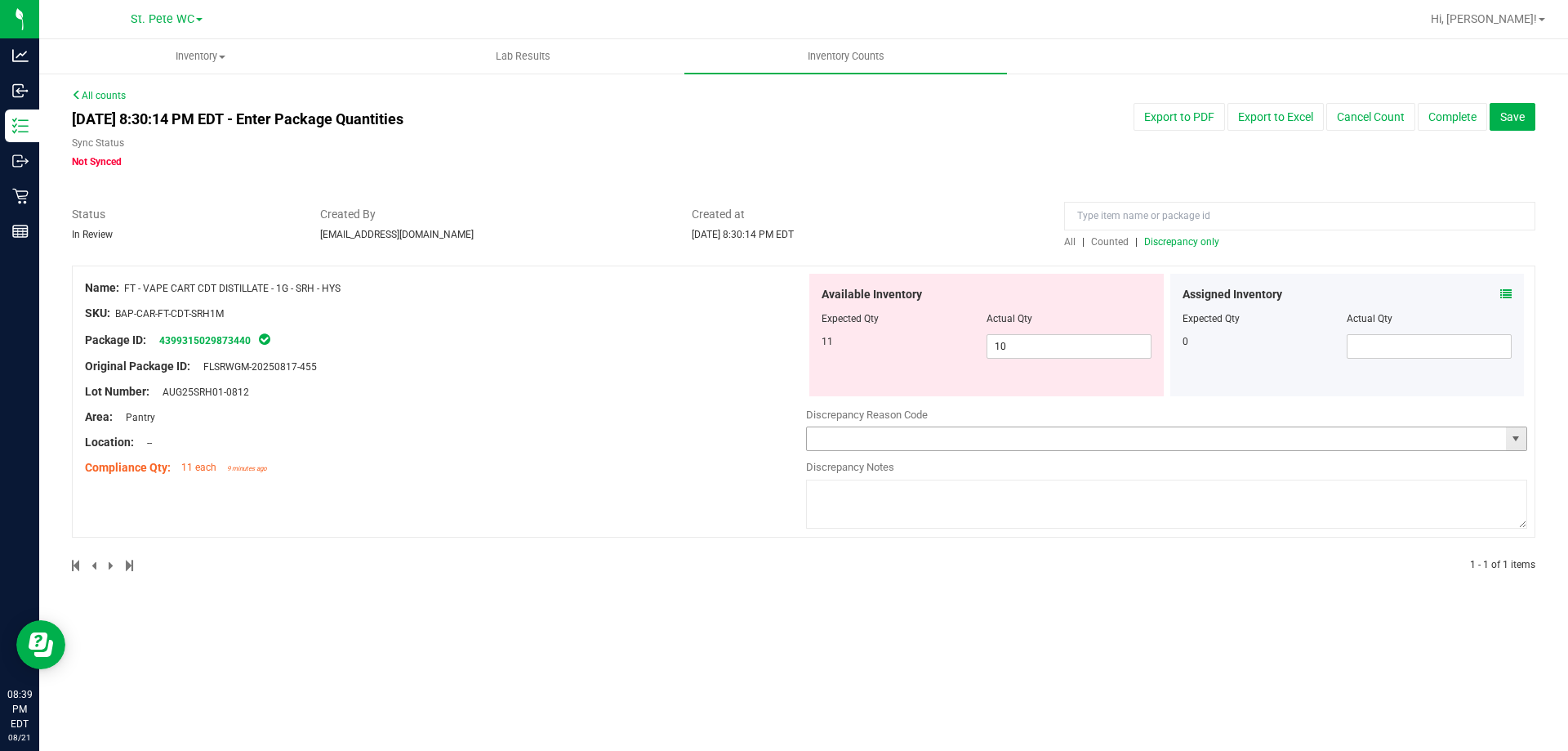
click at [1176, 432] on input "text" at bounding box center [1156, 439] width 699 height 23
click at [1515, 436] on span "select" at bounding box center [1515, 439] width 13 height 13
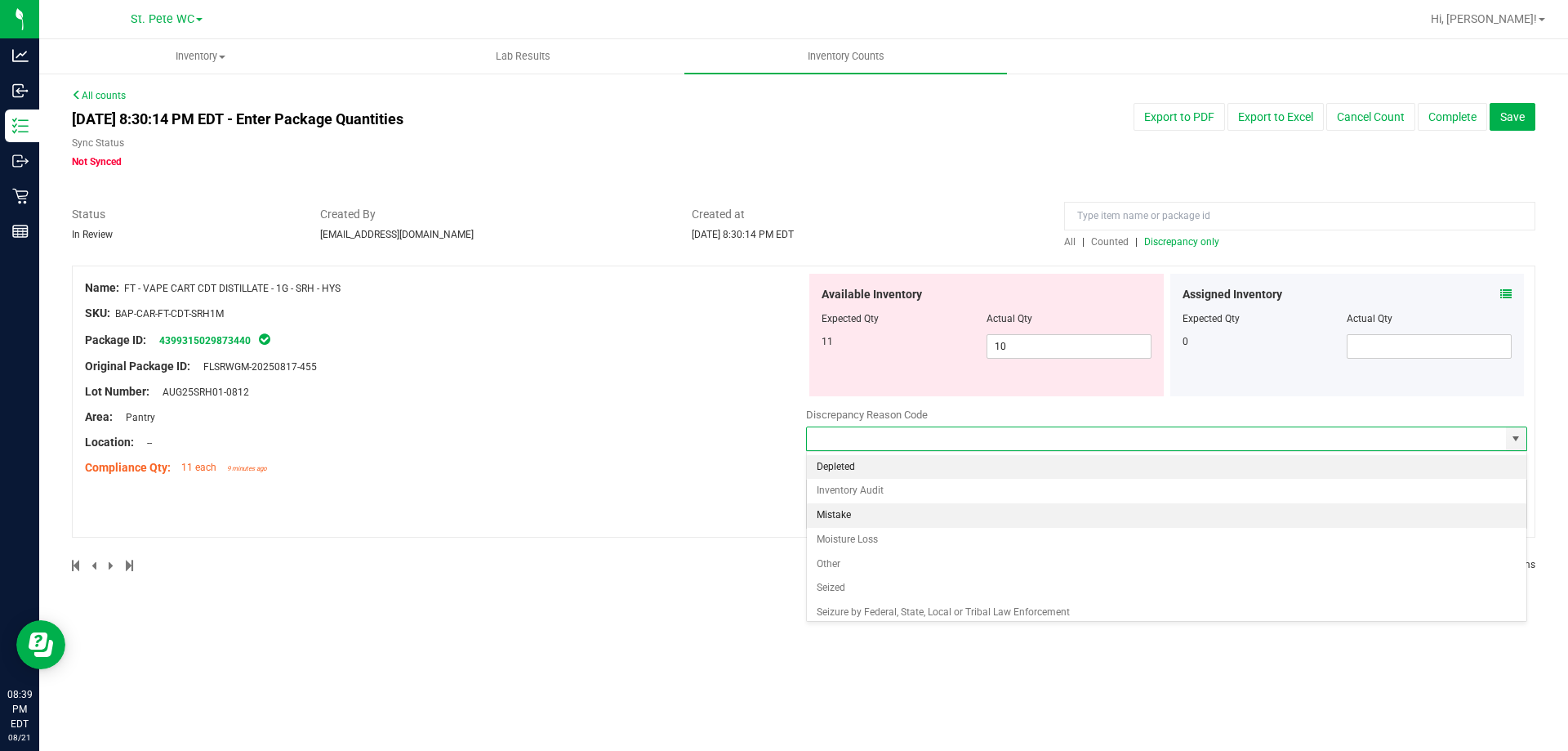
click at [879, 526] on li "Mistake" at bounding box center [1166, 516] width 719 height 25
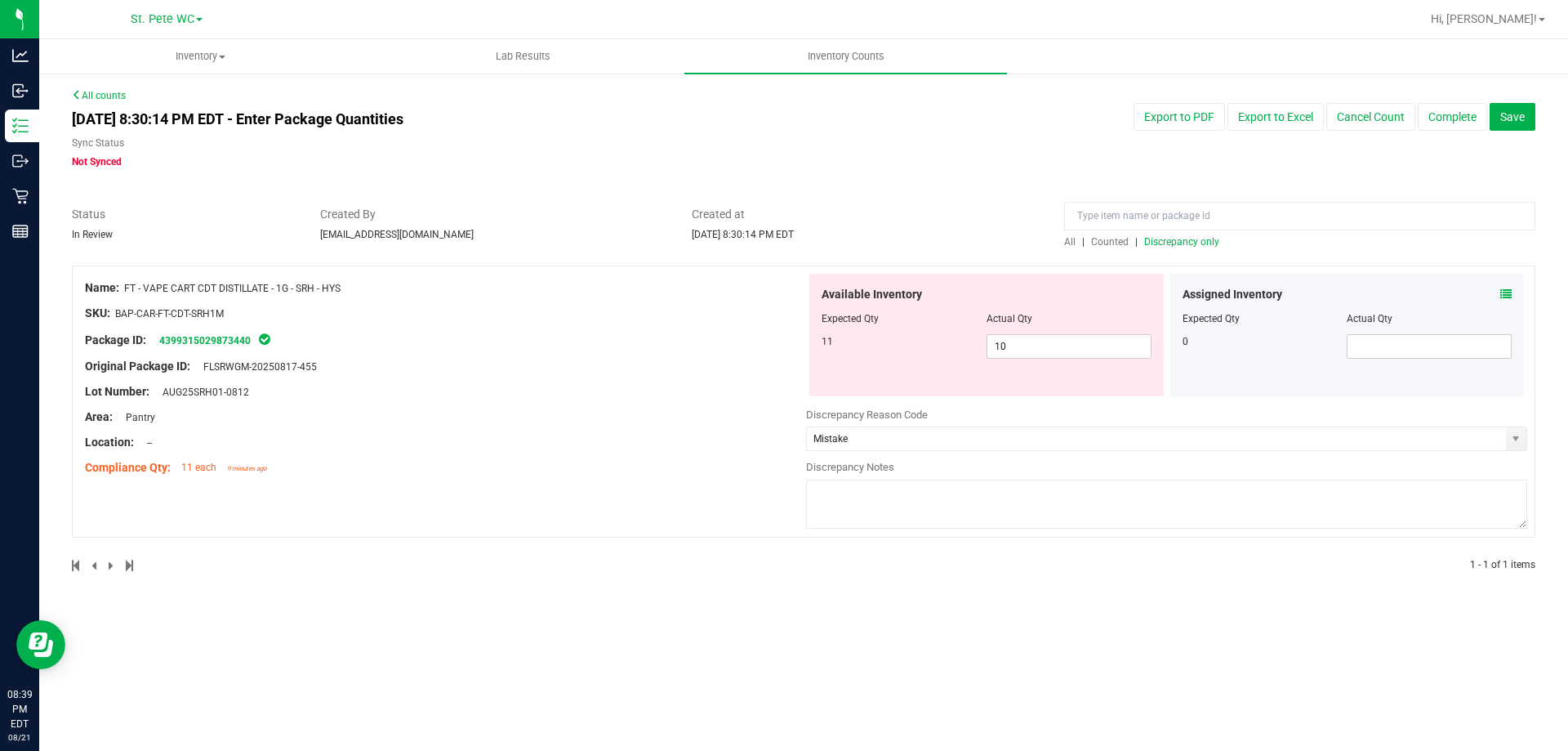
click at [882, 510] on textarea at bounding box center [1166, 504] width 721 height 49
click at [497, 376] on div at bounding box center [445, 379] width 721 height 9
click at [1508, 293] on icon at bounding box center [1506, 294] width 11 height 11
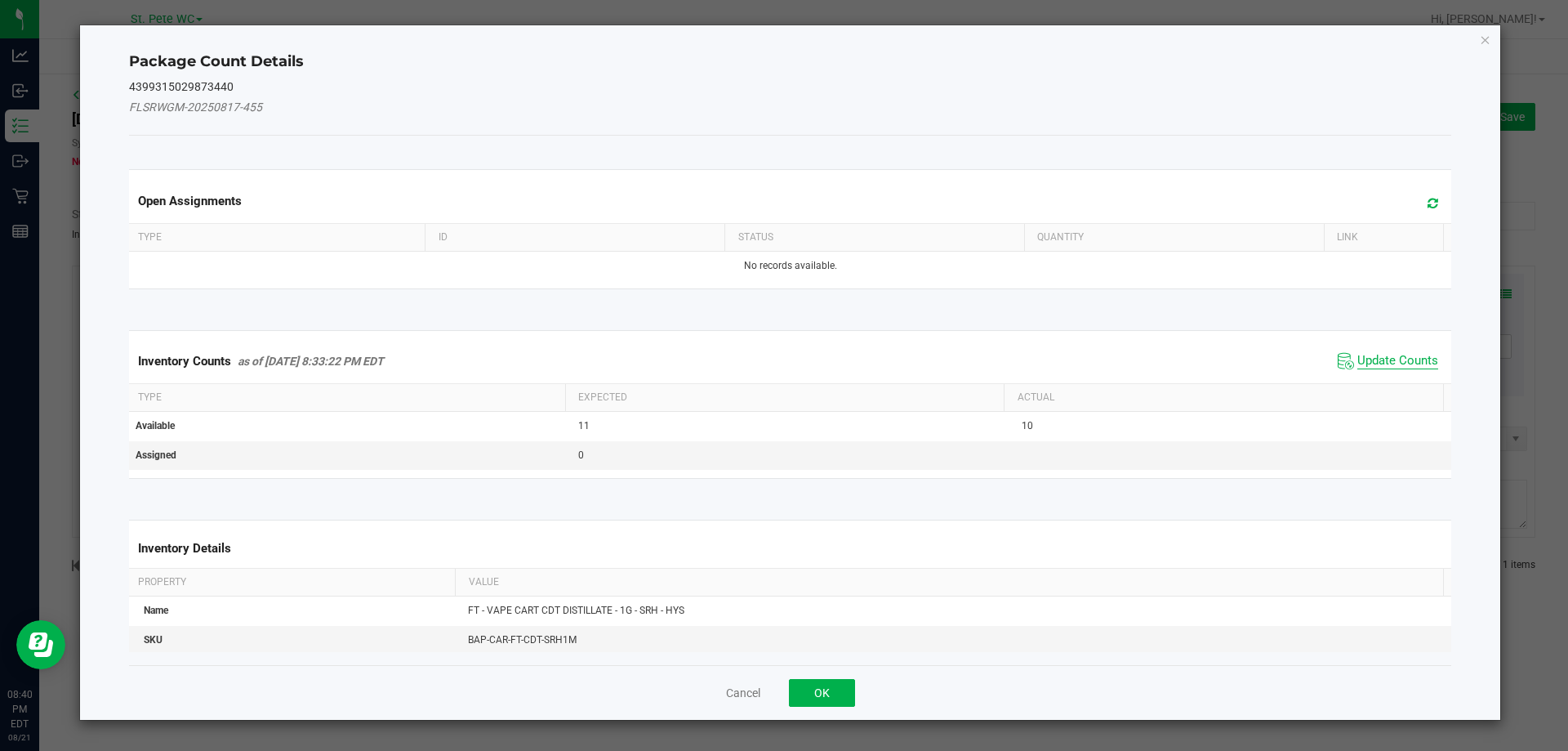
click at [1381, 362] on span "Update Counts" at bounding box center [1397, 360] width 81 height 16
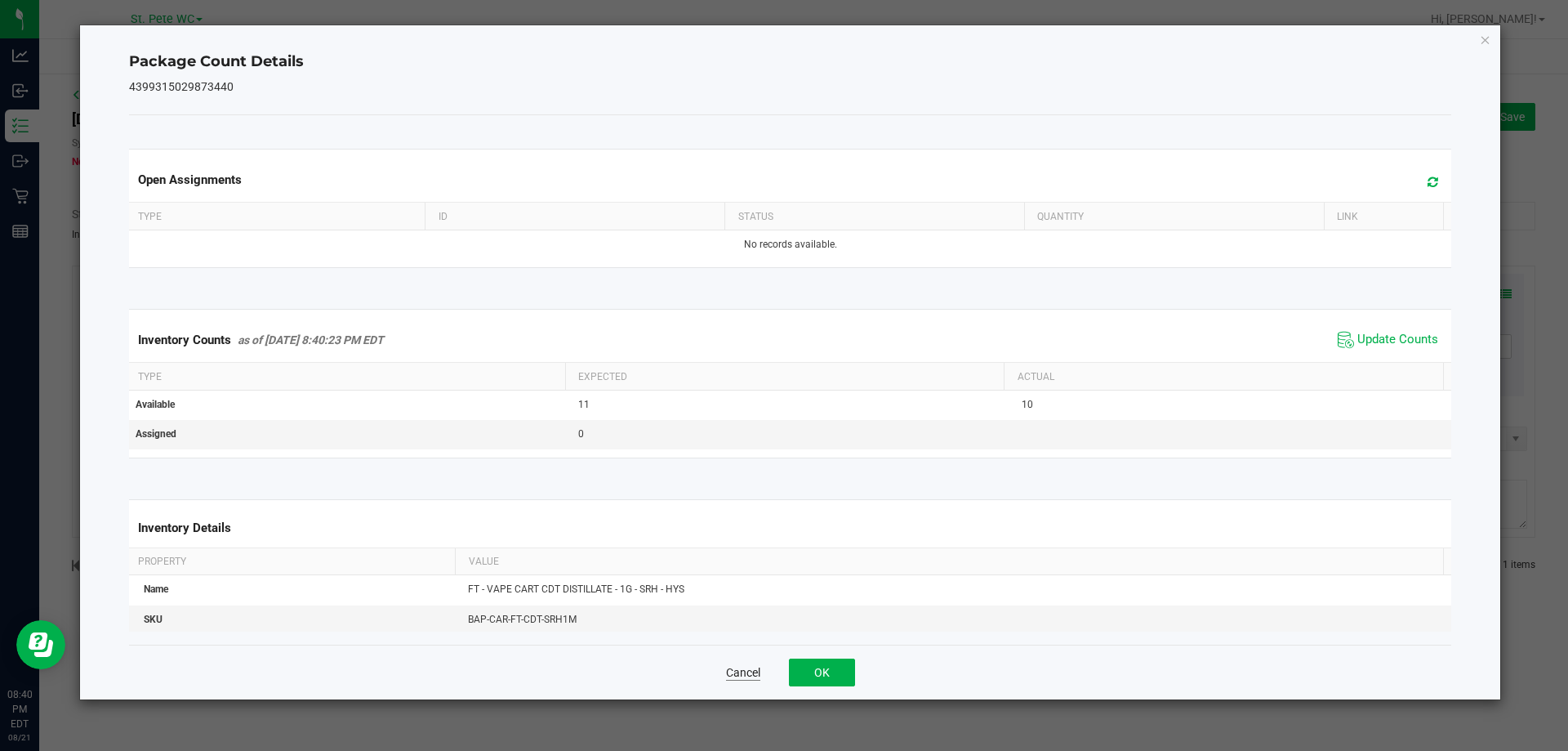
click at [747, 668] on button "Cancel" at bounding box center [743, 672] width 34 height 16
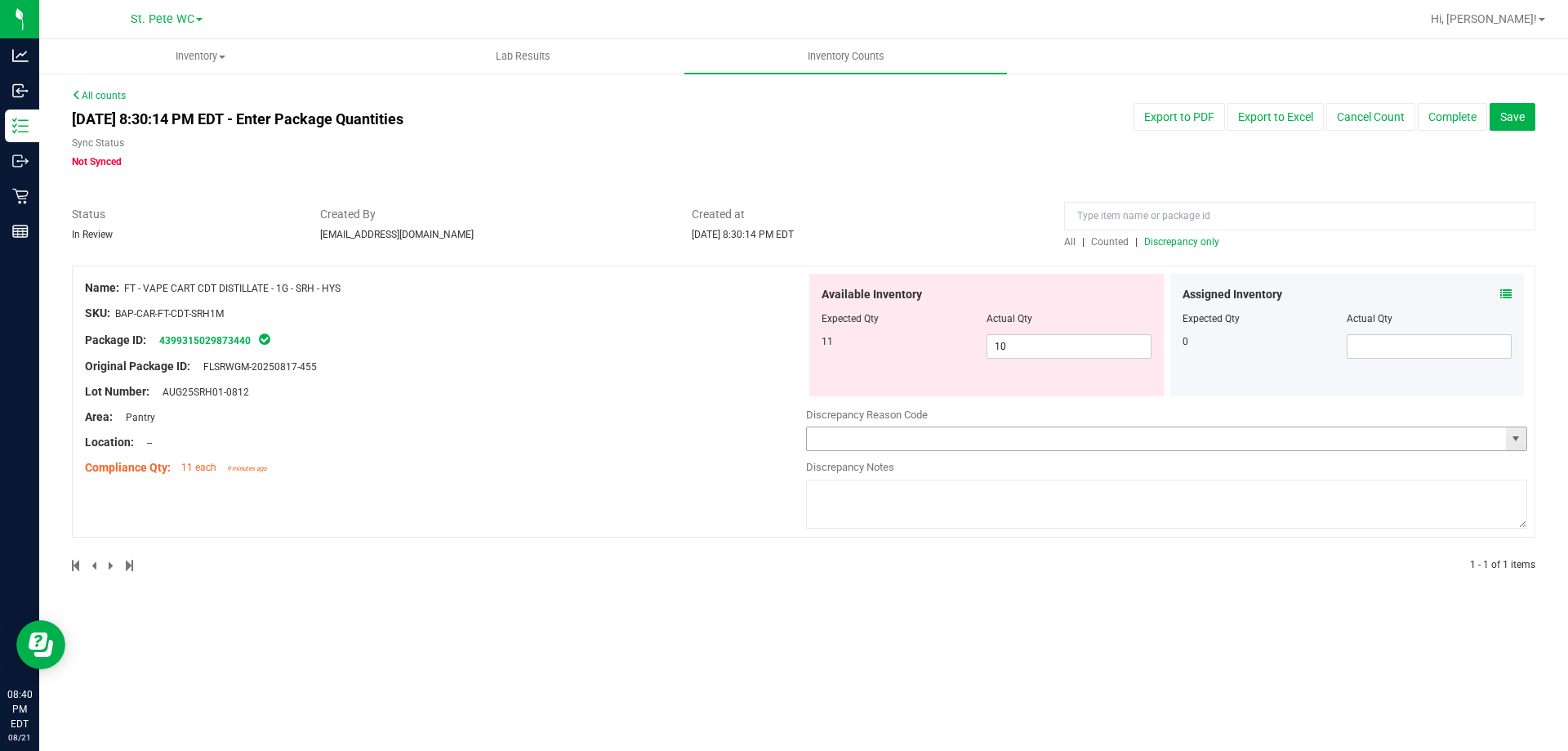
click at [1512, 432] on span "select" at bounding box center [1515, 439] width 13 height 13
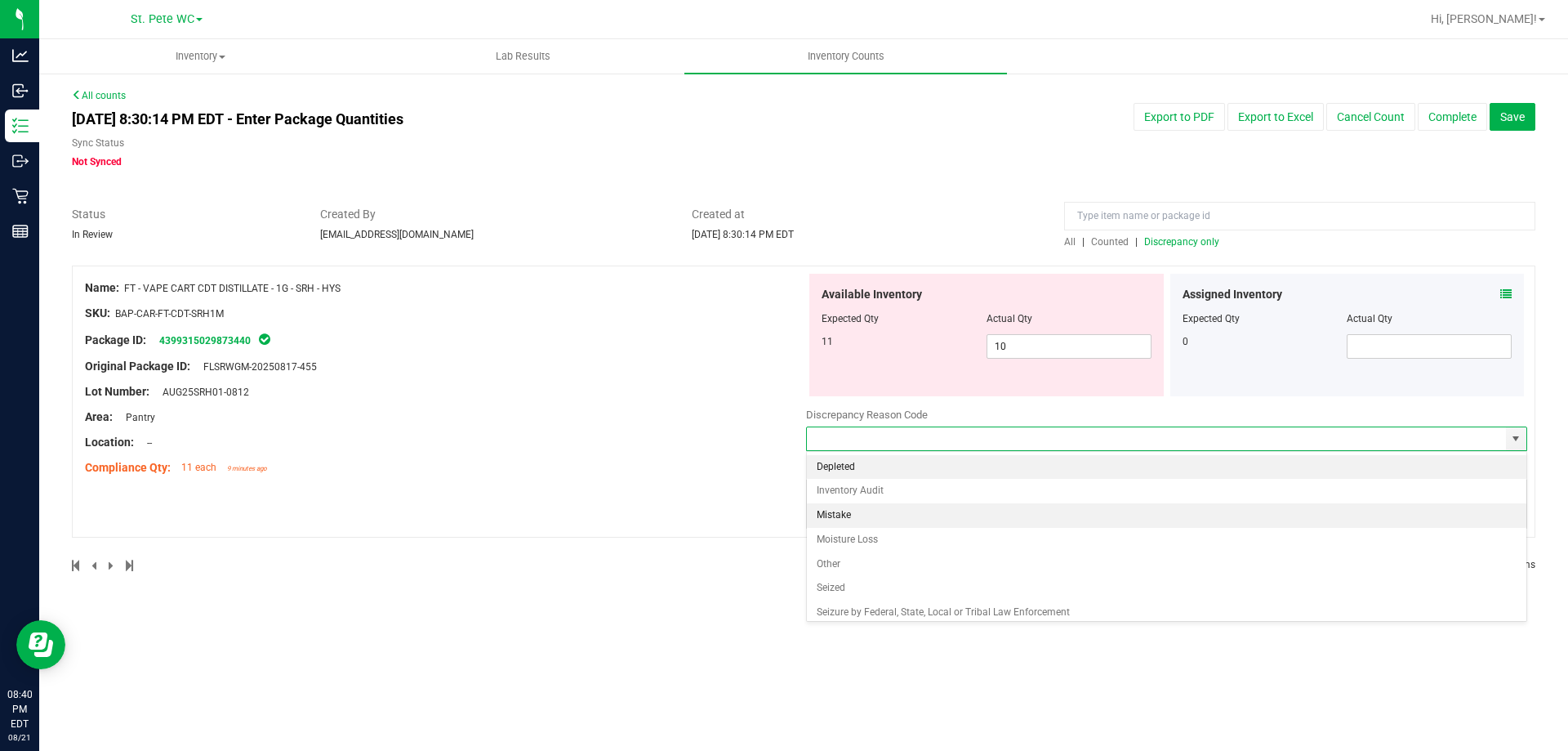
click at [838, 518] on li "Mistake" at bounding box center [1166, 516] width 719 height 25
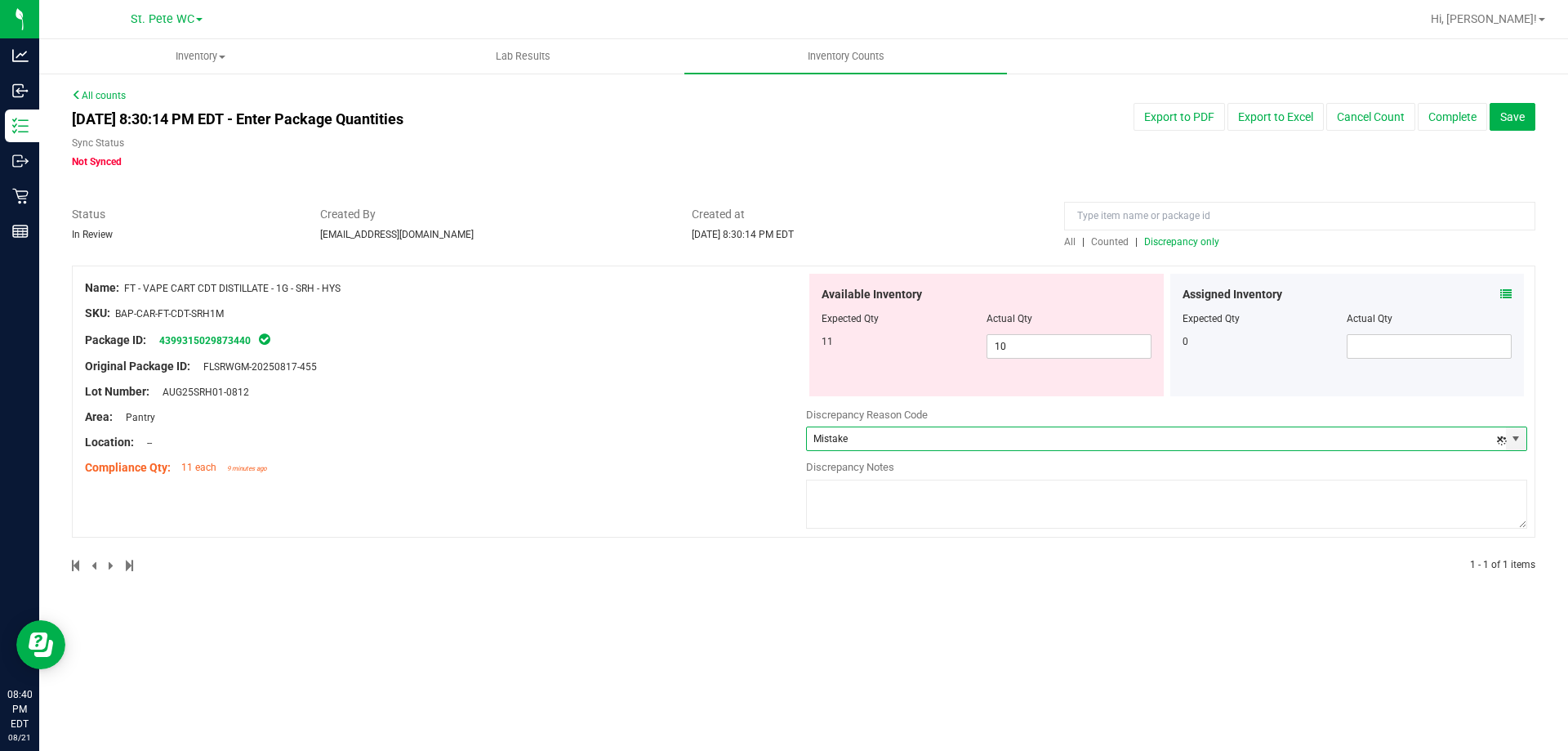
click at [881, 525] on textarea at bounding box center [1166, 504] width 721 height 49
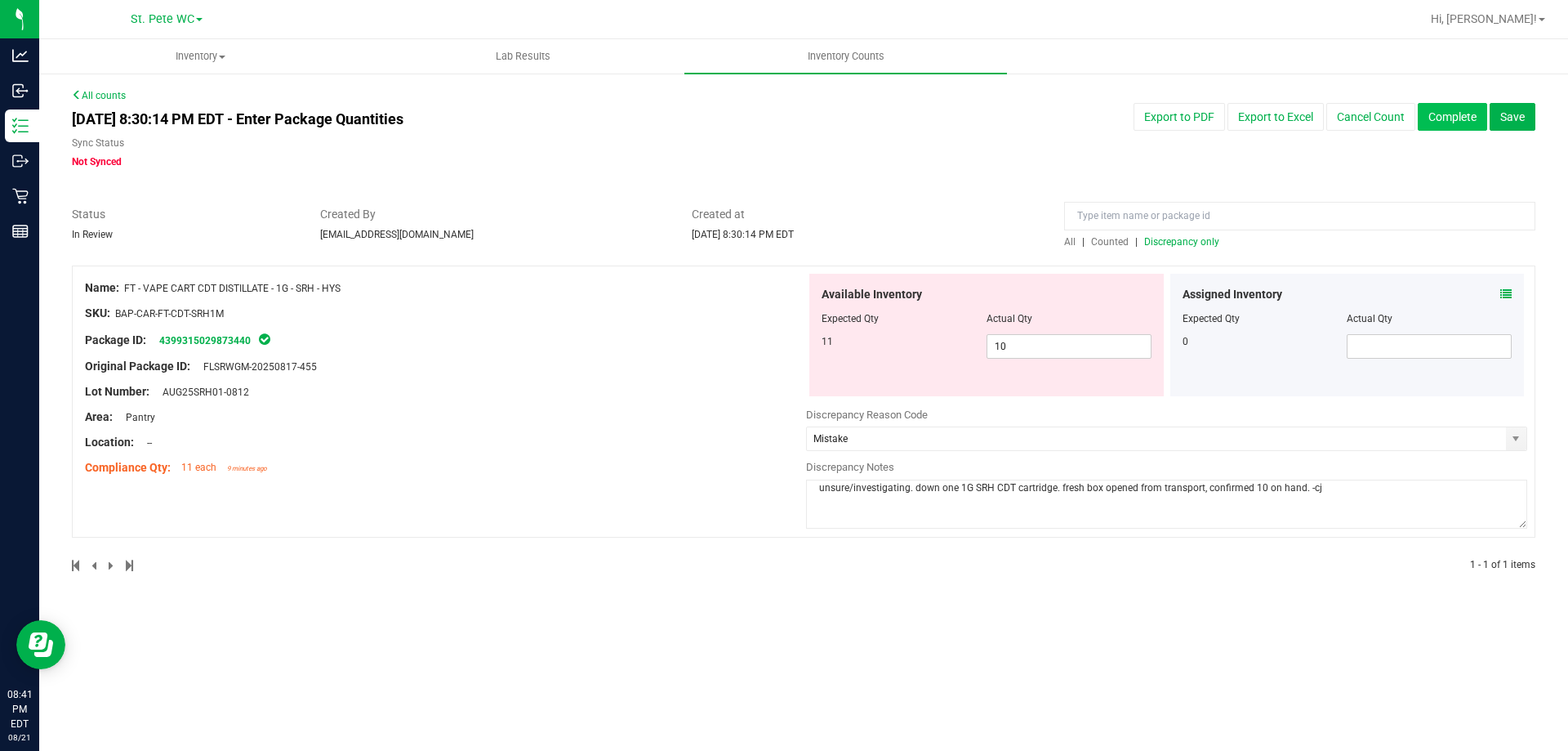
click at [1441, 111] on button "Complete" at bounding box center [1451, 117] width 70 height 28
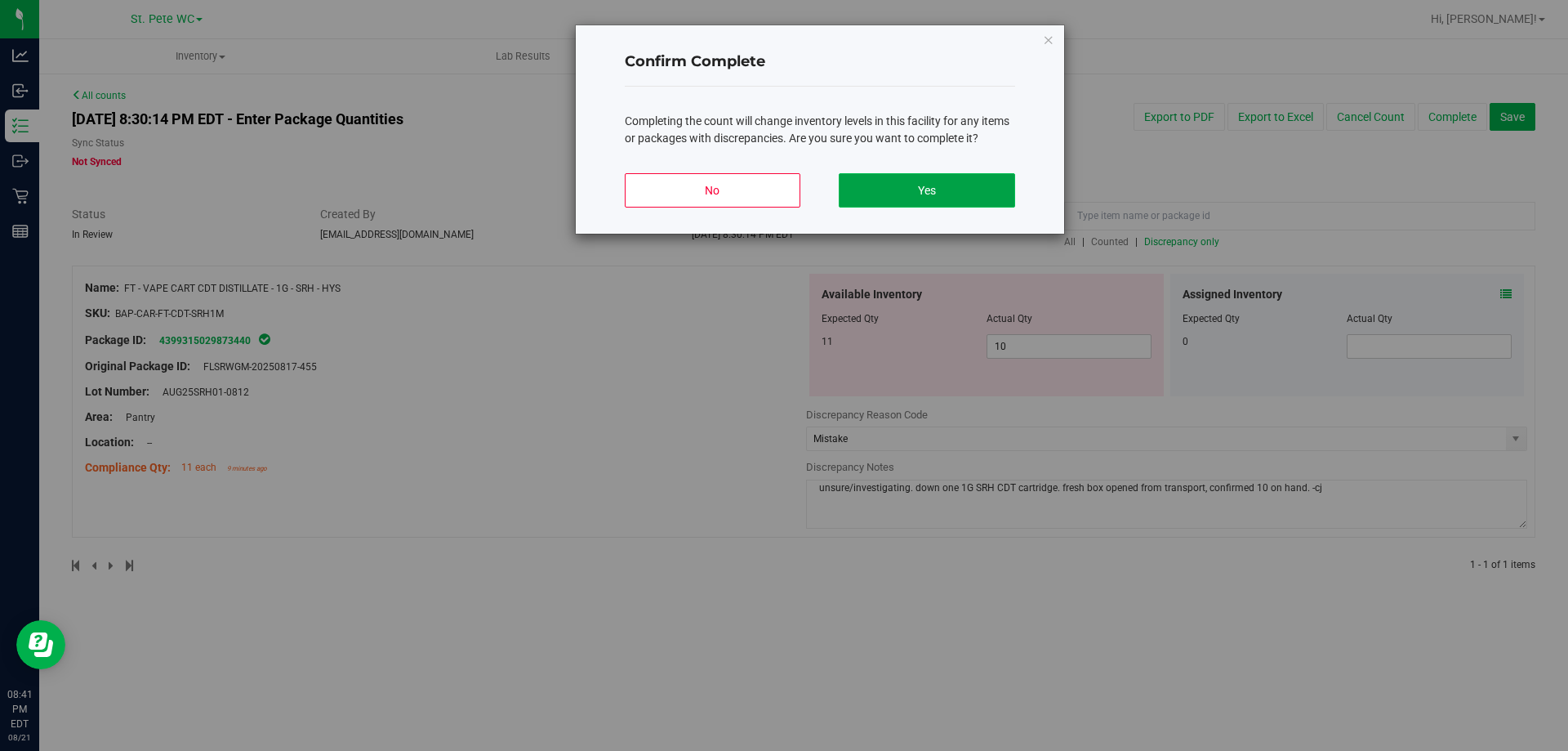
click at [959, 179] on button "Yes" at bounding box center [926, 190] width 176 height 34
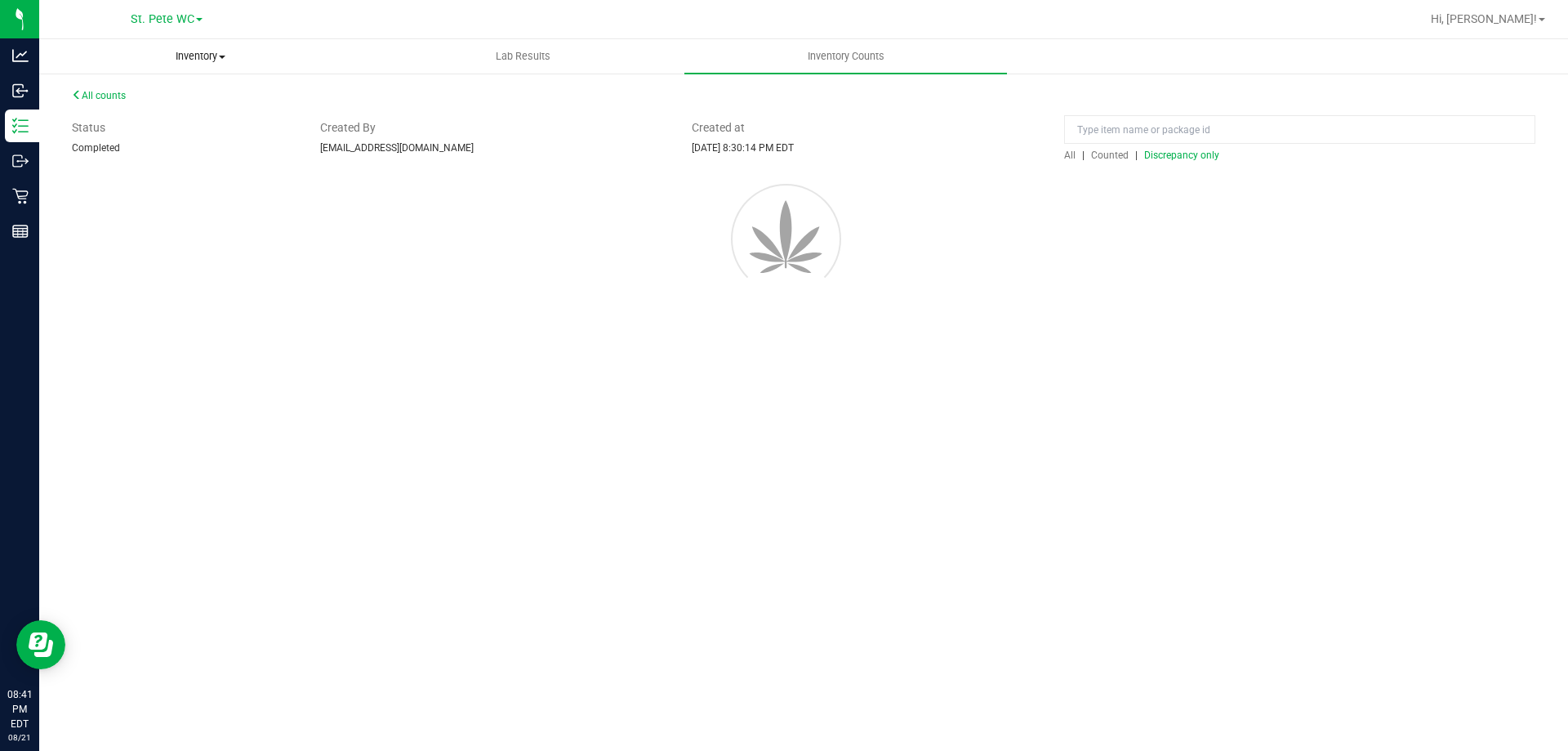
click at [182, 49] on span "Inventory" at bounding box center [201, 55] width 321 height 14
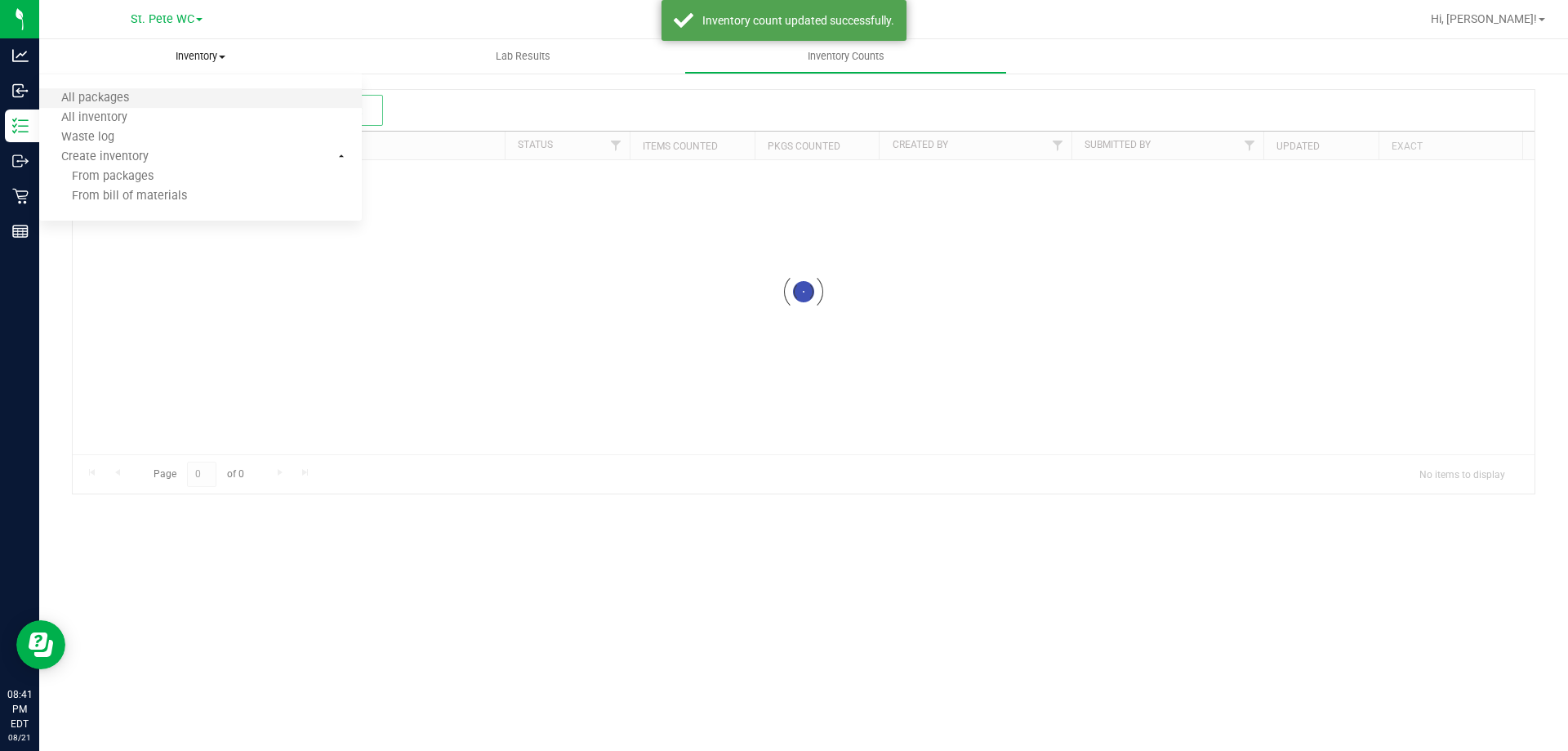
click at [177, 94] on li "All packages" at bounding box center [201, 98] width 323 height 20
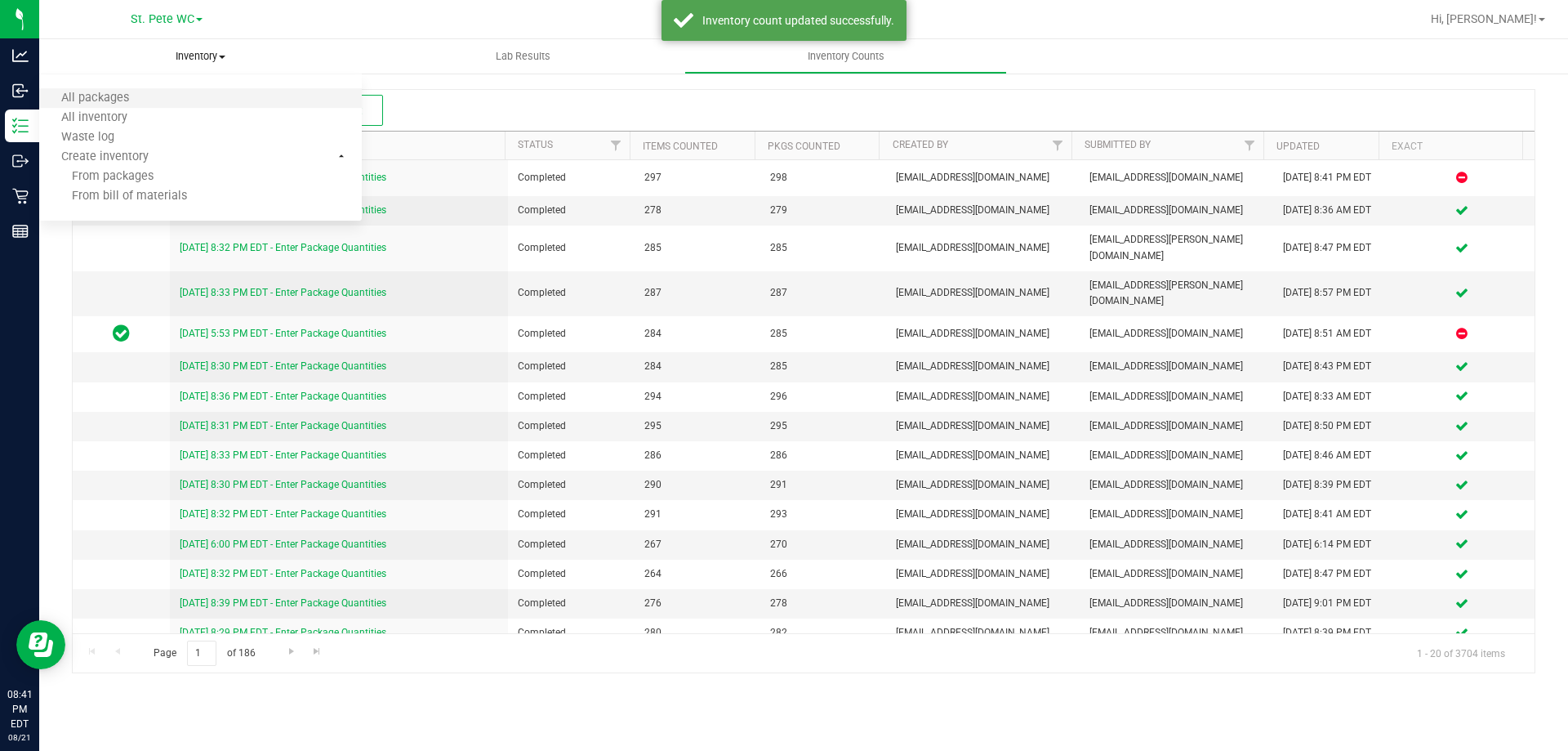
click at [177, 94] on li "All packages" at bounding box center [201, 98] width 323 height 20
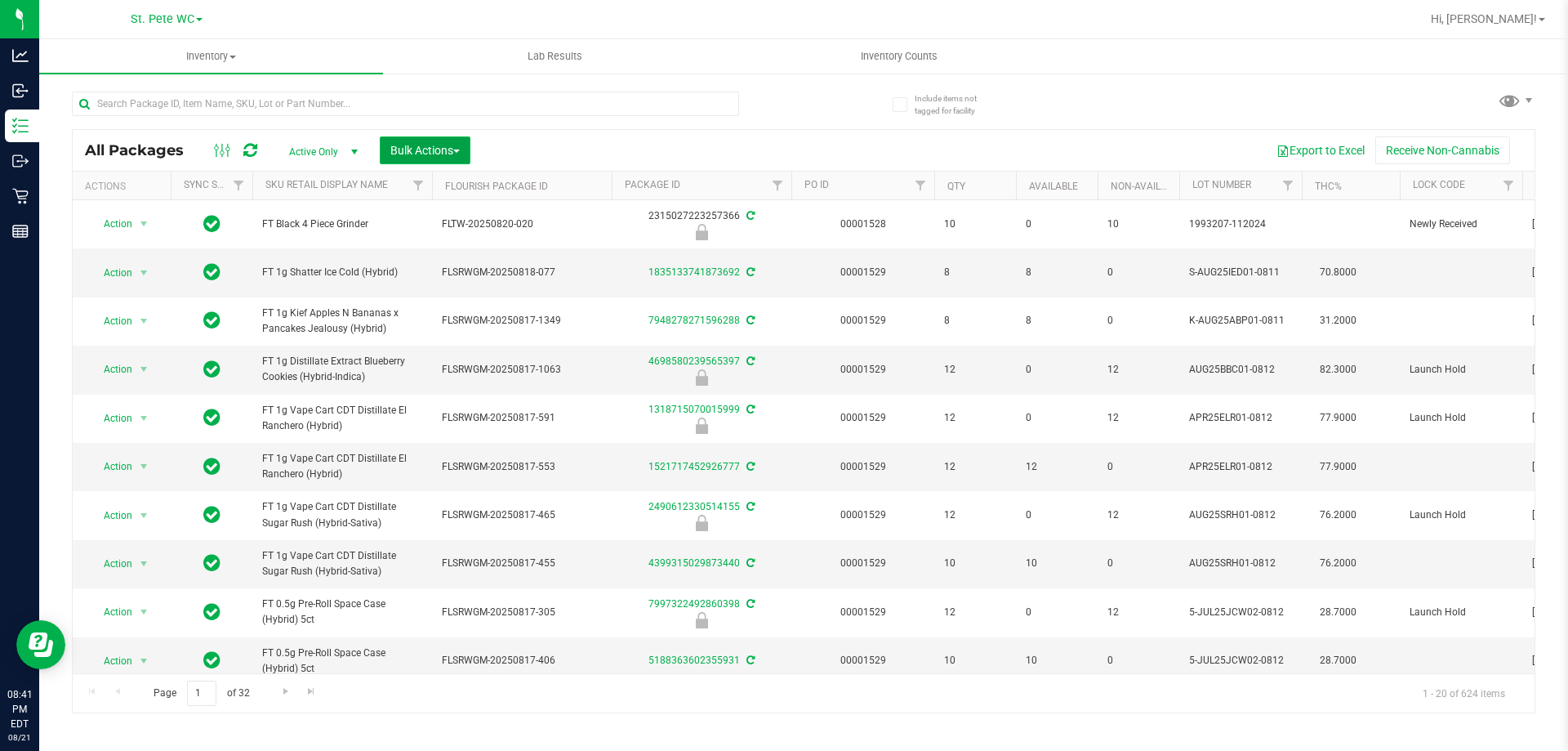
click at [429, 155] on span "Bulk Actions" at bounding box center [425, 151] width 70 height 13
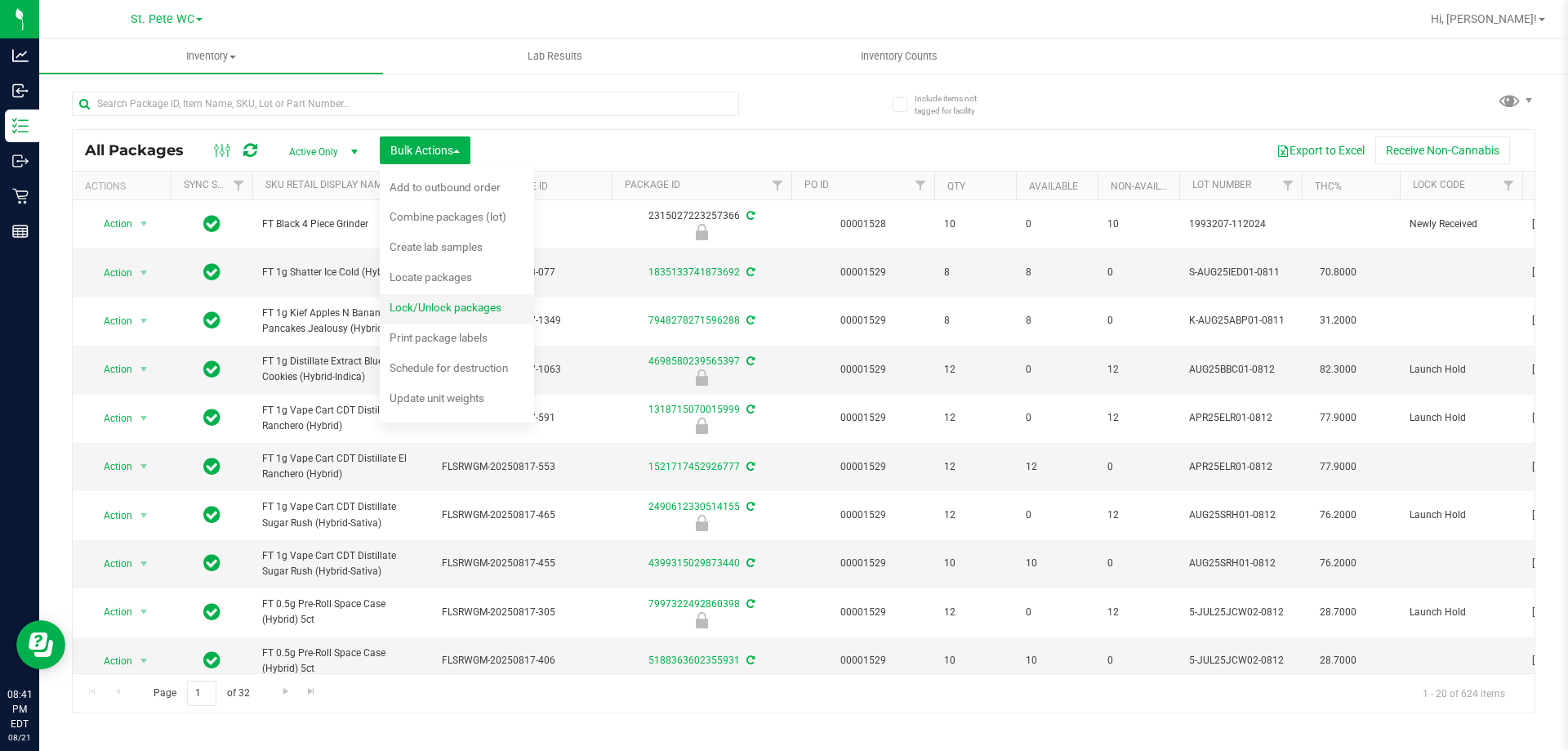
click at [440, 306] on span "Lock/Unlock packages" at bounding box center [445, 308] width 112 height 13
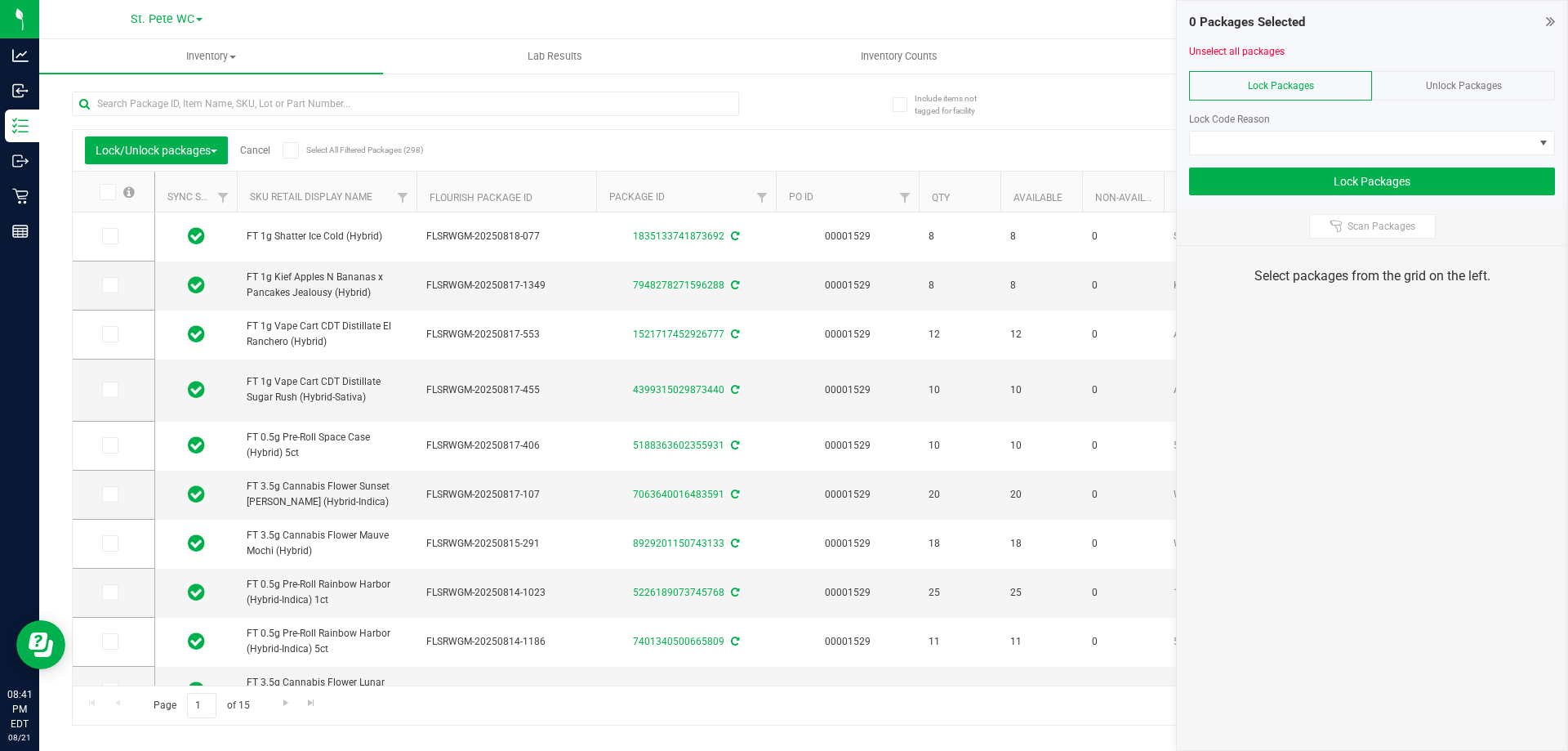
click at [1440, 93] on div "Unlock Packages" at bounding box center [1464, 85] width 183 height 30
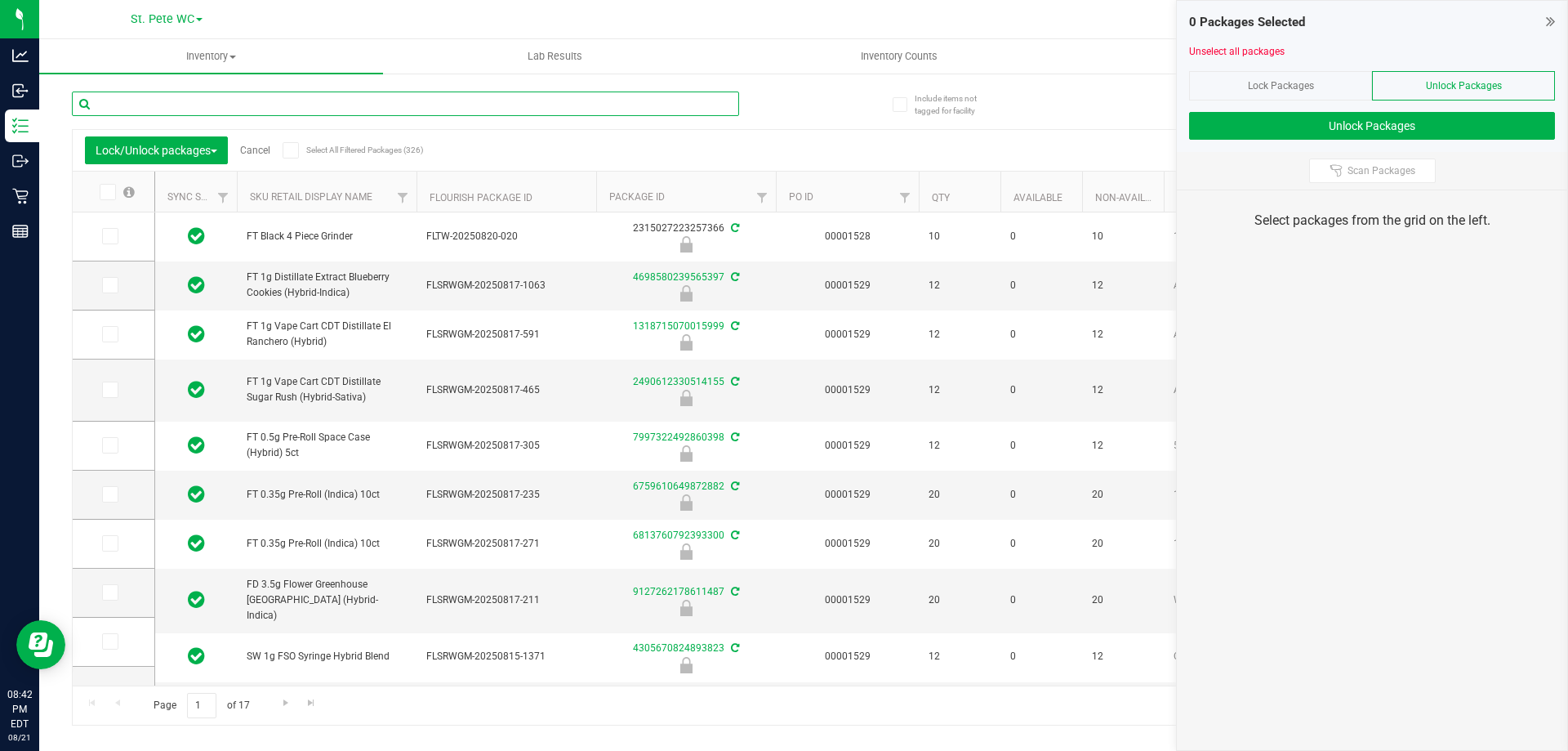
click at [432, 97] on input "text" at bounding box center [405, 104] width 667 height 25
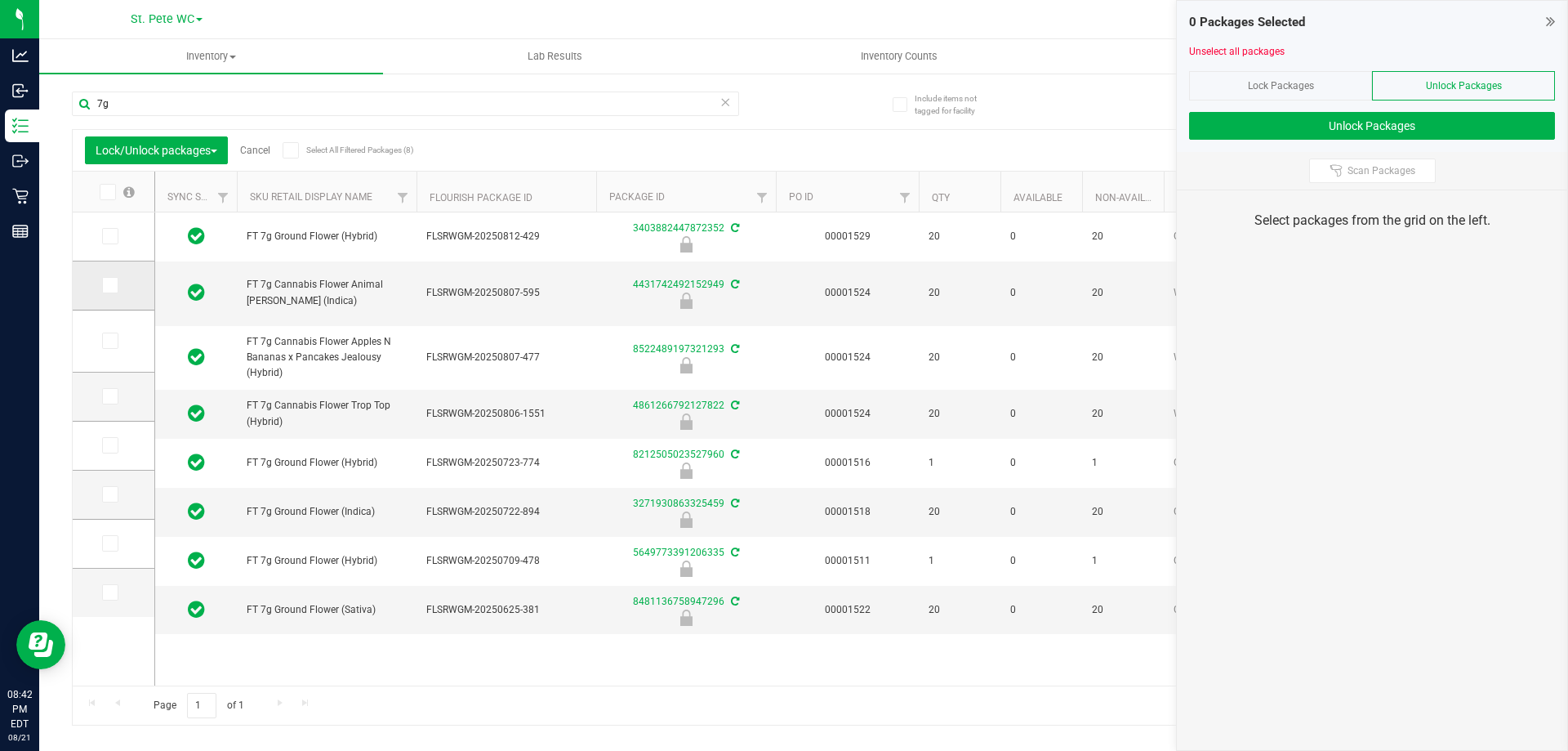
click at [112, 292] on span at bounding box center [110, 285] width 16 height 16
click at [0, 0] on input "checkbox" at bounding box center [0, 0] width 0 height 0
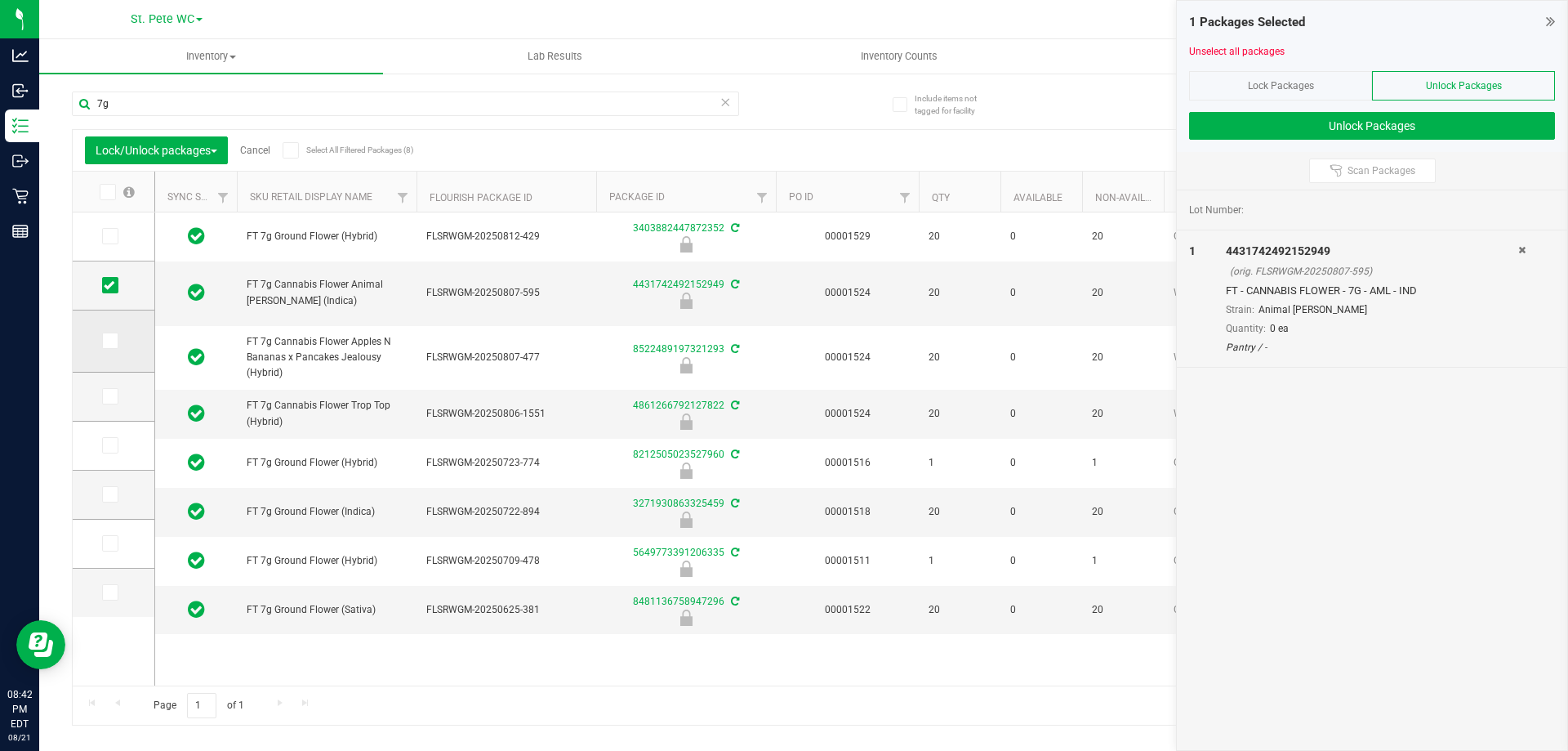
click at [114, 351] on td at bounding box center [114, 341] width 82 height 62
drag, startPoint x: 110, startPoint y: 332, endPoint x: 110, endPoint y: 341, distance: 9.0
click at [110, 331] on td at bounding box center [114, 341] width 82 height 62
click at [110, 341] on icon at bounding box center [109, 341] width 11 height 0
click at [0, 0] on input "checkbox" at bounding box center [0, 0] width 0 height 0
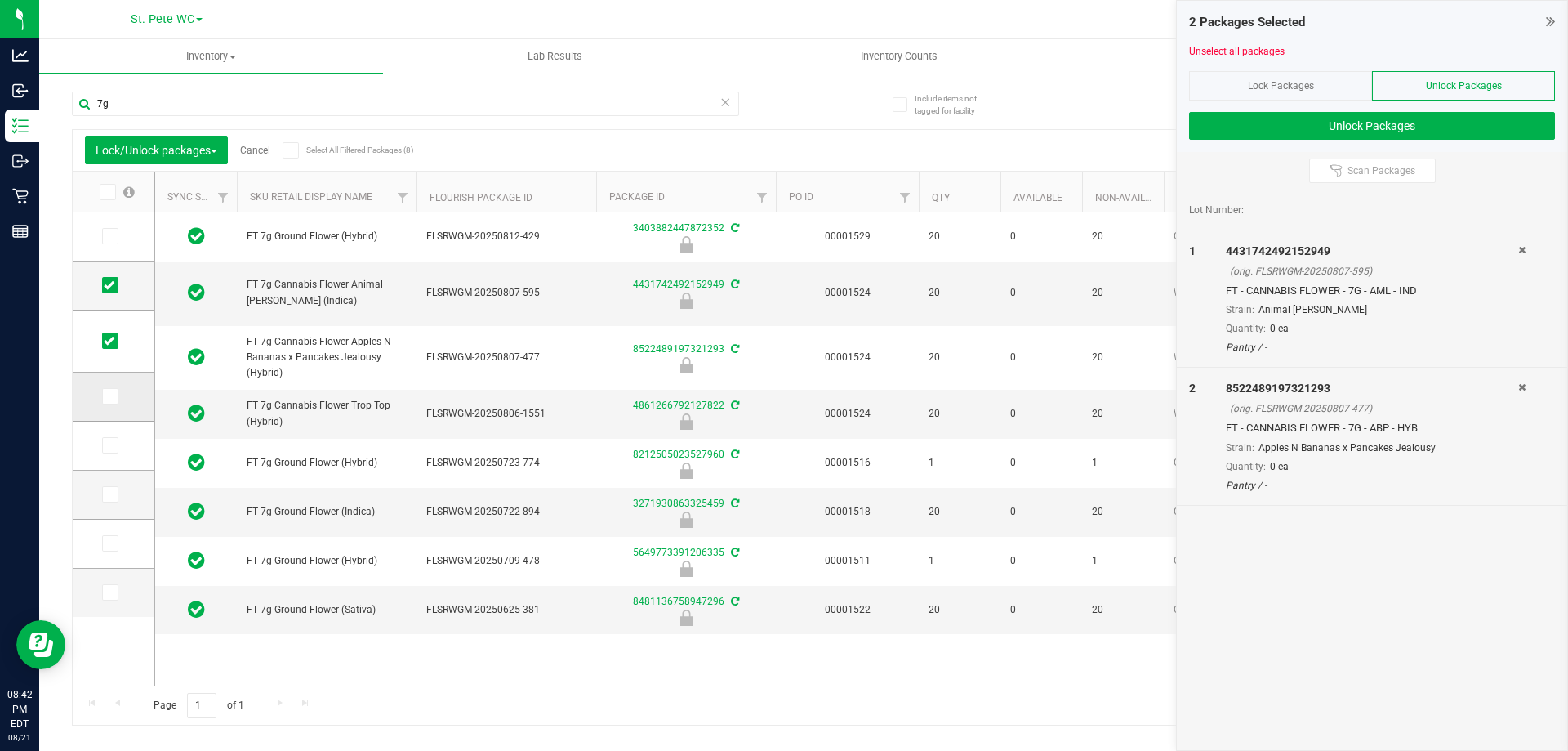
click at [109, 397] on icon at bounding box center [109, 397] width 11 height 0
click at [0, 0] on input "checkbox" at bounding box center [0, 0] width 0 height 0
click at [162, 118] on div "7g" at bounding box center [405, 110] width 667 height 37
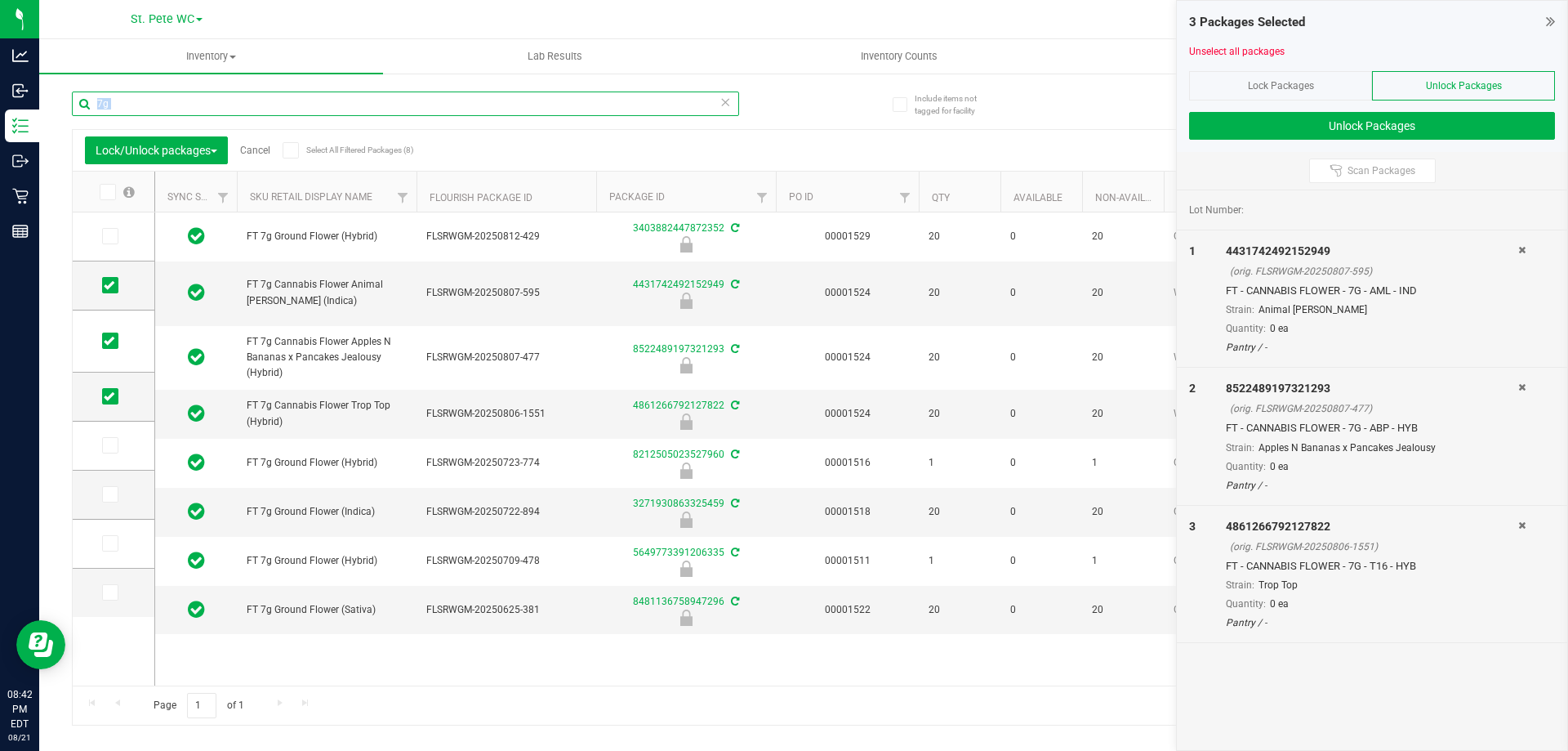
click at [163, 109] on input "7g" at bounding box center [405, 104] width 667 height 25
click at [163, 108] on input "7g" at bounding box center [405, 104] width 667 height 25
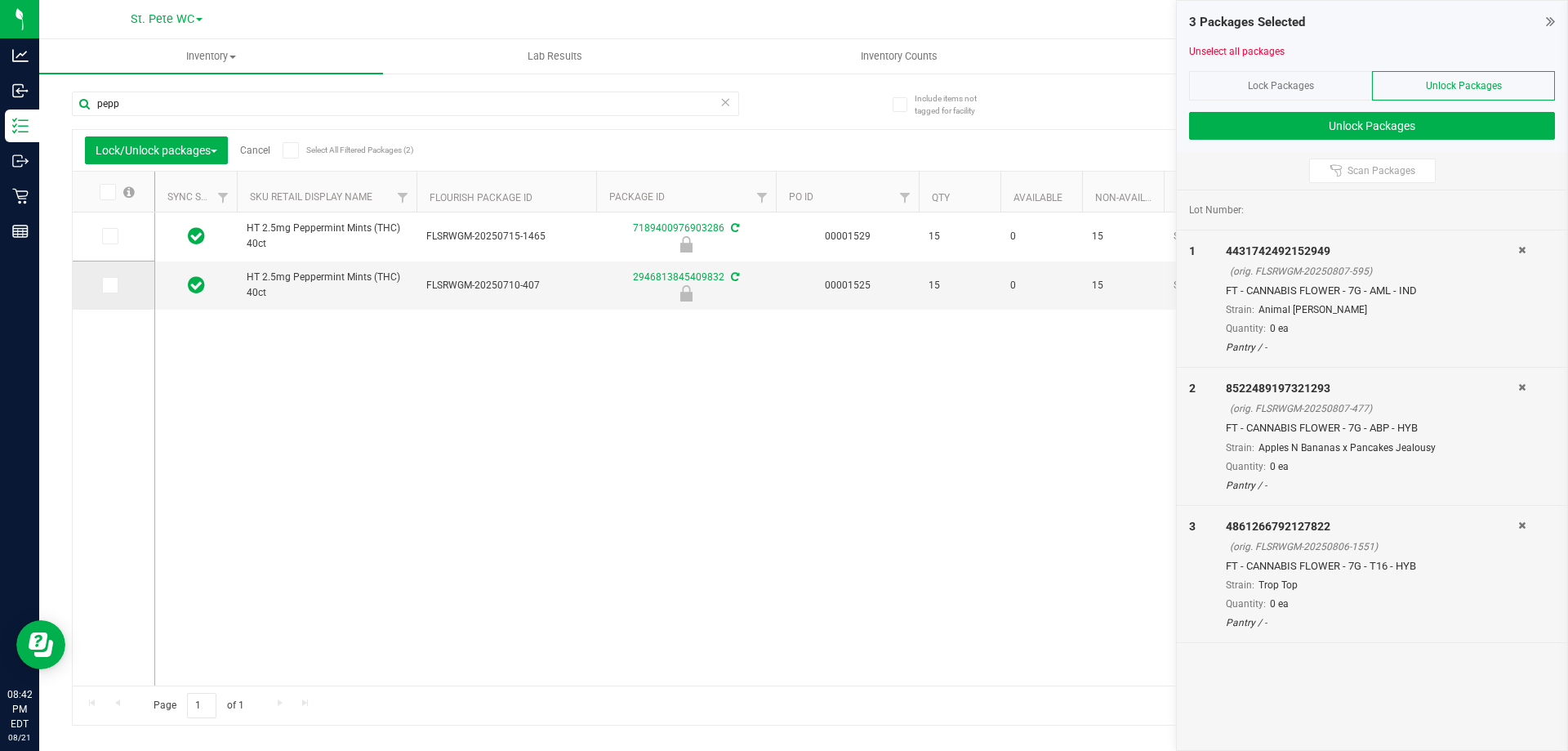
click at [104, 285] on icon at bounding box center [109, 285] width 11 height 0
click at [0, 0] on input "checkbox" at bounding box center [0, 0] width 0 height 0
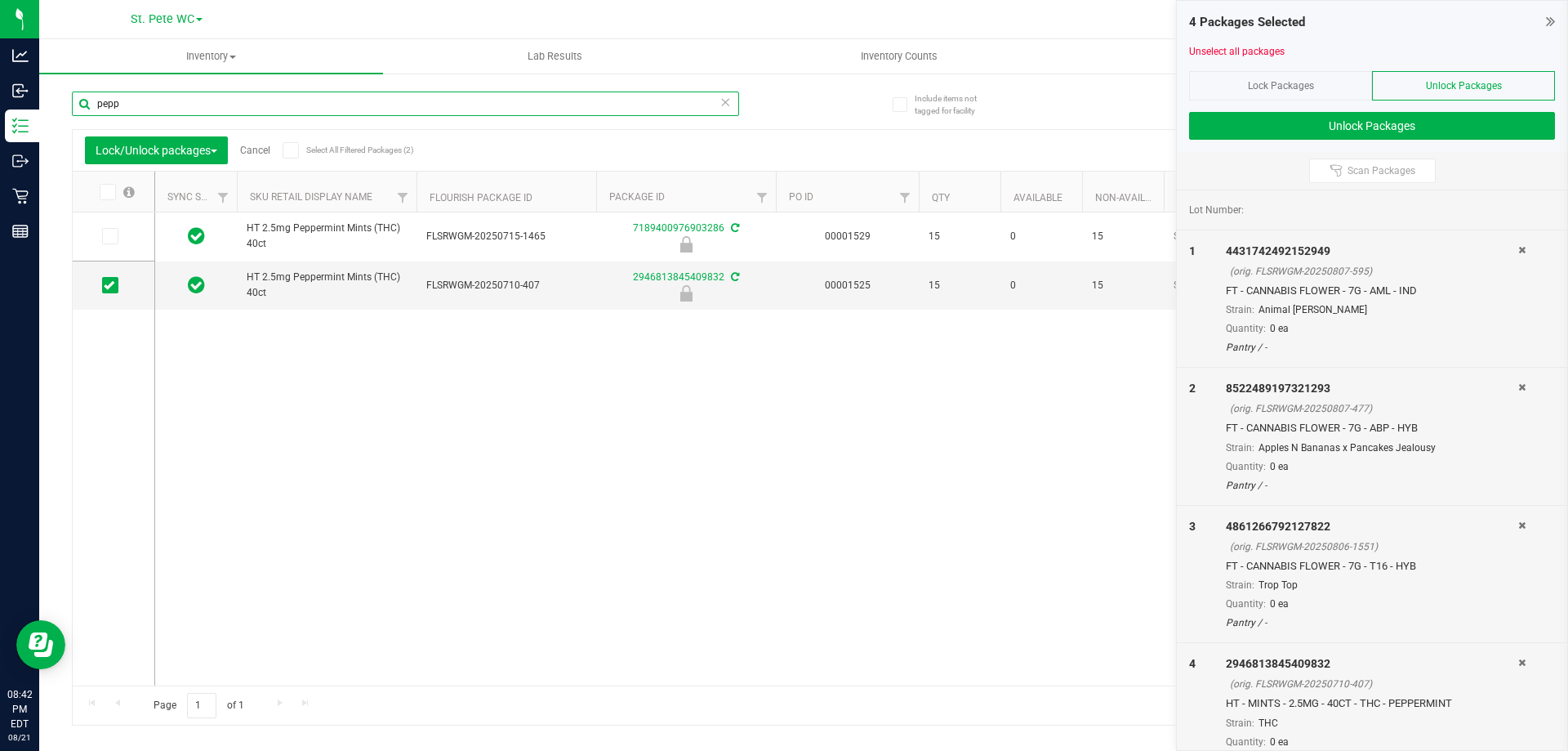
click at [171, 98] on input "pepp" at bounding box center [405, 104] width 667 height 25
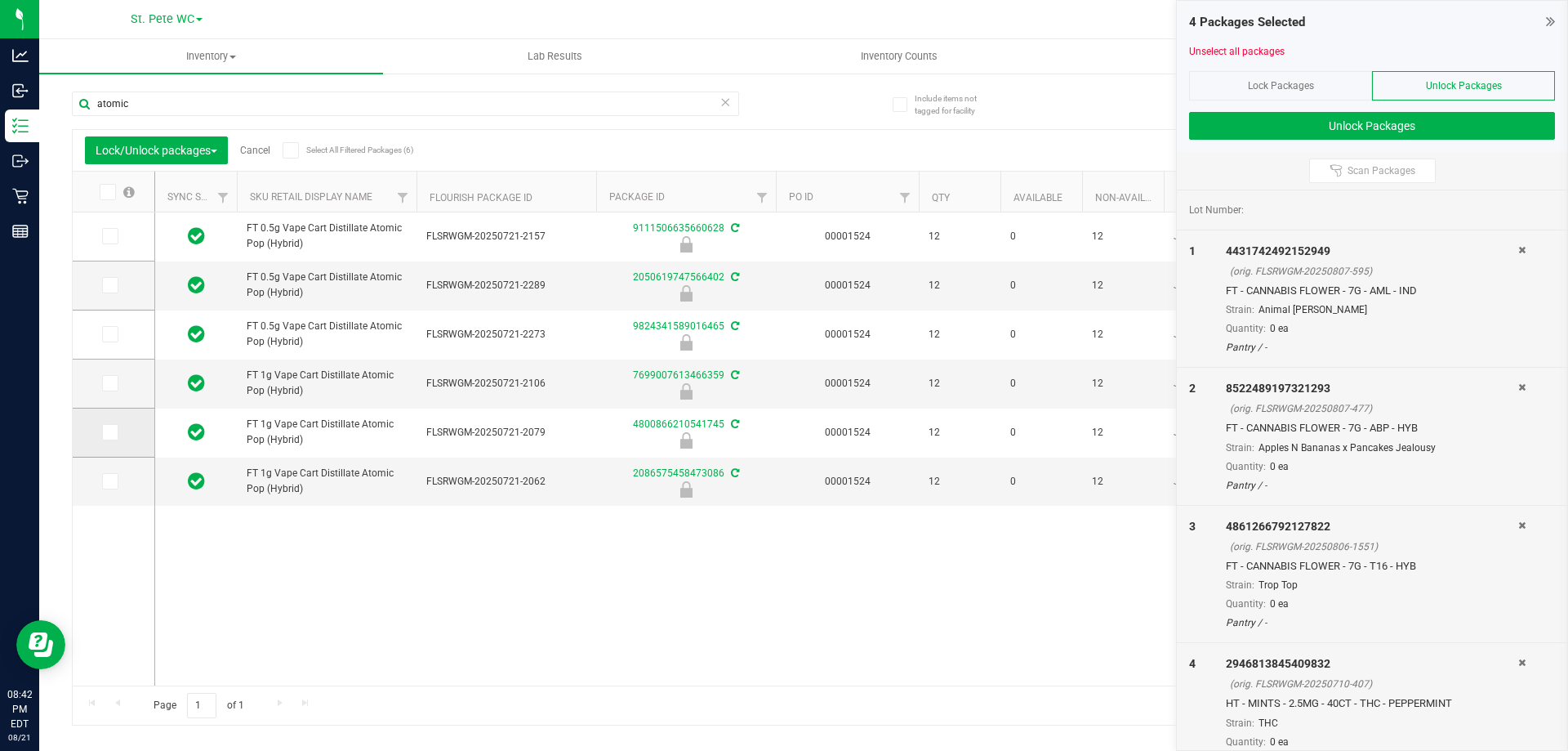
click at [98, 435] on td at bounding box center [114, 433] width 82 height 49
click at [102, 435] on span at bounding box center [110, 432] width 16 height 16
click at [0, 0] on input "checkbox" at bounding box center [0, 0] width 0 height 0
click at [109, 334] on icon at bounding box center [109, 334] width 11 height 0
click at [0, 0] on input "checkbox" at bounding box center [0, 0] width 0 height 0
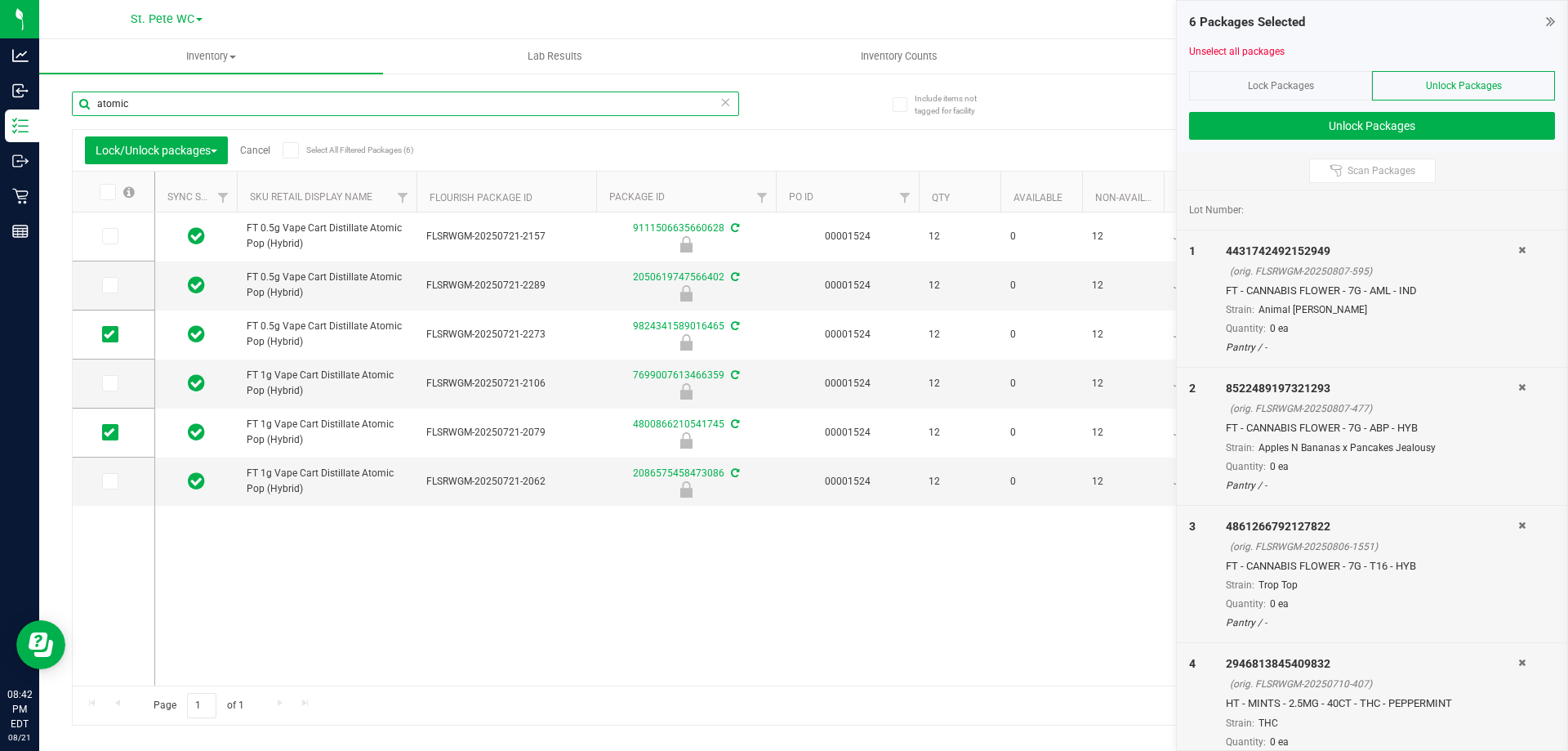
click at [169, 93] on input "atomic" at bounding box center [405, 104] width 667 height 25
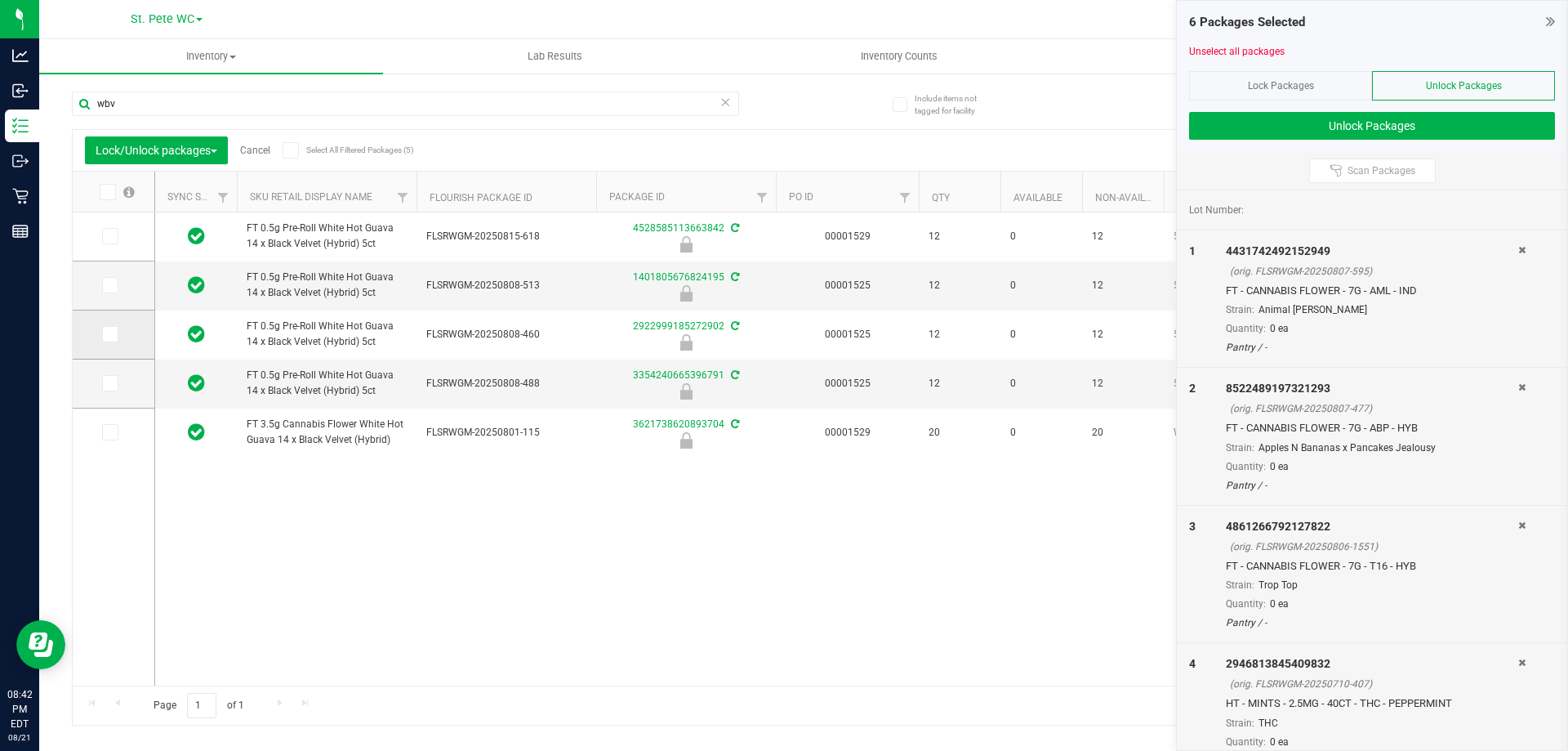
click at [125, 328] on label at bounding box center [114, 333] width 24 height 16
click at [0, 0] on input "checkbox" at bounding box center [0, 0] width 0 height 0
click at [176, 102] on input "wbv" at bounding box center [405, 104] width 667 height 25
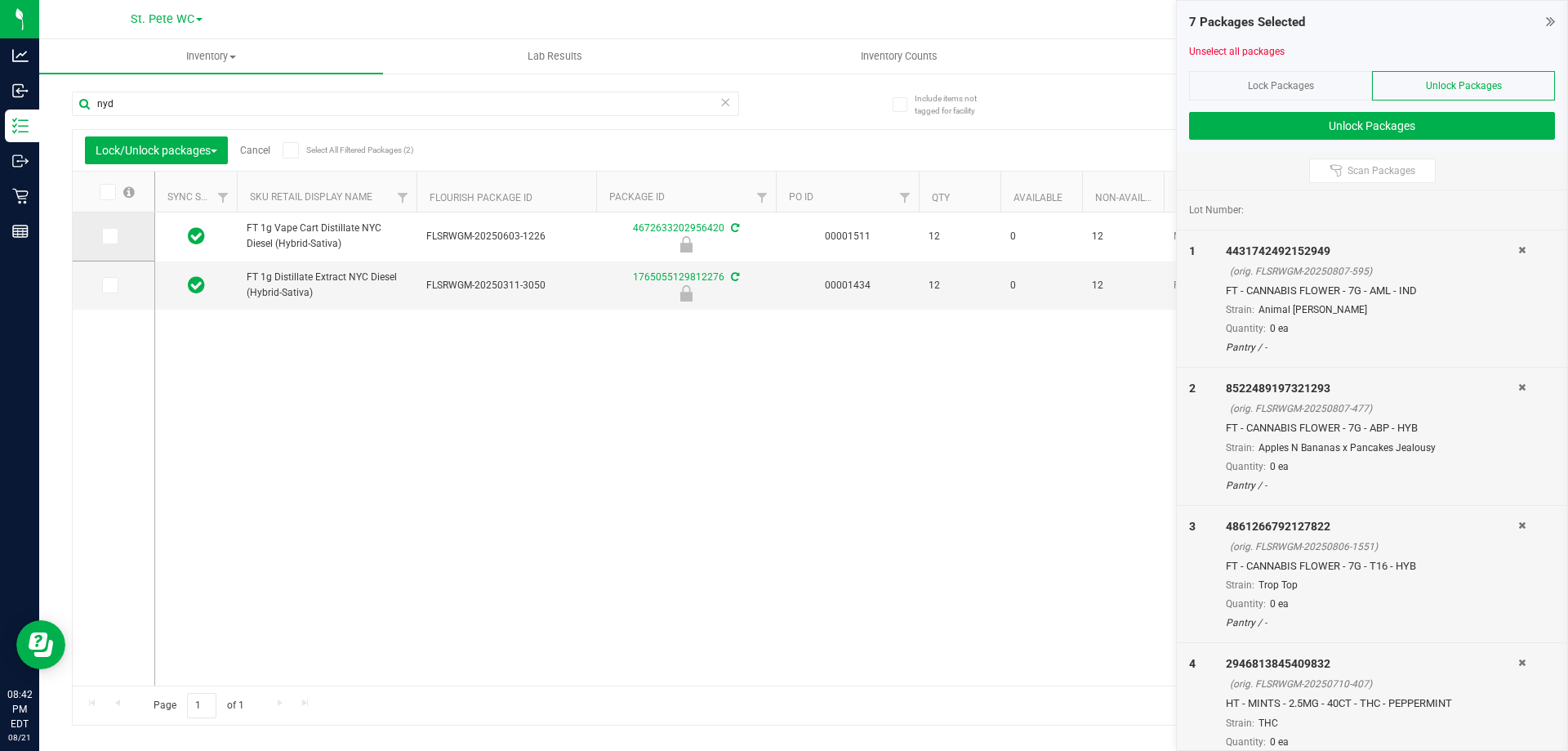
click at [74, 247] on td at bounding box center [114, 236] width 82 height 49
click at [93, 240] on td at bounding box center [114, 236] width 82 height 49
click at [104, 236] on icon at bounding box center [109, 236] width 11 height 0
click at [0, 0] on input "checkbox" at bounding box center [0, 0] width 0 height 0
click at [160, 105] on input "nyd" at bounding box center [405, 104] width 667 height 25
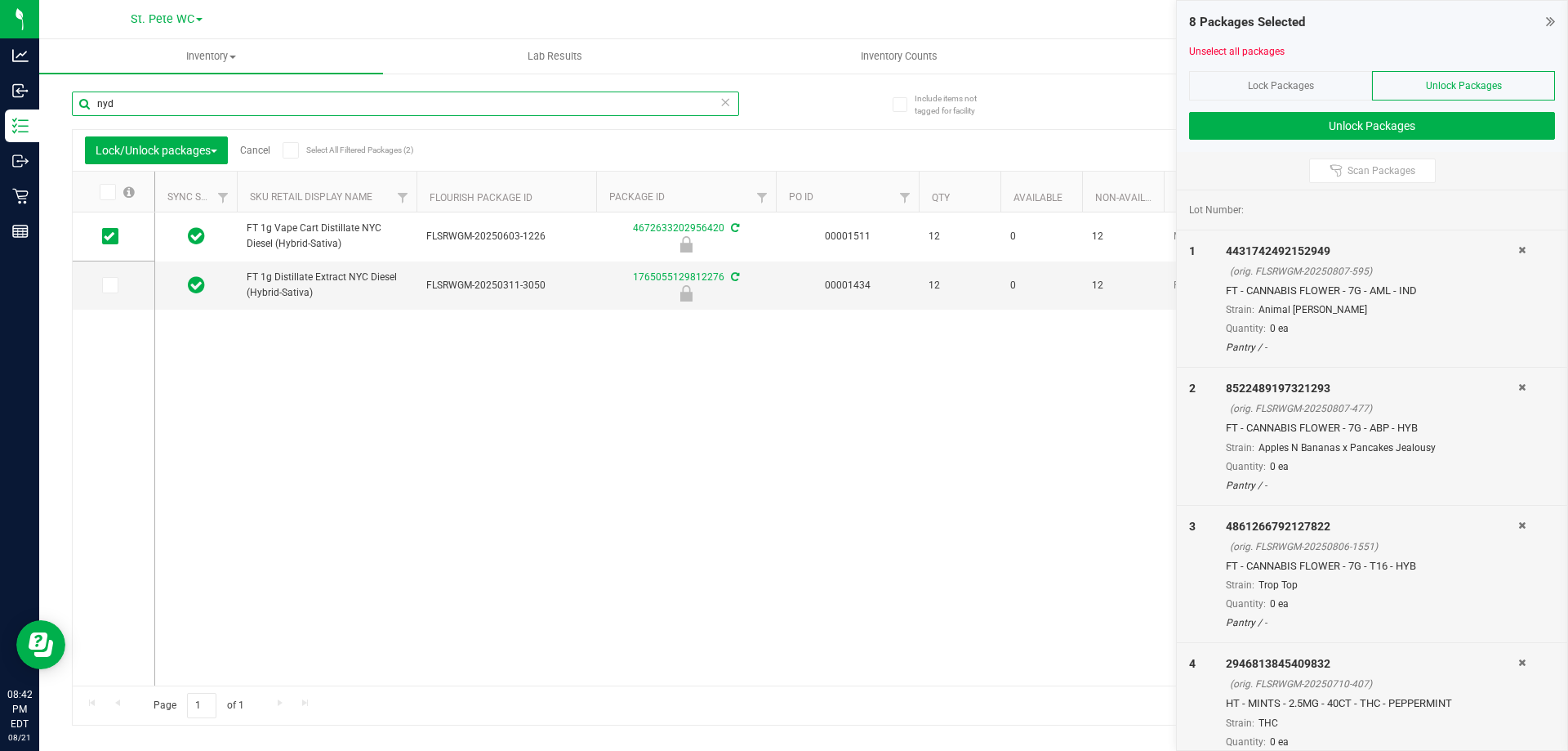
click at [160, 105] on input "nyd" at bounding box center [405, 104] width 667 height 25
click at [109, 285] on icon at bounding box center [109, 285] width 11 height 0
click at [0, 0] on input "checkbox" at bounding box center [0, 0] width 0 height 0
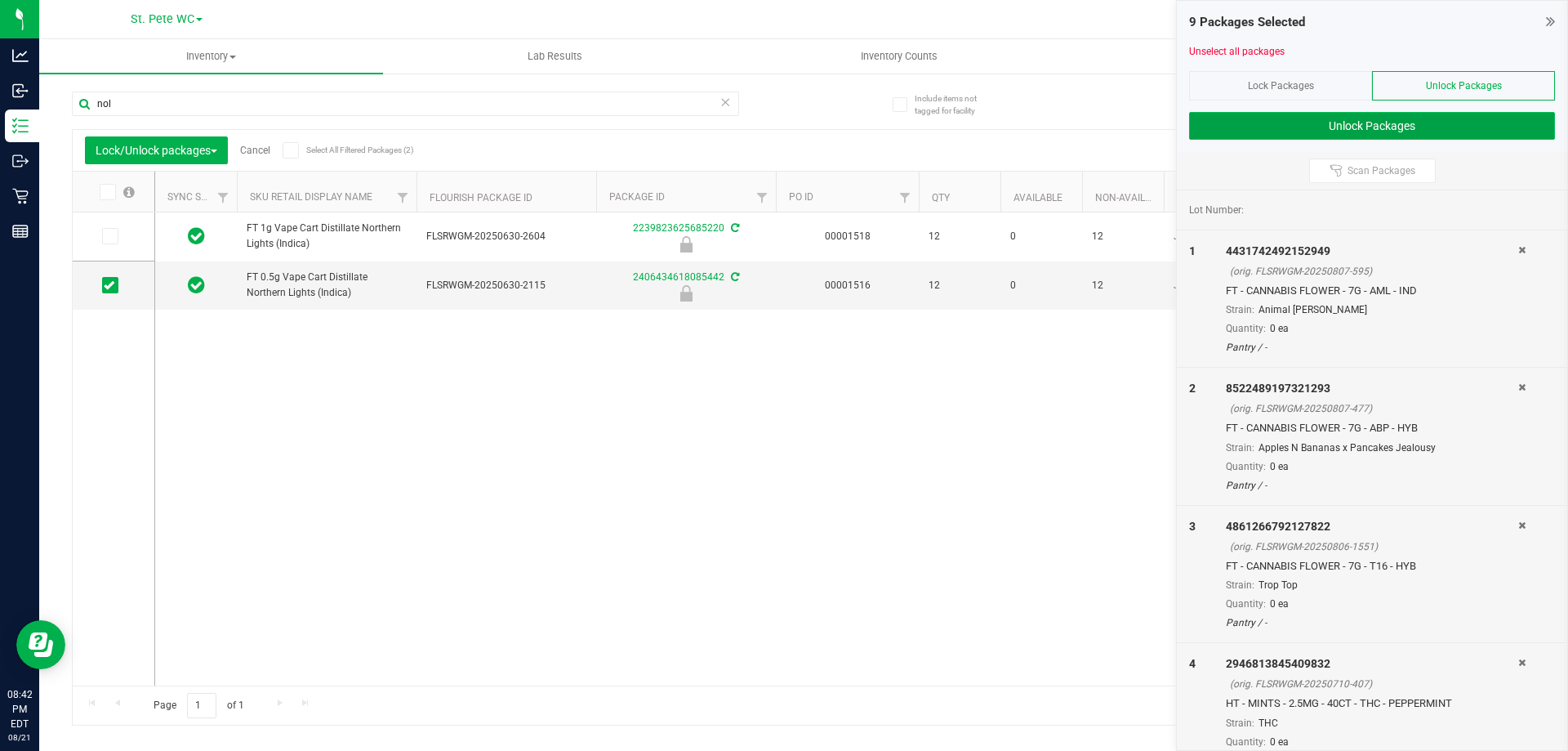
click at [1269, 128] on button "Unlock Packages" at bounding box center [1371, 125] width 366 height 28
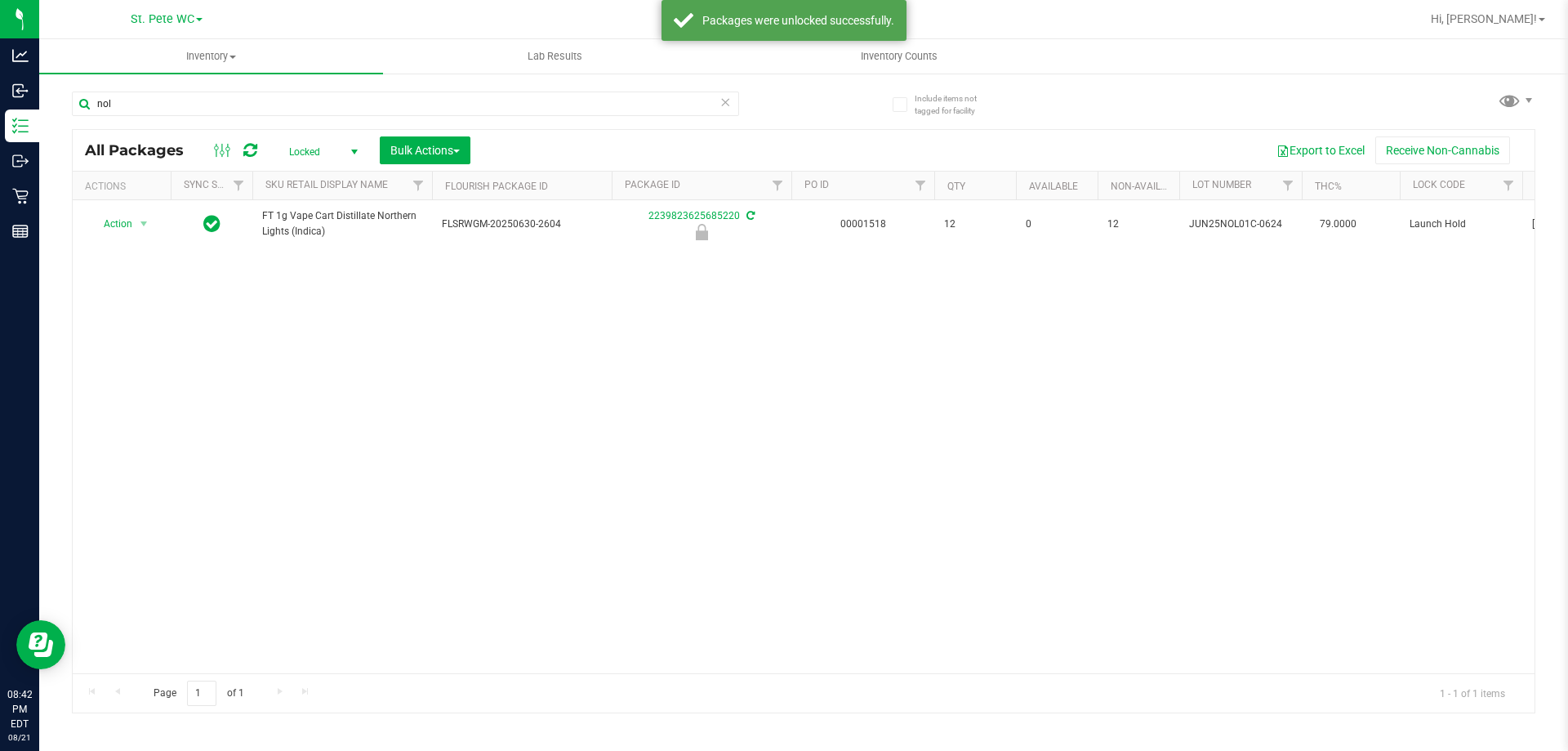
click at [318, 157] on span "Locked" at bounding box center [320, 152] width 90 height 23
click at [324, 183] on li "Active Only" at bounding box center [319, 179] width 88 height 25
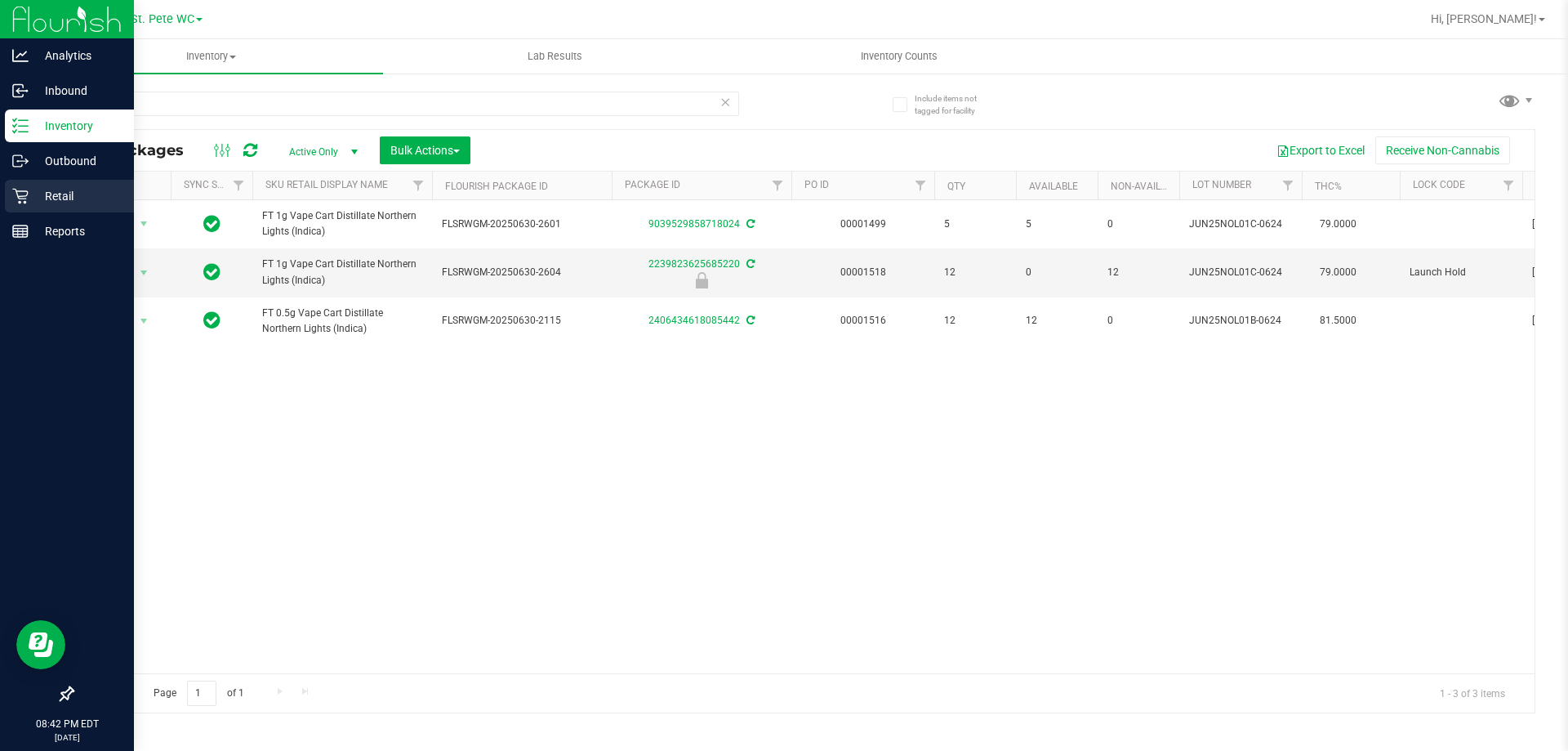
click at [35, 190] on p "Retail" at bounding box center [77, 196] width 98 height 20
